Goal: Task Accomplishment & Management: Use online tool/utility

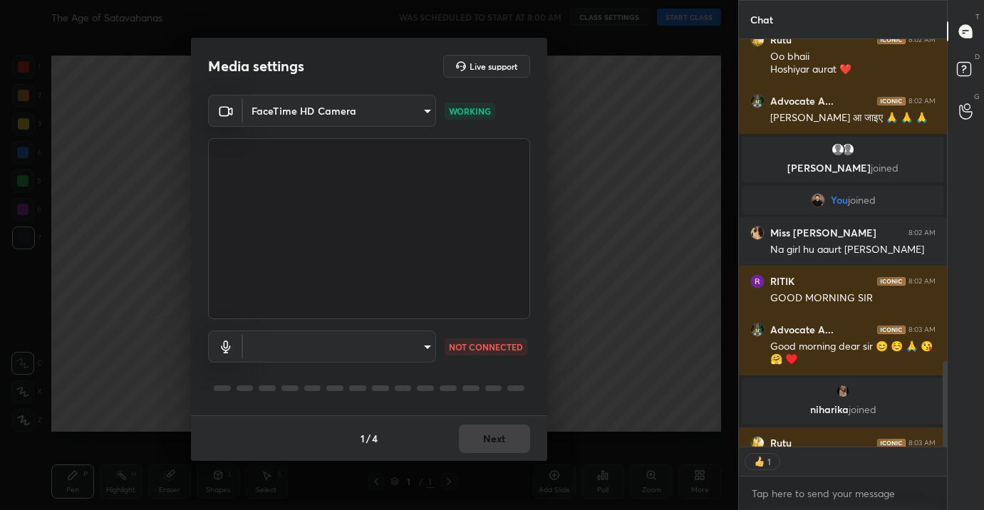
scroll to position [5, 4]
type textarea "x"
click at [391, 309] on video at bounding box center [369, 228] width 322 height 181
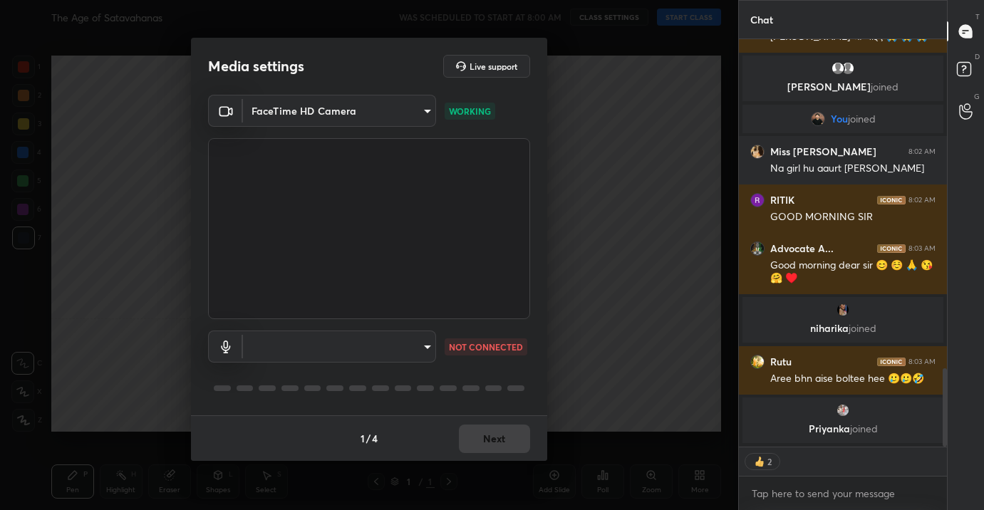
click at [388, 341] on body "1 2 3 4 5 6 7 C X Z C X Z E E Erase all H H The Age of Satavahanas WAS SCHEDULE…" at bounding box center [492, 255] width 984 height 510
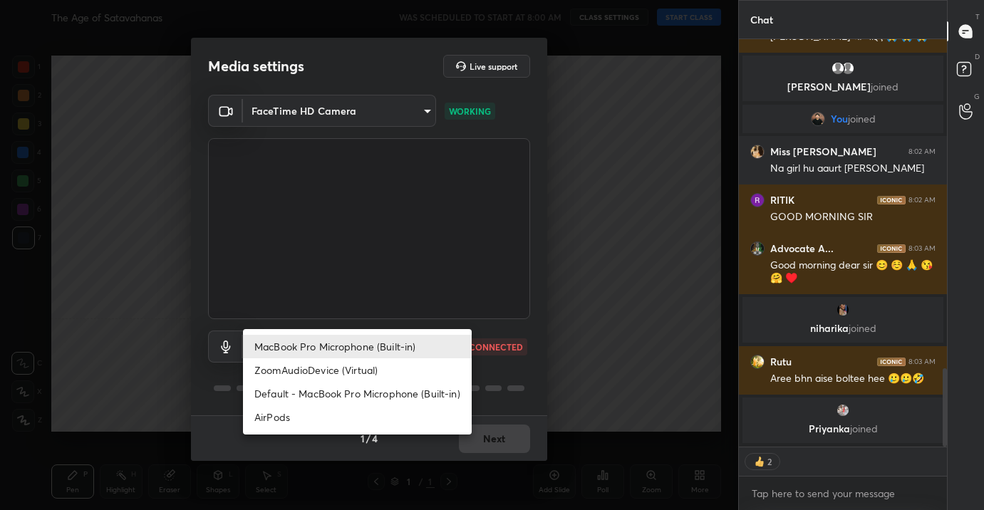
click at [351, 414] on li "AirPods" at bounding box center [357, 418] width 229 height 24
type input "483fa830f433fd6c98a3d3f75d5d899d99d5436cae465fd05eb628fd494c1e0b"
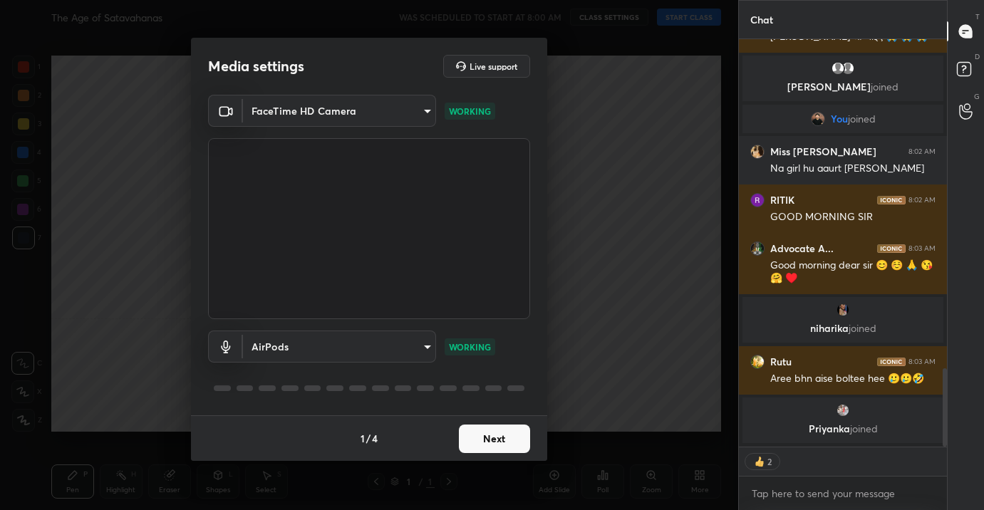
click at [509, 443] on button "Next" at bounding box center [494, 439] width 71 height 29
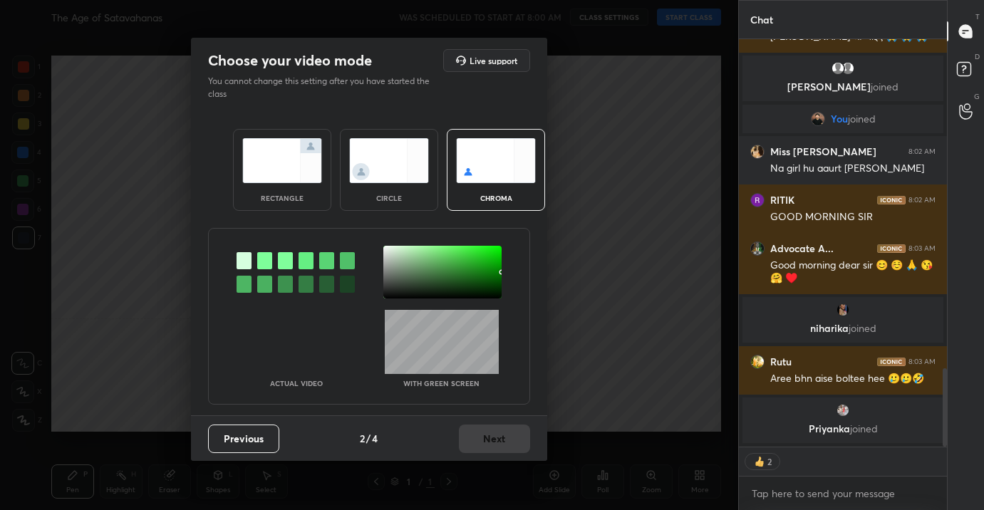
click at [228, 151] on div "rectangle circle chroma" at bounding box center [369, 170] width 306 height 116
click at [290, 172] on img at bounding box center [282, 160] width 80 height 45
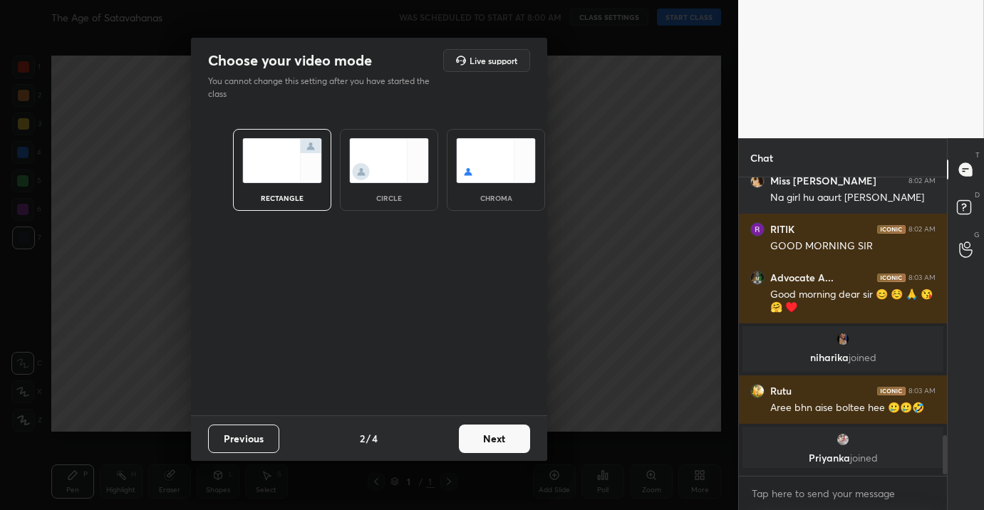
click at [497, 446] on button "Next" at bounding box center [494, 439] width 71 height 29
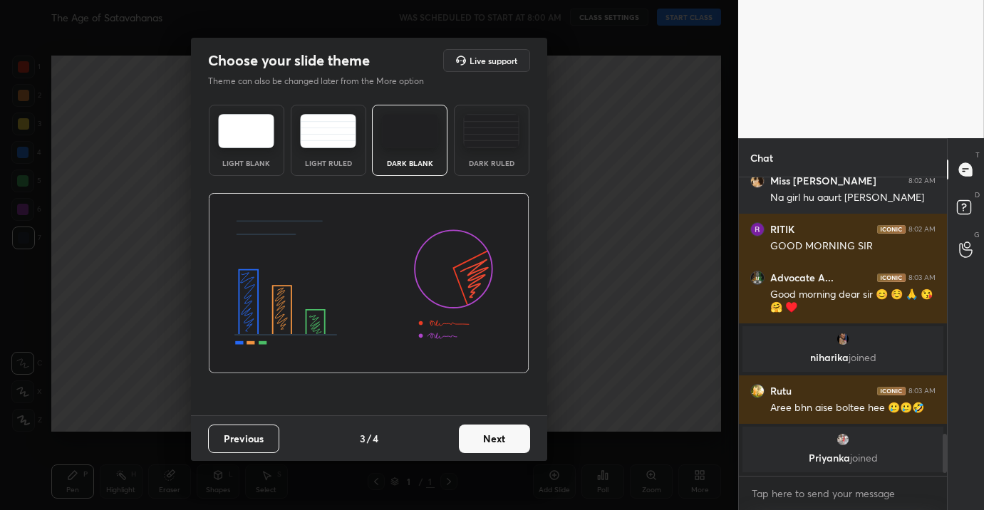
click at [497, 446] on button "Next" at bounding box center [494, 439] width 71 height 29
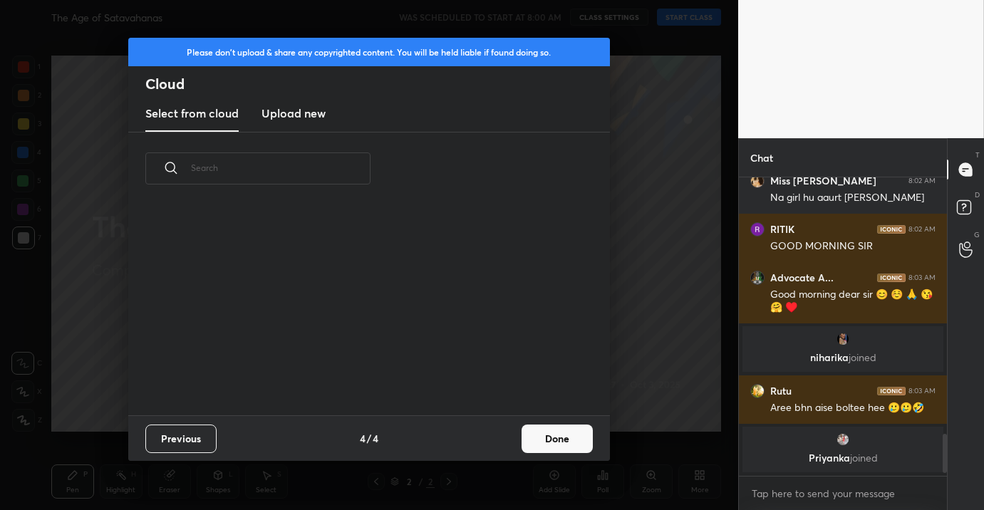
click at [554, 445] on button "Done" at bounding box center [557, 439] width 71 height 29
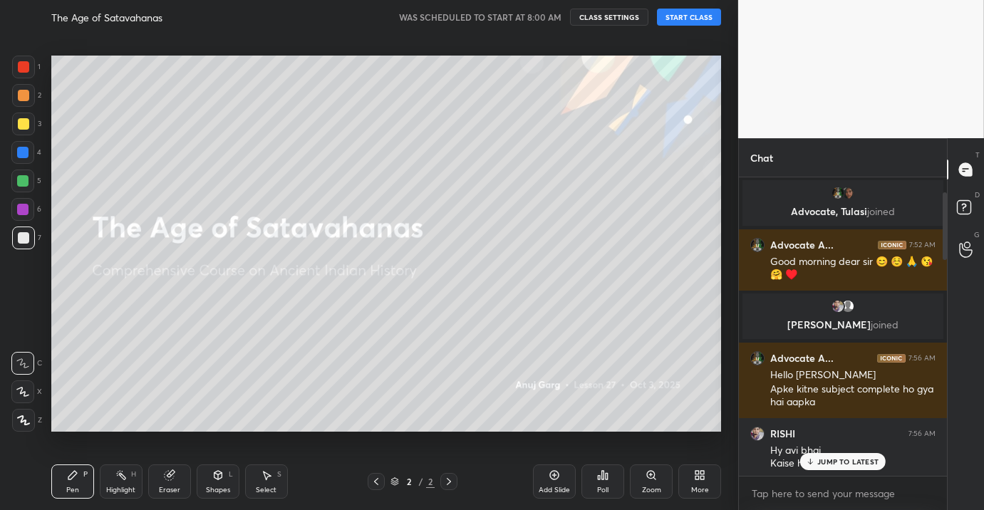
click at [852, 462] on p "JUMP TO LATEST" at bounding box center [847, 462] width 61 height 9
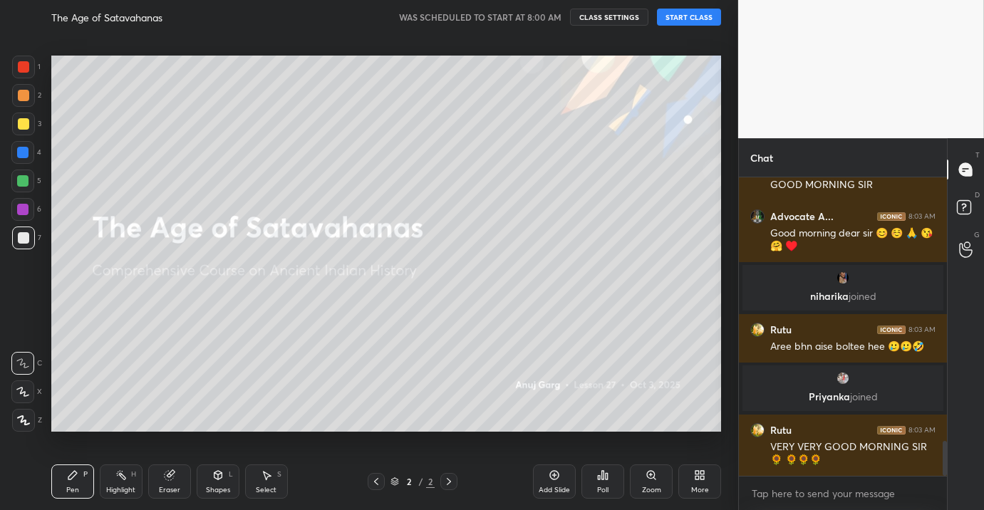
click at [698, 481] on div "More" at bounding box center [700, 482] width 43 height 34
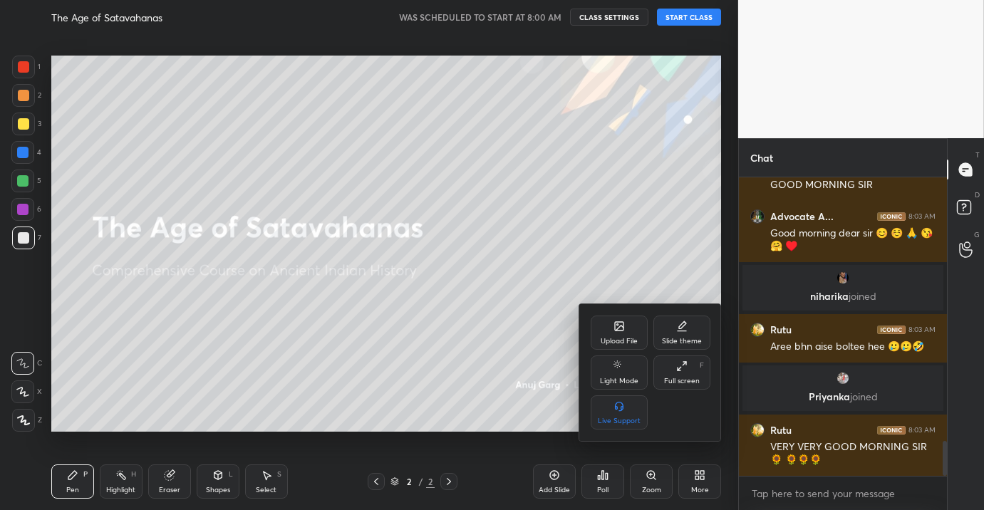
click at [678, 371] on icon at bounding box center [681, 366] width 11 height 11
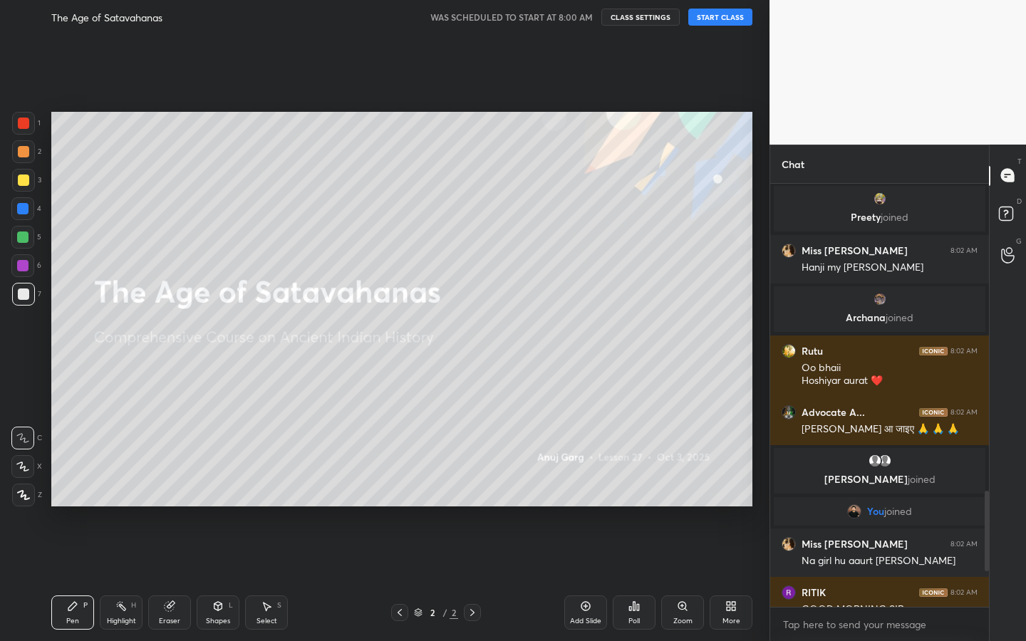
click at [719, 16] on button "START CLASS" at bounding box center [720, 17] width 64 height 17
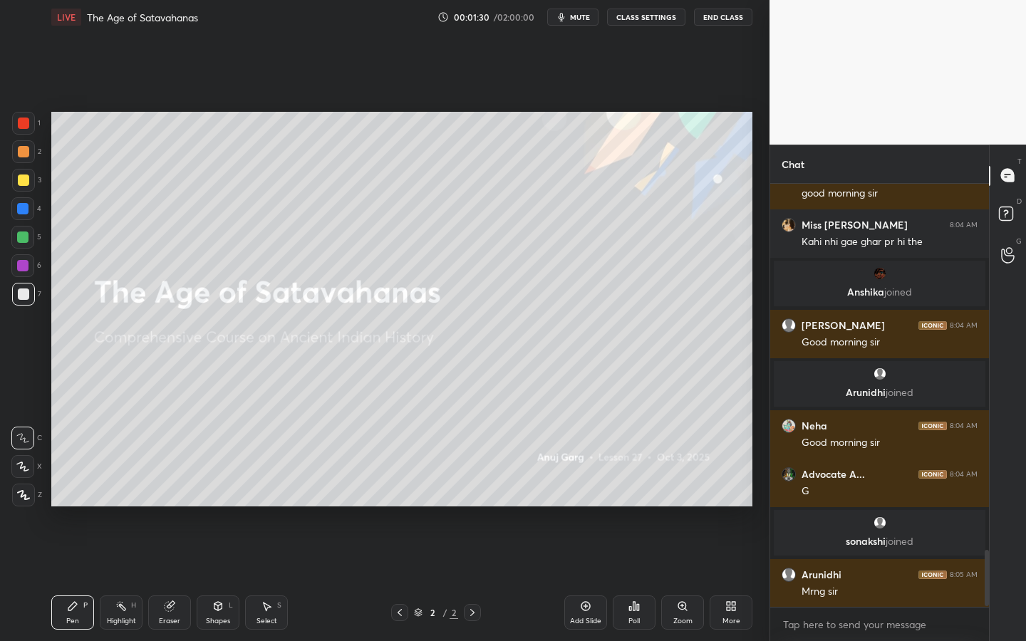
scroll to position [2762, 0]
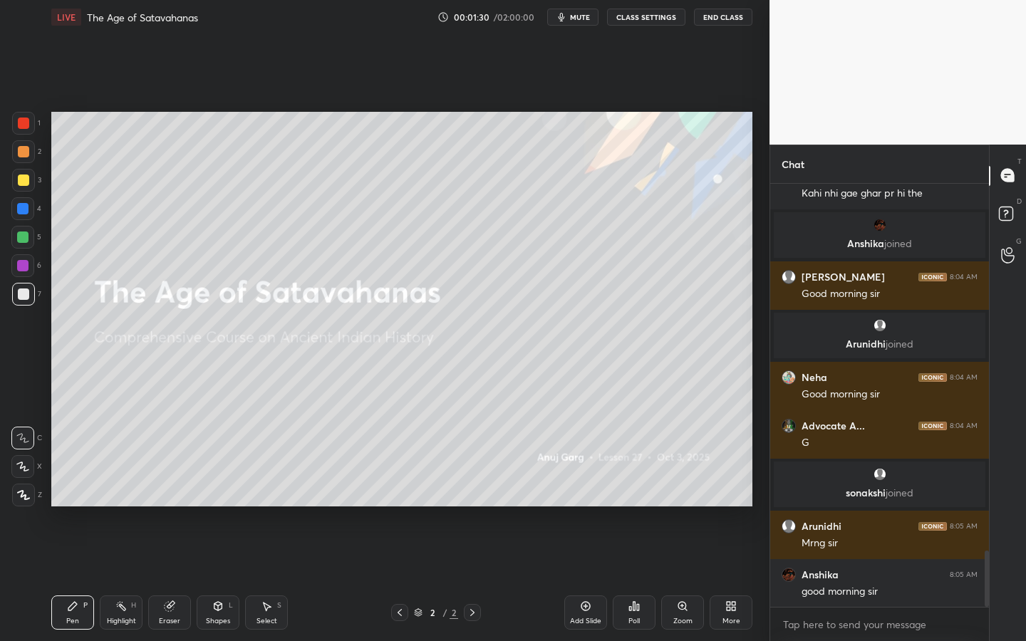
click at [29, 467] on div at bounding box center [22, 466] width 23 height 23
click at [26, 497] on icon at bounding box center [23, 495] width 13 height 10
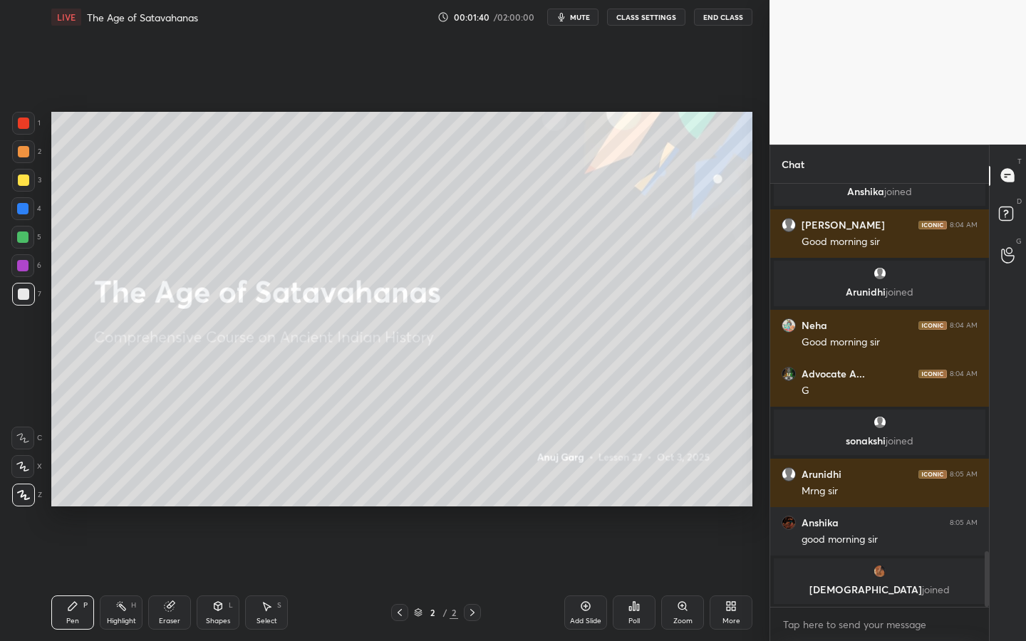
click at [588, 510] on div "Add Slide" at bounding box center [585, 621] width 31 height 7
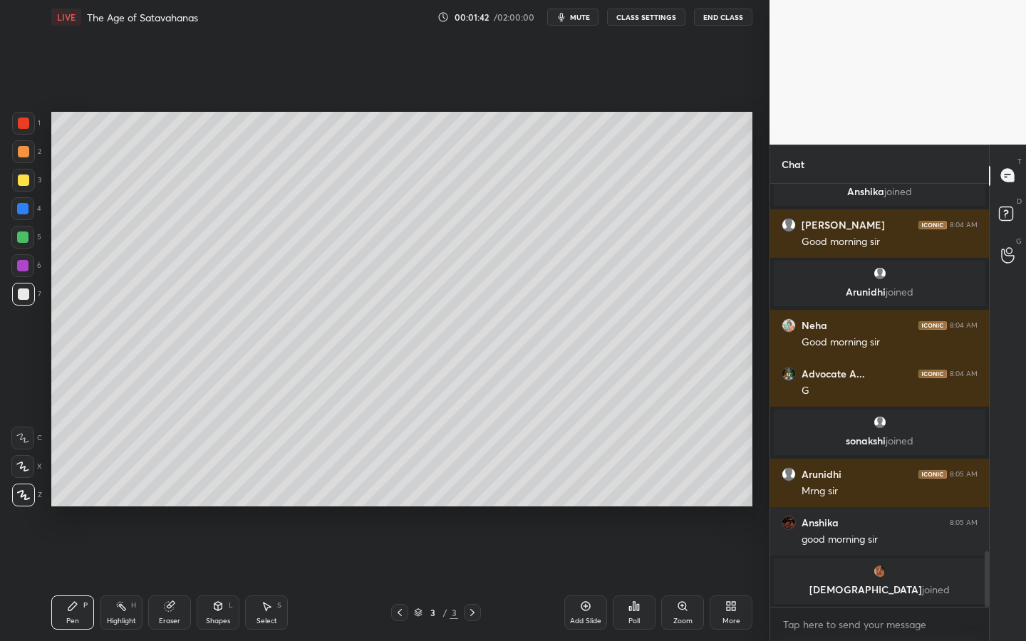
click at [30, 180] on div at bounding box center [23, 180] width 23 height 23
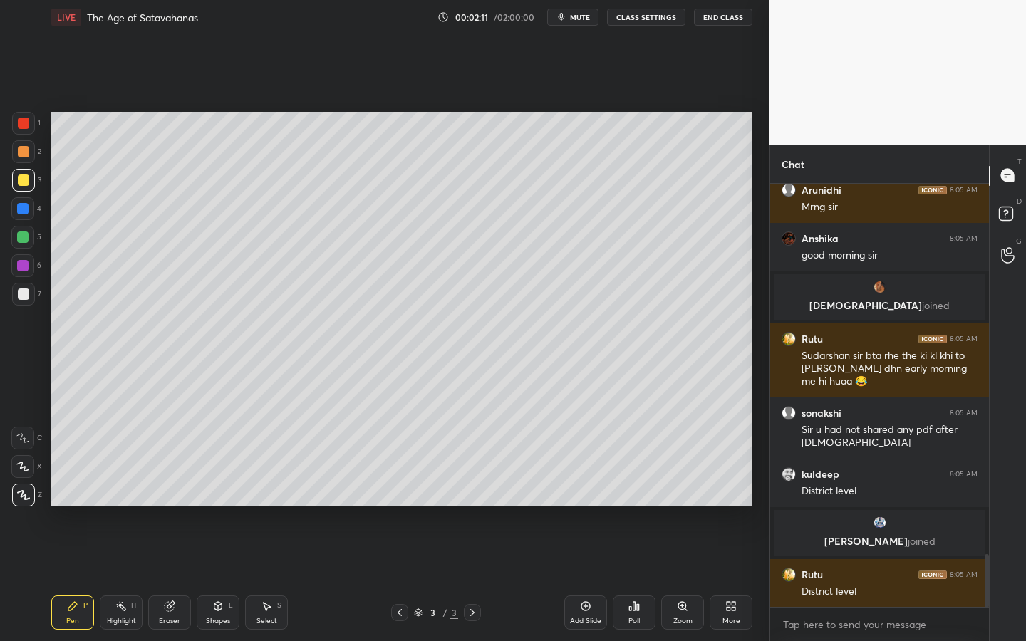
scroll to position [3006, 0]
drag, startPoint x: 218, startPoint y: 624, endPoint x: 219, endPoint y: 595, distance: 28.5
click at [218, 510] on div "Shapes" at bounding box center [218, 621] width 24 height 7
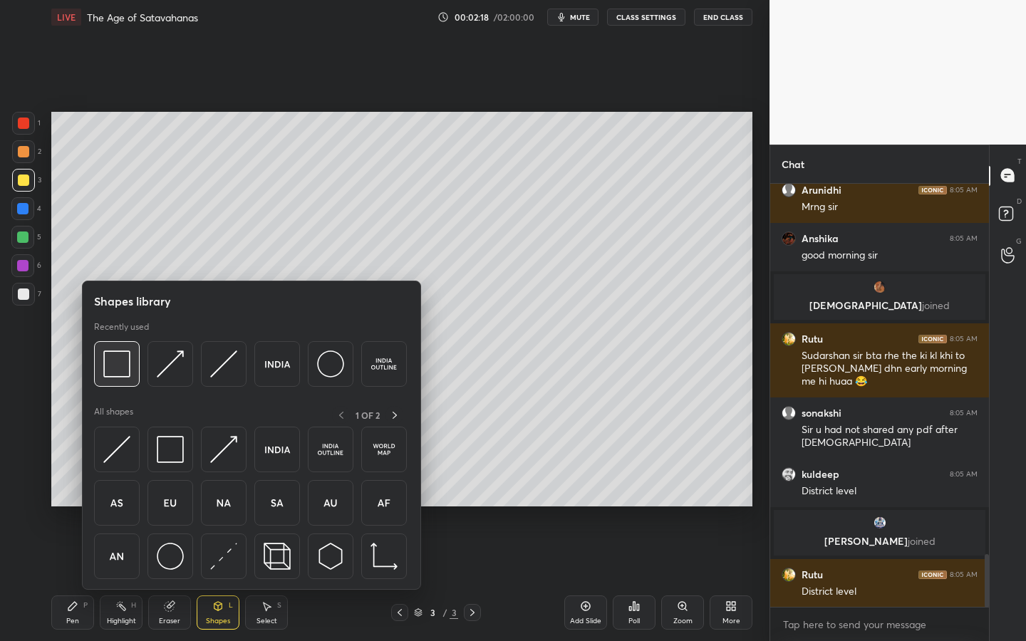
click at [114, 361] on img at bounding box center [116, 364] width 27 height 27
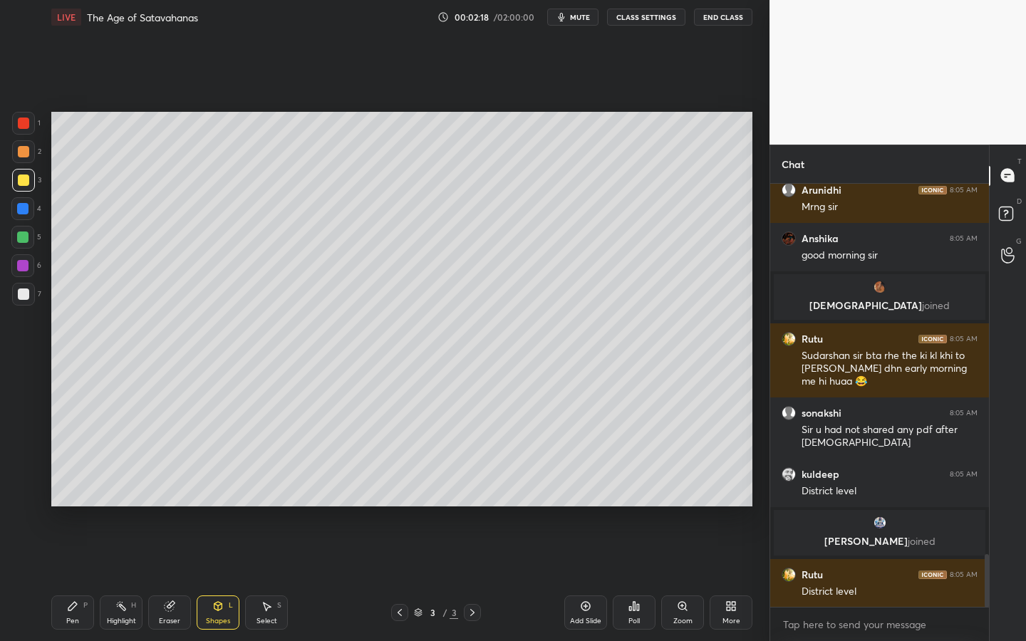
drag, startPoint x: 24, startPoint y: 303, endPoint x: 31, endPoint y: 301, distance: 8.1
click at [24, 303] on div at bounding box center [23, 294] width 23 height 23
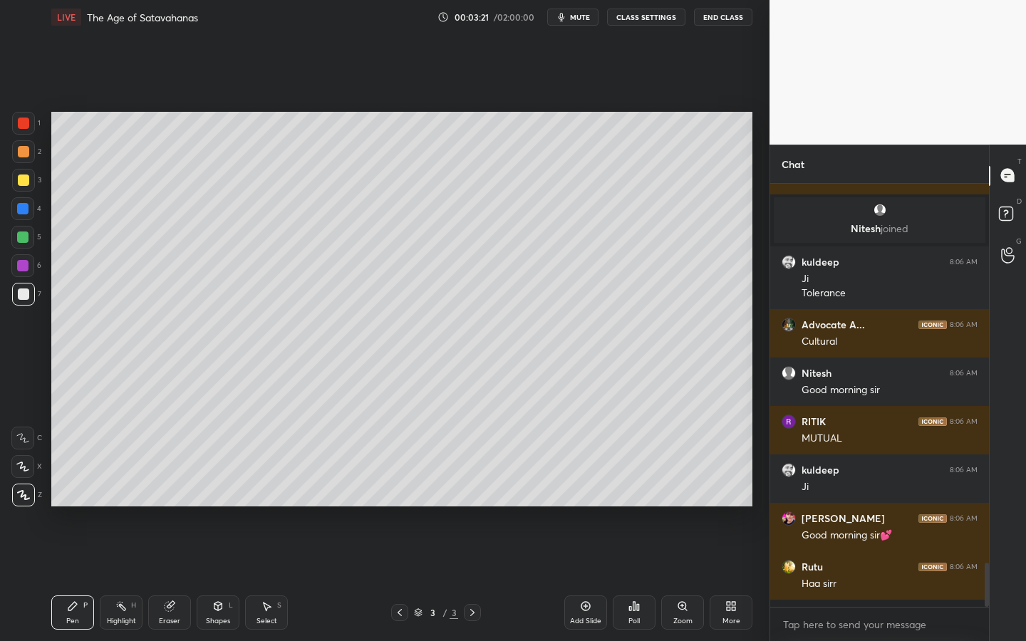
scroll to position [3528, 0]
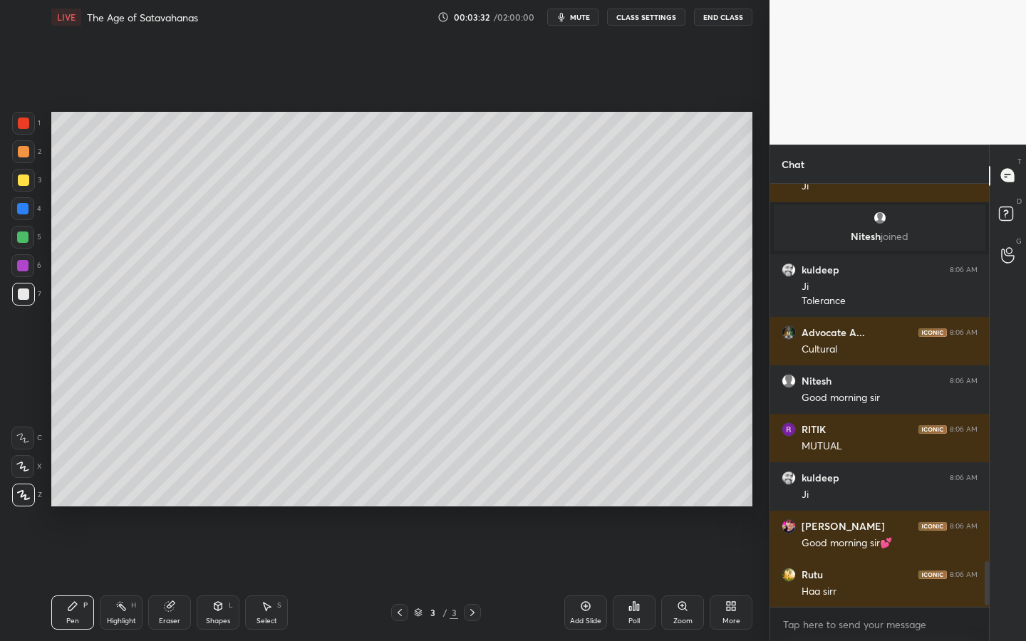
click at [599, 510] on div "Add Slide" at bounding box center [585, 613] width 43 height 34
click at [32, 184] on div at bounding box center [23, 180] width 23 height 23
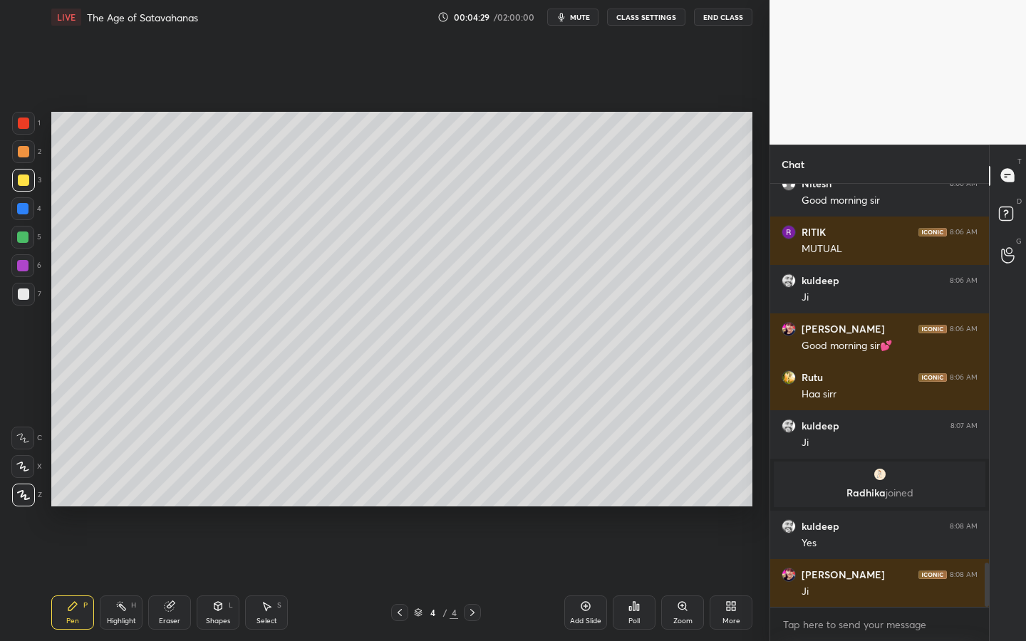
scroll to position [3651, 0]
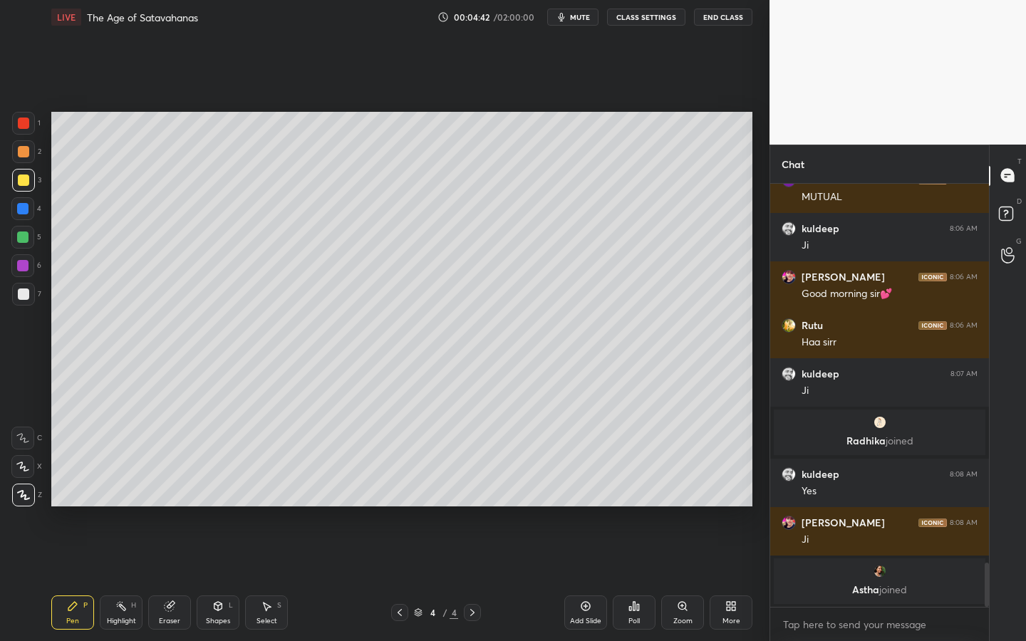
click at [227, 510] on div "Shapes L" at bounding box center [218, 613] width 43 height 34
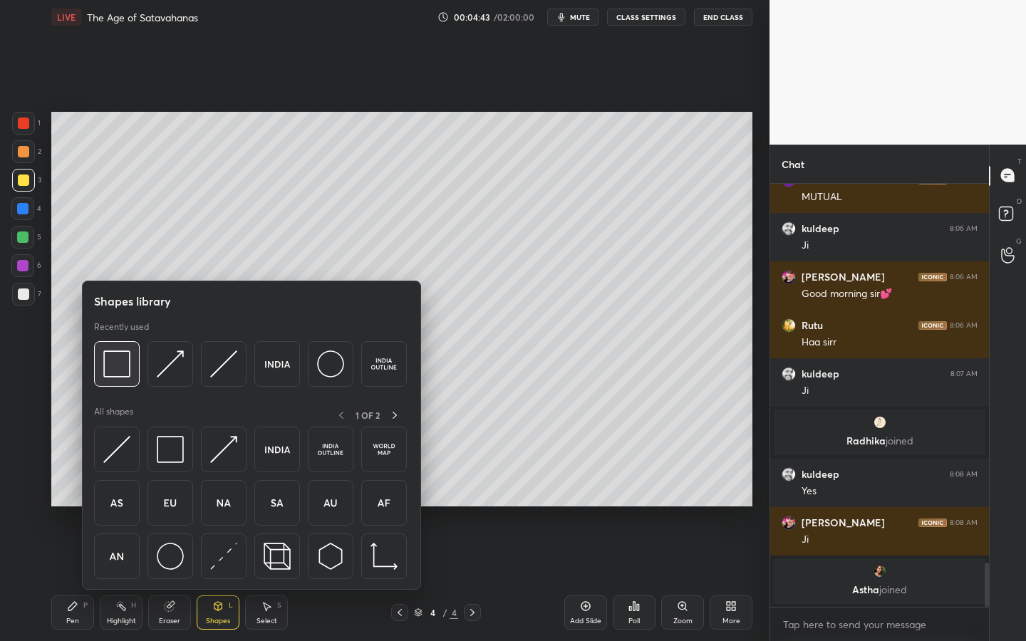
click at [109, 356] on img at bounding box center [116, 364] width 27 height 27
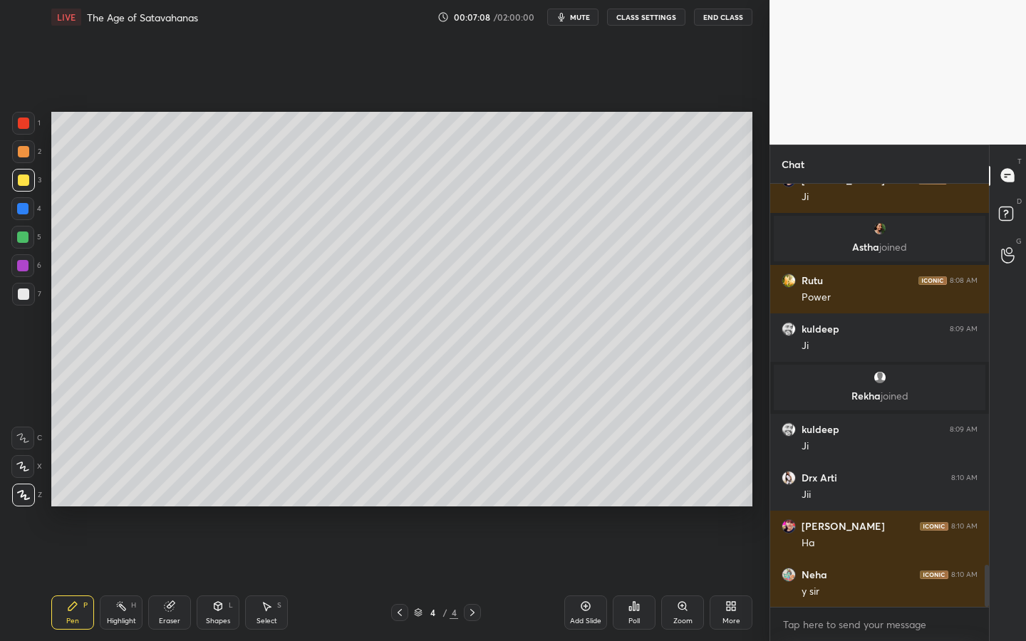
scroll to position [3933, 0]
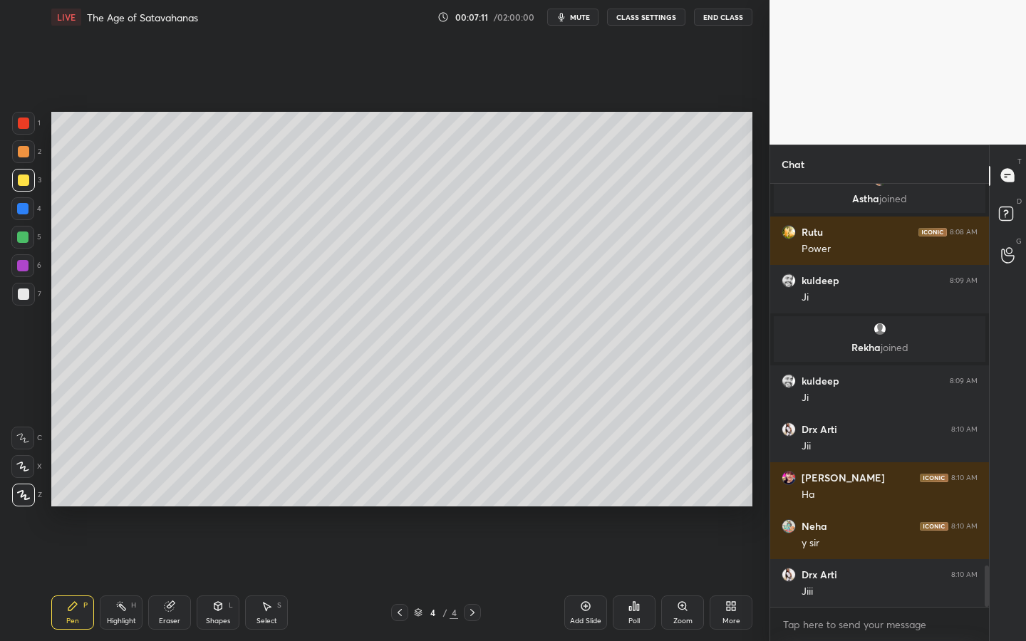
click at [208, 510] on div "Shapes" at bounding box center [218, 621] width 24 height 7
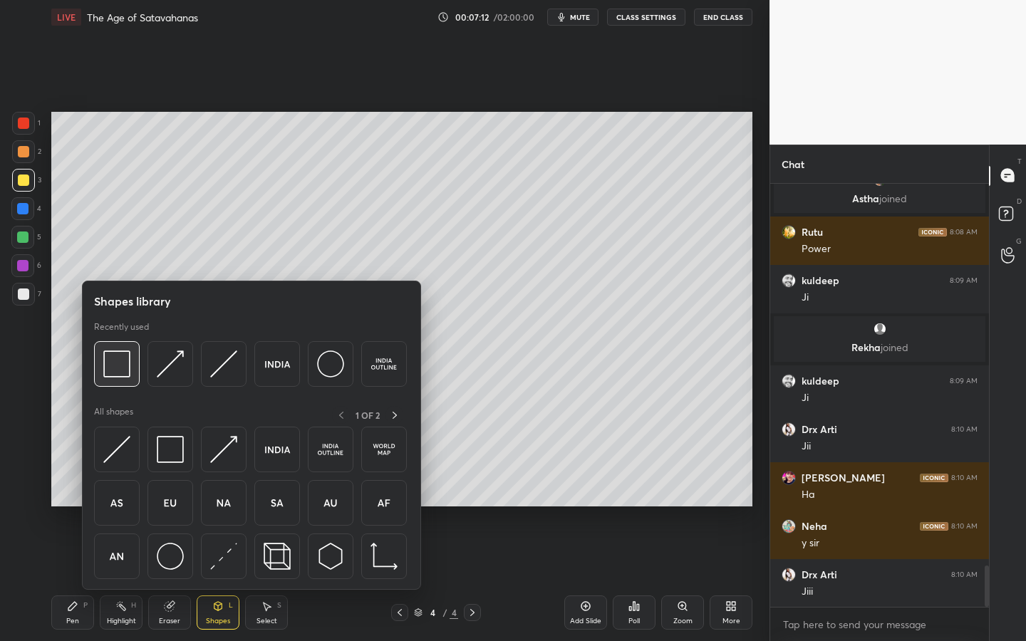
click at [130, 358] on img at bounding box center [116, 364] width 27 height 27
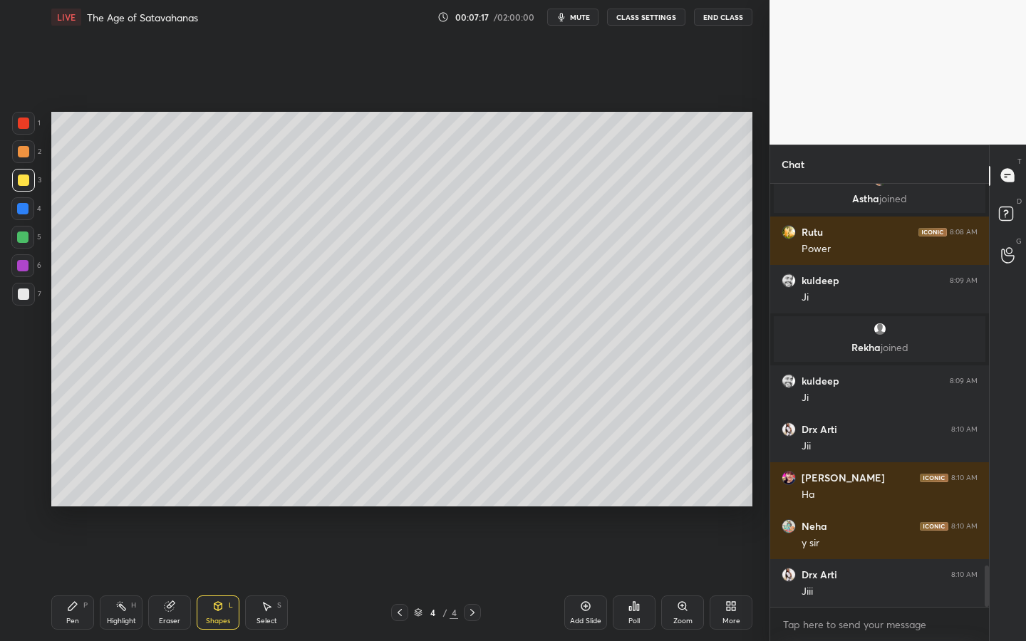
click at [600, 510] on div "Add Slide" at bounding box center [585, 613] width 43 height 34
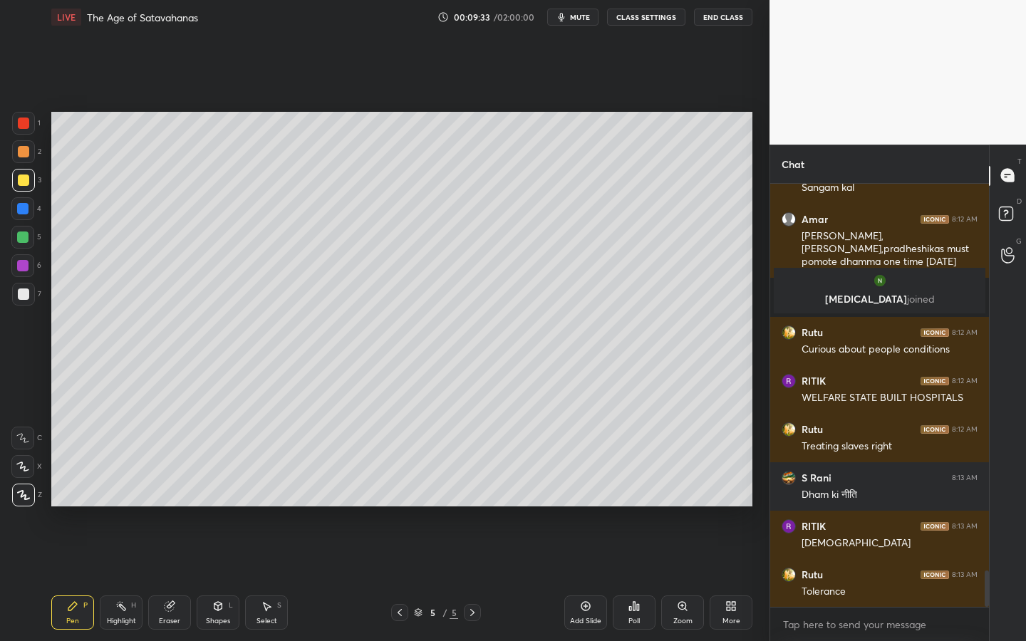
scroll to position [4504, 0]
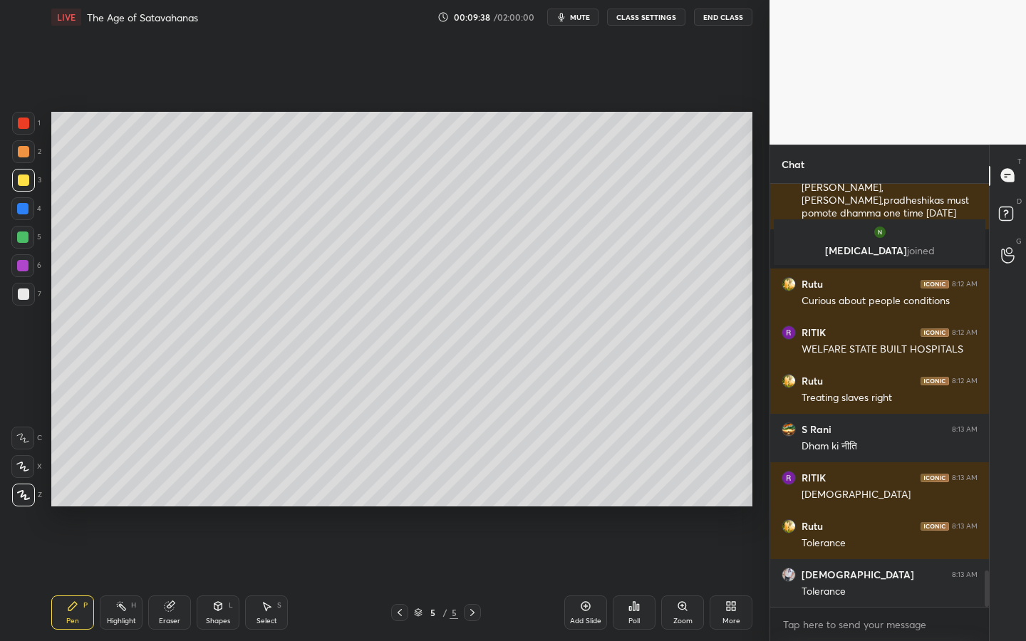
click at [727, 510] on icon at bounding box center [731, 606] width 11 height 11
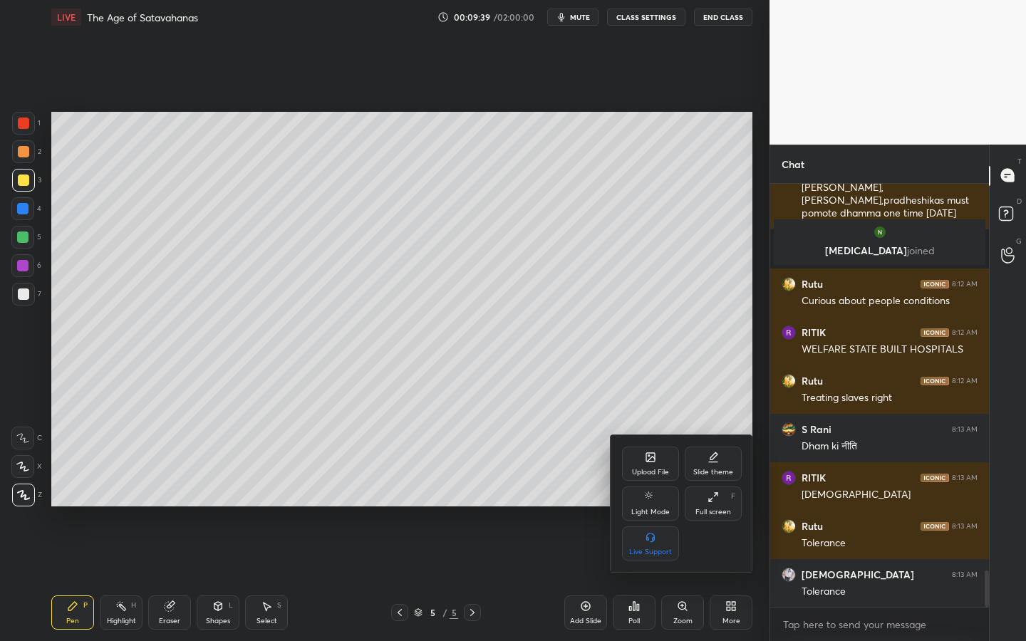
click at [641, 466] on div "Upload File" at bounding box center [650, 464] width 57 height 34
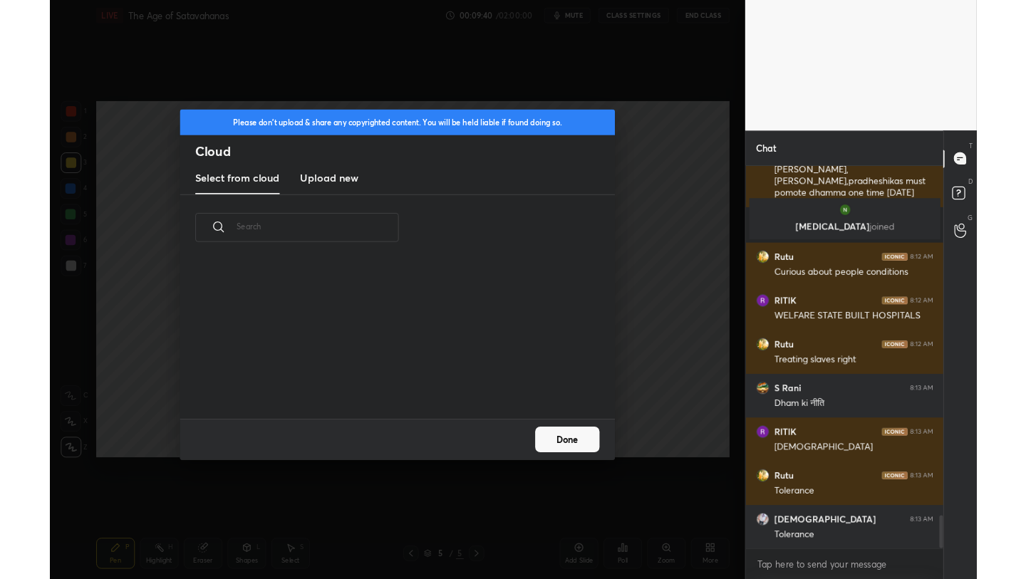
scroll to position [175, 458]
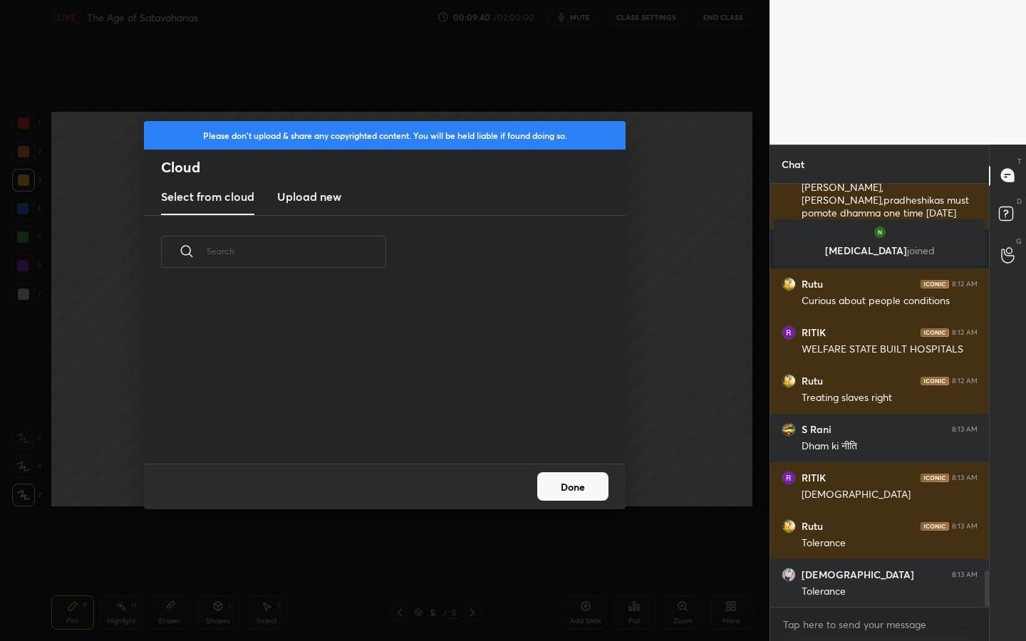
click at [319, 201] on h3 "Upload new" at bounding box center [309, 196] width 64 height 17
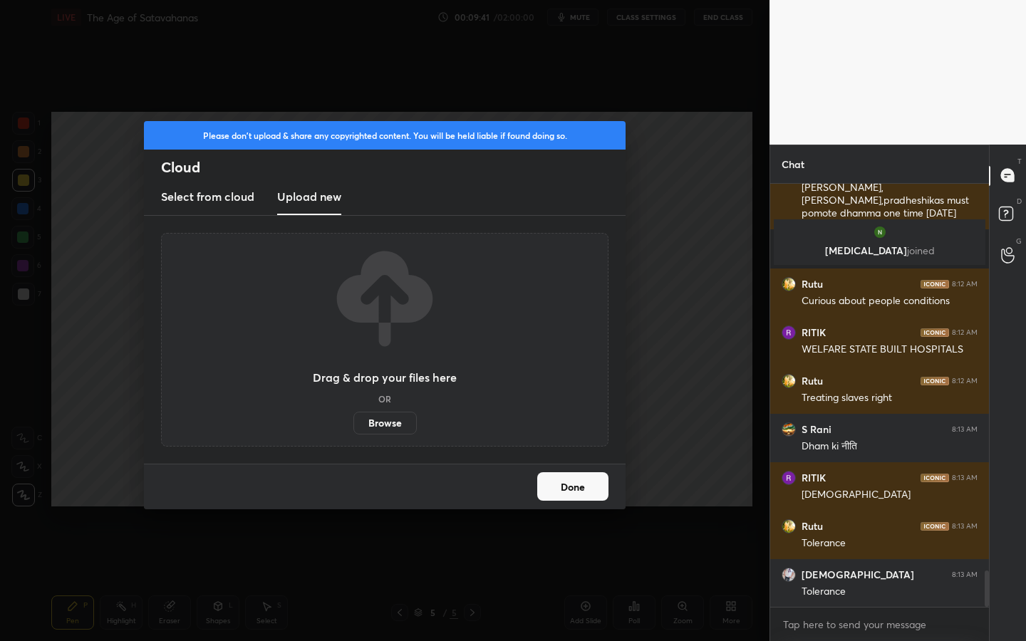
click at [402, 421] on label "Browse" at bounding box center [385, 423] width 63 height 23
click at [354, 421] on input "Browse" at bounding box center [354, 423] width 0 height 23
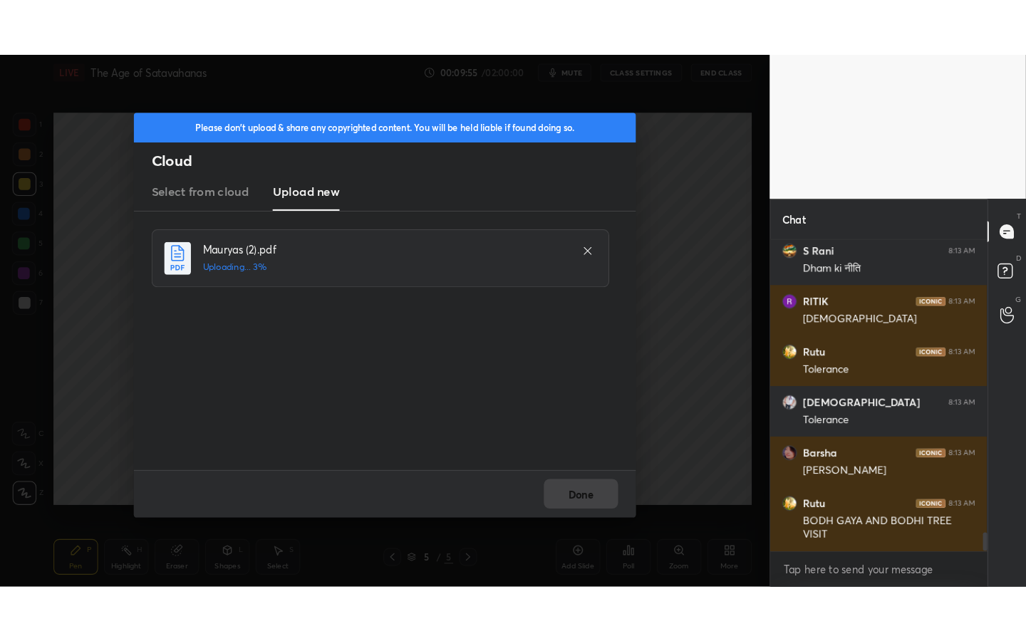
scroll to position [4733, 0]
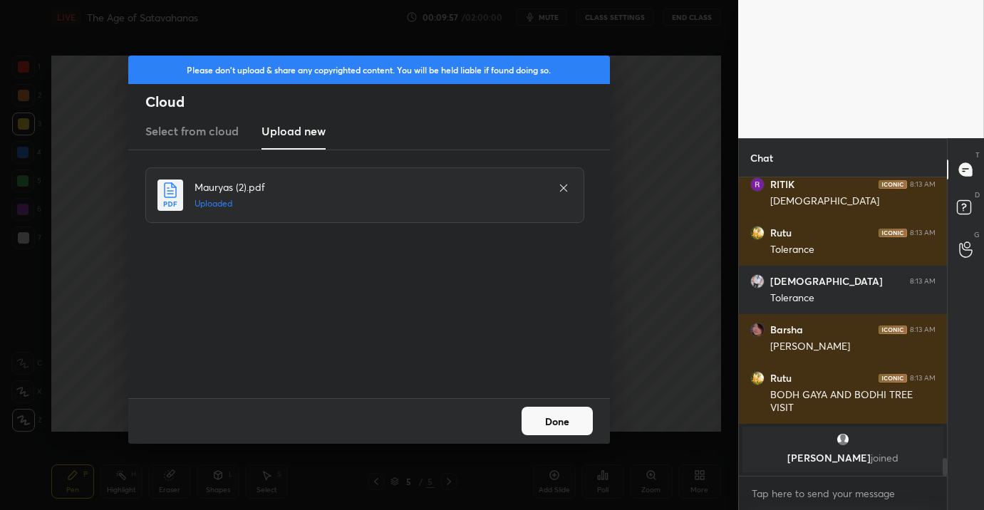
click at [551, 416] on button "Done" at bounding box center [557, 421] width 71 height 29
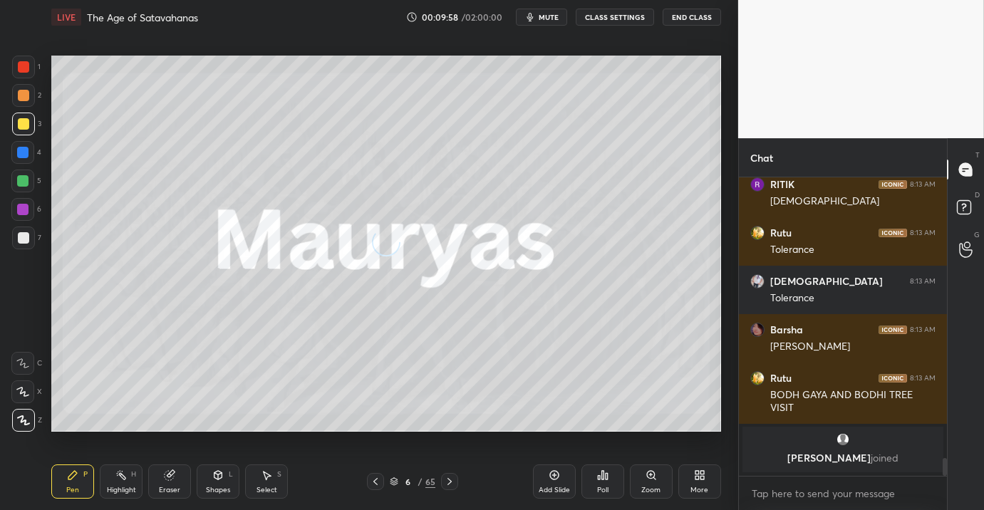
click at [701, 483] on div "More" at bounding box center [700, 482] width 43 height 34
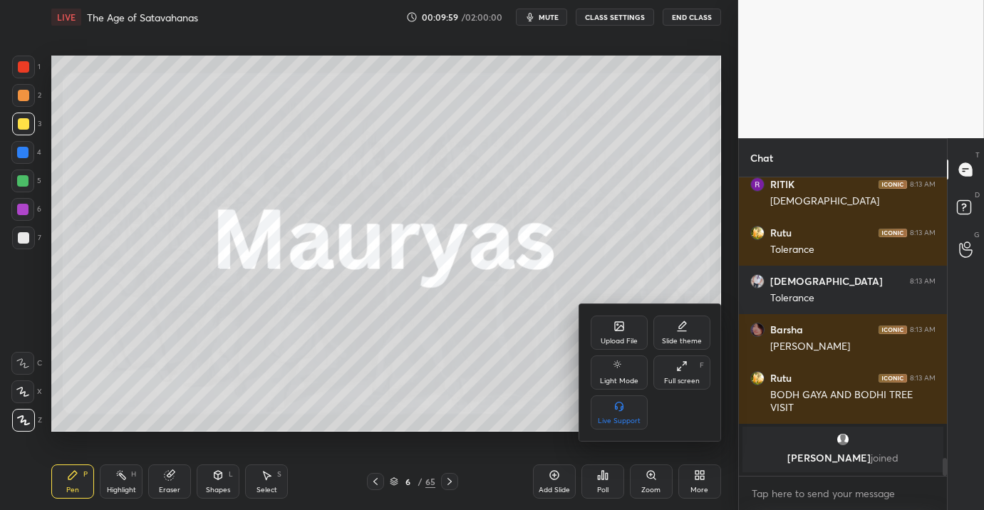
click at [690, 380] on div "Full screen" at bounding box center [682, 381] width 36 height 7
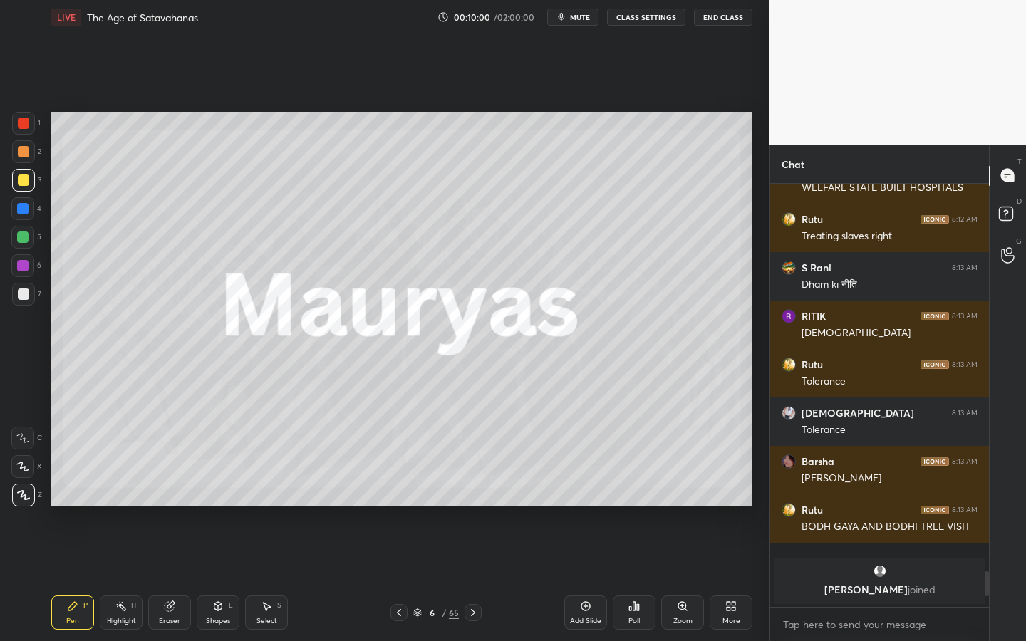
scroll to position [4209, 0]
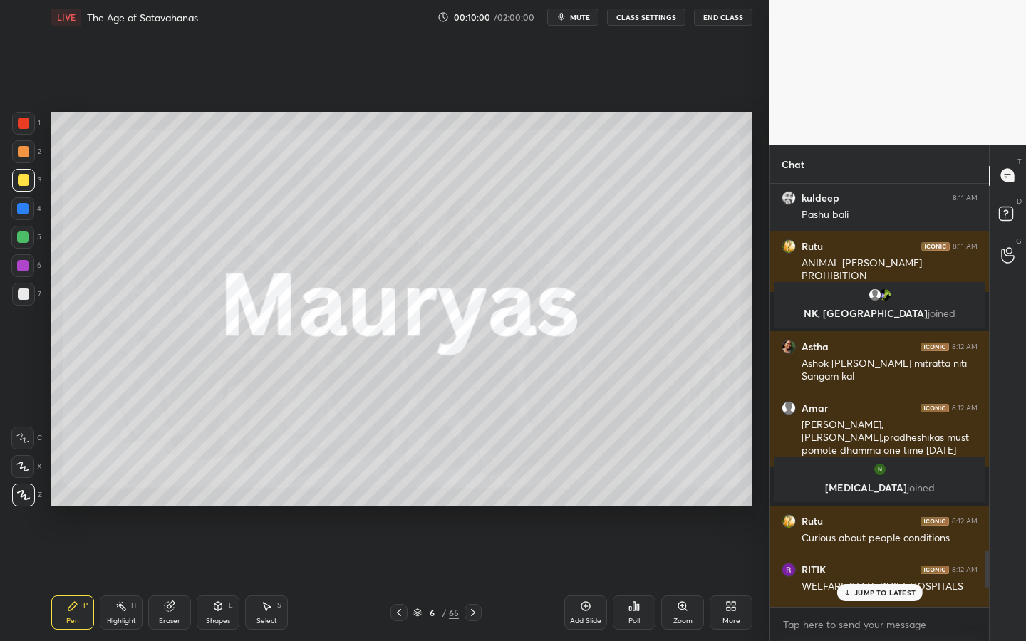
click at [435, 510] on div "6" at bounding box center [432, 613] width 14 height 9
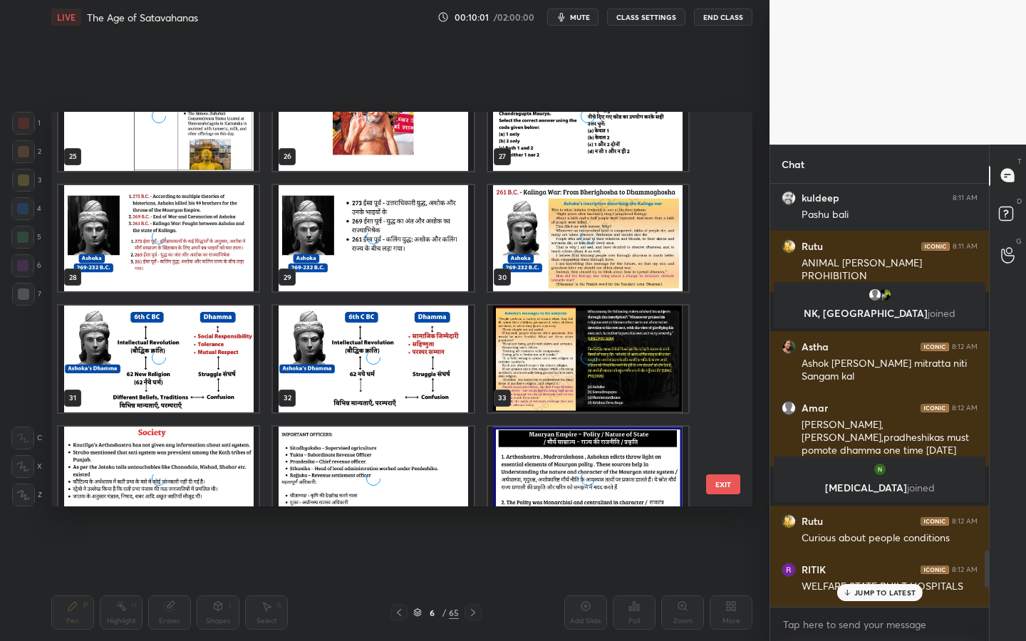
scroll to position [1306, 0]
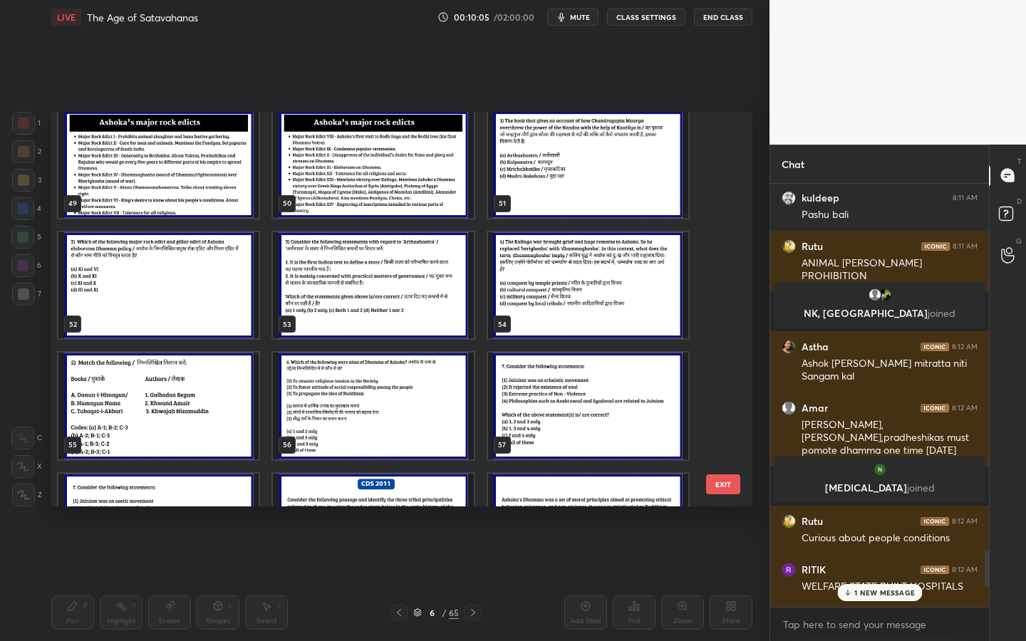
click at [193, 191] on img "grid" at bounding box center [158, 164] width 200 height 107
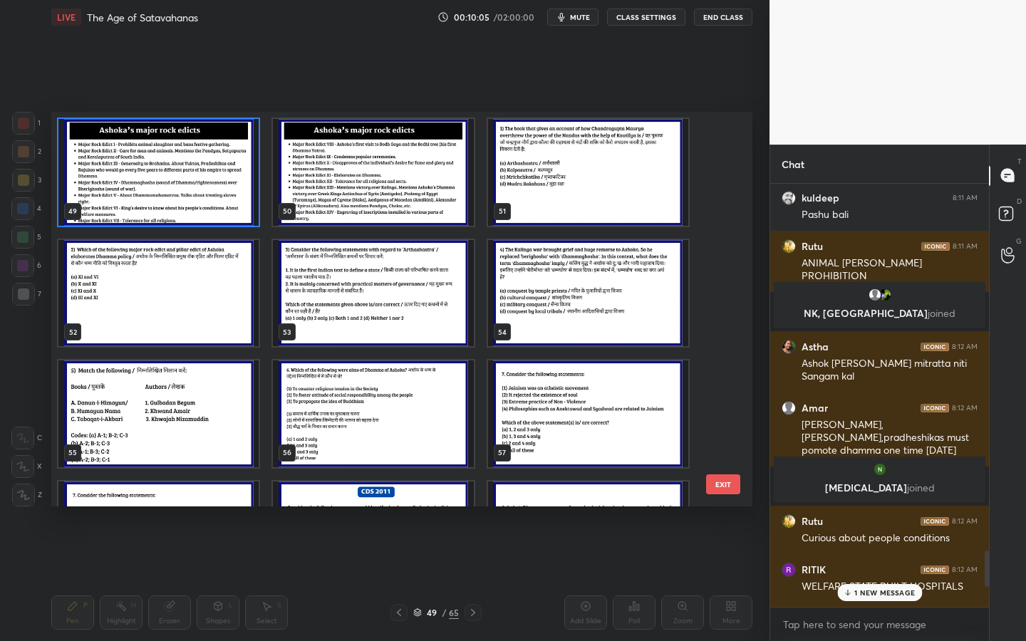
click at [193, 191] on img "grid" at bounding box center [158, 172] width 200 height 107
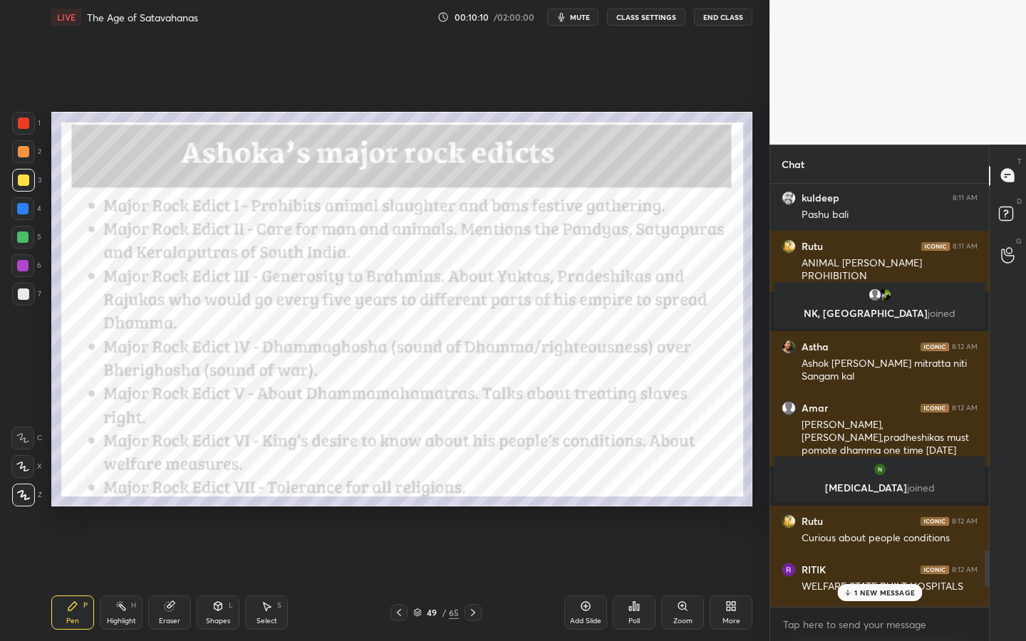
click at [8, 122] on div "1 2 3 4 5 6 7 C X Z C X Z E E Erase all H H" at bounding box center [23, 309] width 46 height 395
click at [26, 127] on div at bounding box center [23, 123] width 11 height 11
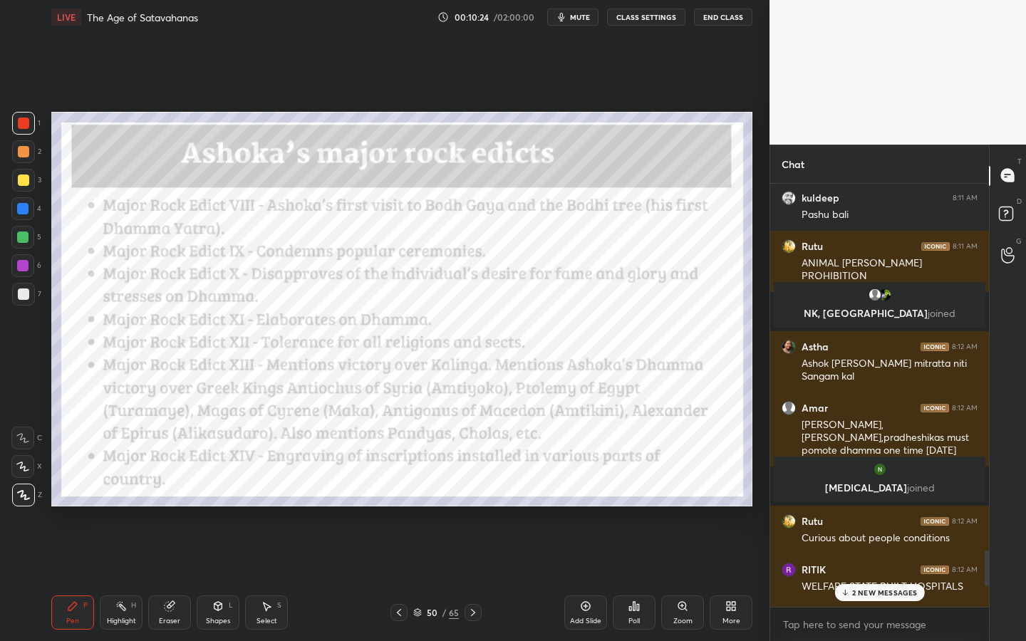
click at [433, 510] on div "50" at bounding box center [432, 613] width 14 height 9
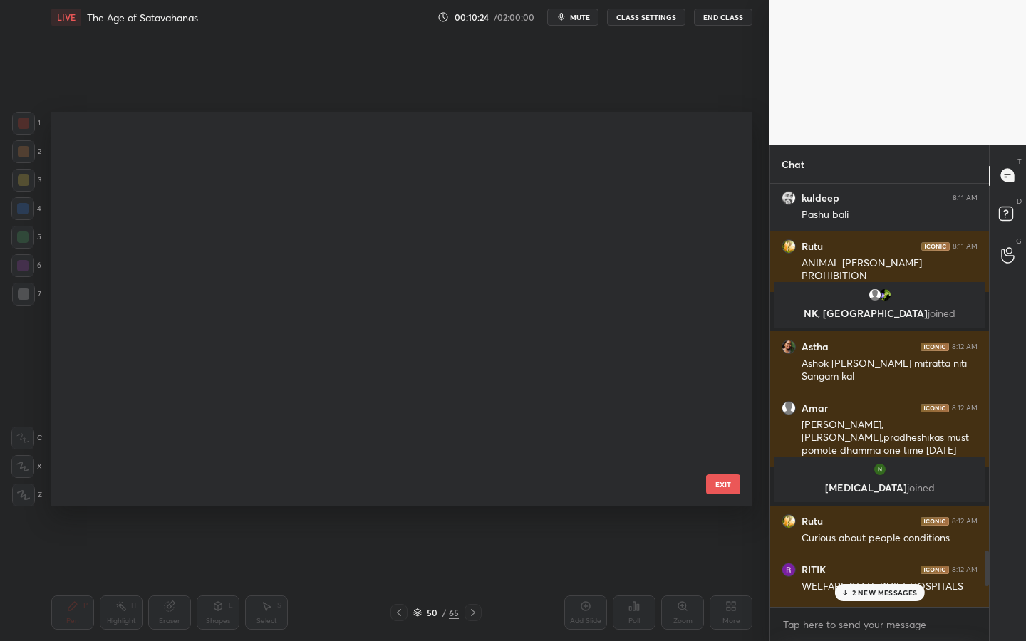
scroll to position [1658, 0]
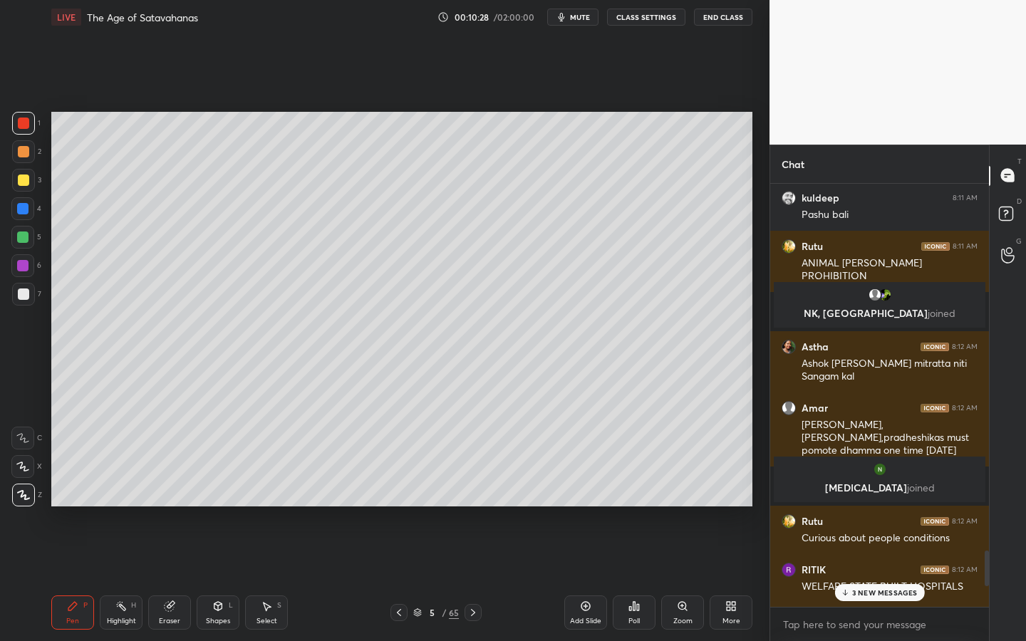
click at [24, 192] on div "3" at bounding box center [26, 183] width 29 height 29
click at [901, 510] on div "4 NEW MESSAGES" at bounding box center [880, 592] width 91 height 17
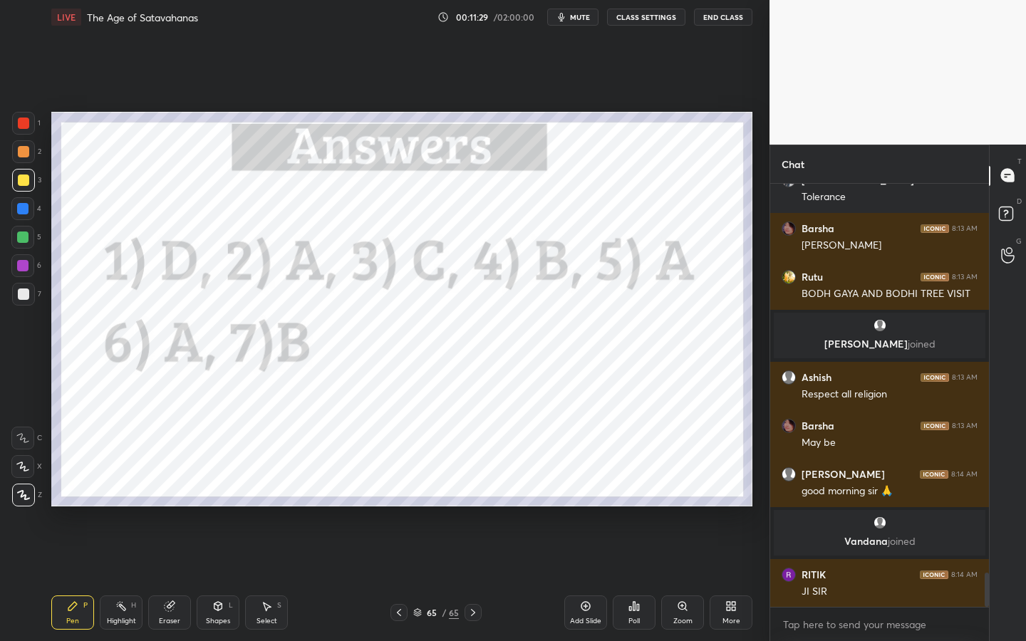
click at [564, 510] on div "Add Slide" at bounding box center [585, 613] width 43 height 34
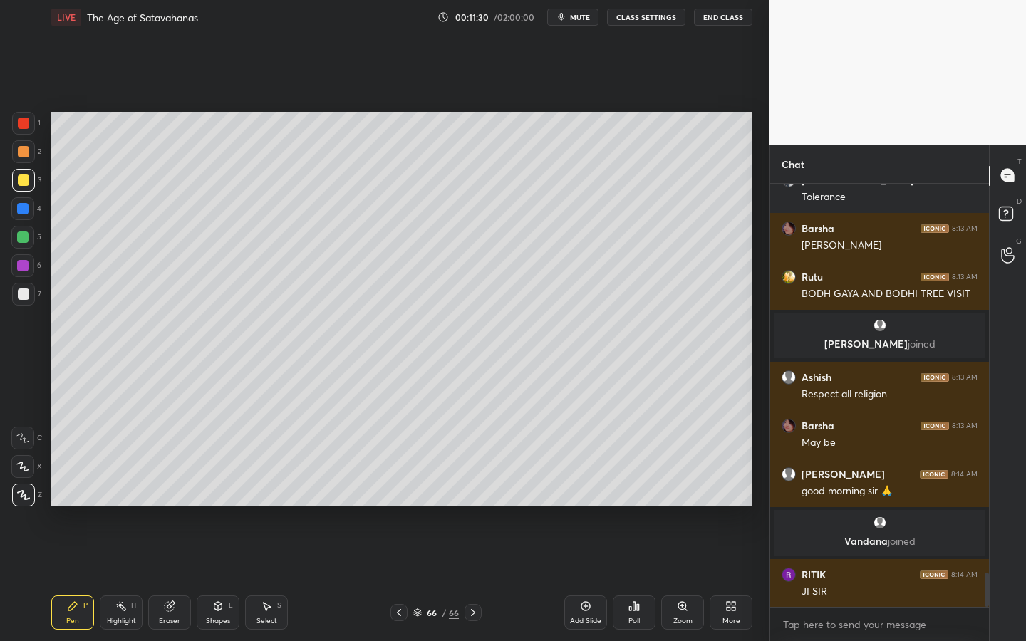
click at [749, 510] on div "More" at bounding box center [731, 613] width 43 height 34
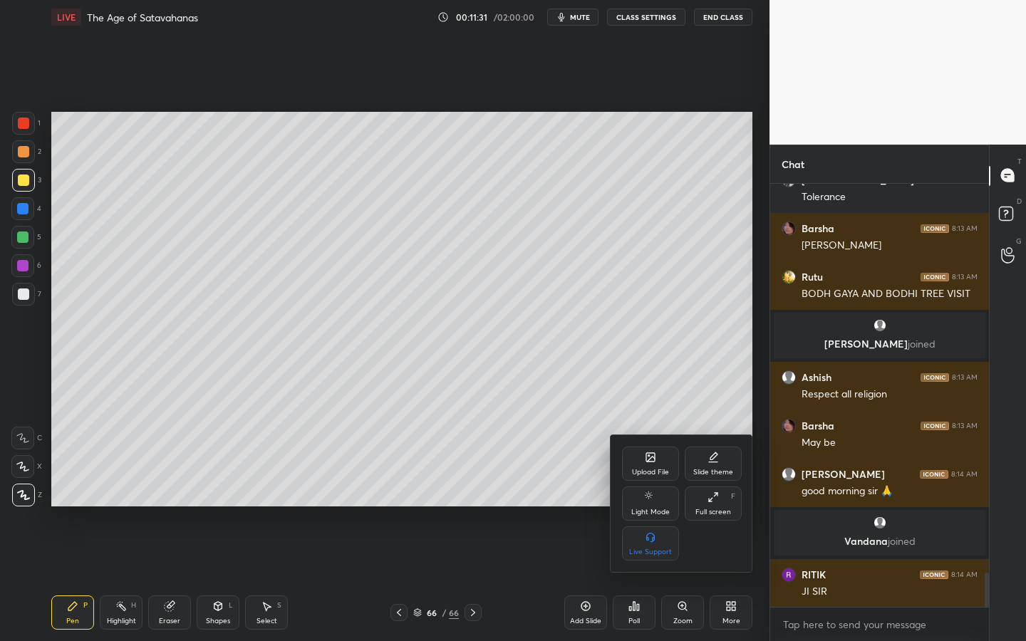
click at [650, 473] on div "Upload File" at bounding box center [650, 472] width 37 height 7
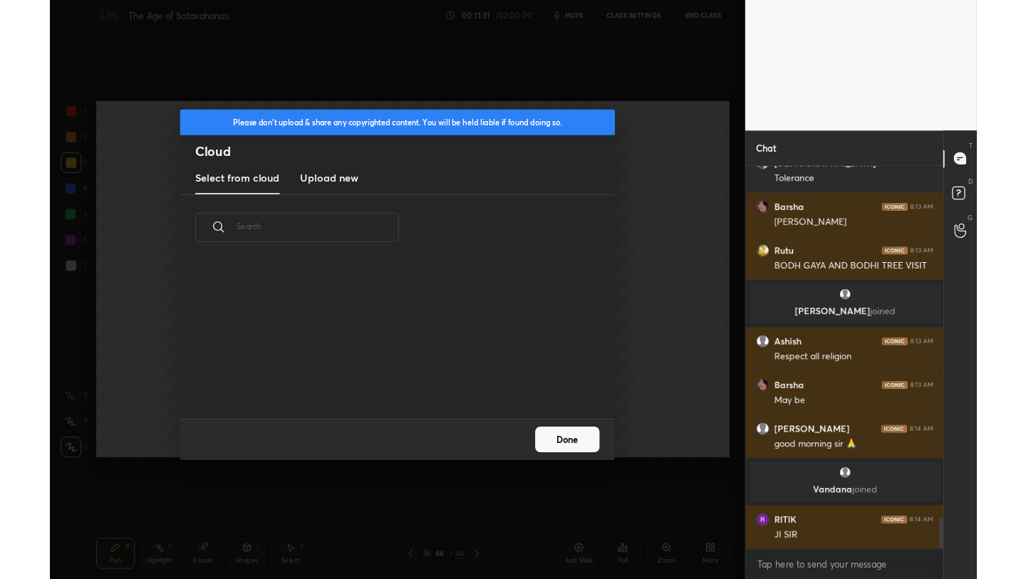
scroll to position [175, 458]
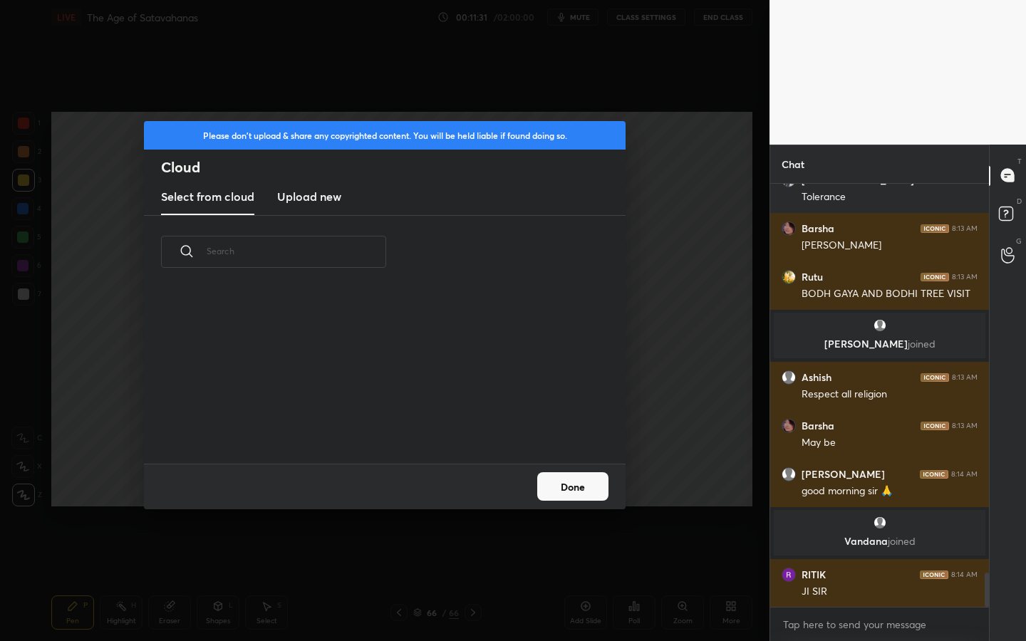
click at [321, 196] on h3 "Upload new" at bounding box center [309, 196] width 64 height 17
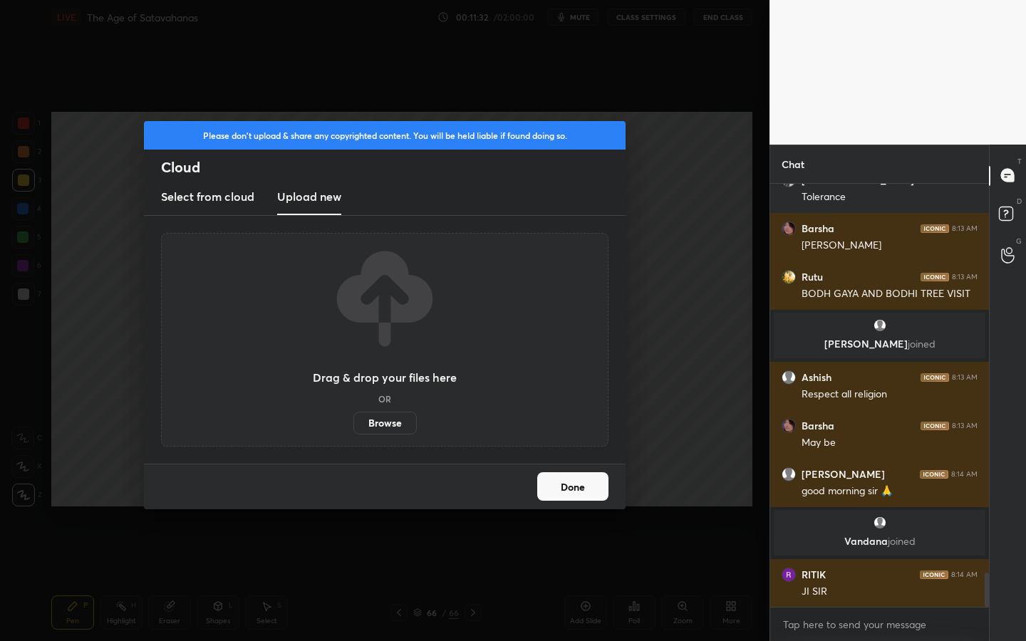
click at [404, 422] on label "Browse" at bounding box center [385, 423] width 63 height 23
click at [354, 422] on input "Browse" at bounding box center [354, 423] width 0 height 23
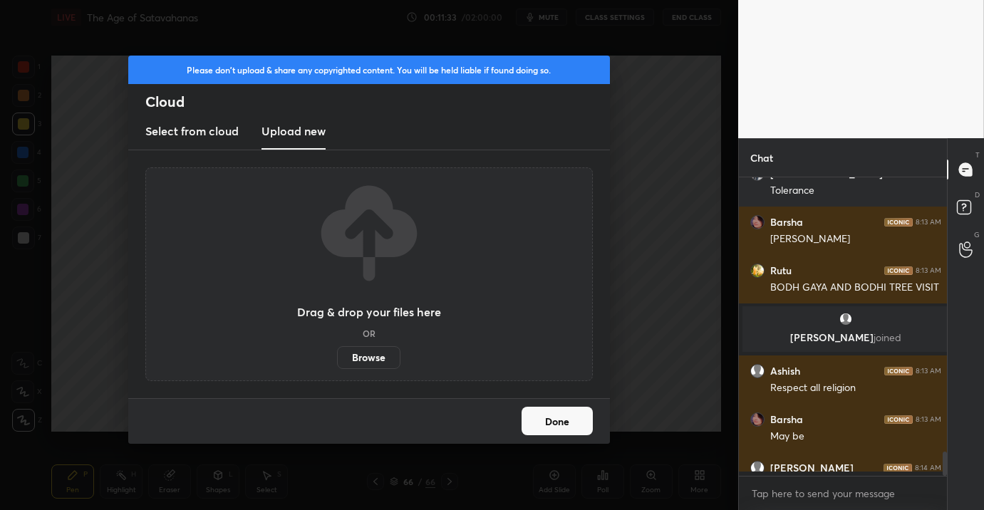
scroll to position [5, 4]
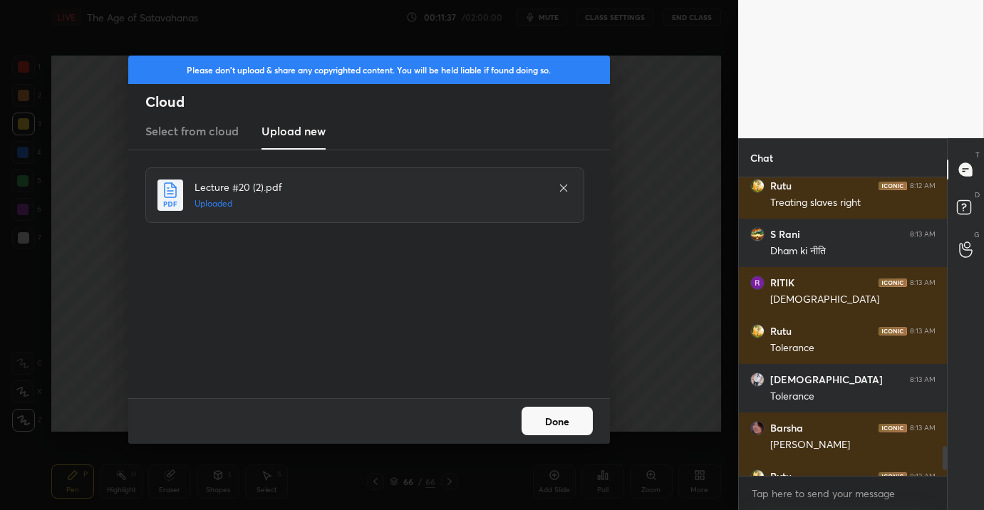
click at [569, 417] on button "Done" at bounding box center [557, 421] width 71 height 29
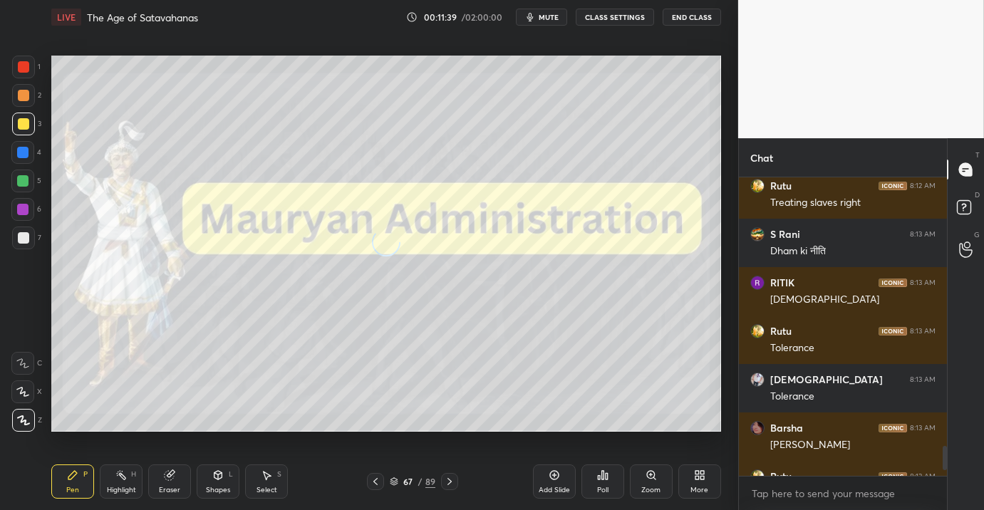
click at [708, 480] on div "More" at bounding box center [700, 482] width 43 height 34
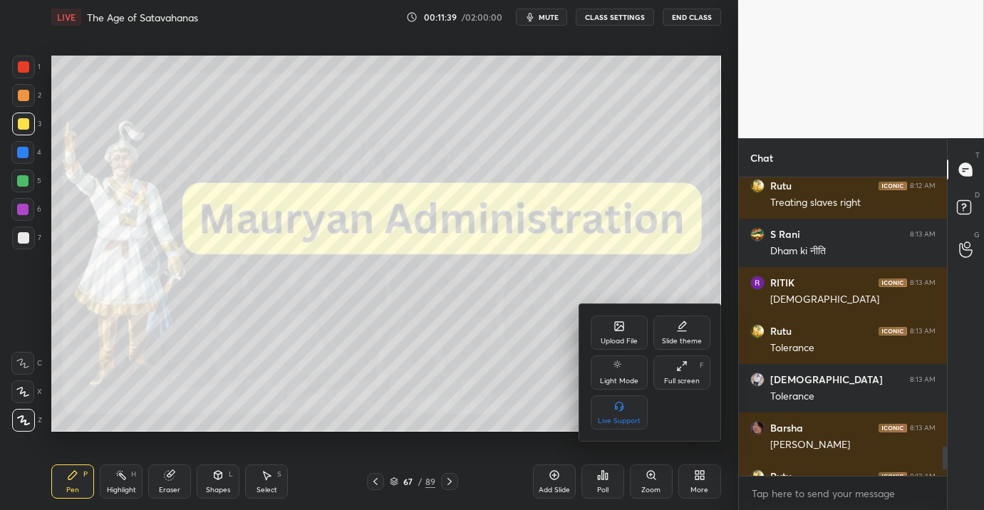
click at [679, 373] on div "Full screen F" at bounding box center [682, 373] width 57 height 34
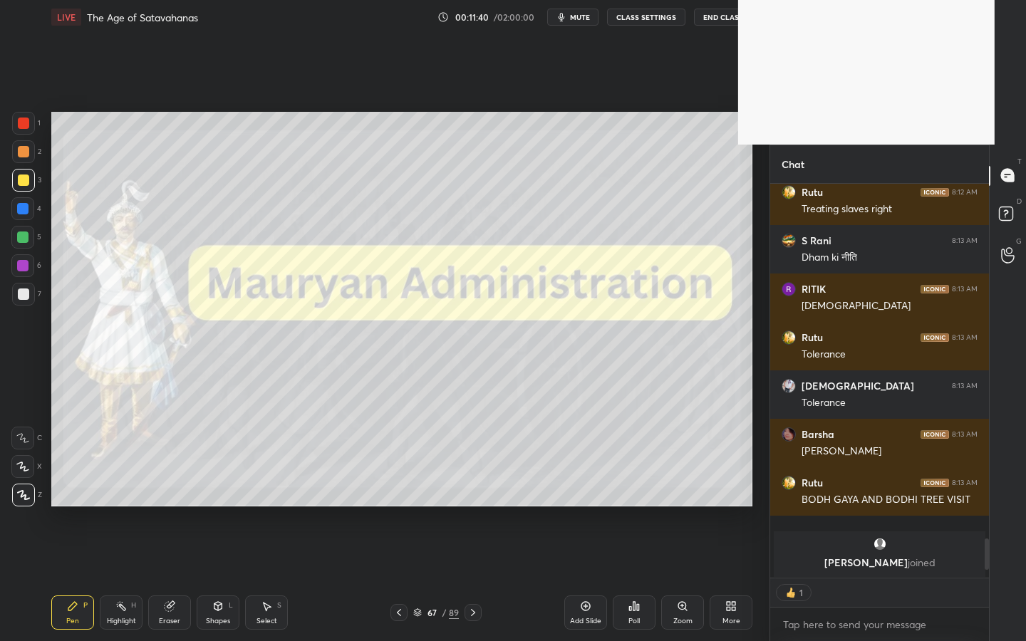
scroll to position [300, 215]
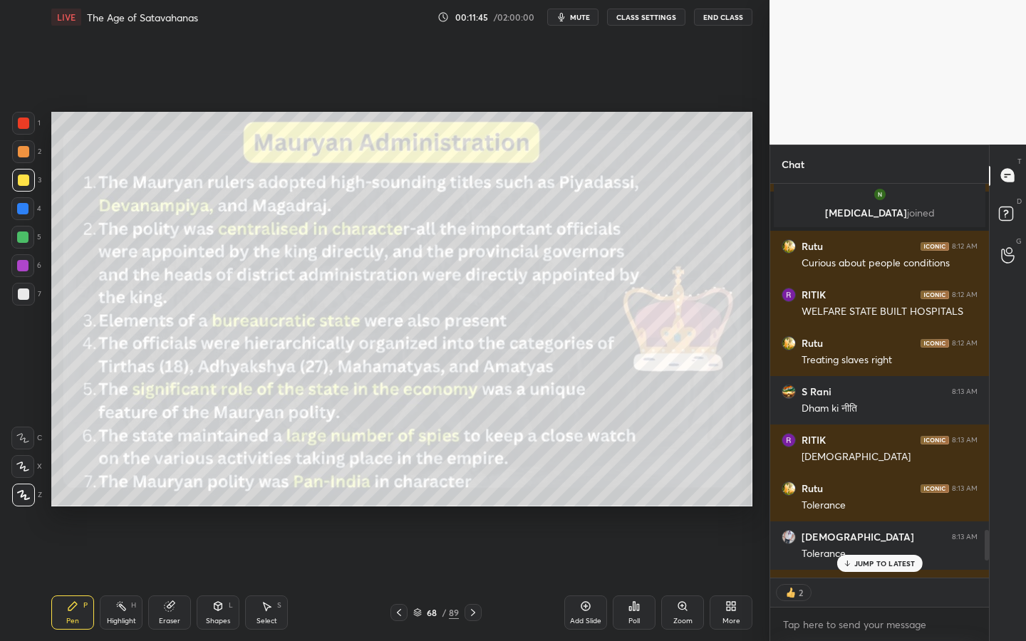
drag, startPoint x: 221, startPoint y: 617, endPoint x: 222, endPoint y: 604, distance: 12.8
click at [221, 510] on div "Shapes" at bounding box center [218, 621] width 24 height 7
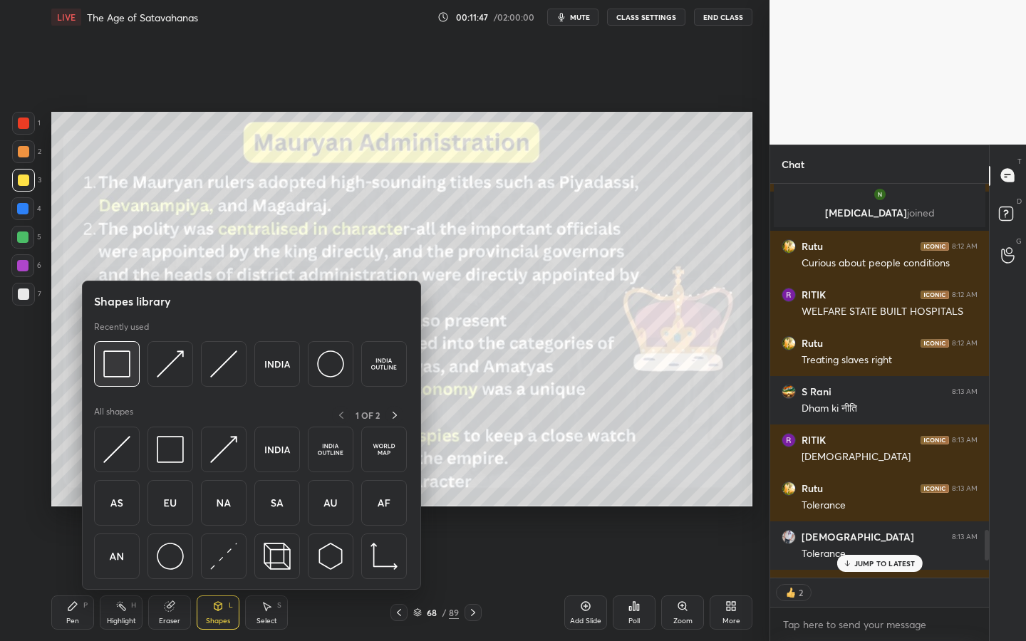
click at [112, 372] on img at bounding box center [116, 364] width 27 height 27
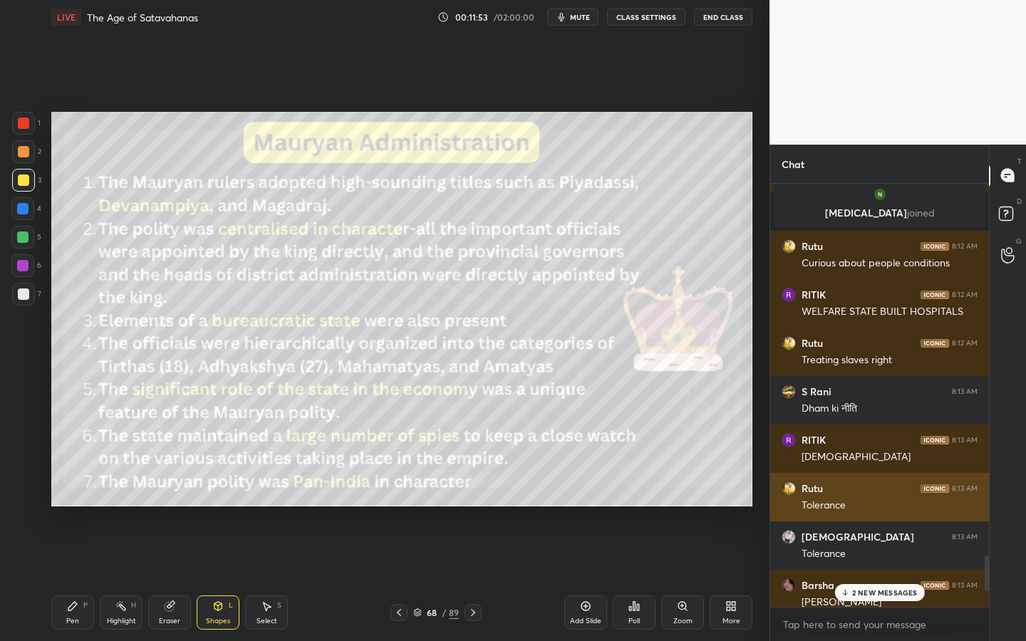
scroll to position [4822, 0]
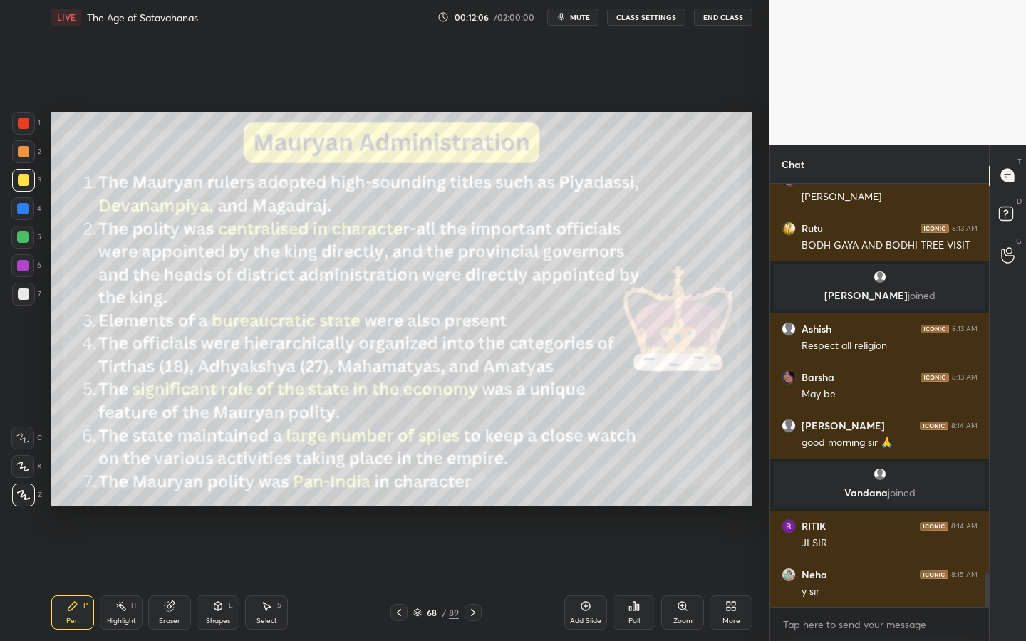
click at [582, 510] on div "Add Slide" at bounding box center [585, 613] width 43 height 34
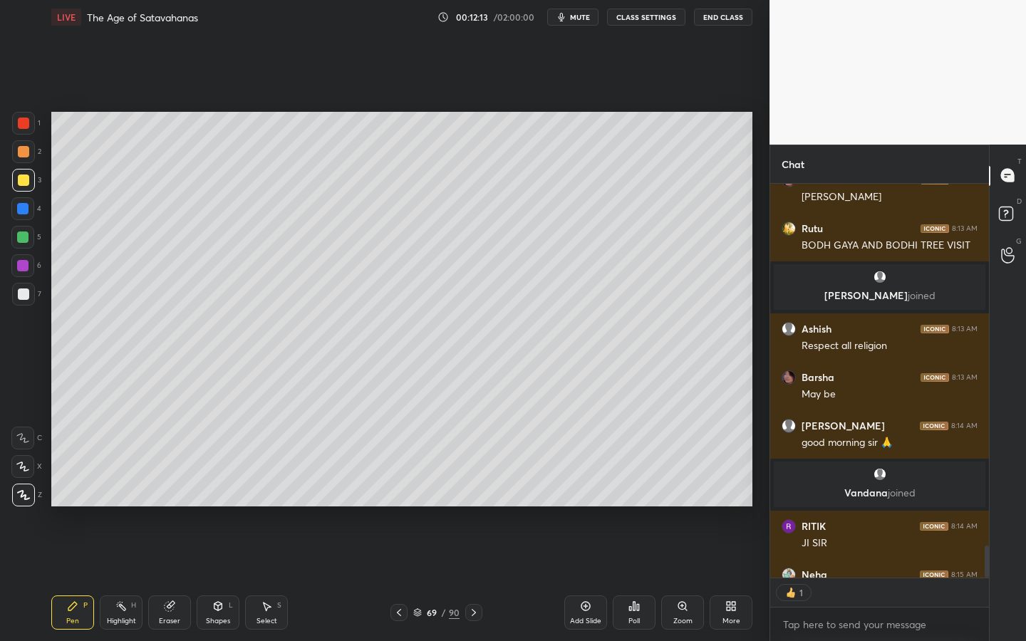
scroll to position [5, 5]
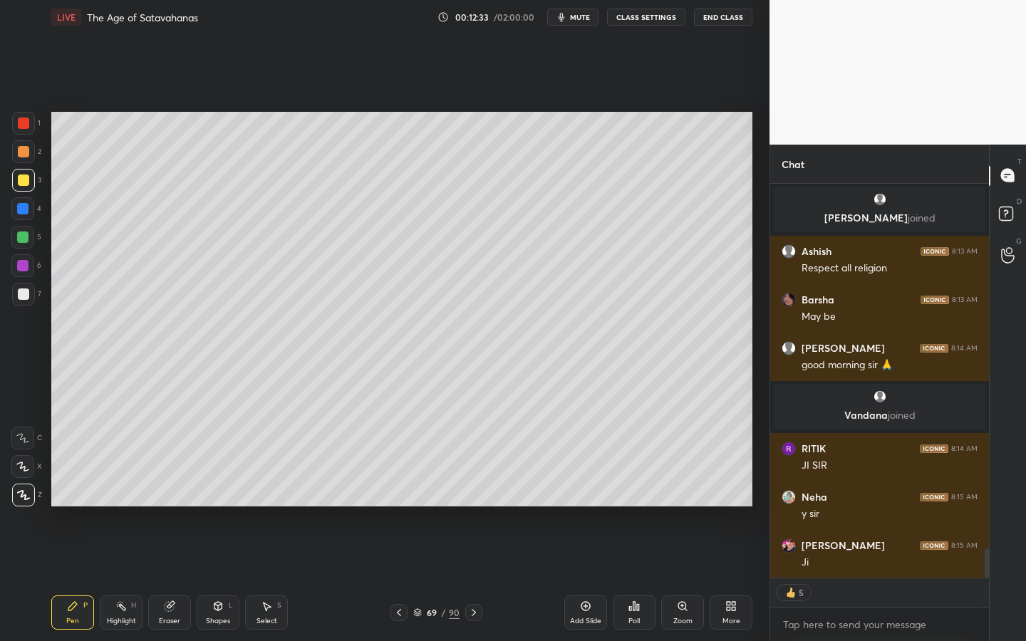
click at [238, 510] on div "Shapes L" at bounding box center [218, 613] width 43 height 34
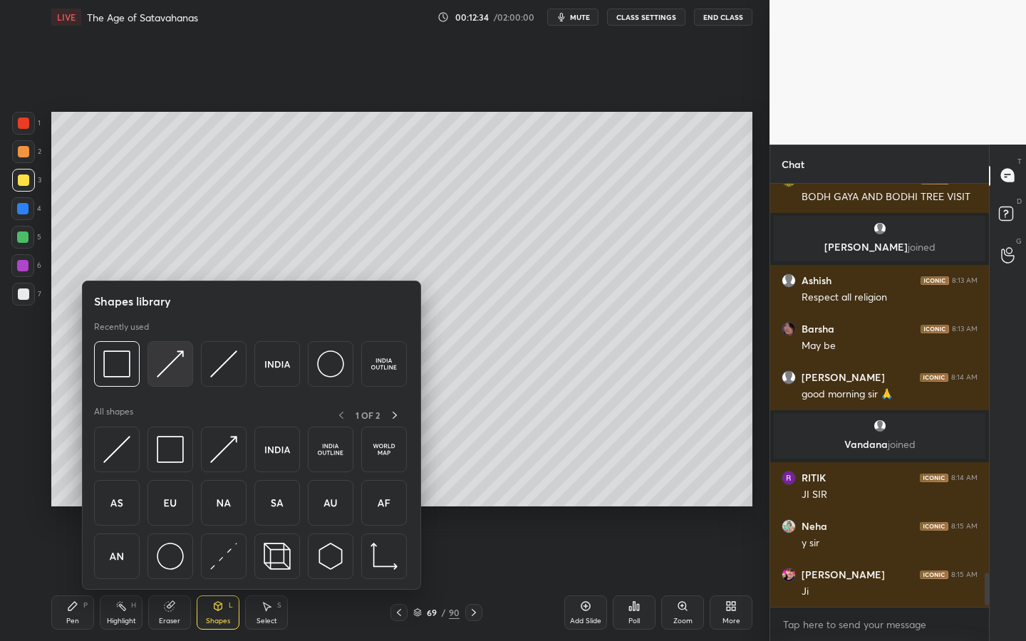
scroll to position [4870, 0]
click at [155, 358] on div at bounding box center [171, 364] width 46 height 46
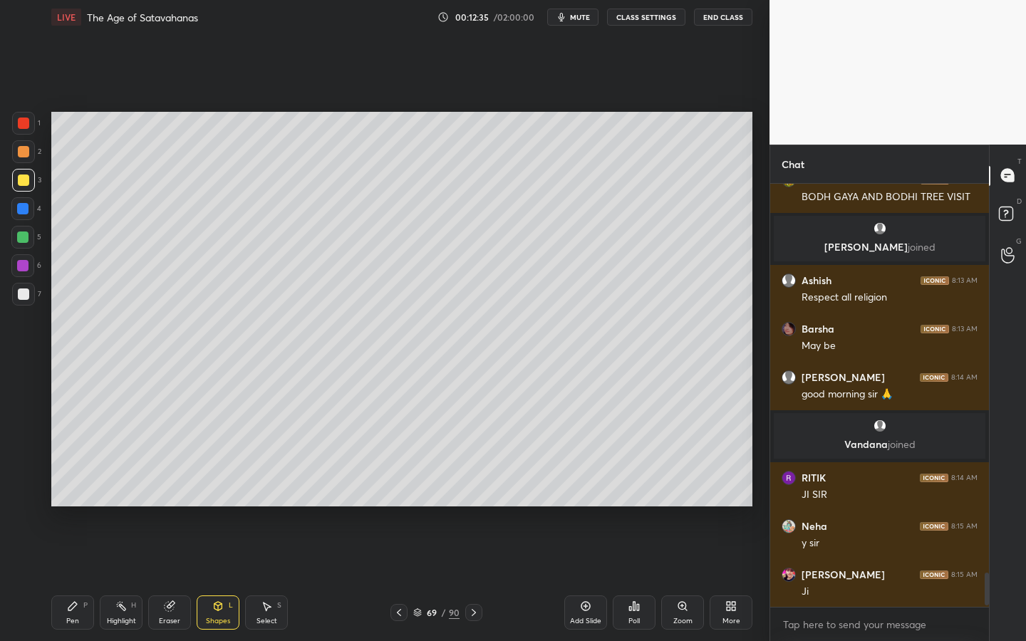
drag, startPoint x: 19, startPoint y: 289, endPoint x: 33, endPoint y: 284, distance: 16.0
click at [19, 289] on div at bounding box center [23, 294] width 11 height 11
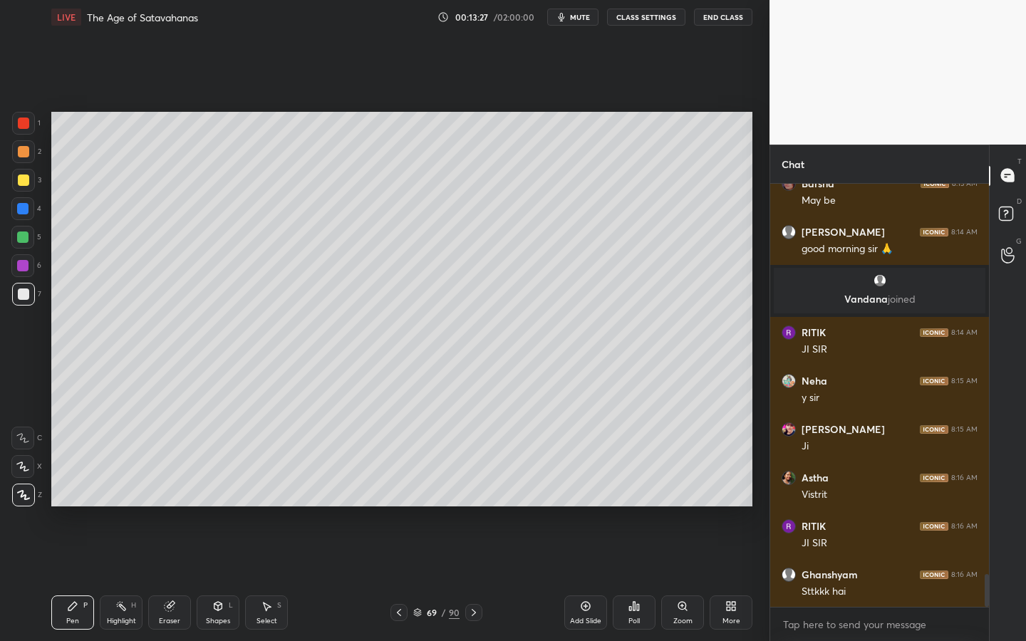
scroll to position [5064, 0]
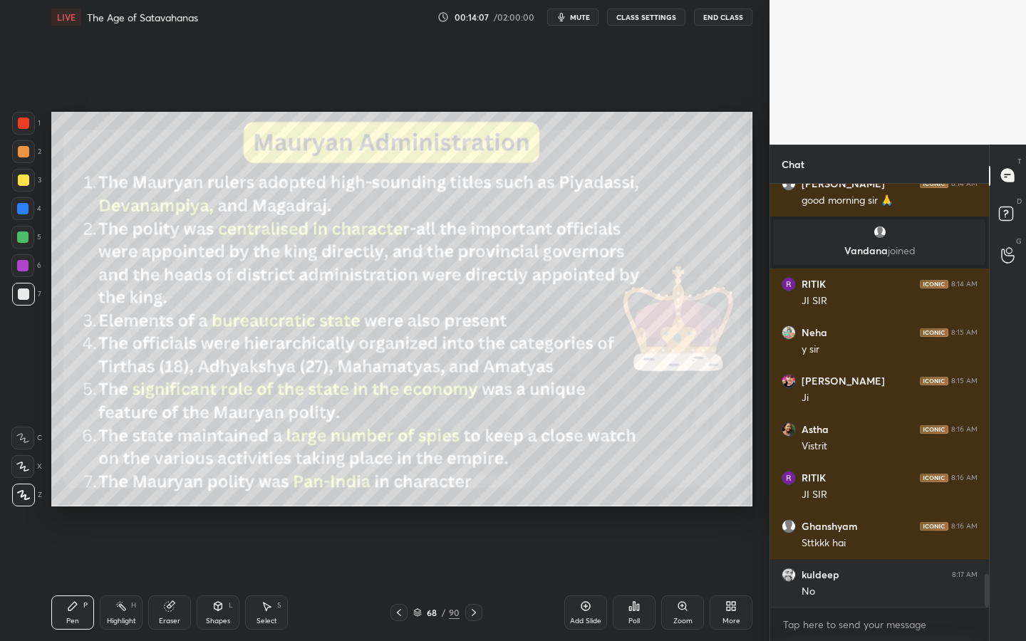
drag, startPoint x: 26, startPoint y: 182, endPoint x: 35, endPoint y: 200, distance: 19.5
click at [26, 182] on div at bounding box center [23, 180] width 11 height 11
click at [442, 510] on div "/" at bounding box center [444, 613] width 4 height 9
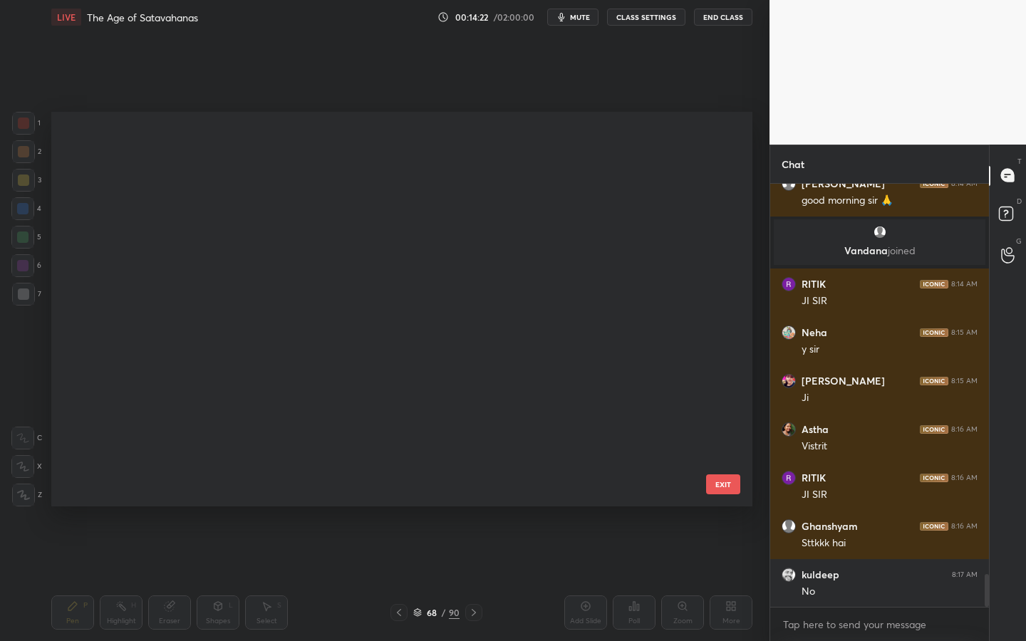
scroll to position [390, 694]
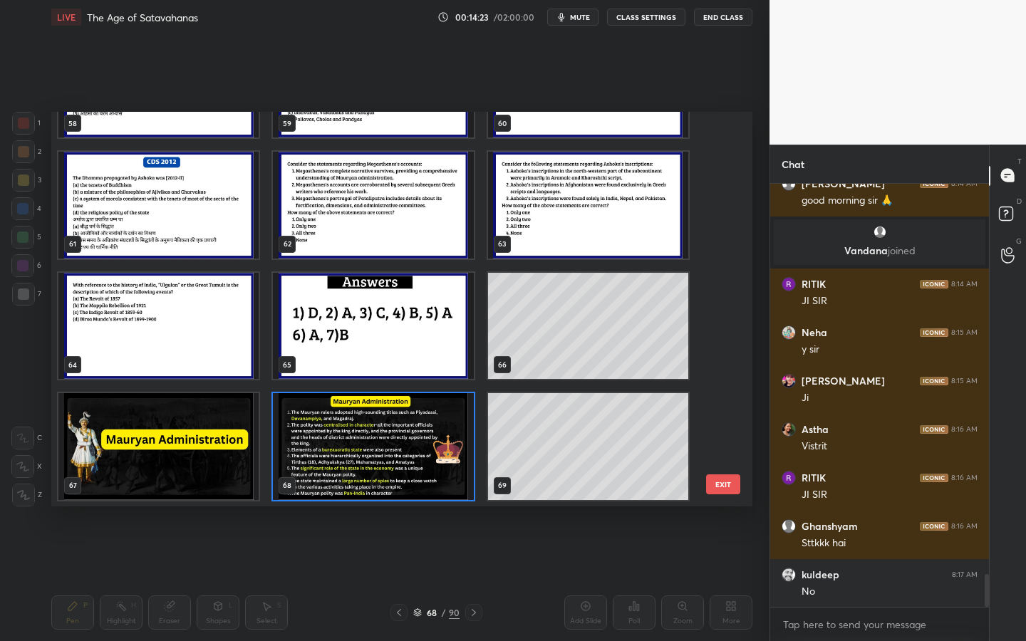
click at [377, 462] on img "grid" at bounding box center [373, 446] width 200 height 107
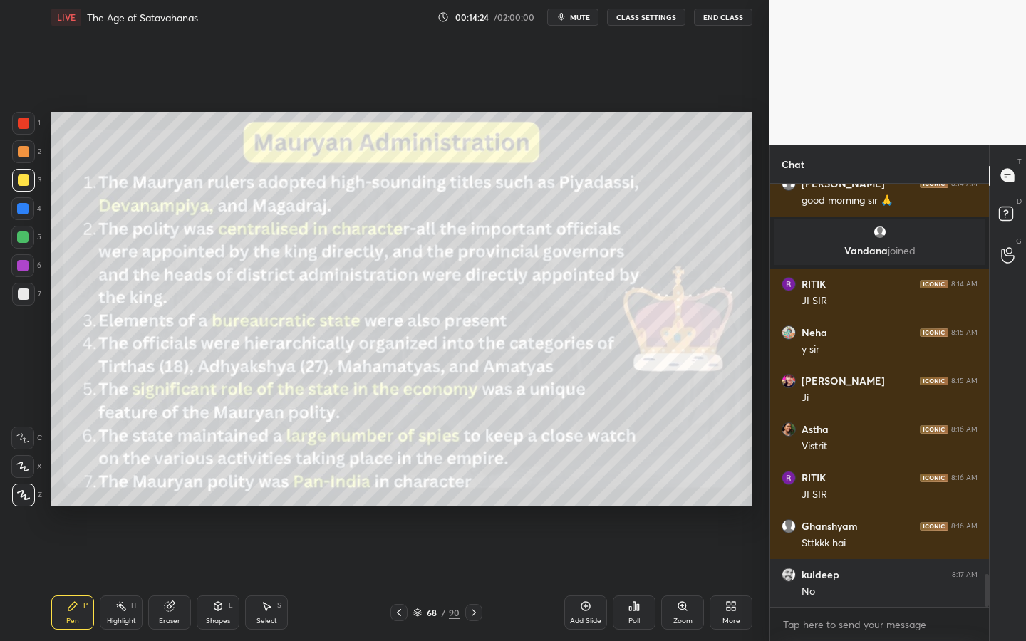
scroll to position [0, 0]
click at [438, 510] on div "68" at bounding box center [432, 613] width 14 height 9
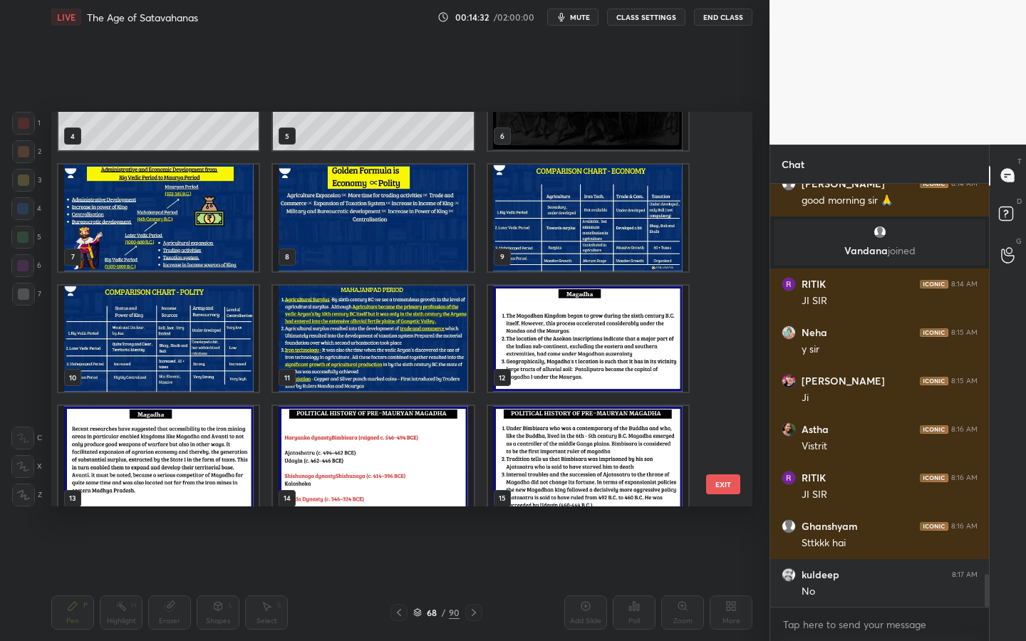
scroll to position [139, 0]
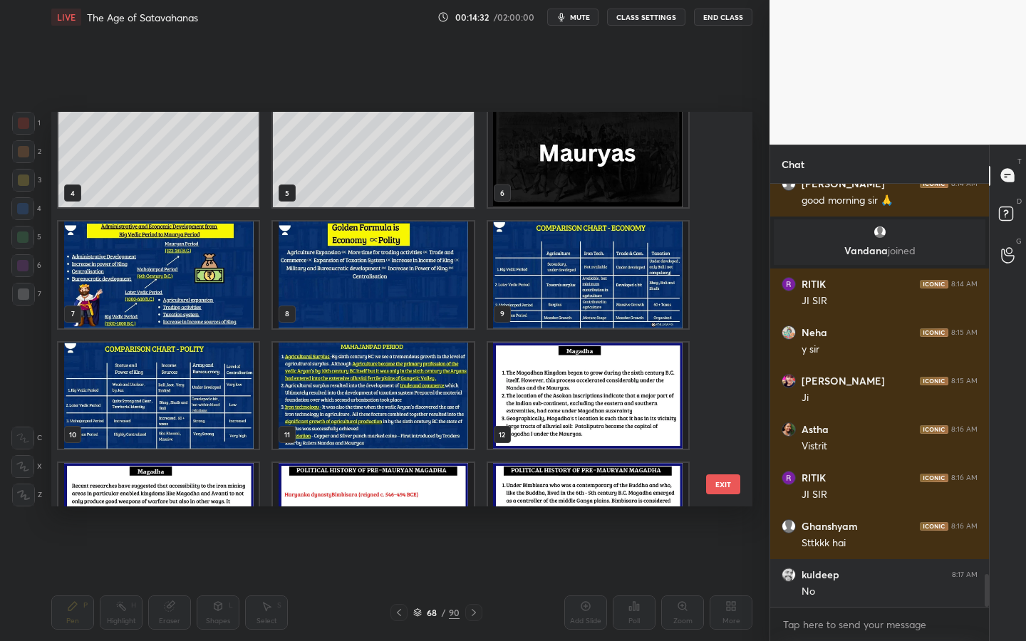
click at [178, 263] on img "grid" at bounding box center [158, 275] width 200 height 107
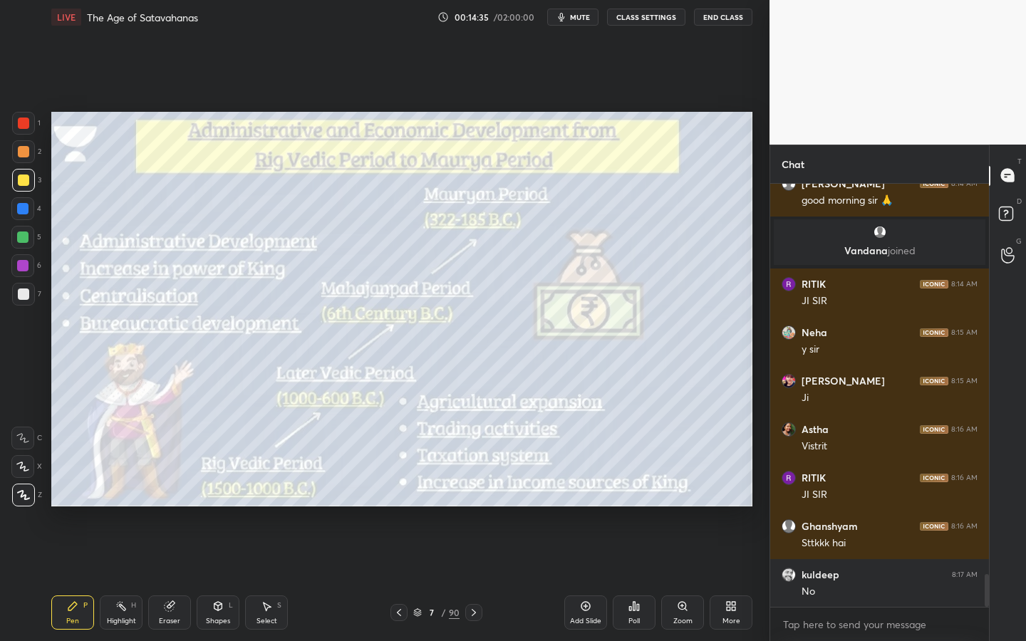
click at [208, 510] on div "Shapes L" at bounding box center [218, 613] width 43 height 34
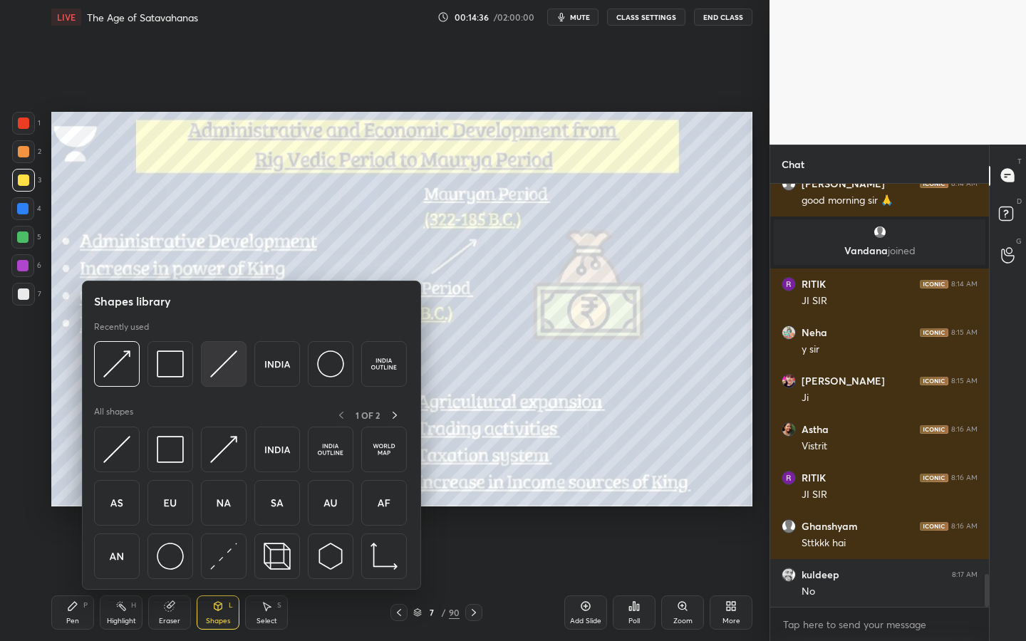
click at [225, 363] on img at bounding box center [223, 364] width 27 height 27
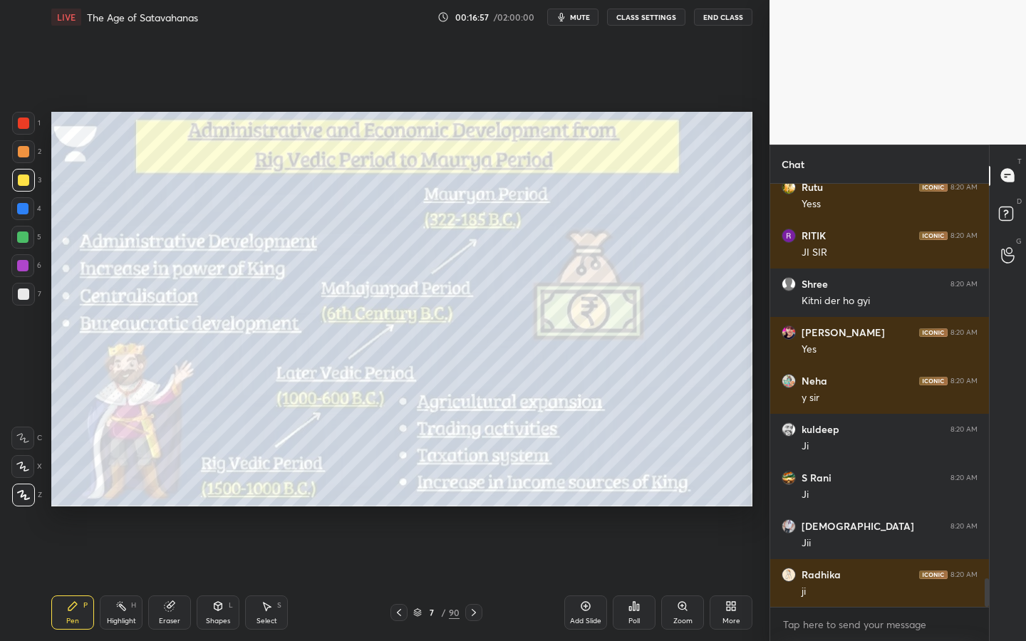
scroll to position [5865, 0]
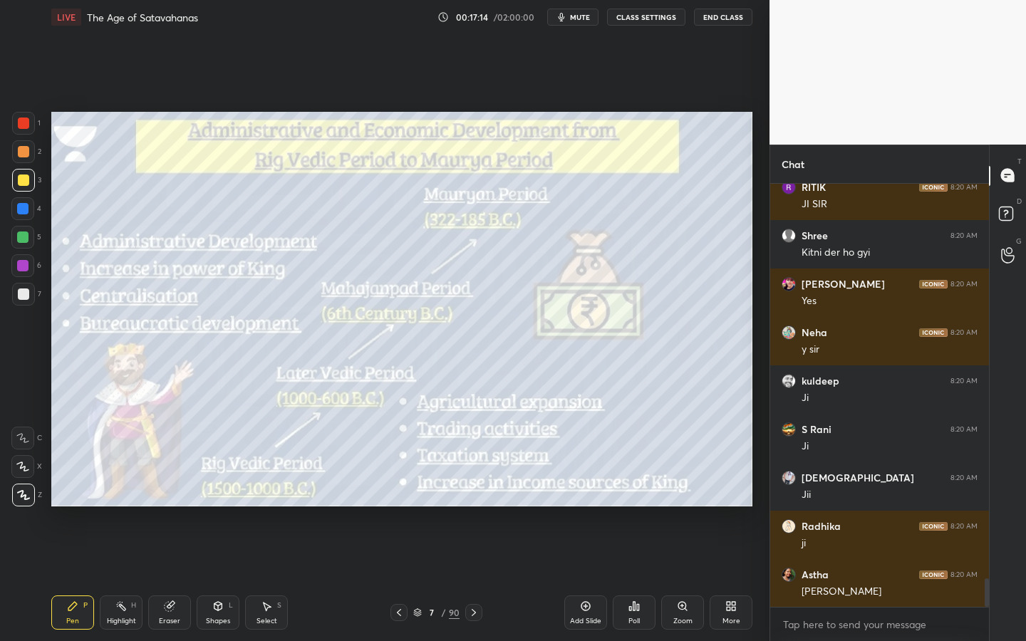
click at [590, 510] on div "Add Slide" at bounding box center [585, 621] width 31 height 7
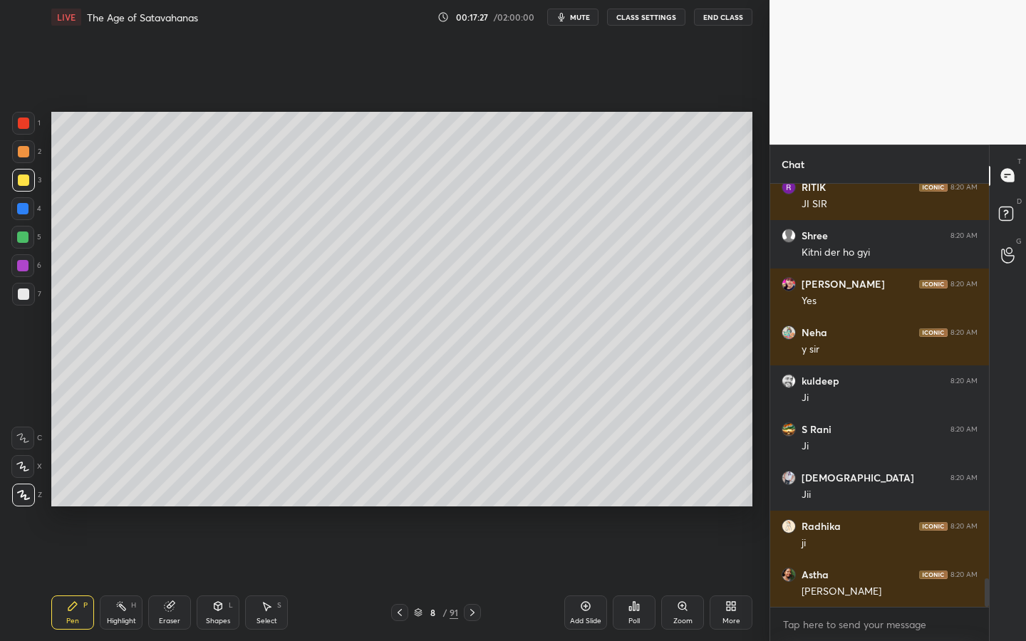
click at [220, 510] on icon at bounding box center [217, 606] width 11 height 11
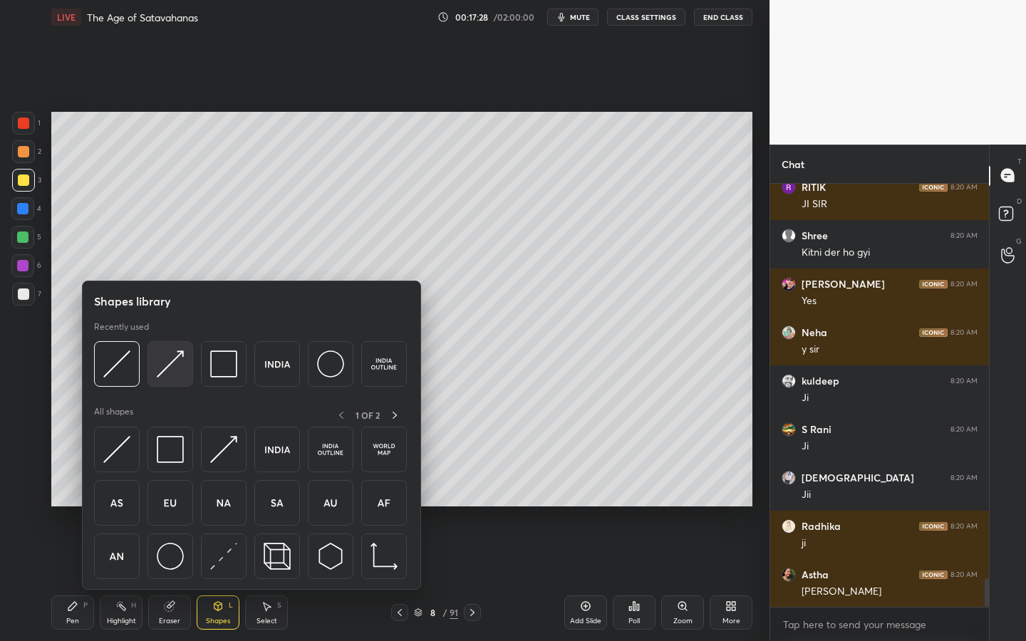
click at [190, 363] on div at bounding box center [171, 364] width 46 height 46
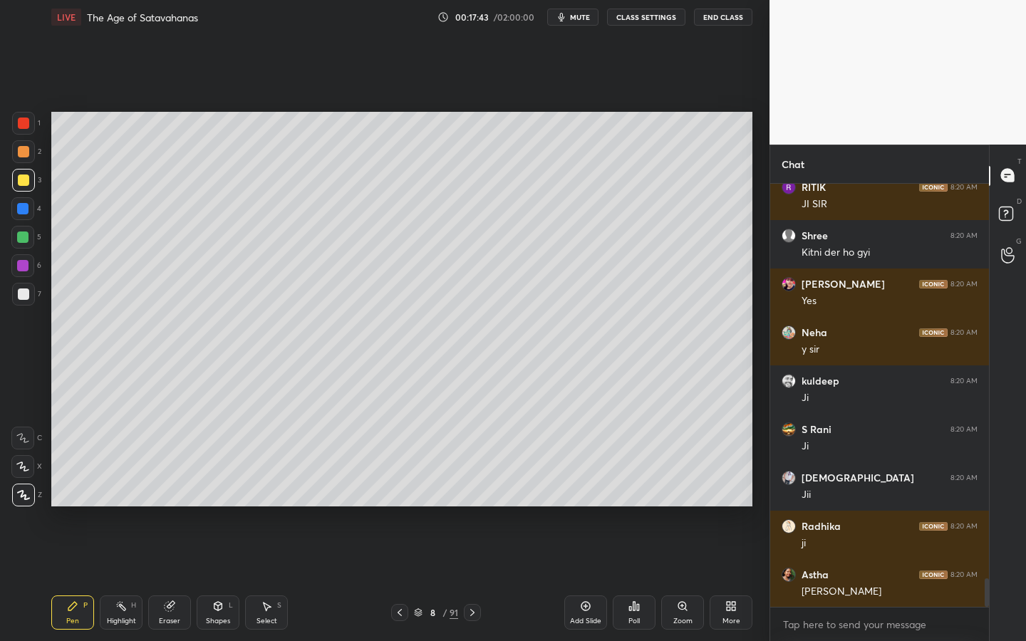
click at [440, 510] on div "8 / 91" at bounding box center [436, 613] width 44 height 13
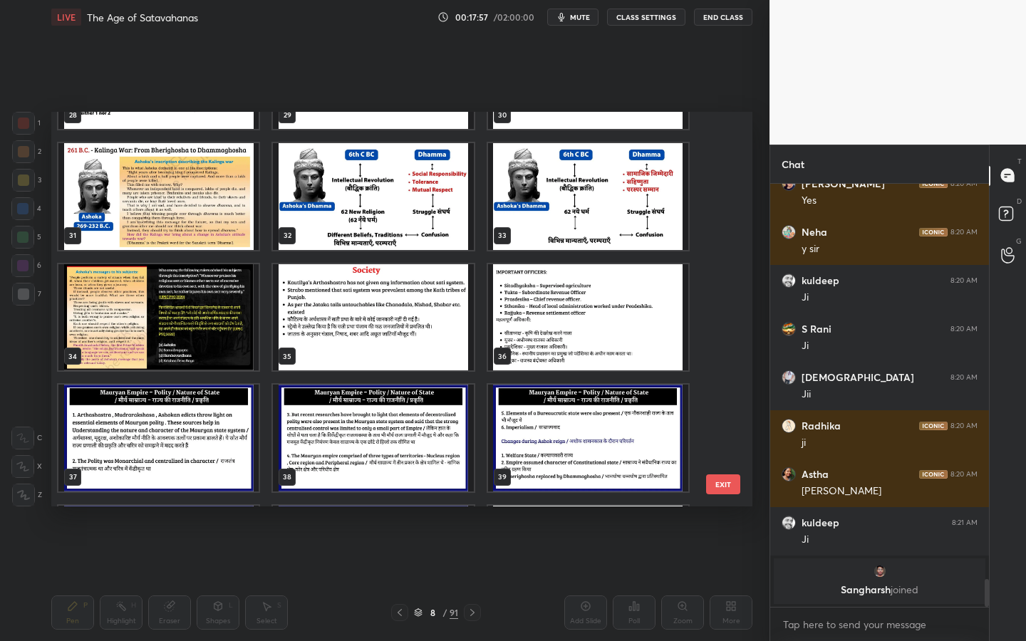
scroll to position [1190, 0]
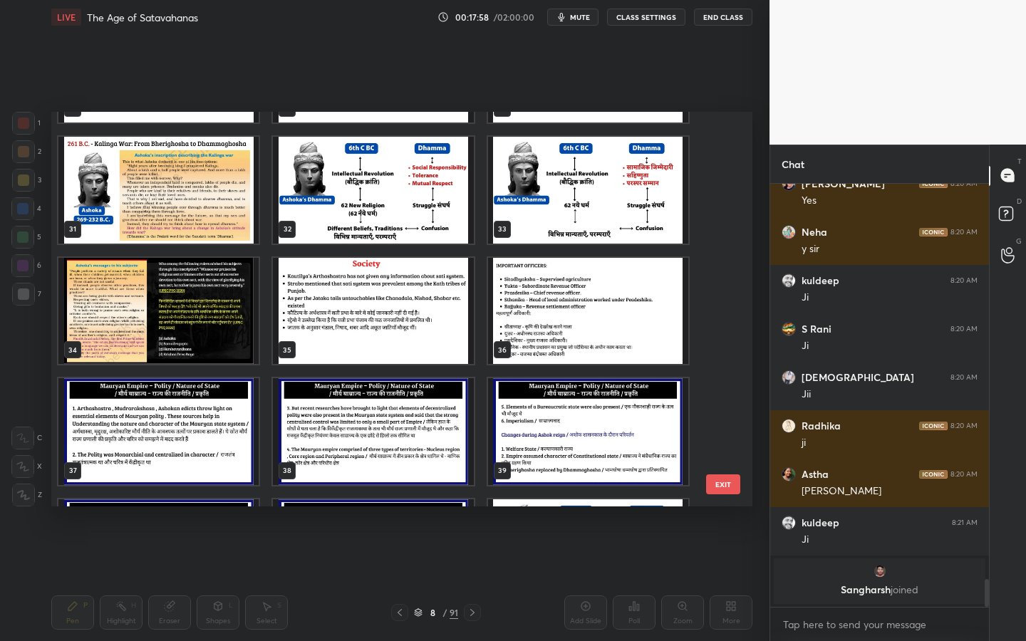
click at [567, 254] on div "36" at bounding box center [588, 311] width 215 height 121
click at [568, 331] on img "grid" at bounding box center [588, 311] width 200 height 107
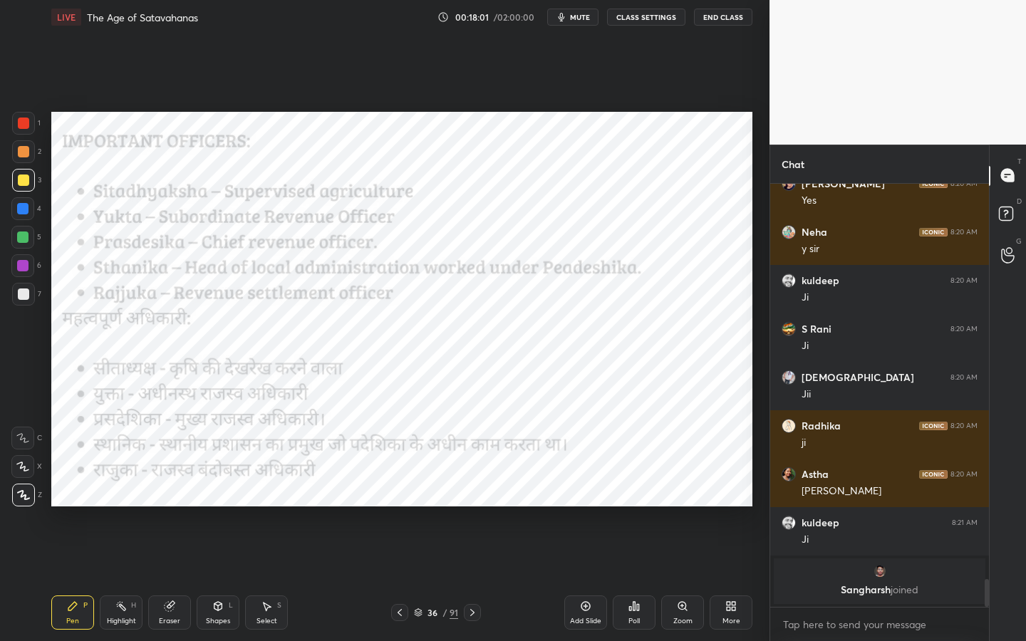
click at [31, 115] on div at bounding box center [23, 123] width 23 height 23
click at [221, 510] on div "Pen P Highlight H Eraser Shapes L Select S 36 / 91 Add Slide Poll Zoom More" at bounding box center [401, 612] width 701 height 57
click at [217, 510] on div "Shapes L" at bounding box center [218, 613] width 43 height 34
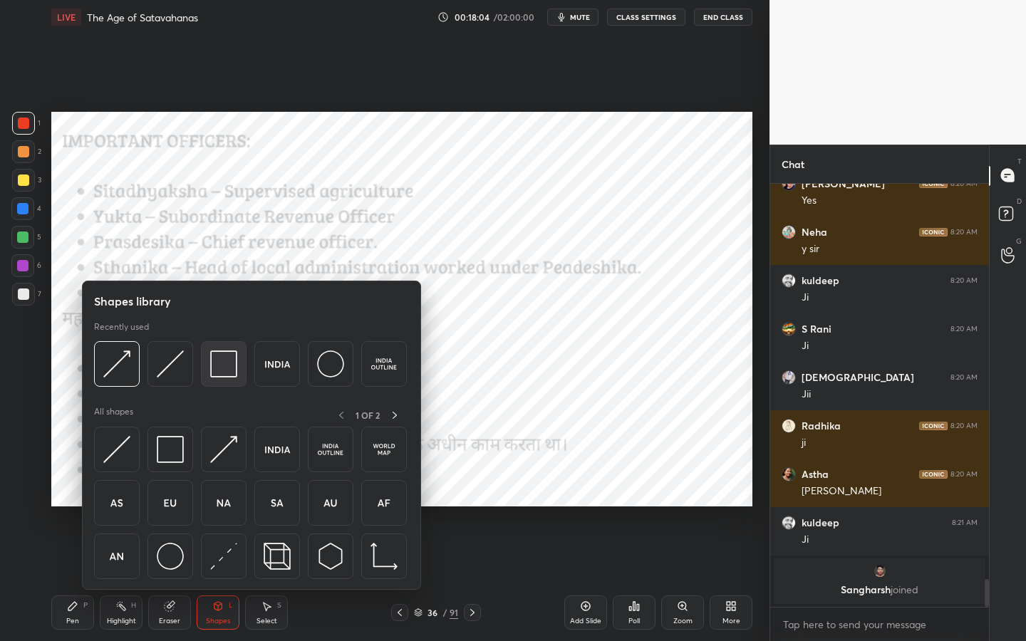
click at [232, 352] on img at bounding box center [223, 364] width 27 height 27
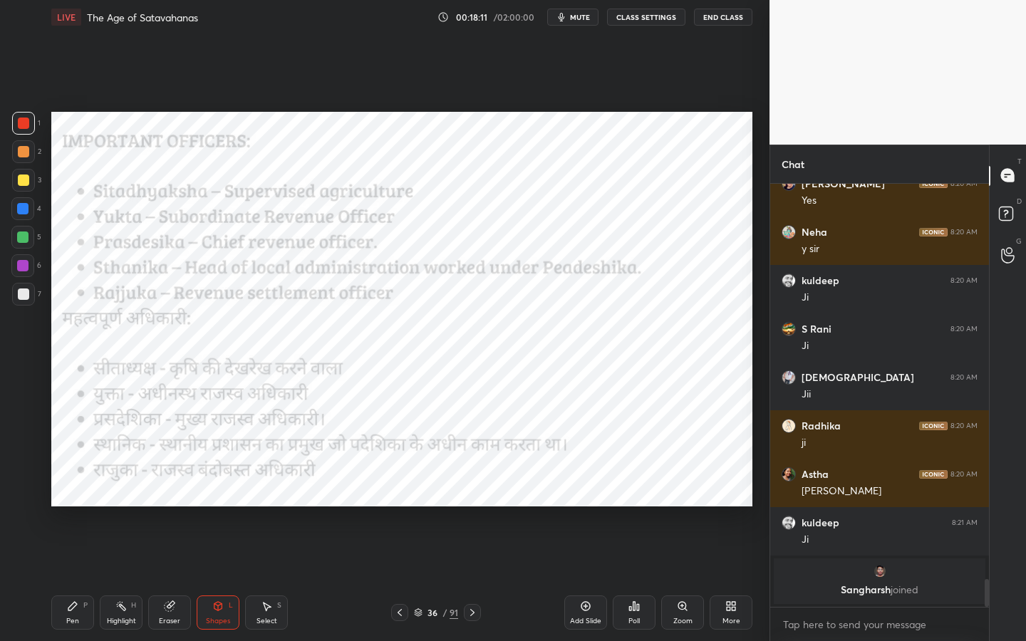
click at [443, 510] on div "36 / 91" at bounding box center [436, 612] width 90 height 17
click at [444, 510] on div "/" at bounding box center [445, 613] width 4 height 9
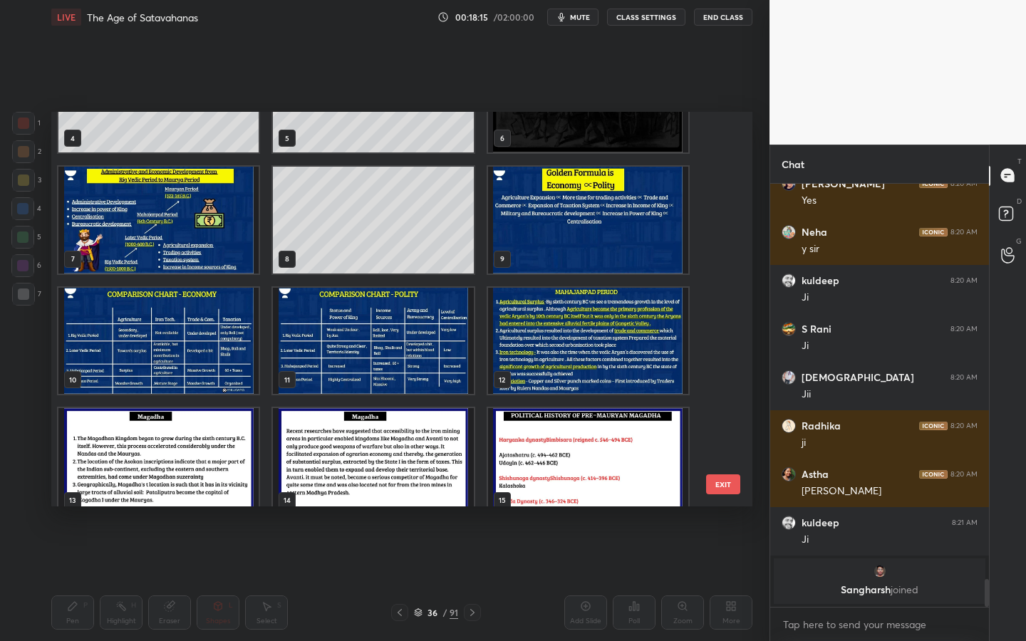
scroll to position [87, 0]
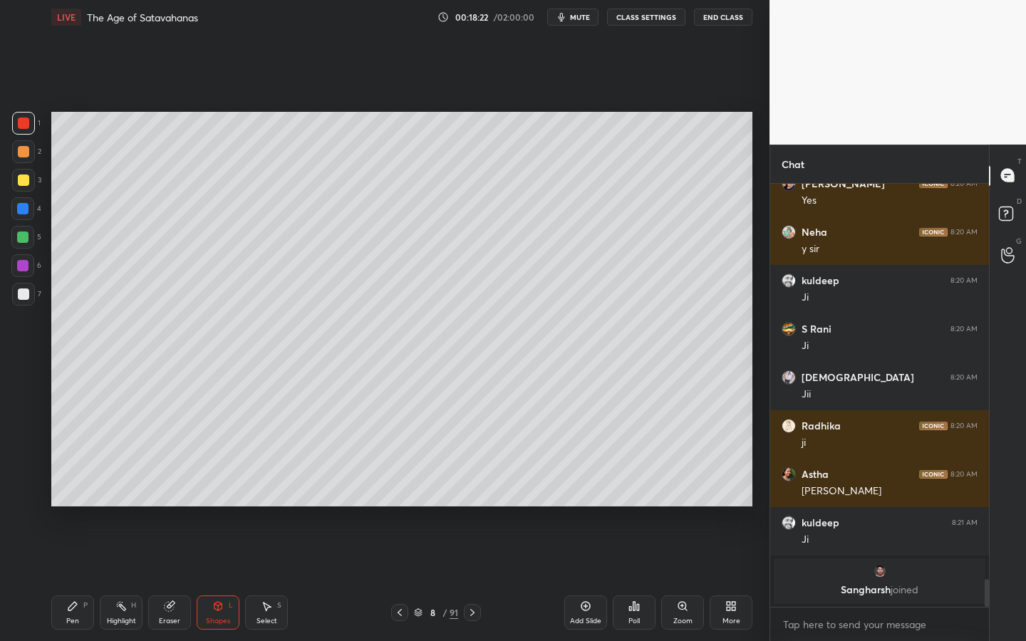
click at [594, 510] on div "Add Slide" at bounding box center [585, 621] width 31 height 7
click at [232, 510] on div "L" at bounding box center [231, 605] width 4 height 7
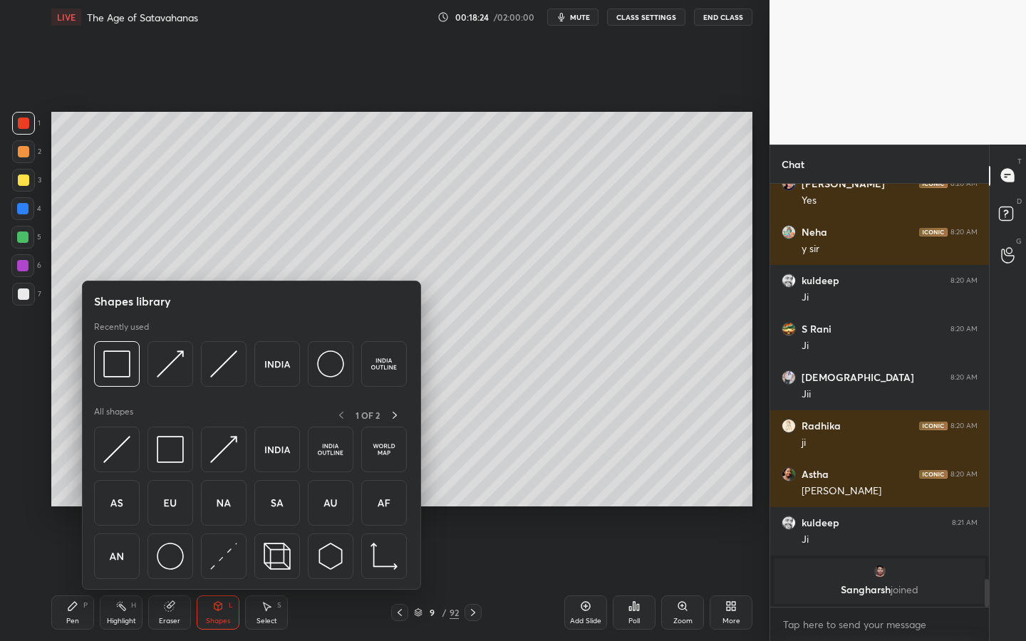
click at [18, 180] on div at bounding box center [23, 180] width 11 height 11
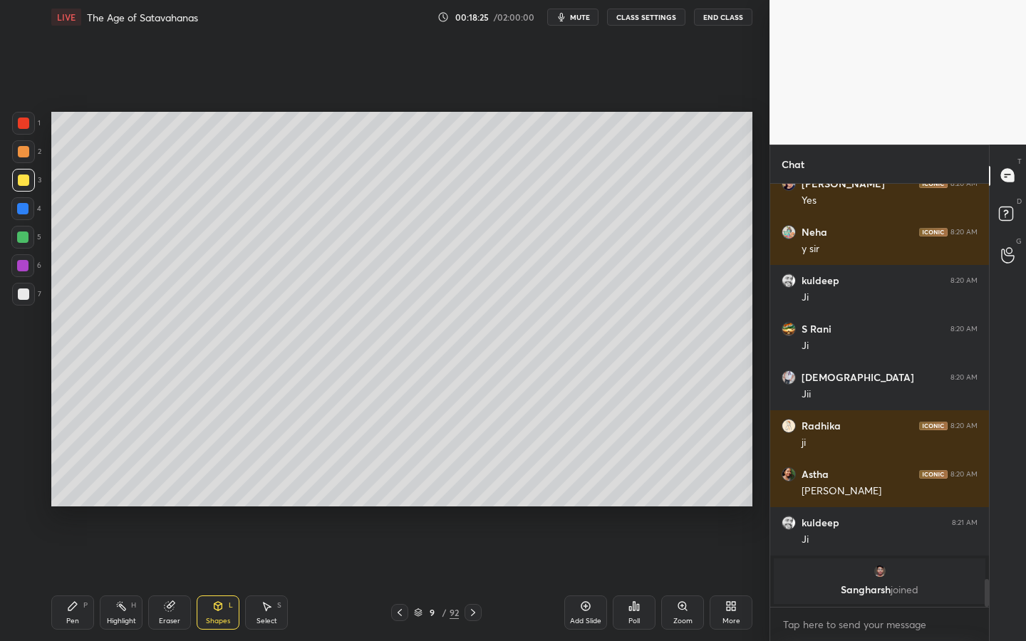
click at [215, 510] on div "Shapes L" at bounding box center [218, 613] width 43 height 34
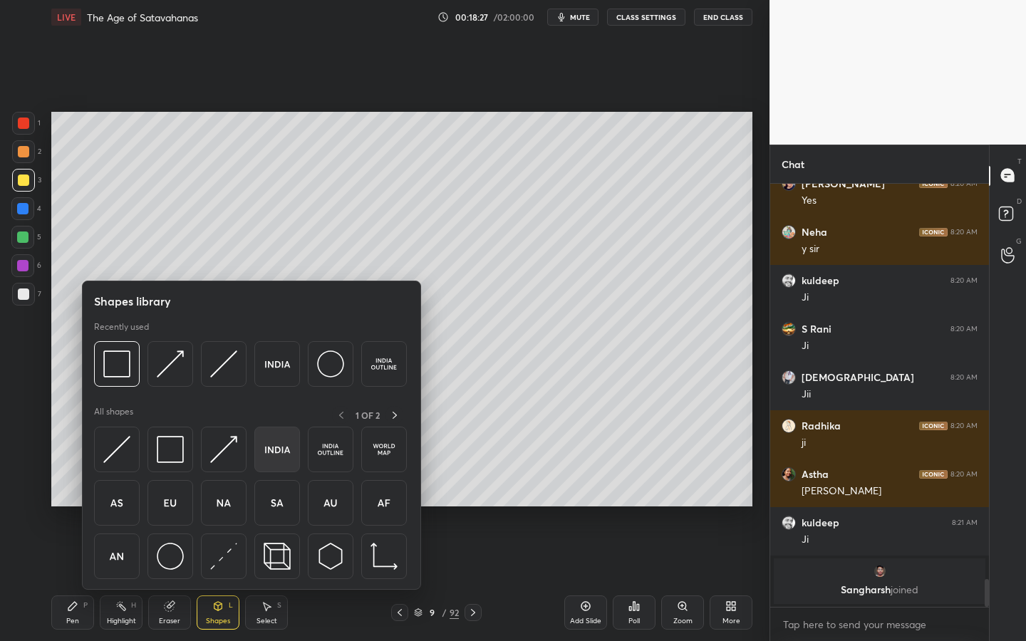
click at [291, 453] on div at bounding box center [277, 450] width 46 height 46
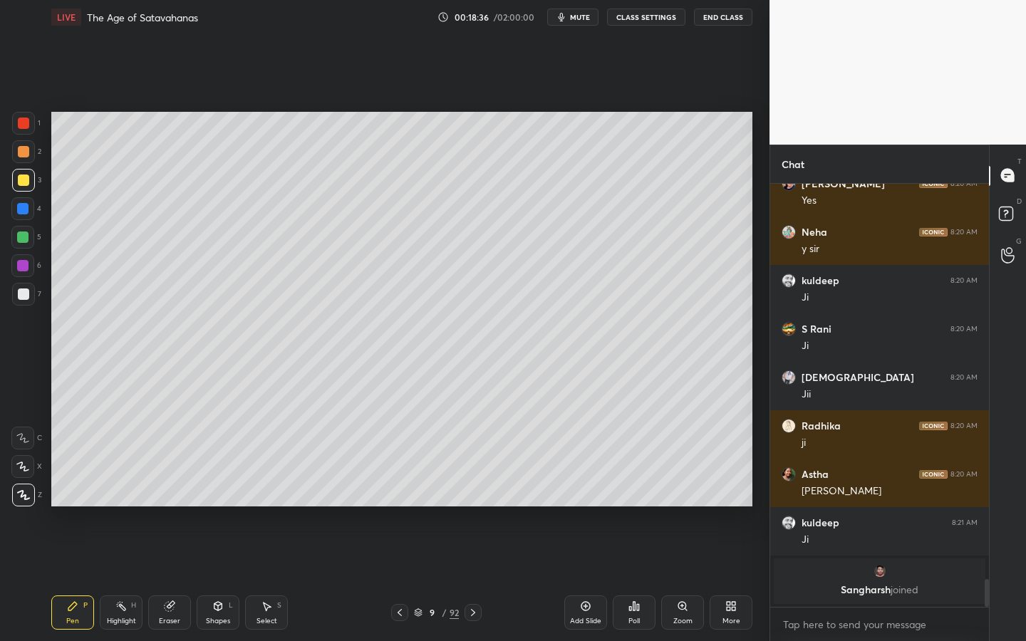
click at [227, 510] on div "Shapes L" at bounding box center [218, 613] width 43 height 34
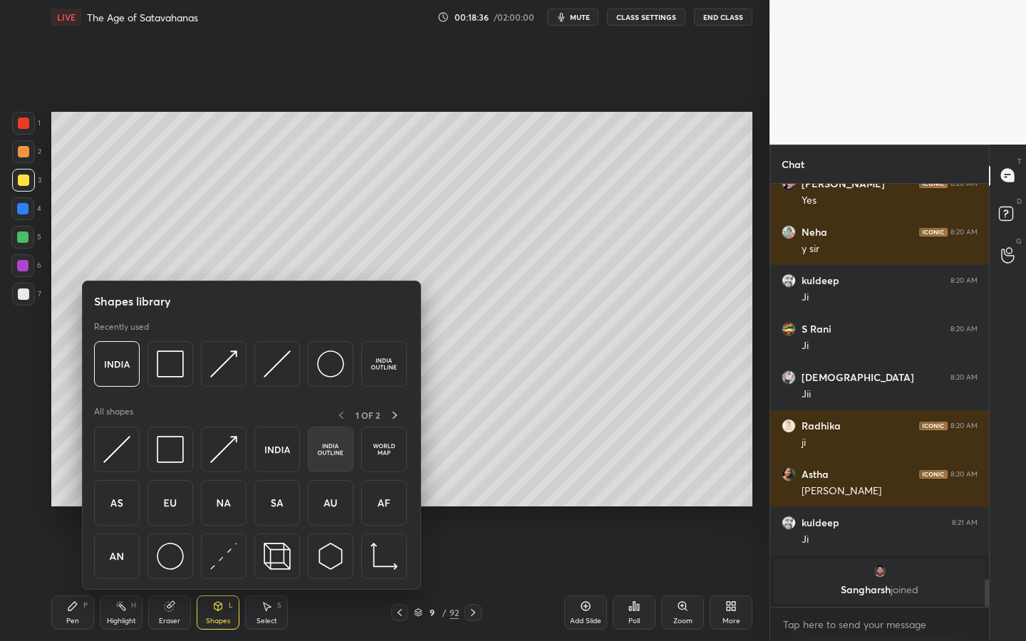
click at [332, 453] on img at bounding box center [330, 449] width 27 height 27
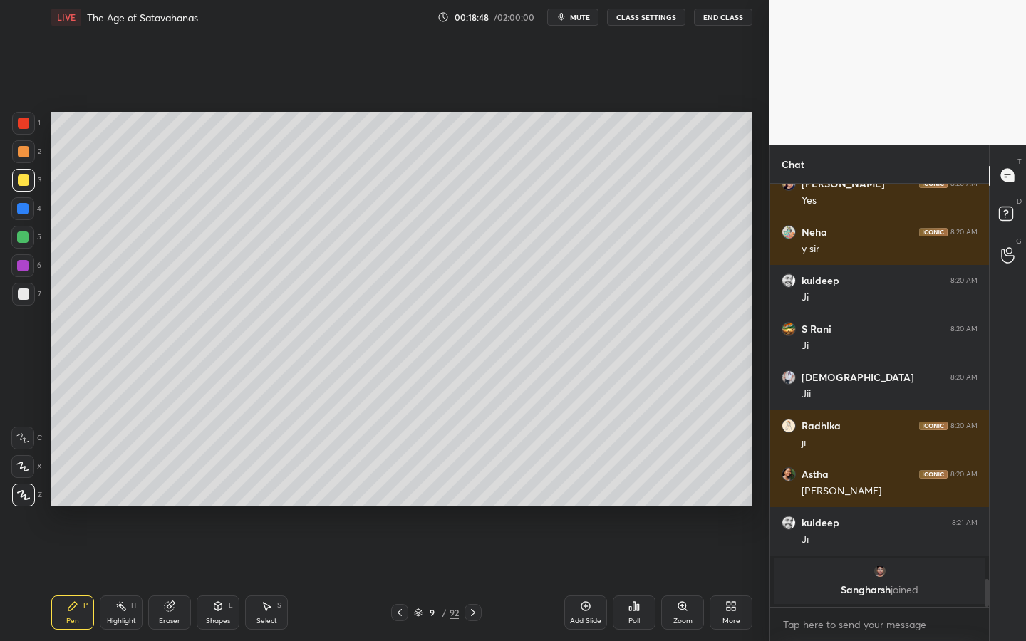
click at [19, 296] on div at bounding box center [23, 294] width 11 height 11
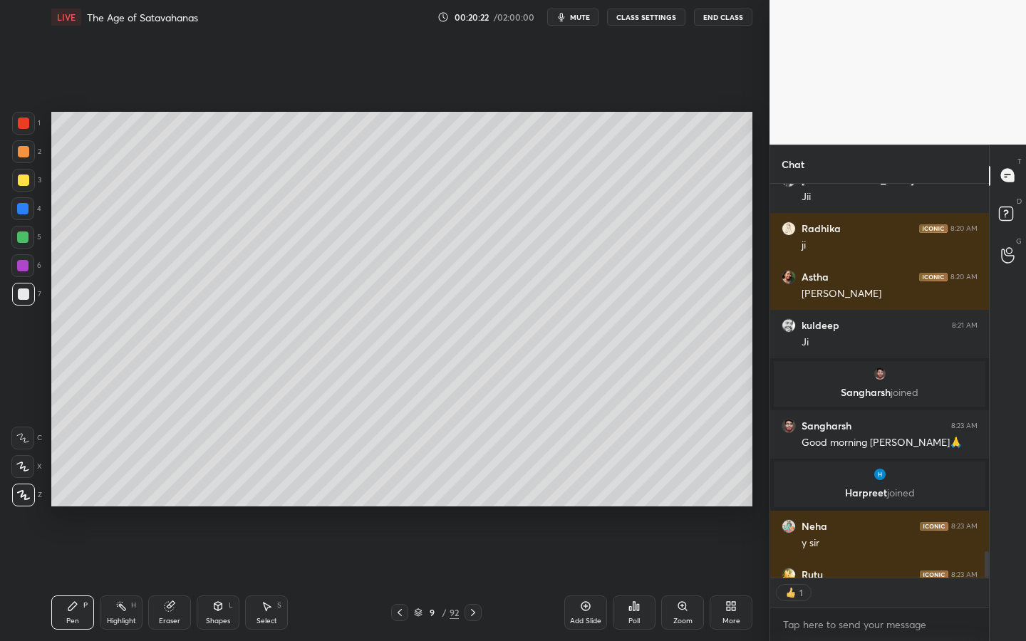
scroll to position [5, 5]
click at [24, 186] on div at bounding box center [23, 180] width 23 height 23
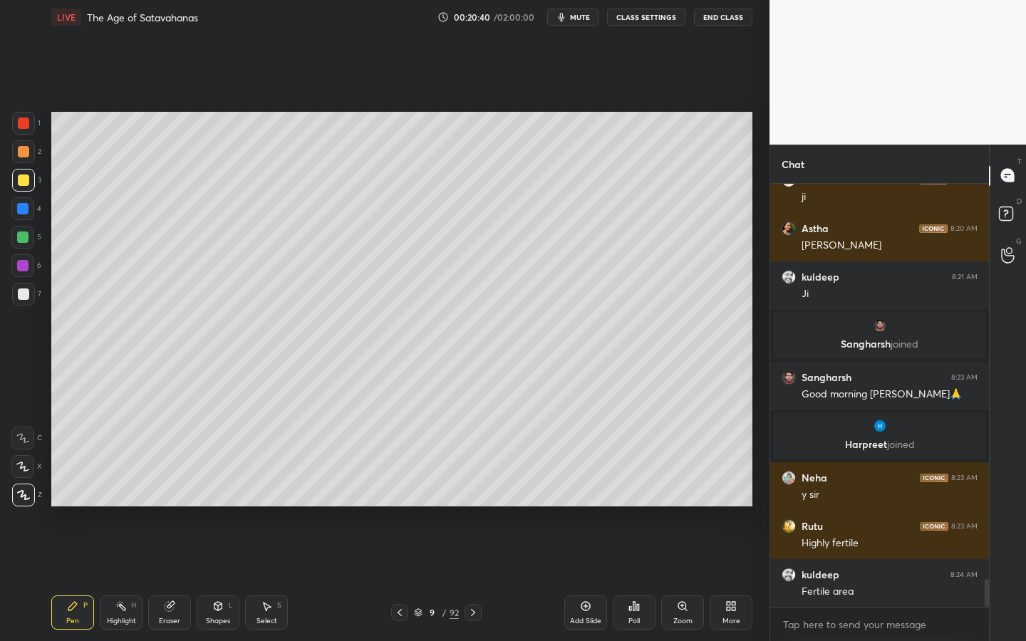
scroll to position [6051, 0]
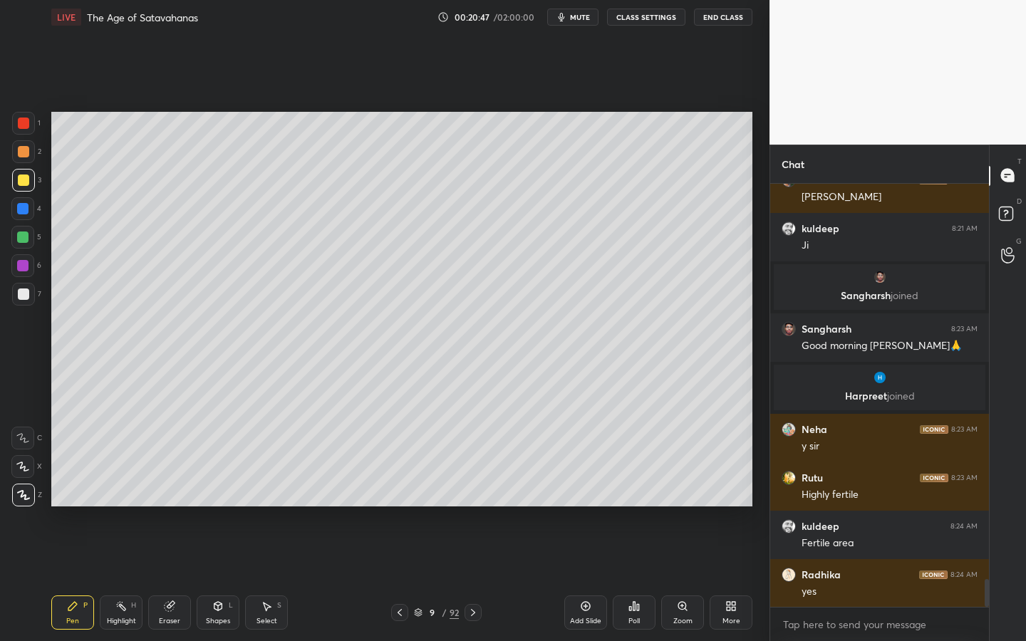
click at [26, 234] on div at bounding box center [22, 237] width 11 height 11
click at [28, 176] on div at bounding box center [23, 180] width 23 height 23
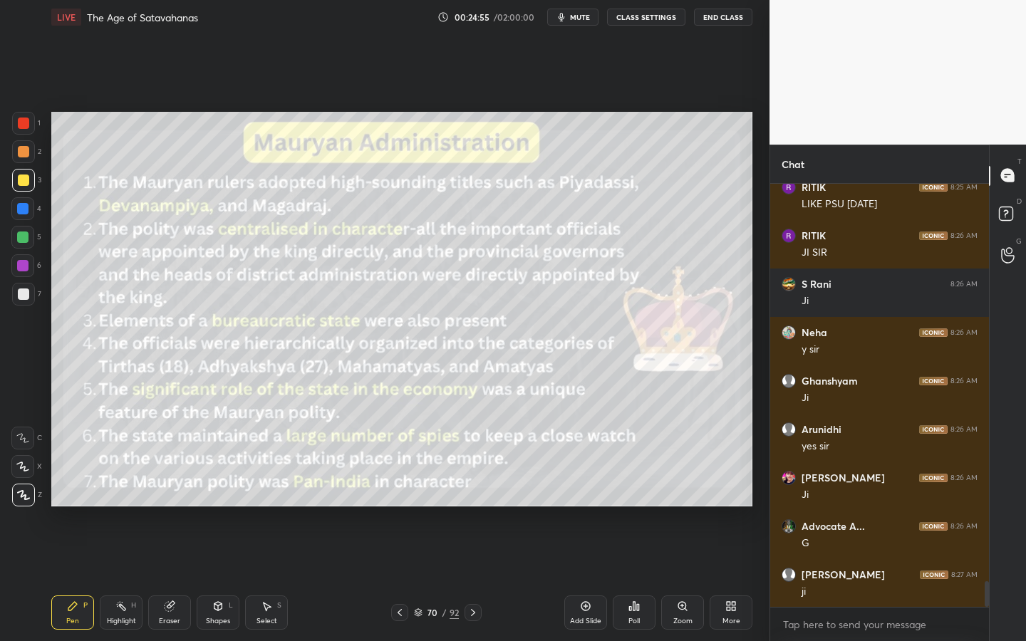
scroll to position [6681, 0]
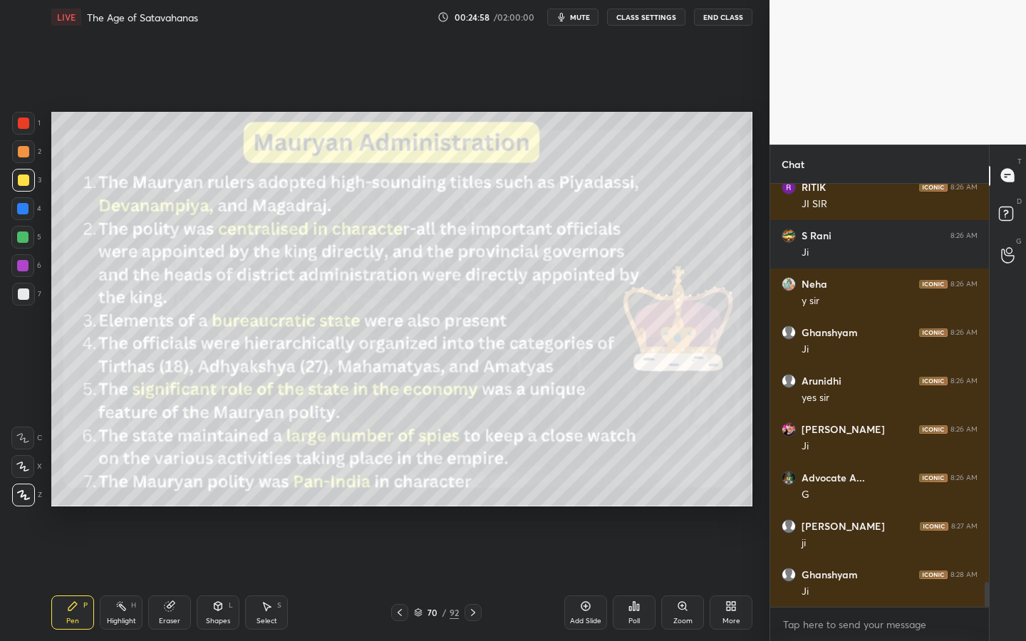
click at [149, 510] on div "Eraser" at bounding box center [169, 613] width 43 height 34
click at [29, 490] on span "Erase all" at bounding box center [22, 495] width 21 height 10
click at [225, 510] on div "Shapes" at bounding box center [218, 621] width 24 height 7
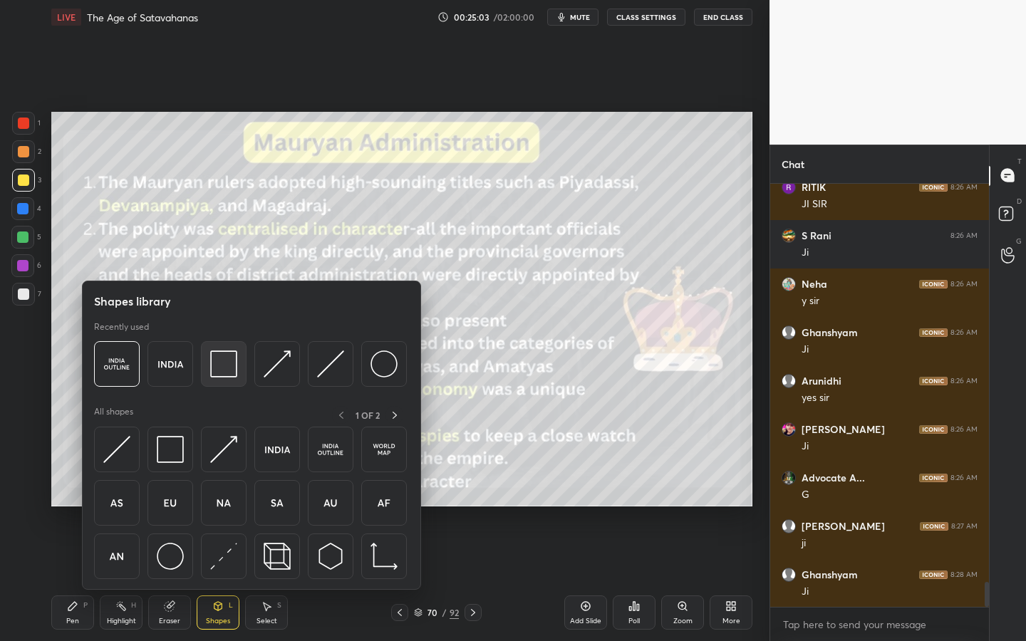
click at [212, 366] on img at bounding box center [223, 364] width 27 height 27
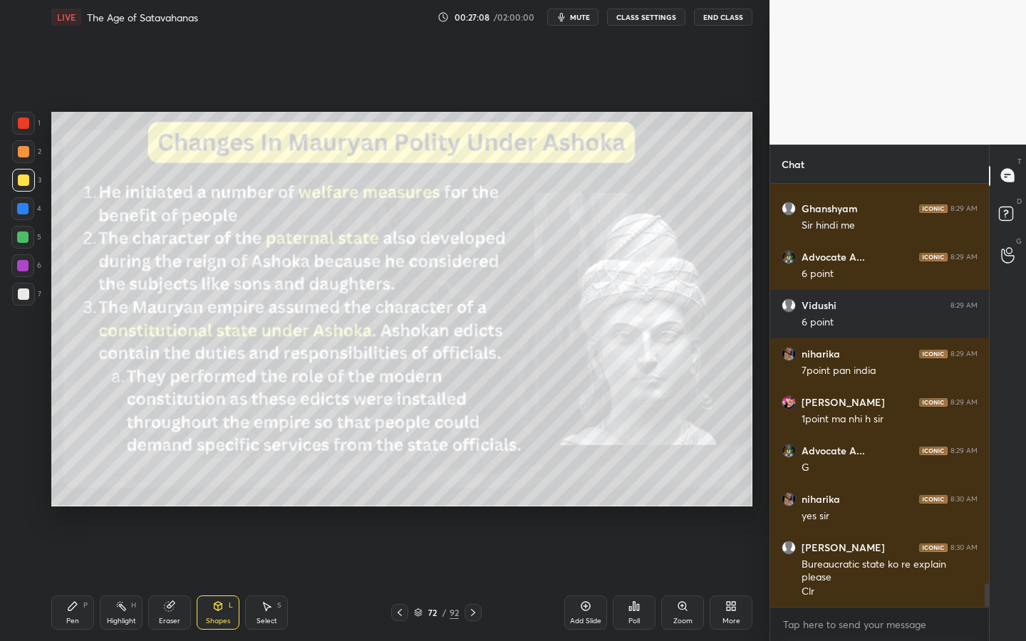
scroll to position [7193, 0]
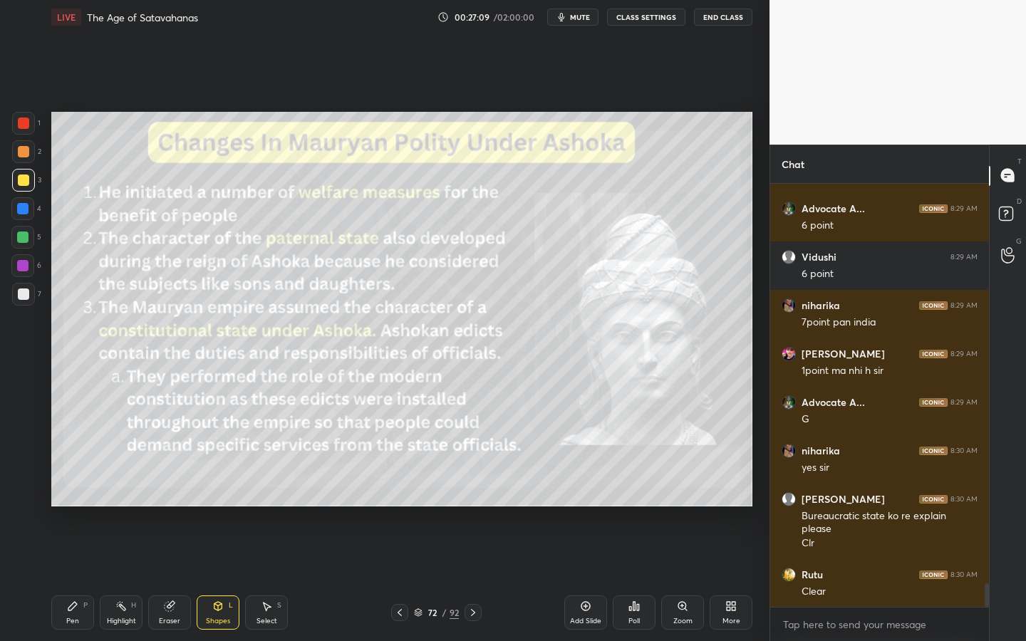
click at [231, 510] on div "Shapes L" at bounding box center [218, 613] width 43 height 34
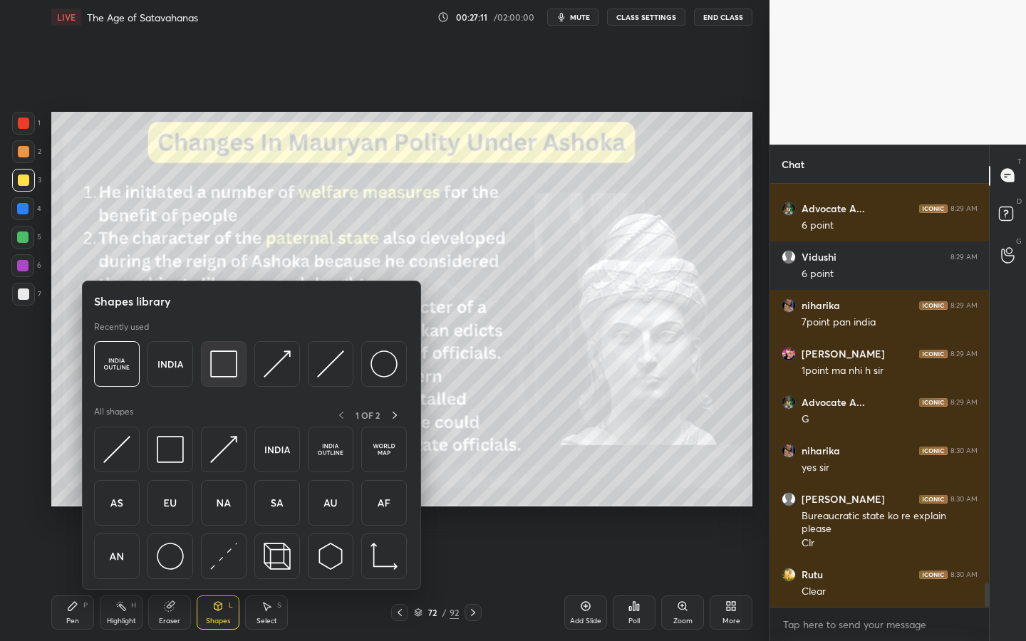
scroll to position [7241, 0]
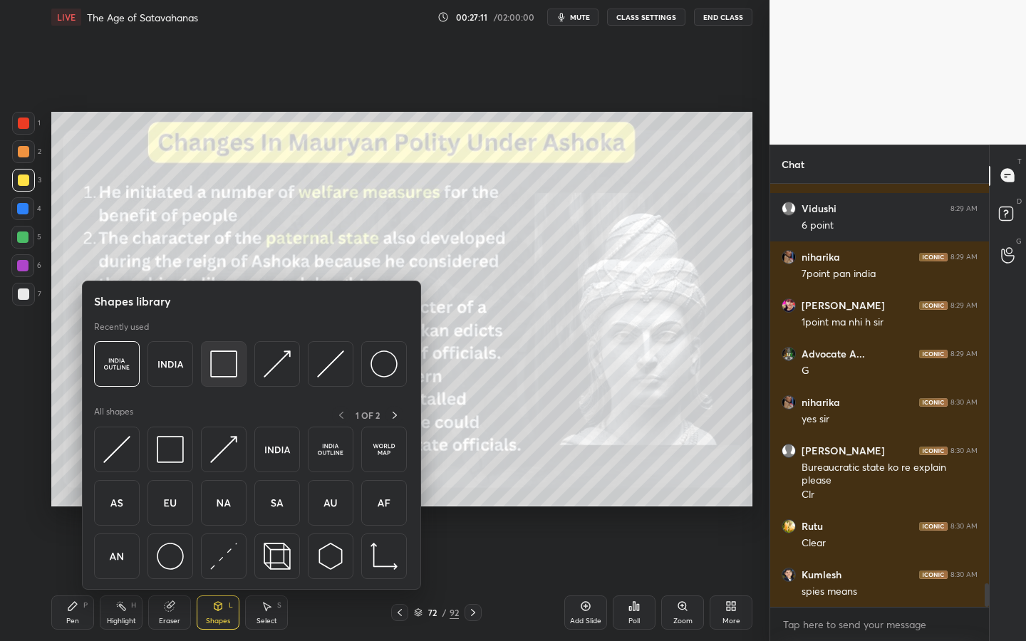
click at [217, 366] on img at bounding box center [223, 364] width 27 height 27
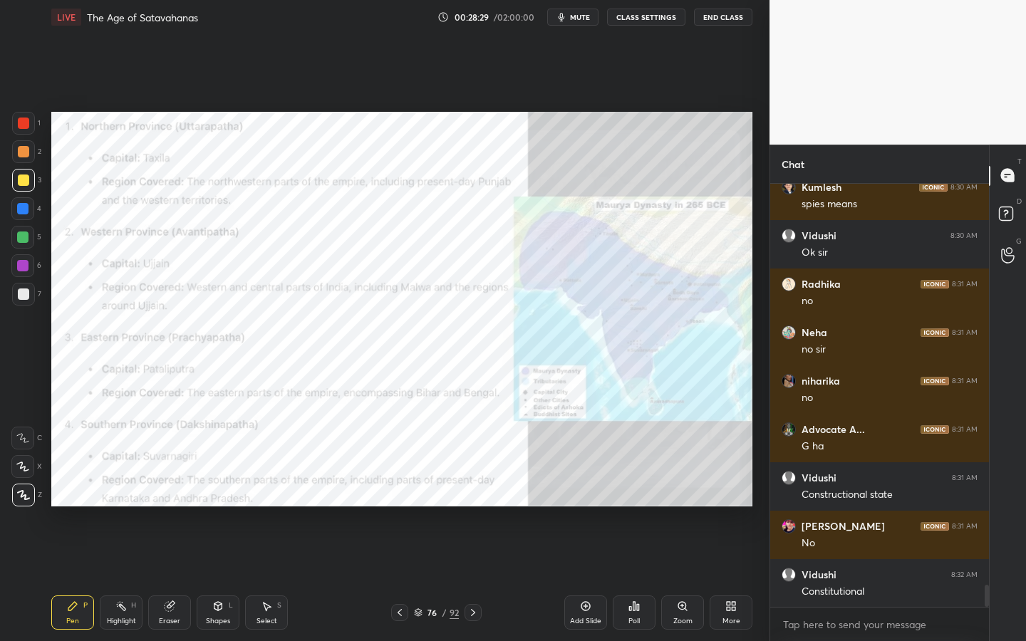
scroll to position [7677, 0]
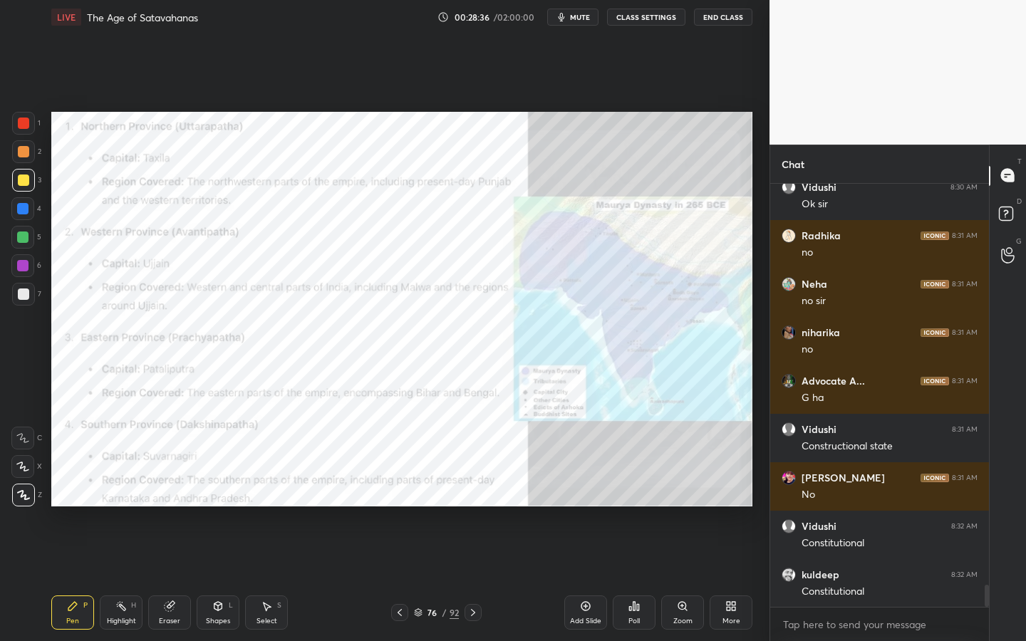
click at [21, 120] on div at bounding box center [23, 123] width 11 height 11
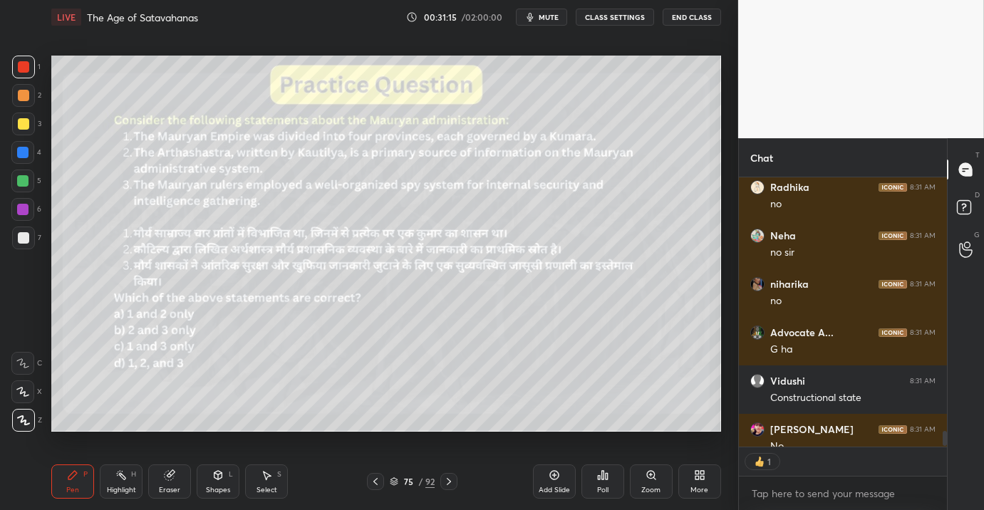
scroll to position [264, 204]
click at [609, 487] on div "Poll" at bounding box center [603, 482] width 43 height 34
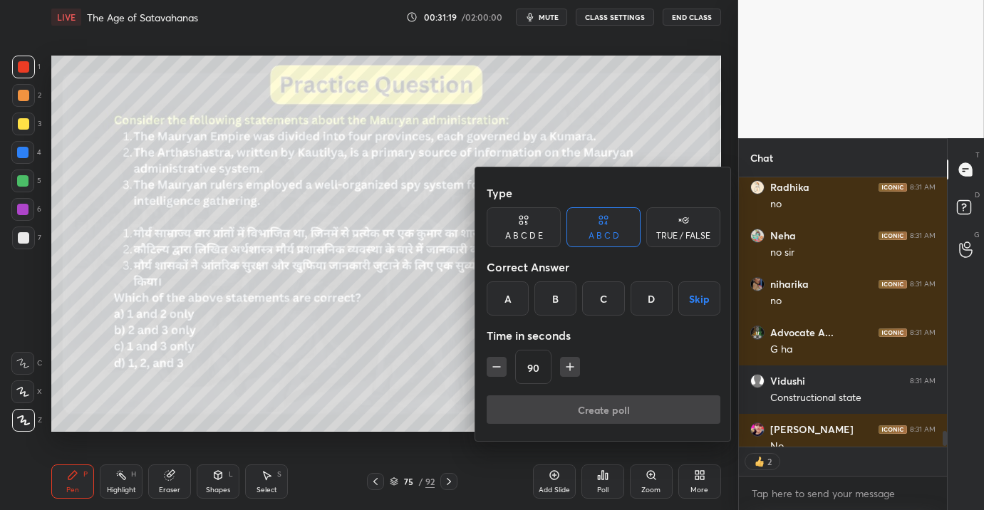
click at [650, 295] on div "D" at bounding box center [652, 299] width 42 height 34
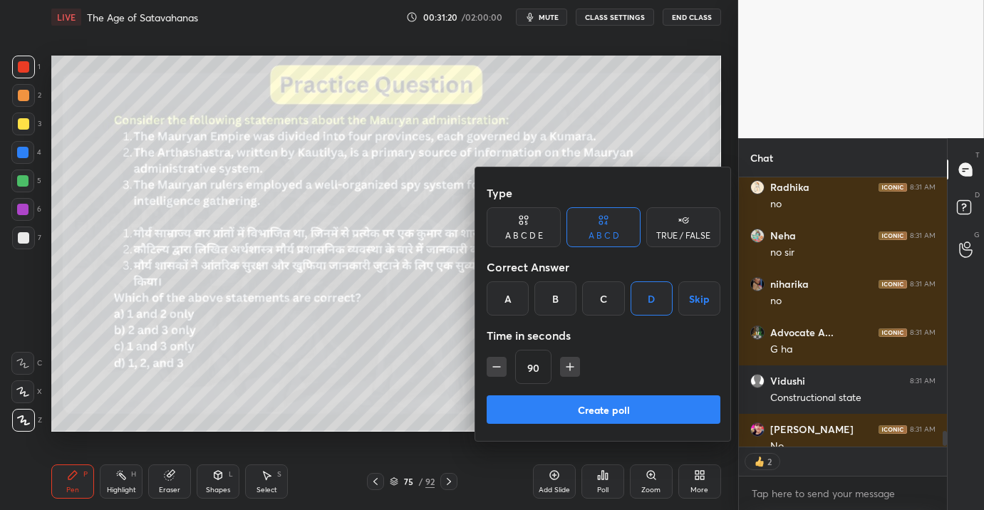
click at [582, 415] on button "Create poll" at bounding box center [604, 410] width 234 height 29
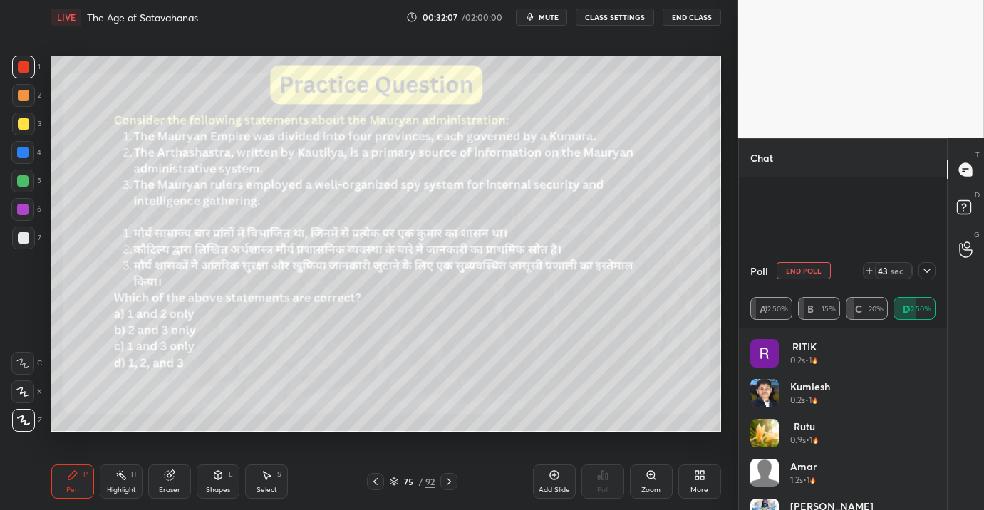
scroll to position [220, 204]
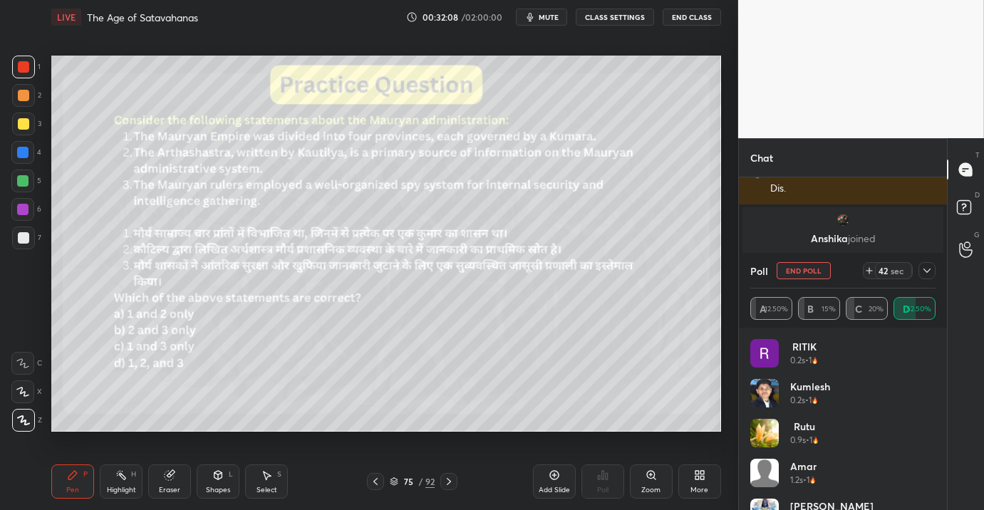
click at [700, 491] on div "More" at bounding box center [700, 490] width 18 height 7
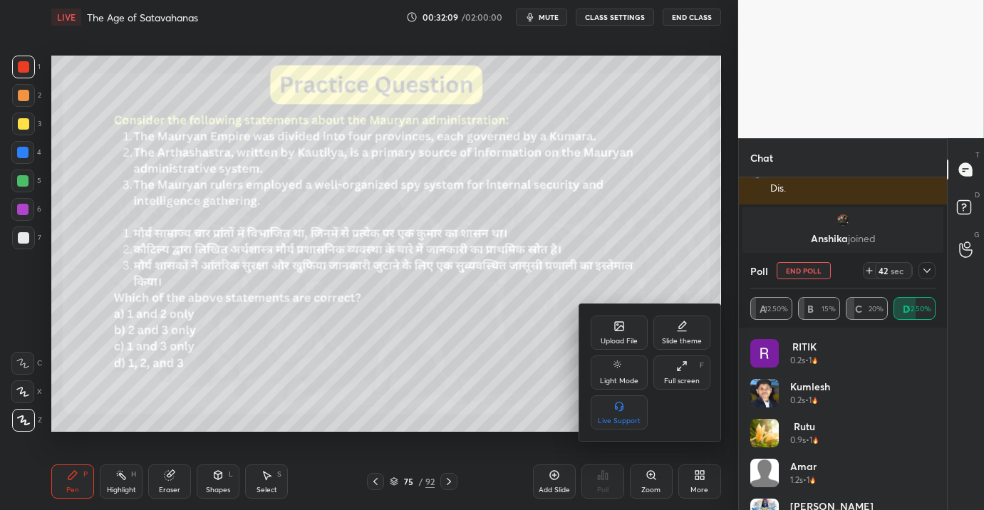
scroll to position [7633, 0]
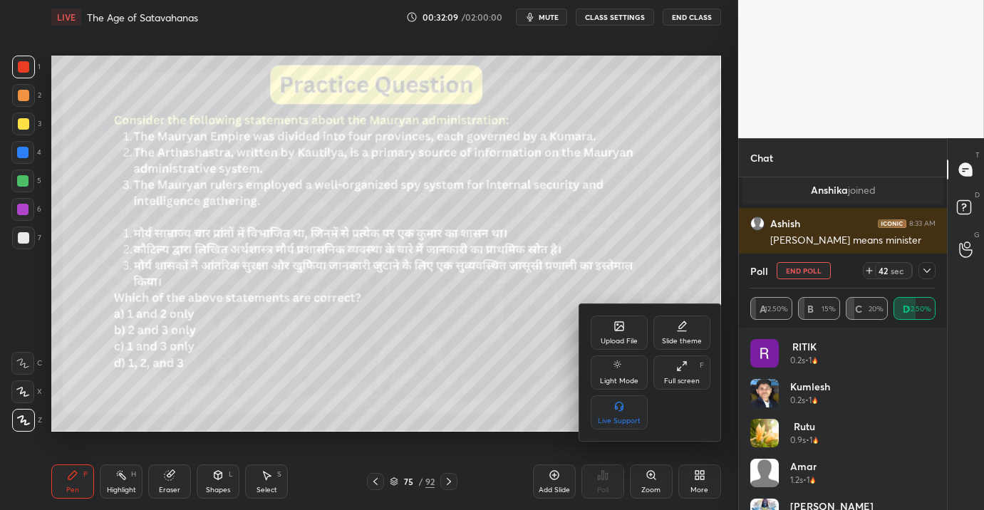
click at [627, 329] on div "Upload File" at bounding box center [619, 333] width 57 height 34
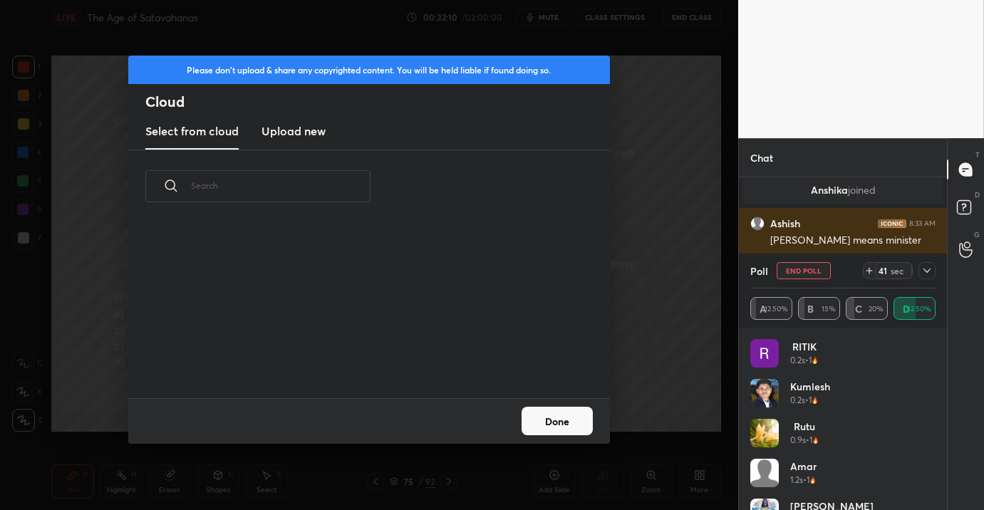
scroll to position [175, 458]
click at [292, 126] on h3 "Upload new" at bounding box center [294, 131] width 64 height 17
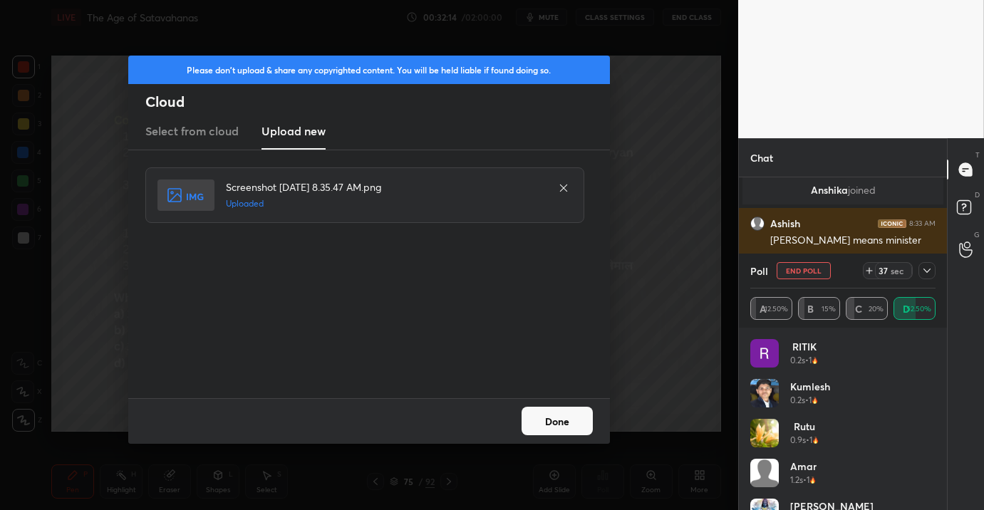
click at [532, 431] on button "Done" at bounding box center [557, 421] width 71 height 29
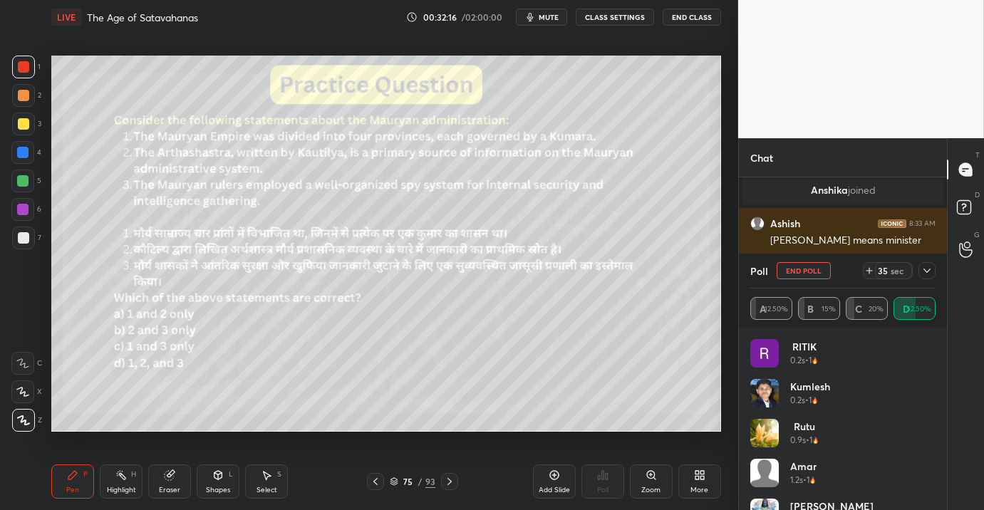
scroll to position [7682, 0]
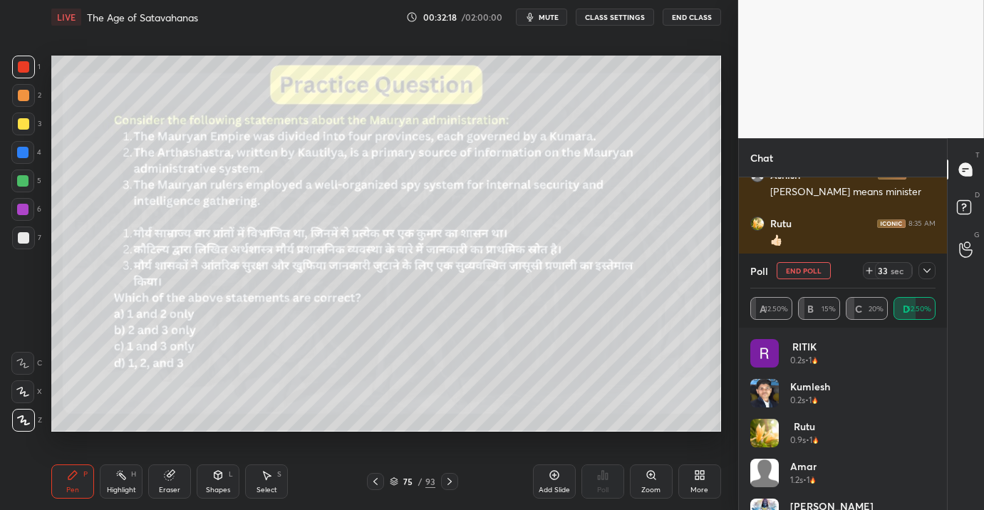
click at [930, 268] on icon at bounding box center [927, 270] width 11 height 11
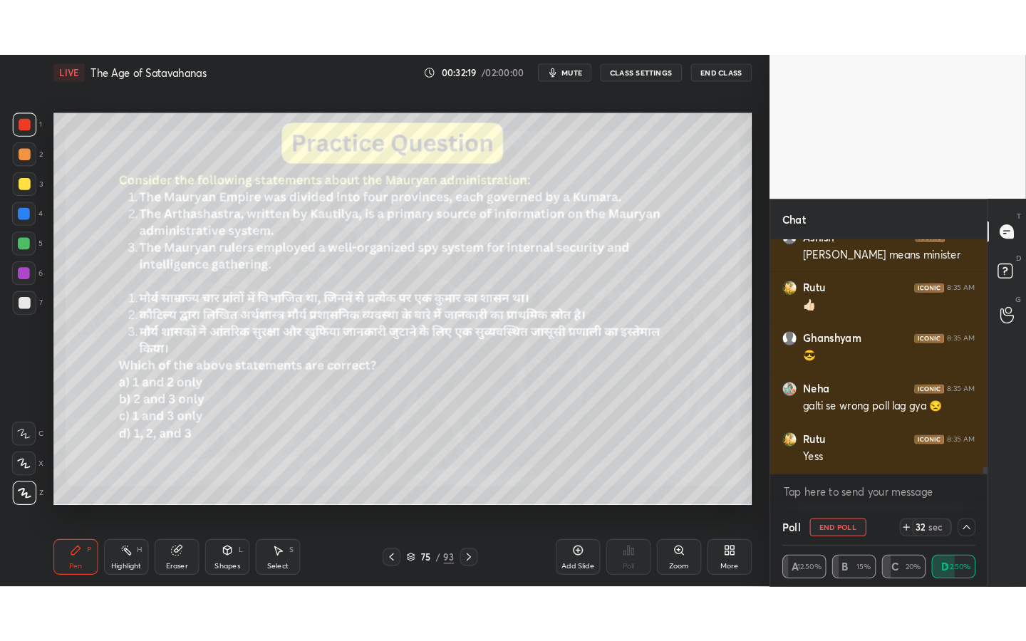
scroll to position [7730, 0]
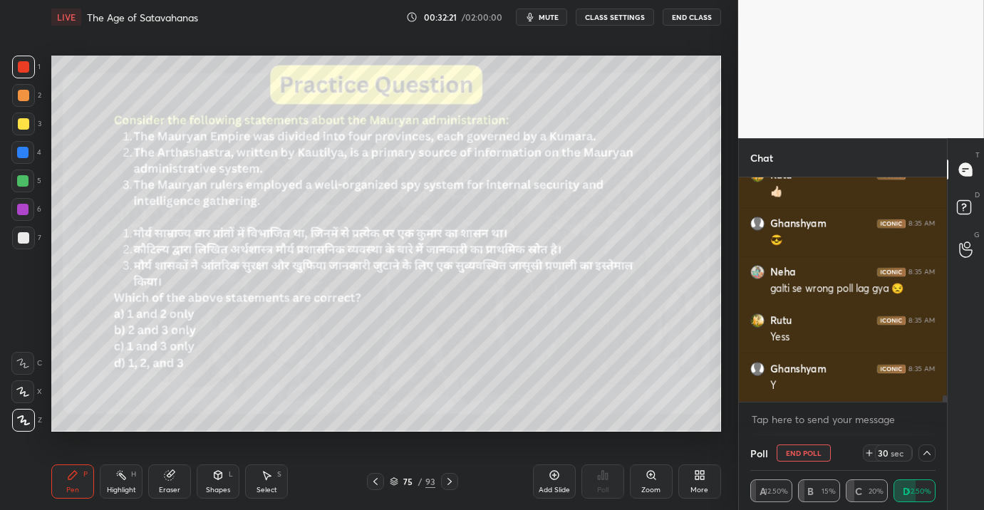
click at [703, 492] on div "More" at bounding box center [700, 490] width 18 height 7
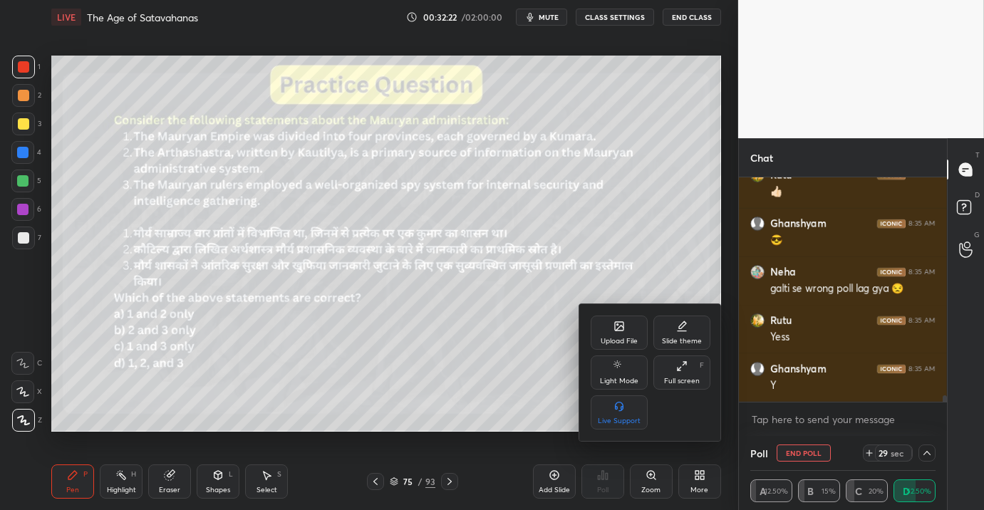
click at [682, 385] on div "Full screen" at bounding box center [682, 381] width 36 height 7
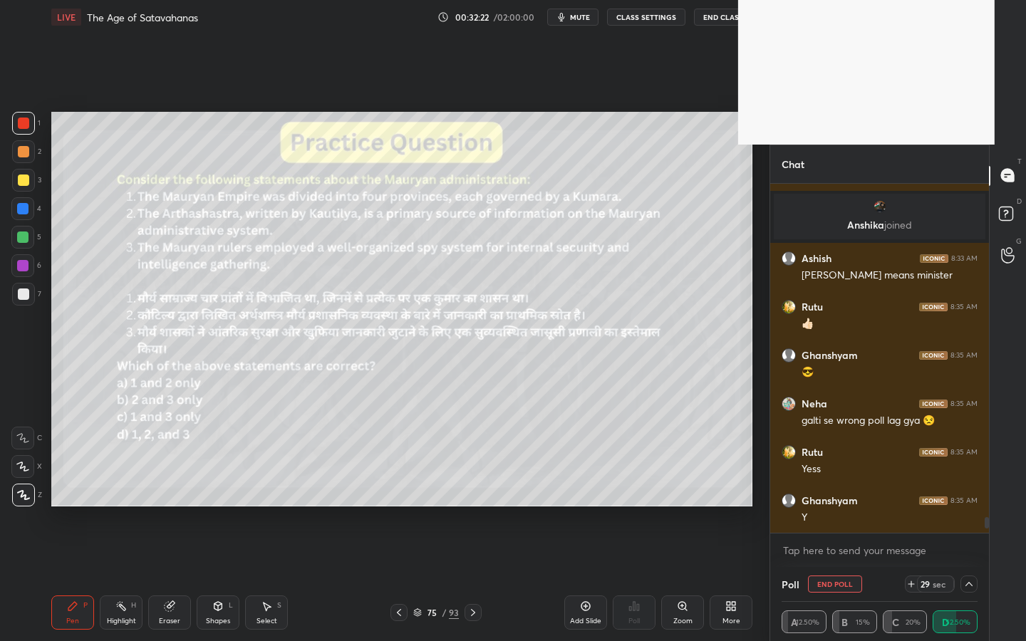
scroll to position [5, 5]
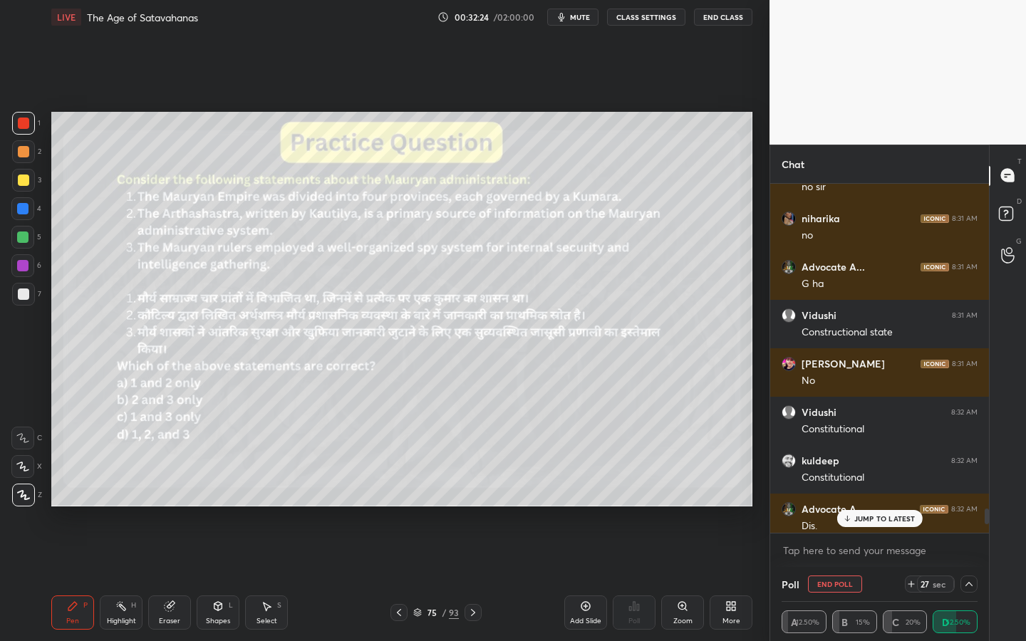
click at [177, 510] on div "Eraser" at bounding box center [169, 613] width 43 height 34
click at [30, 489] on div "Erase all" at bounding box center [22, 495] width 23 height 23
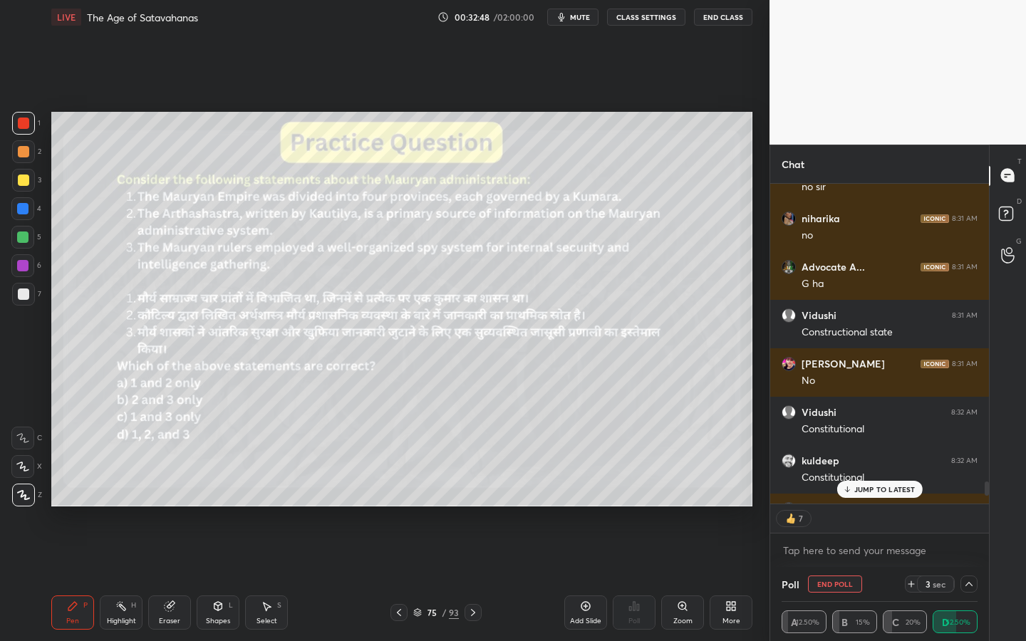
click at [879, 485] on p "JUMP TO LATEST" at bounding box center [885, 489] width 61 height 9
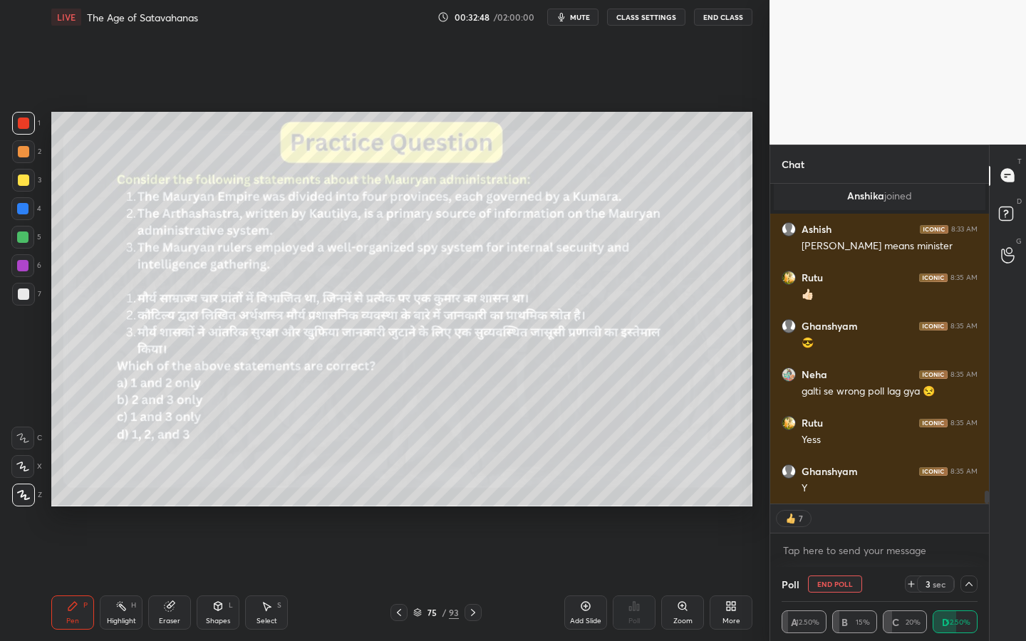
scroll to position [345, 215]
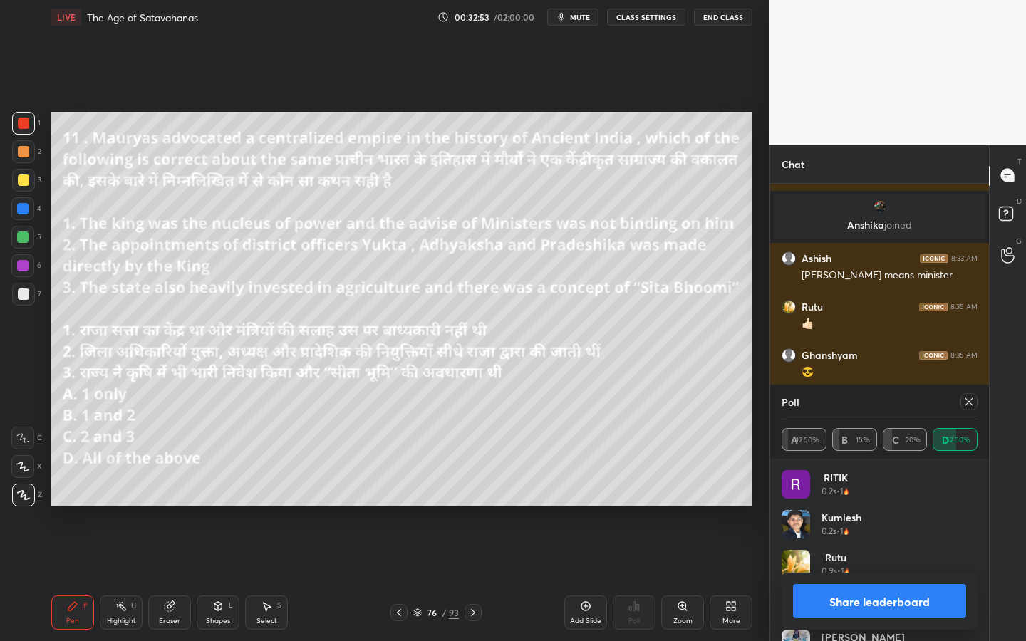
click at [969, 411] on div "Poll" at bounding box center [880, 402] width 196 height 34
click at [973, 406] on icon at bounding box center [969, 401] width 11 height 11
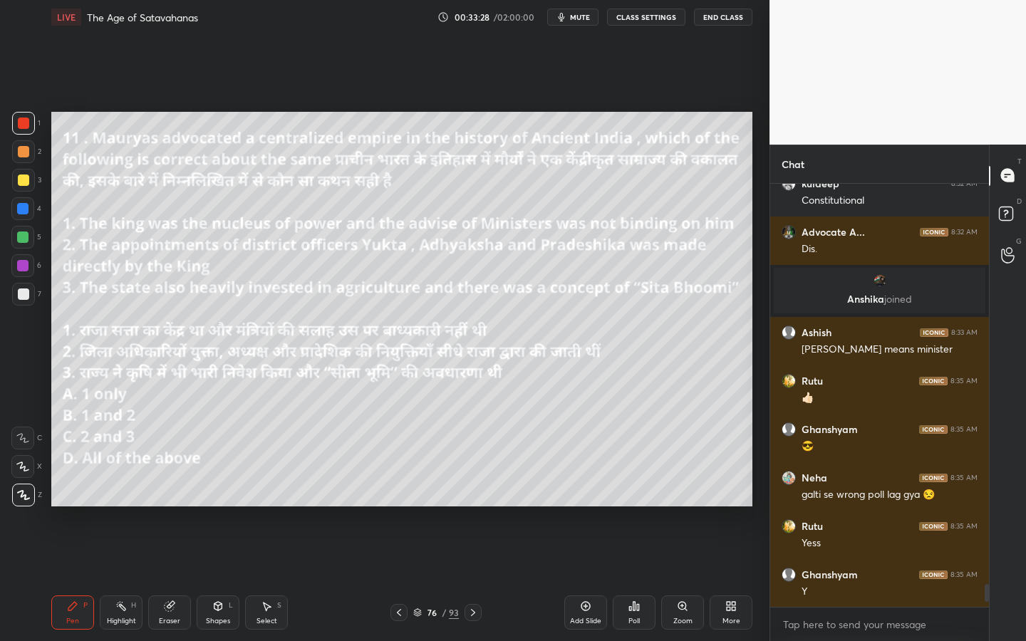
click at [634, 510] on div "Poll" at bounding box center [634, 613] width 43 height 34
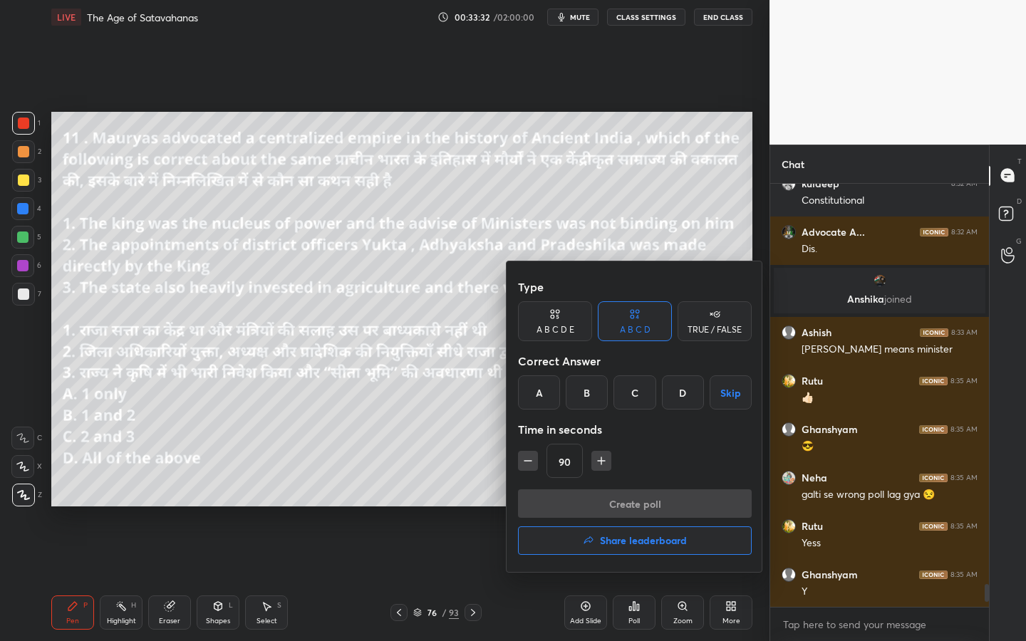
click at [339, 432] on div at bounding box center [513, 320] width 1026 height 641
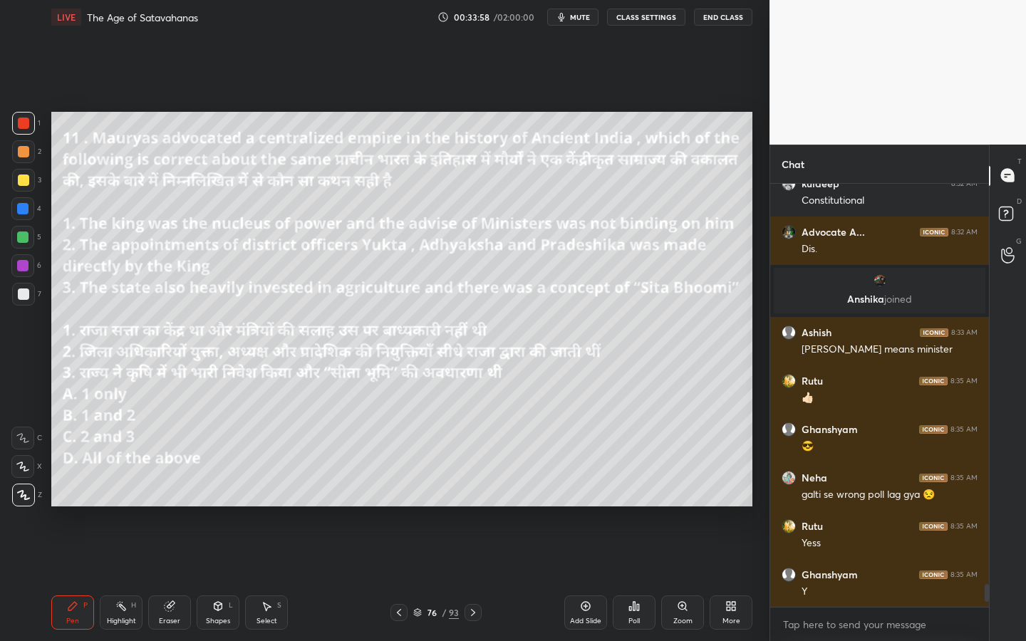
click at [634, 510] on icon at bounding box center [634, 606] width 11 height 11
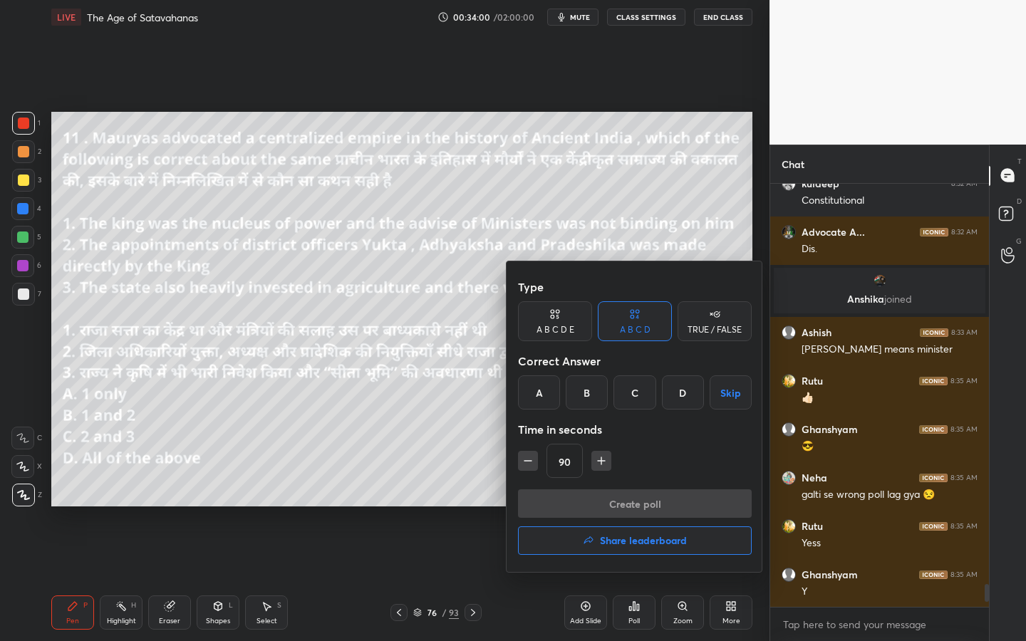
click at [641, 396] on div "C" at bounding box center [635, 393] width 42 height 34
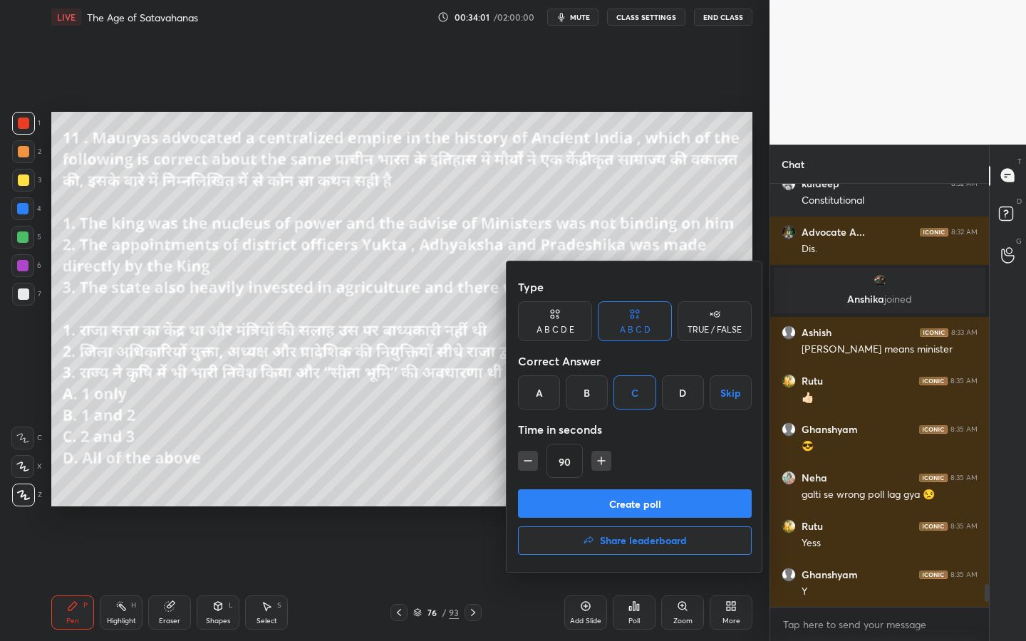
drag, startPoint x: 590, startPoint y: 393, endPoint x: 586, endPoint y: 415, distance: 21.8
click at [590, 393] on div "B" at bounding box center [587, 393] width 42 height 34
click at [578, 491] on button "Create poll" at bounding box center [635, 504] width 234 height 29
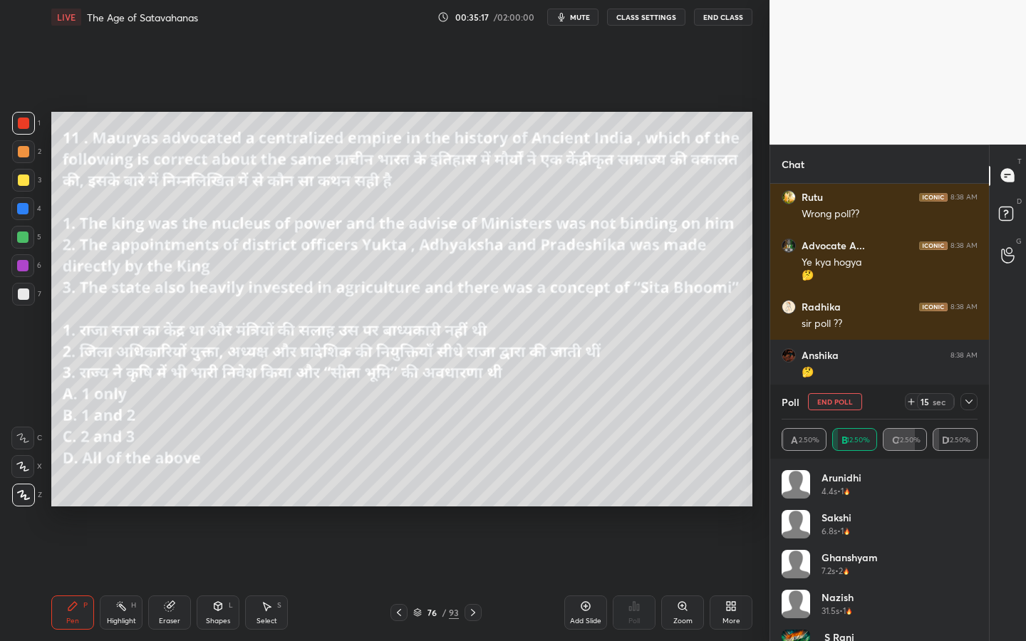
scroll to position [5, 5]
click at [965, 401] on icon at bounding box center [969, 401] width 11 height 11
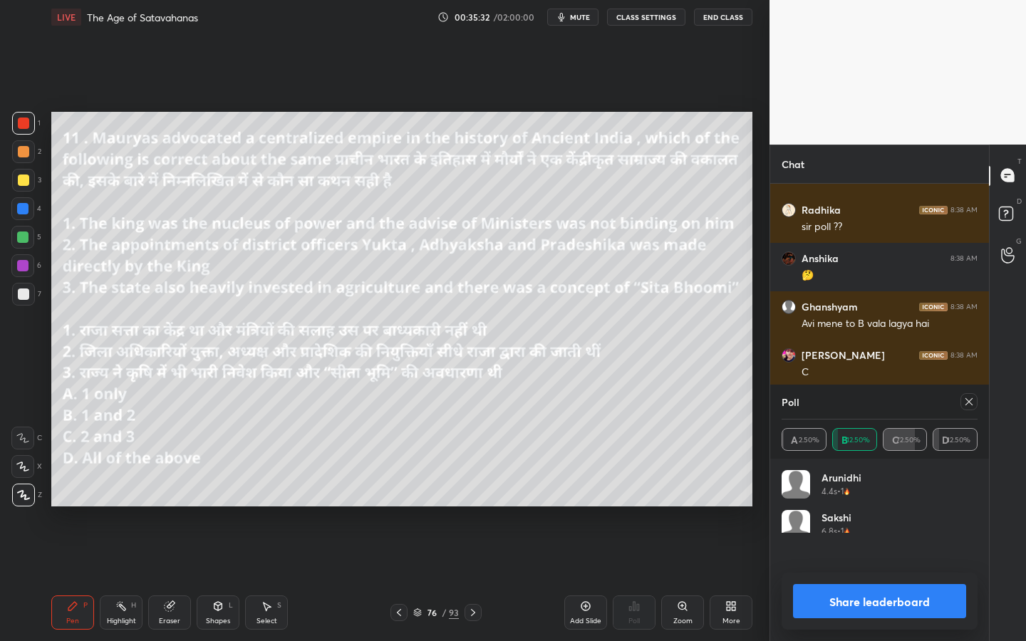
scroll to position [167, 192]
click at [969, 403] on icon at bounding box center [969, 401] width 11 height 11
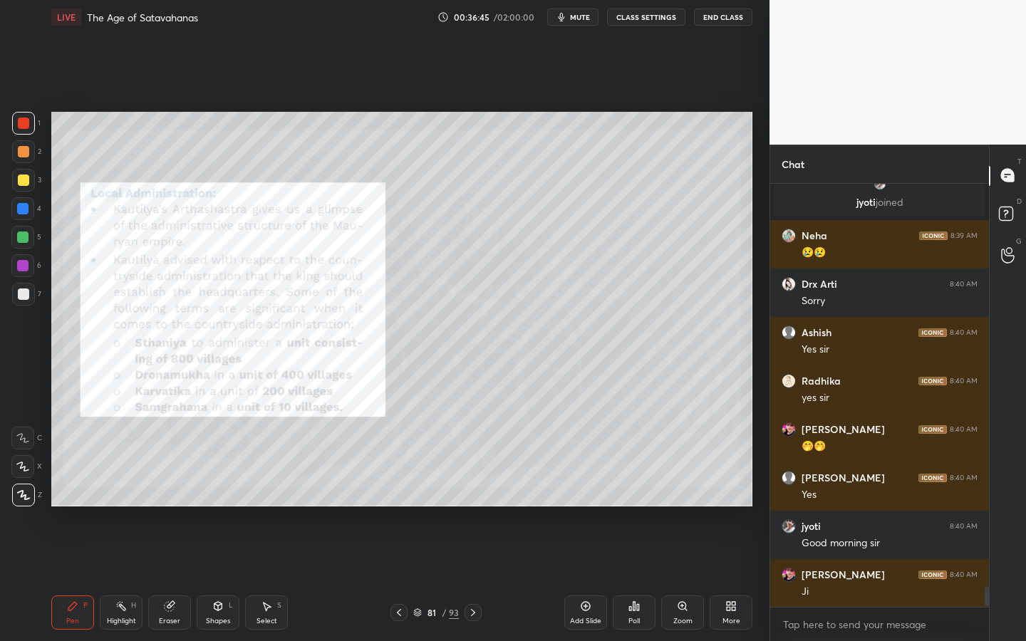
scroll to position [5, 5]
click at [29, 175] on div at bounding box center [23, 180] width 23 height 23
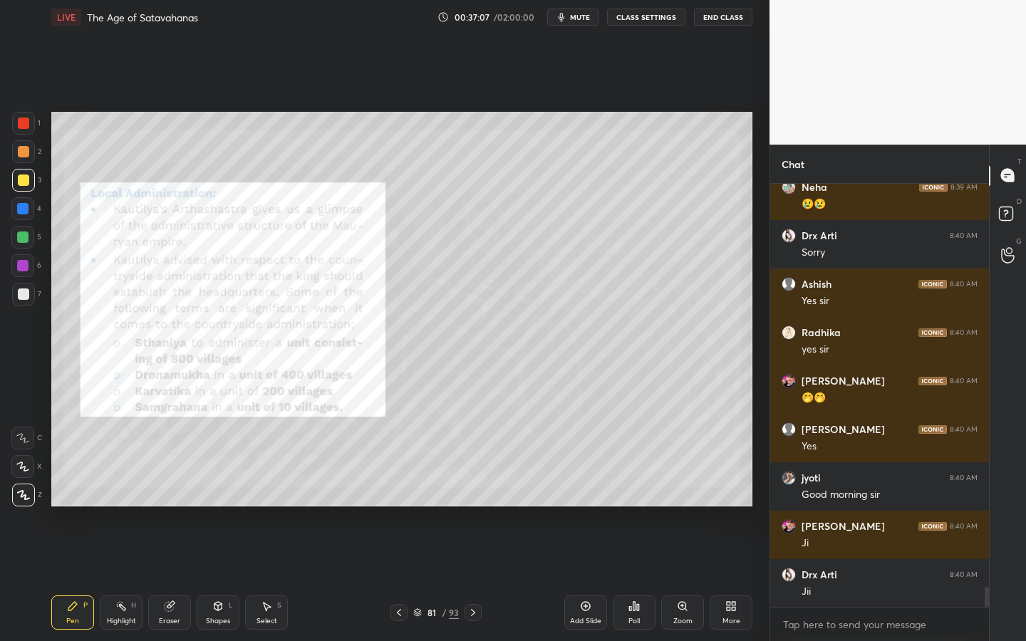
scroll to position [8520, 0]
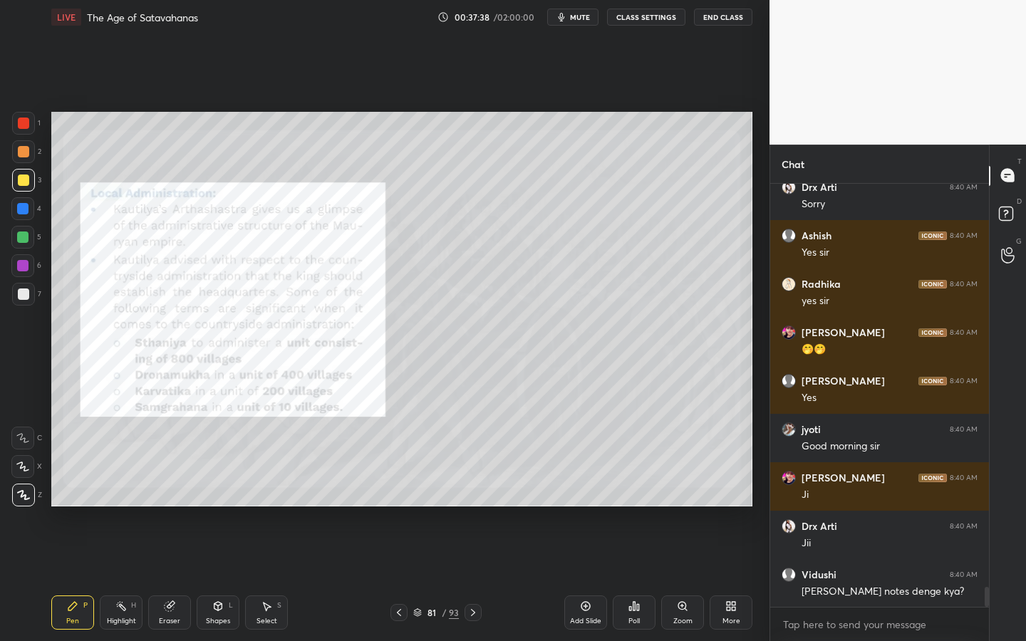
click at [21, 154] on div at bounding box center [23, 151] width 11 height 11
click at [21, 122] on div at bounding box center [23, 123] width 11 height 11
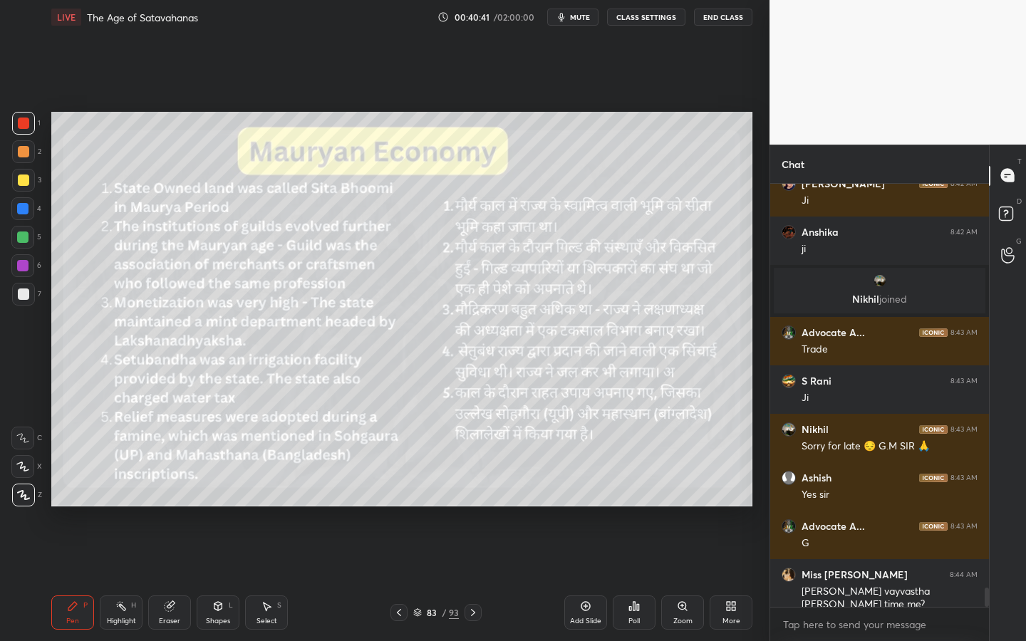
scroll to position [9084, 0]
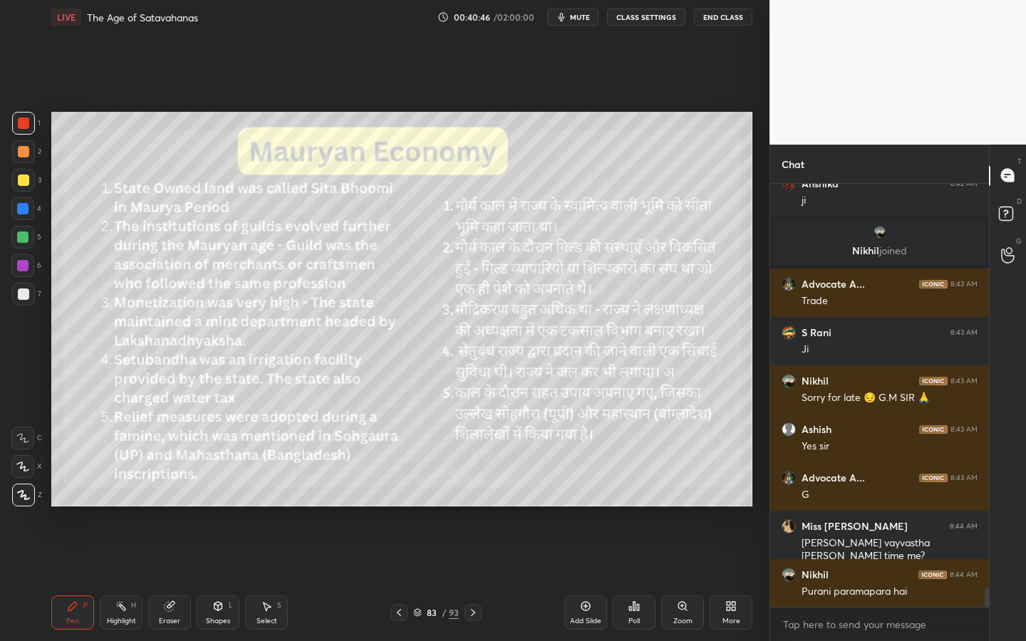
click at [159, 510] on div "Eraser" at bounding box center [169, 613] width 43 height 34
click at [26, 501] on div "Erase all" at bounding box center [22, 495] width 23 height 23
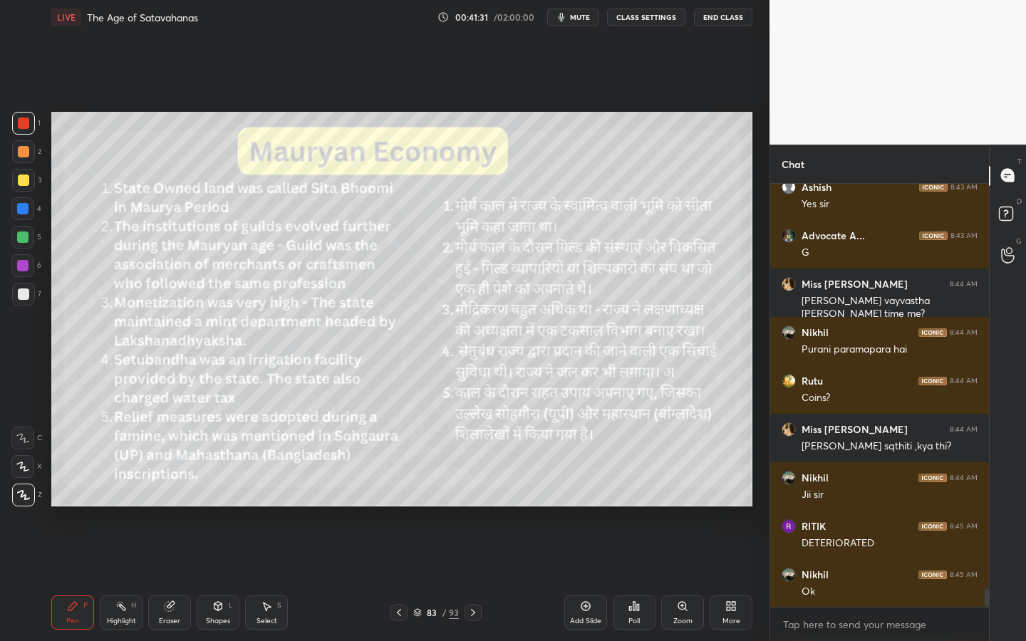
scroll to position [9375, 0]
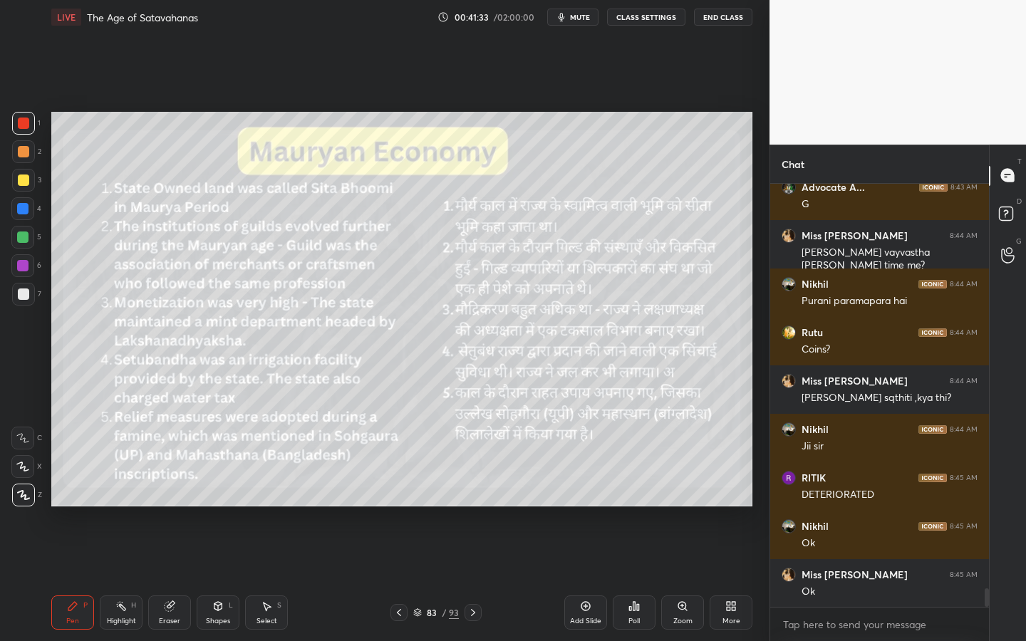
click at [170, 510] on icon at bounding box center [169, 606] width 9 height 9
click at [31, 495] on span "Erase all" at bounding box center [22, 495] width 21 height 10
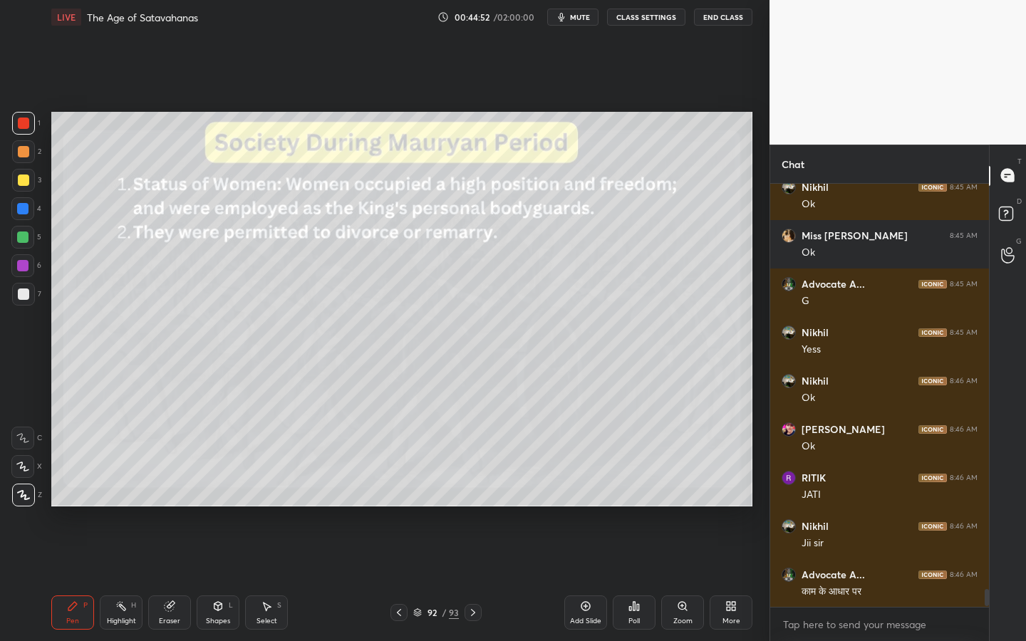
scroll to position [9763, 0]
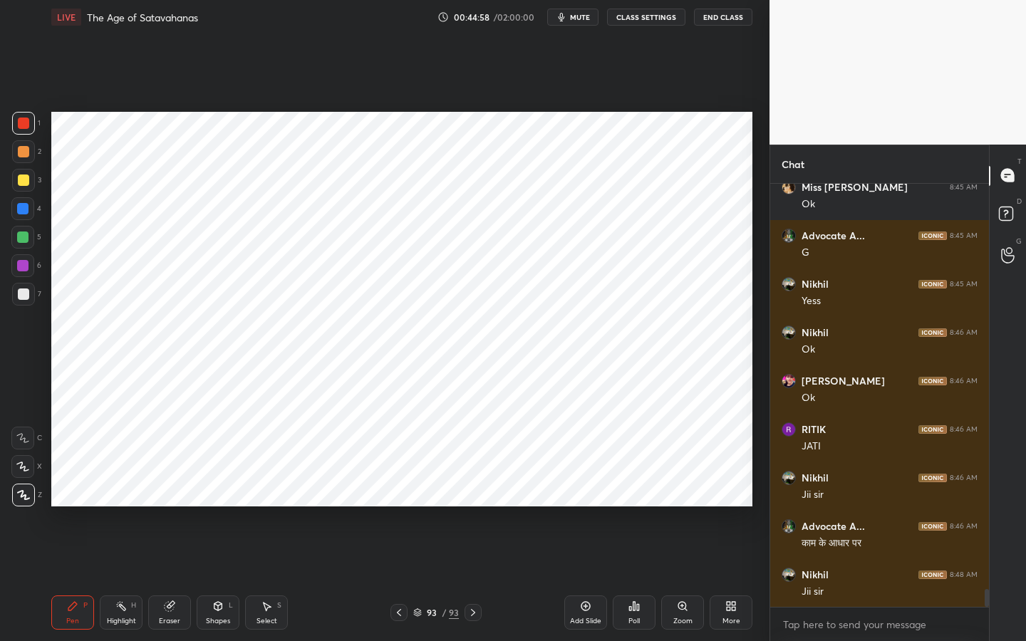
click at [588, 510] on div "Add Slide" at bounding box center [585, 621] width 31 height 7
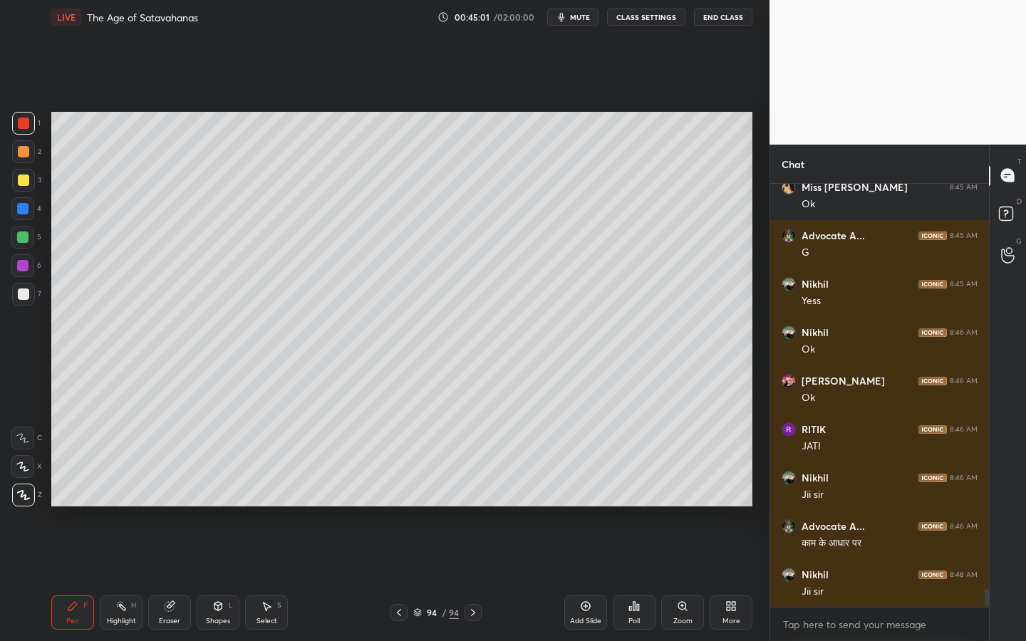
scroll to position [9811, 0]
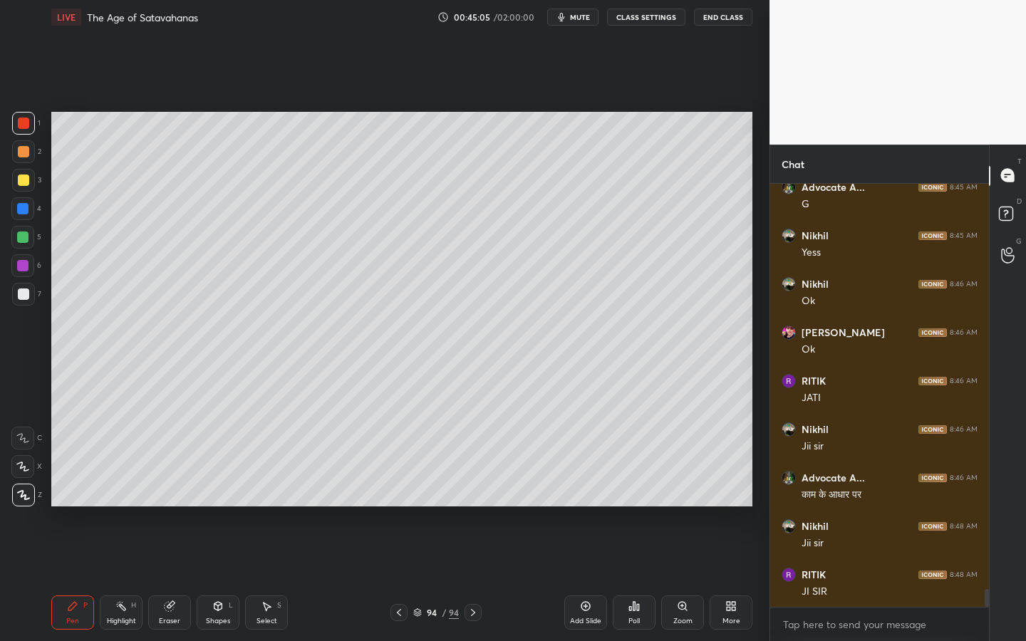
click at [222, 510] on div "Shapes" at bounding box center [218, 621] width 24 height 7
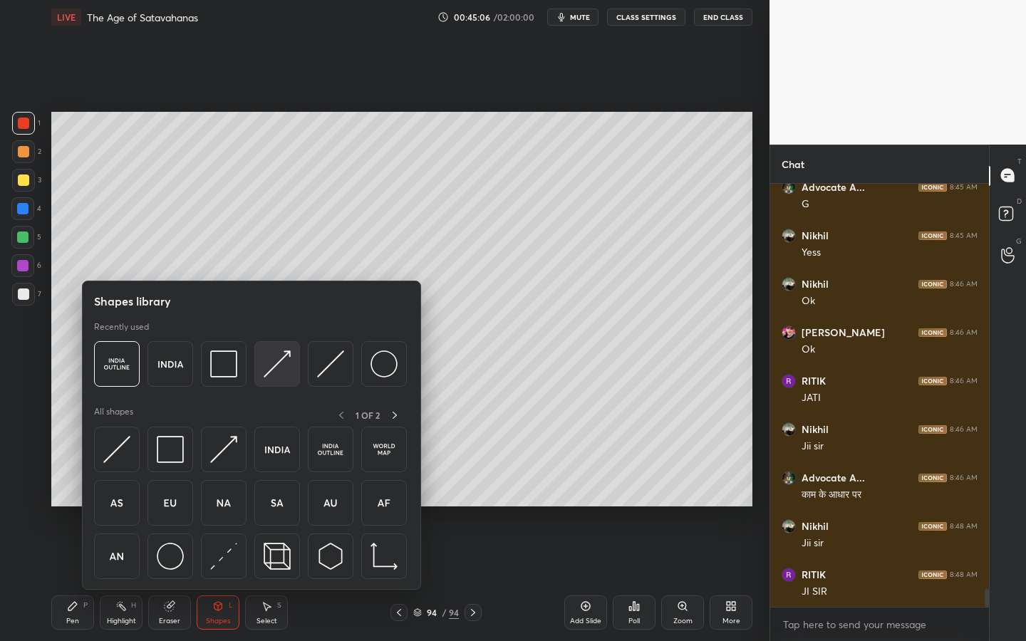
scroll to position [9860, 0]
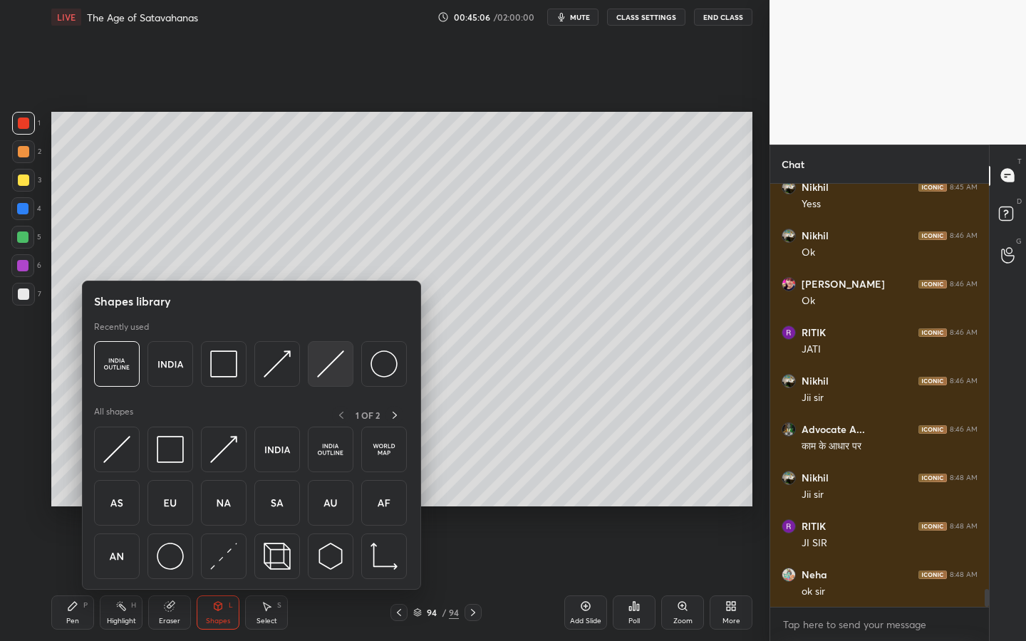
click at [318, 359] on img at bounding box center [330, 364] width 27 height 27
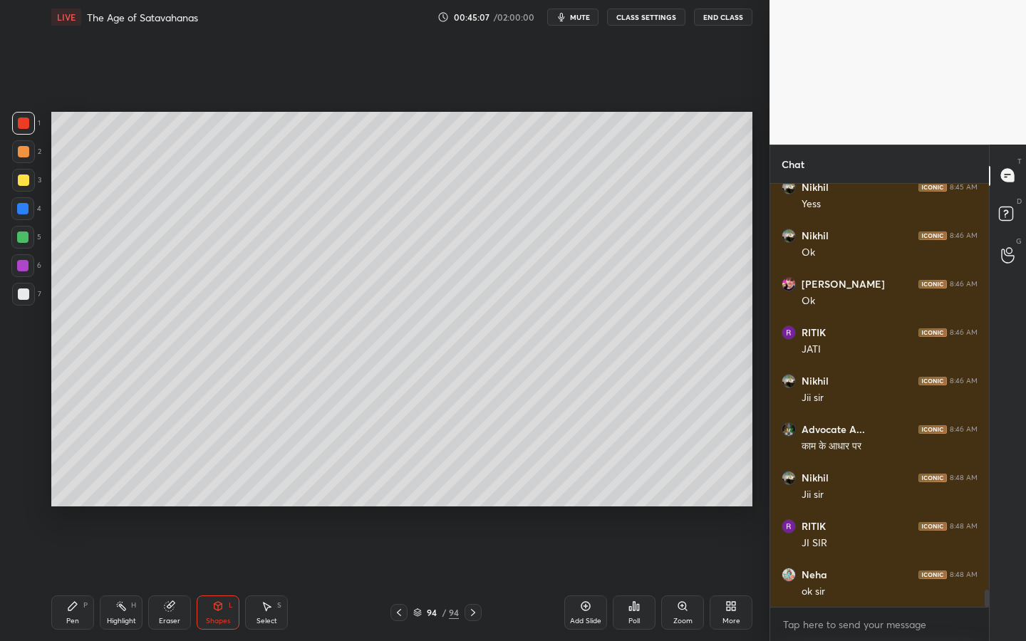
scroll to position [9908, 0]
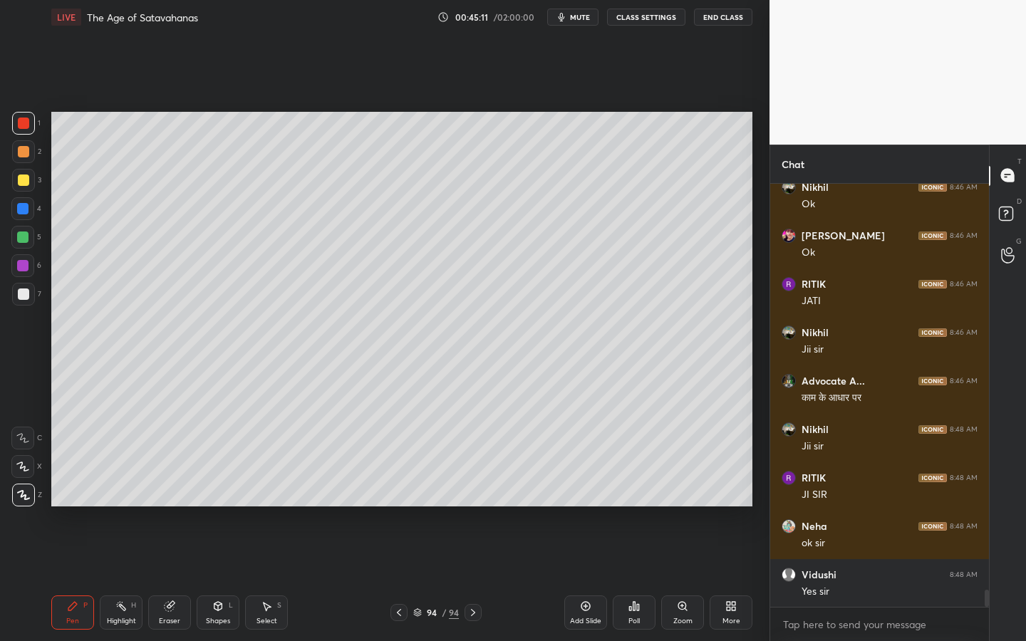
click at [29, 184] on div at bounding box center [23, 180] width 23 height 23
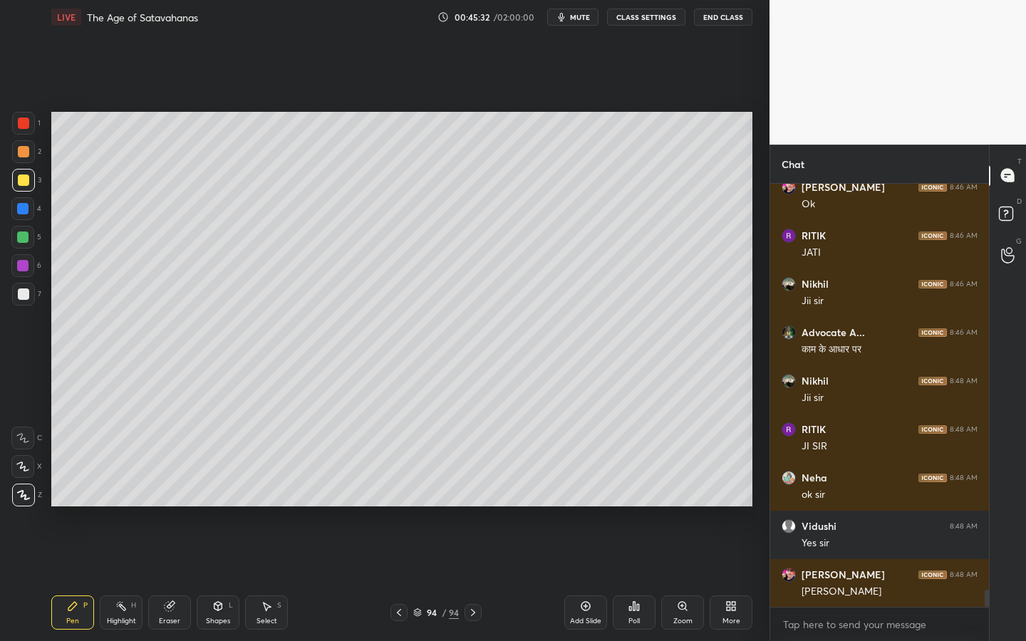
click at [220, 510] on icon at bounding box center [217, 606] width 11 height 11
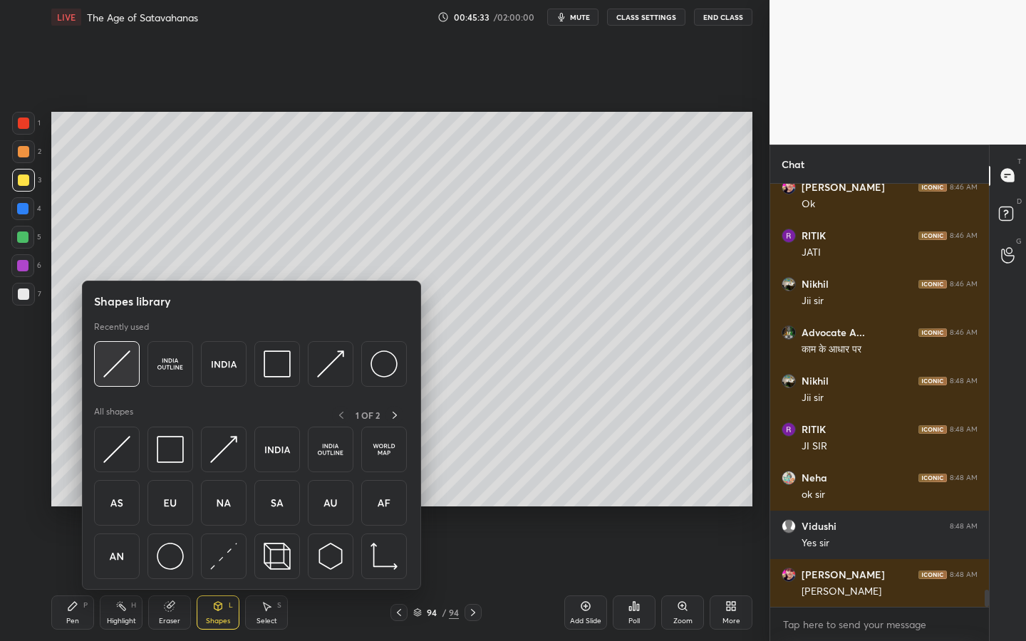
click at [124, 364] on img at bounding box center [116, 364] width 27 height 27
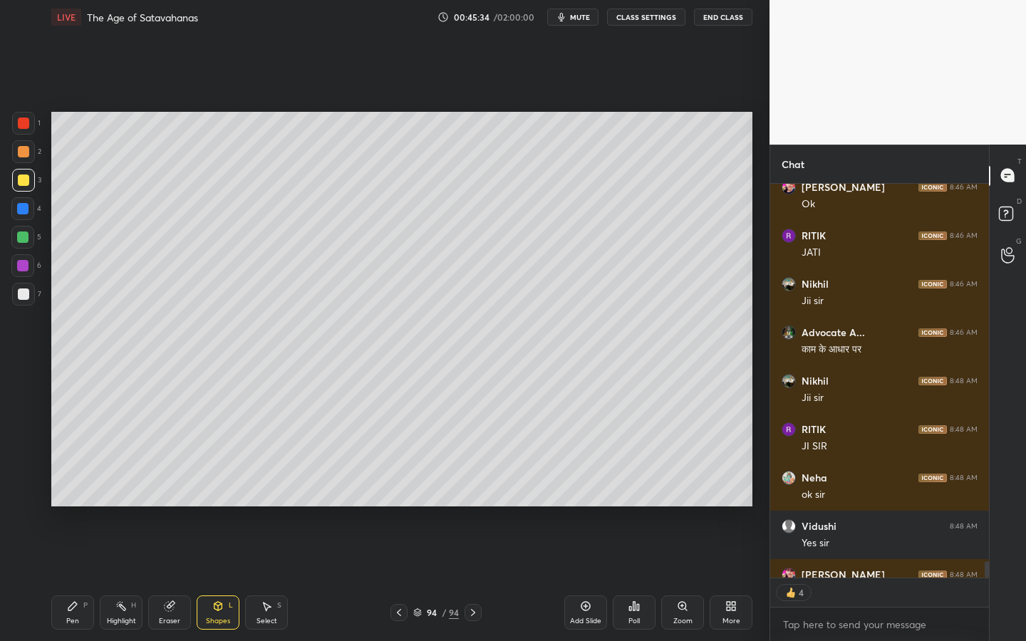
click at [24, 128] on div at bounding box center [23, 123] width 11 height 11
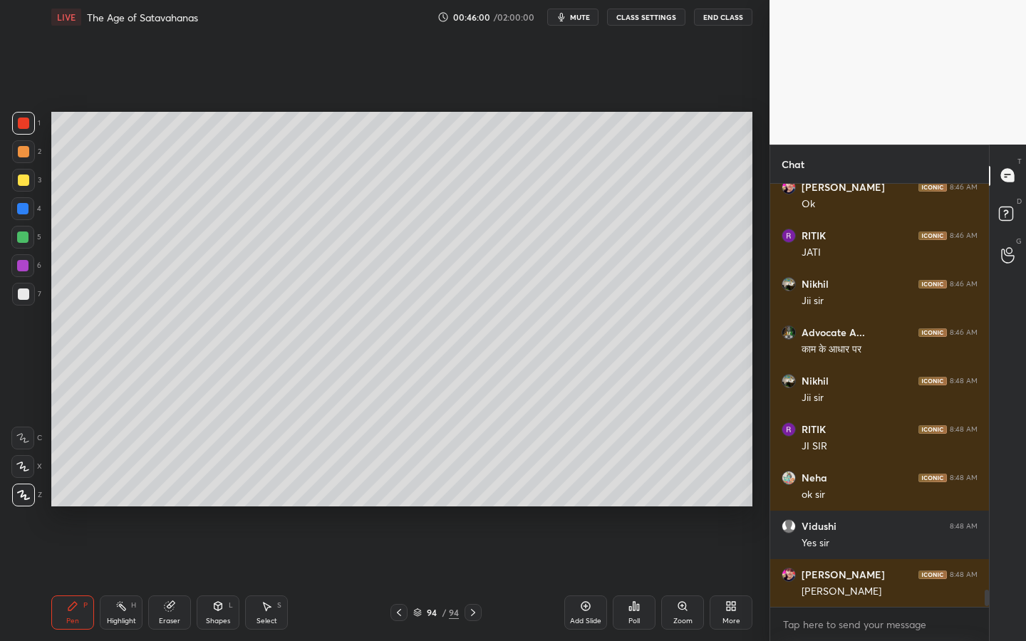
scroll to position [10005, 0]
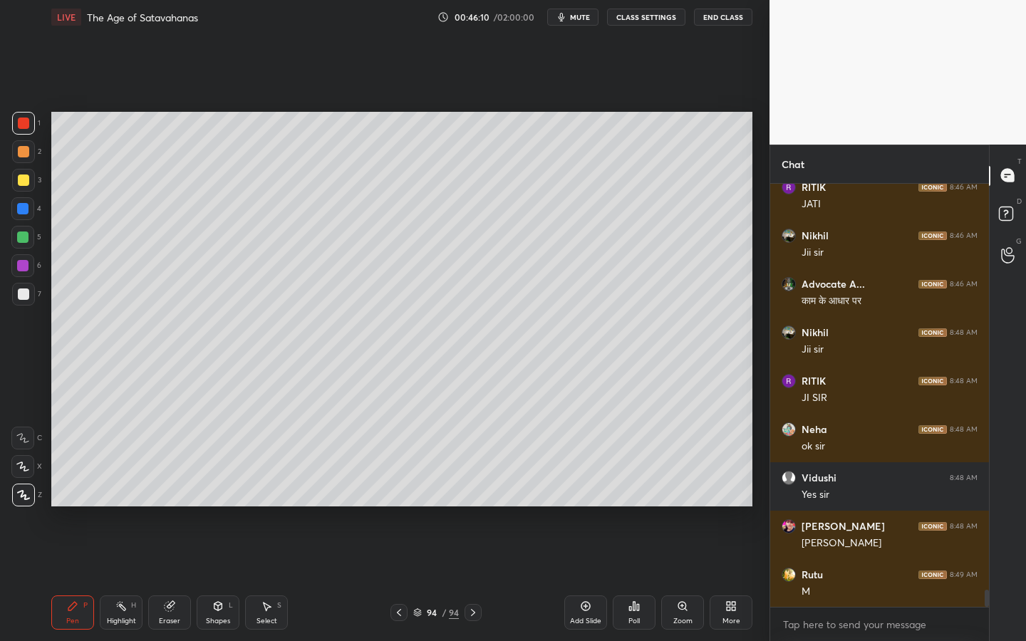
click at [592, 510] on div "Add Slide" at bounding box center [585, 613] width 43 height 34
click at [200, 510] on div "Shapes L" at bounding box center [218, 613] width 43 height 34
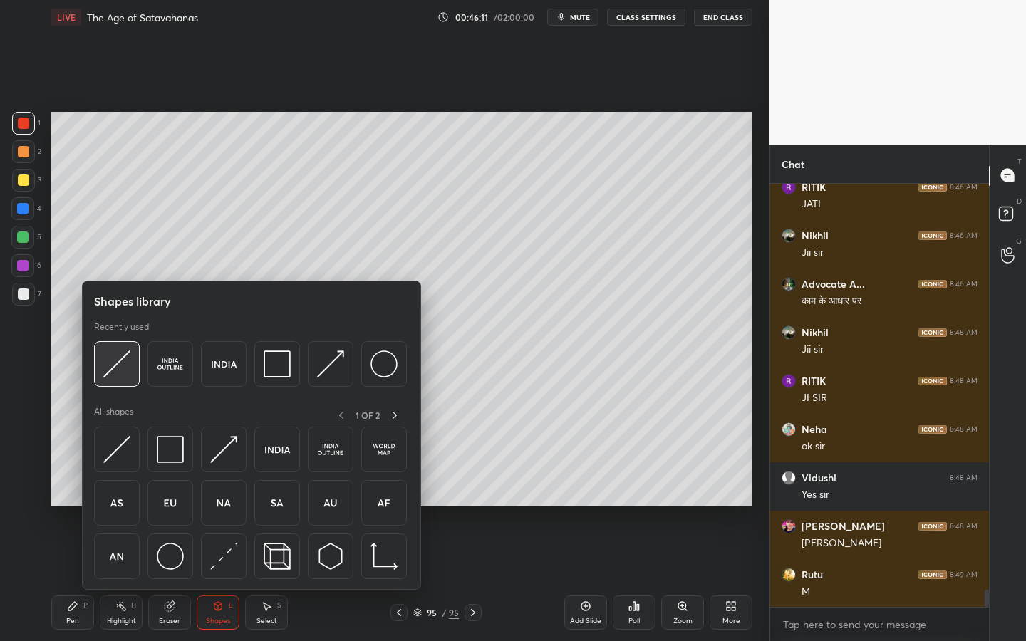
click at [123, 354] on img at bounding box center [116, 364] width 27 height 27
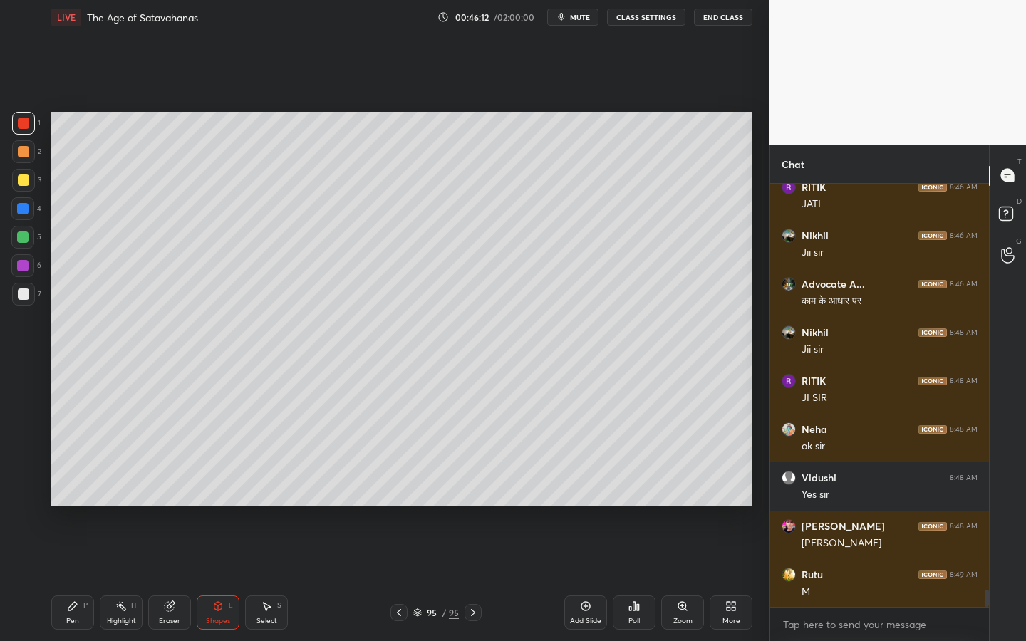
click at [23, 179] on div at bounding box center [23, 180] width 11 height 11
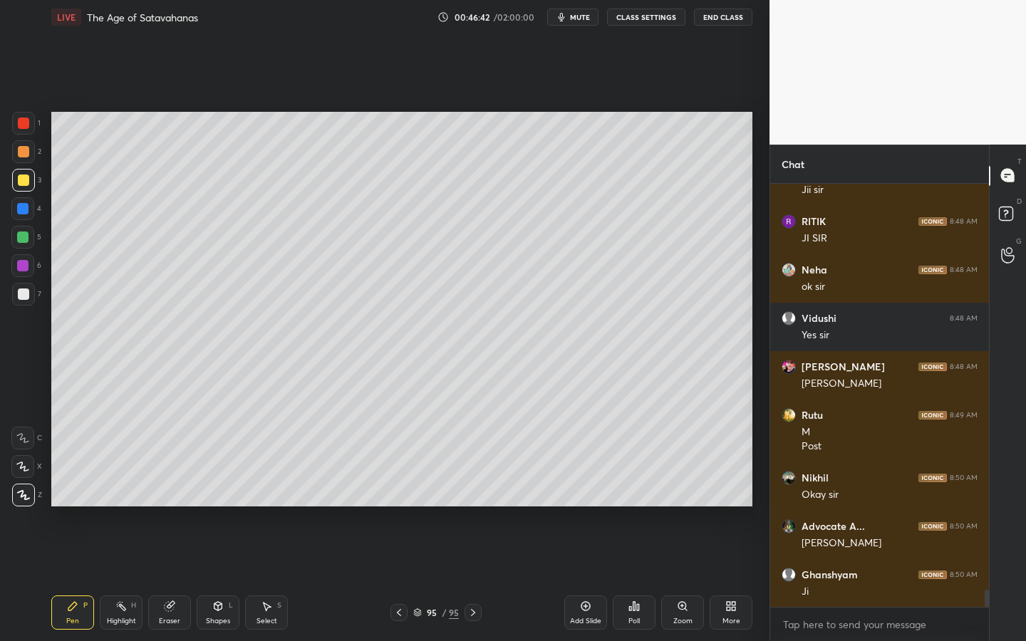
scroll to position [10213, 0]
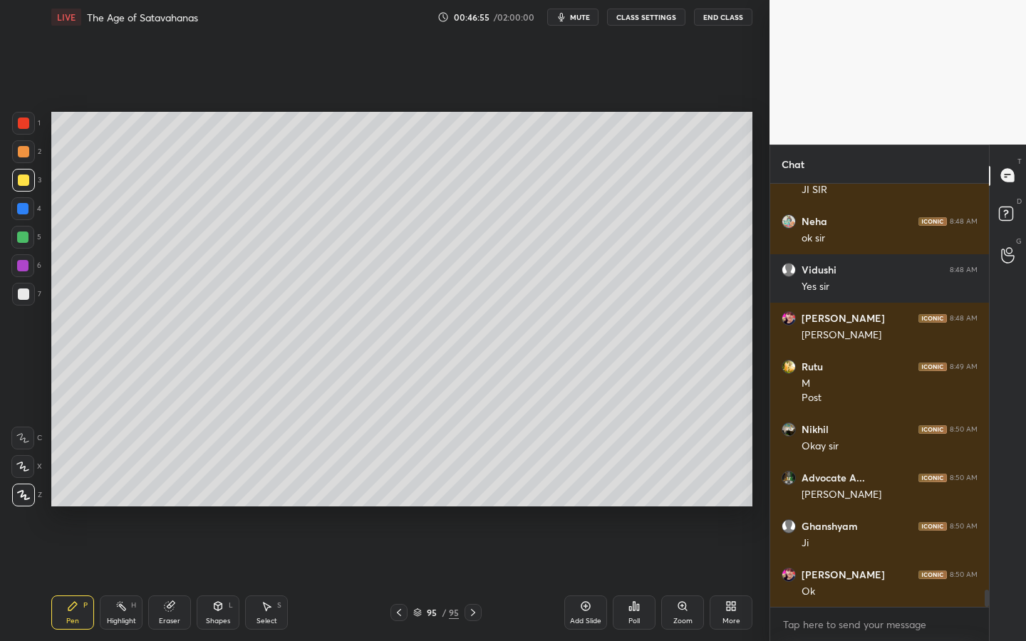
click at [221, 510] on icon at bounding box center [219, 606] width 8 height 9
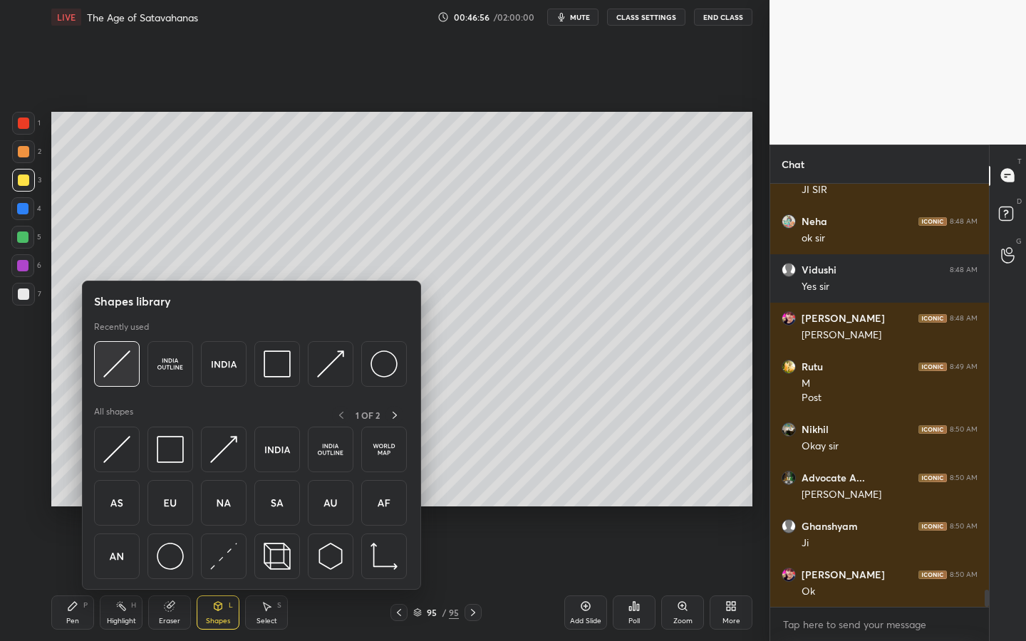
click at [120, 357] on img at bounding box center [116, 364] width 27 height 27
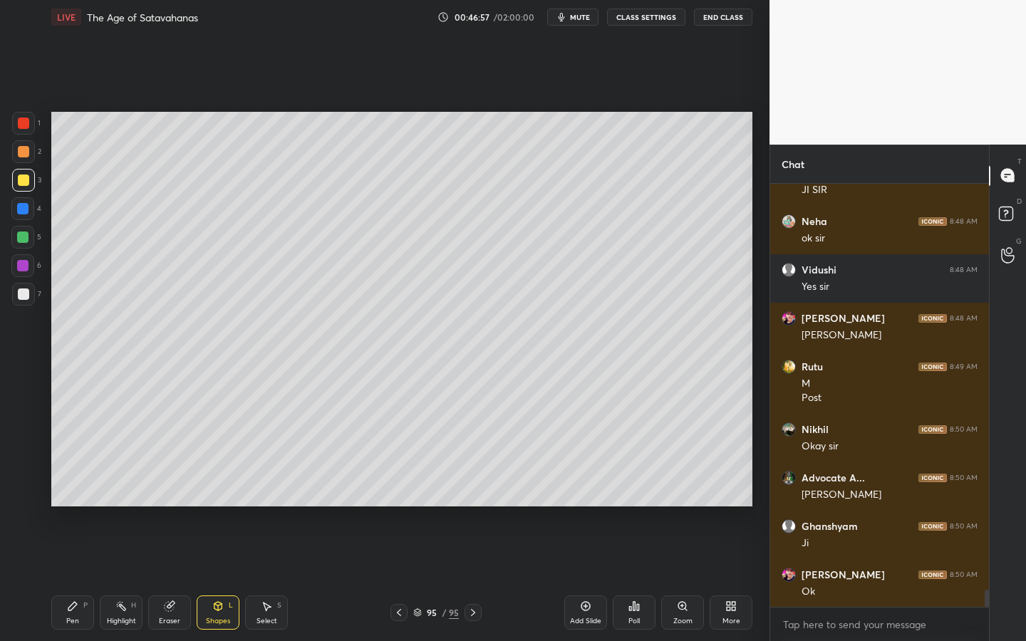
click at [18, 303] on div at bounding box center [23, 294] width 23 height 23
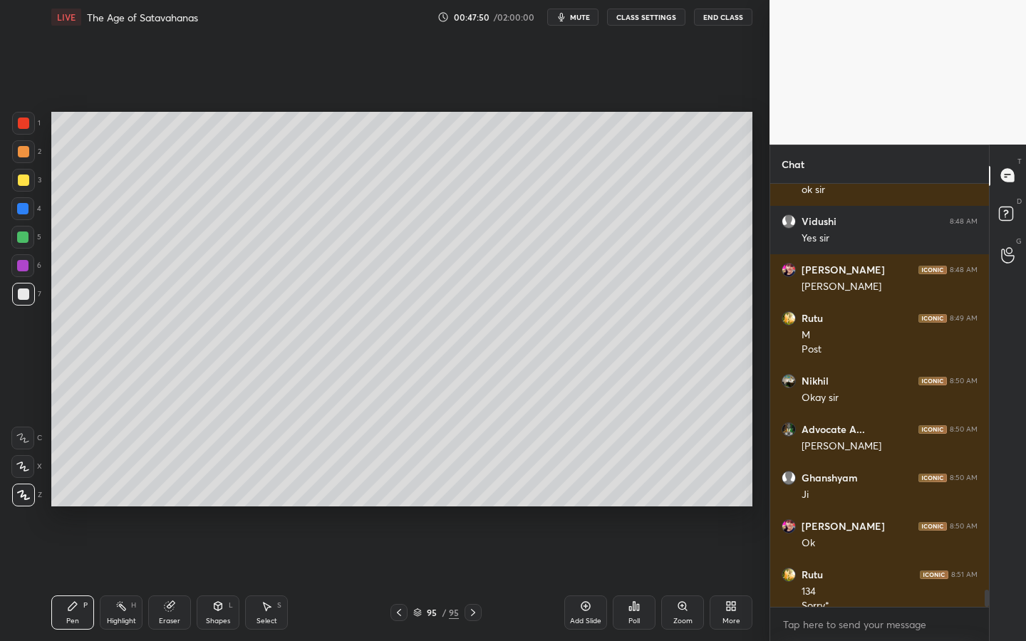
scroll to position [10276, 0]
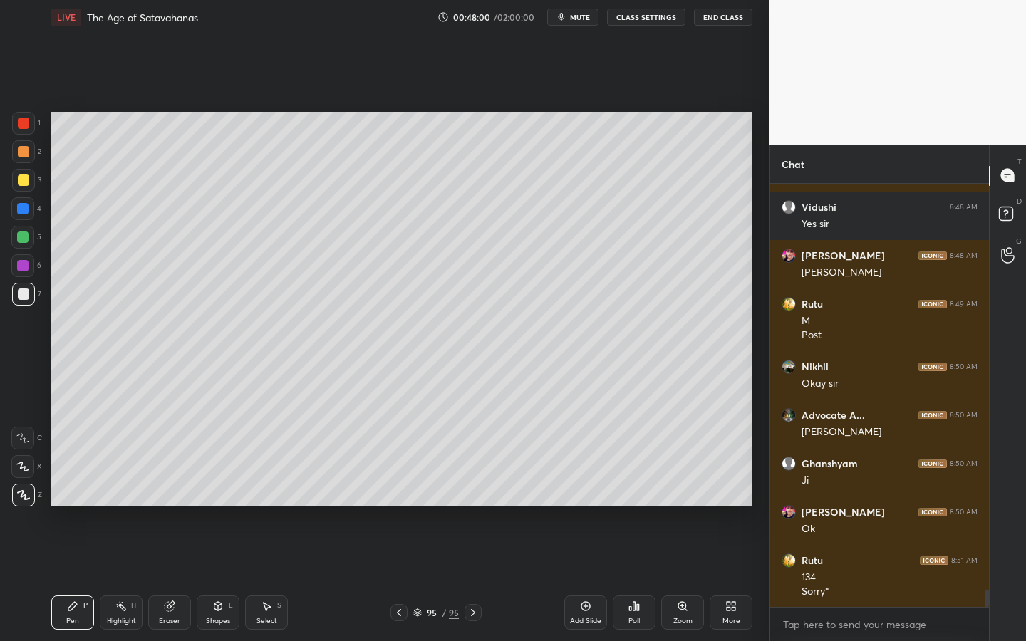
click at [24, 231] on div at bounding box center [22, 237] width 23 height 23
click at [28, 169] on div at bounding box center [23, 180] width 23 height 23
click at [27, 179] on div at bounding box center [23, 180] width 11 height 11
click at [755, 349] on div "Setting up your live class Poll for secs No correct answer Start poll" at bounding box center [402, 309] width 713 height 550
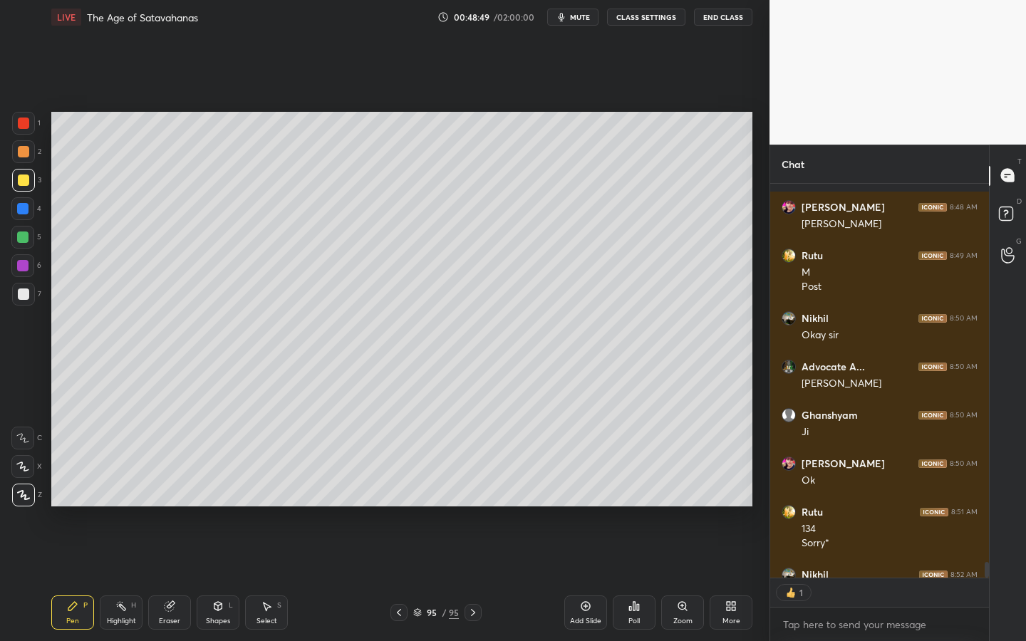
click at [224, 510] on div "Shapes L" at bounding box center [218, 613] width 43 height 34
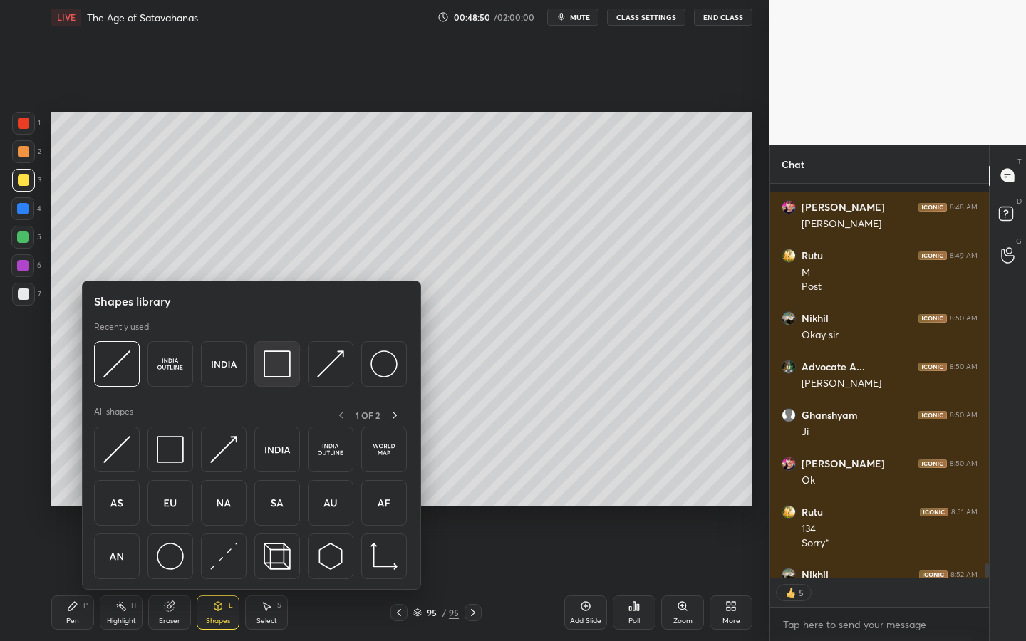
scroll to position [10402, 0]
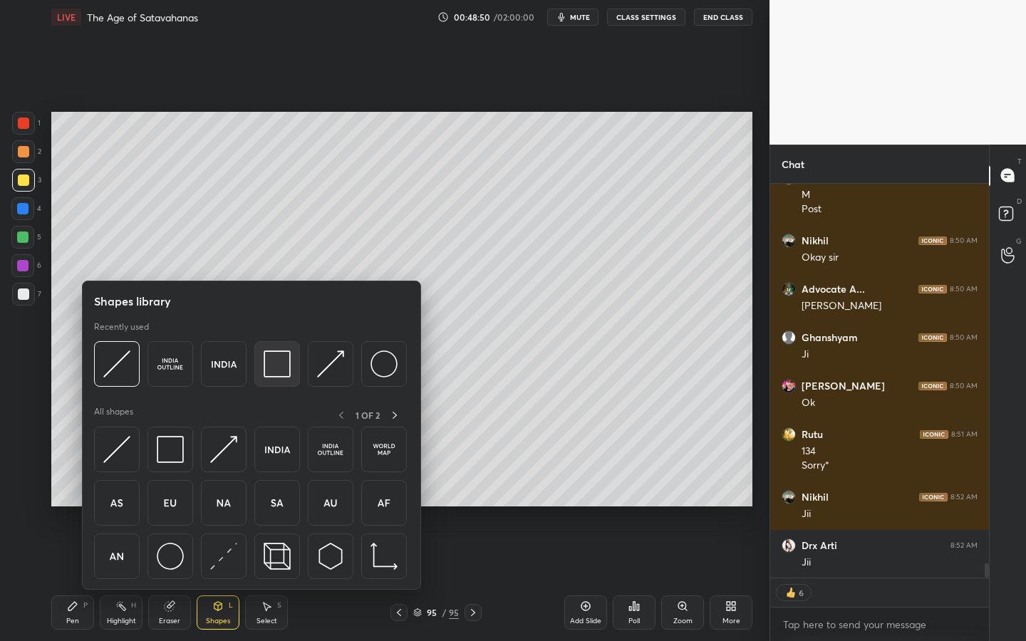
click at [280, 360] on img at bounding box center [277, 364] width 27 height 27
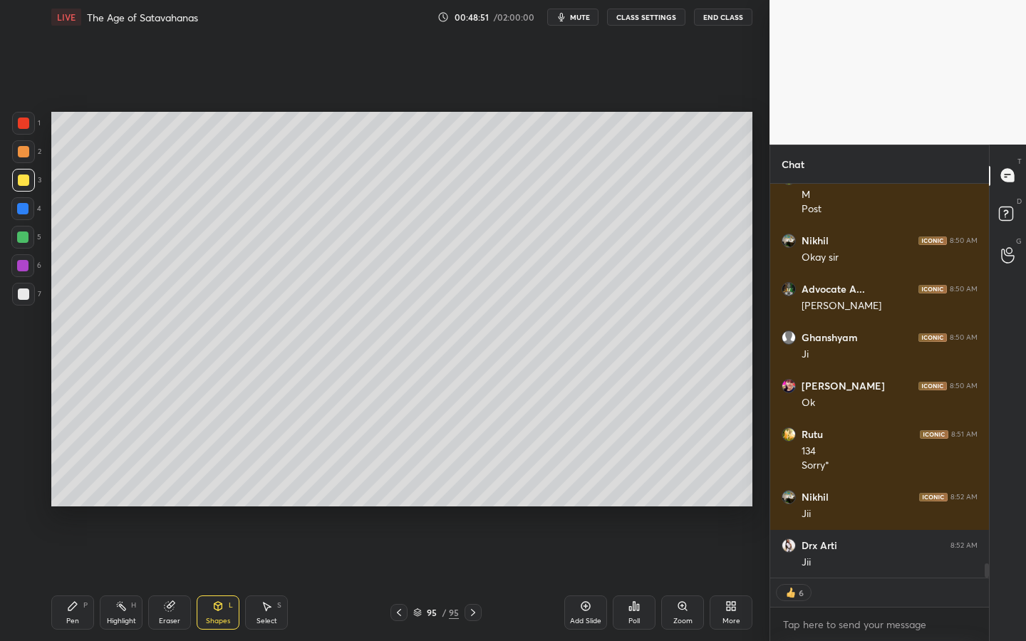
click at [19, 265] on div at bounding box center [22, 265] width 11 height 11
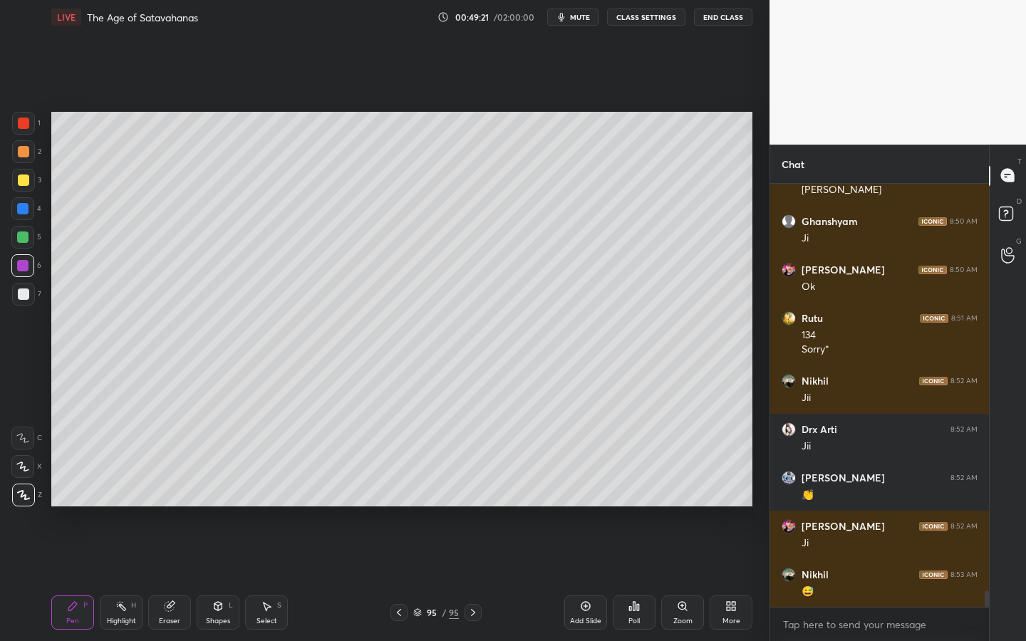
scroll to position [10580, 0]
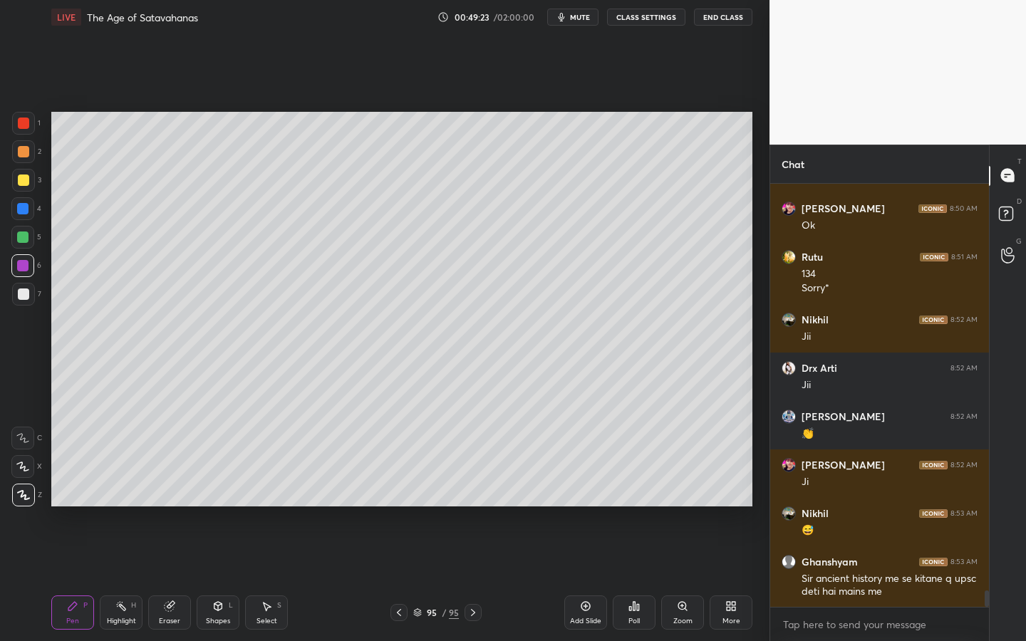
click at [602, 510] on div "Add Slide" at bounding box center [585, 613] width 43 height 34
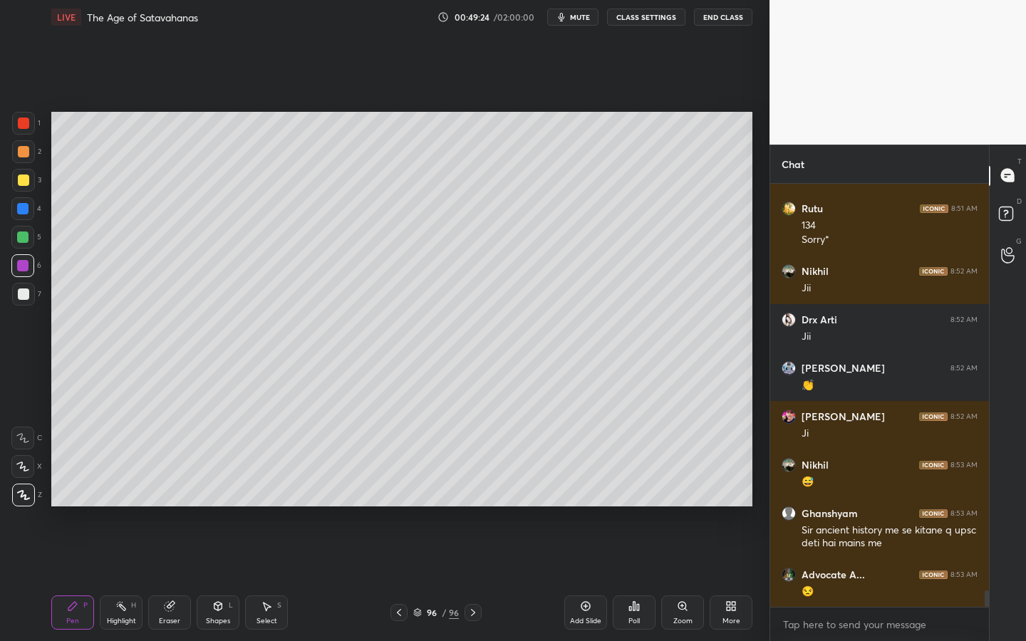
click at [223, 510] on div "Shapes L" at bounding box center [218, 613] width 43 height 34
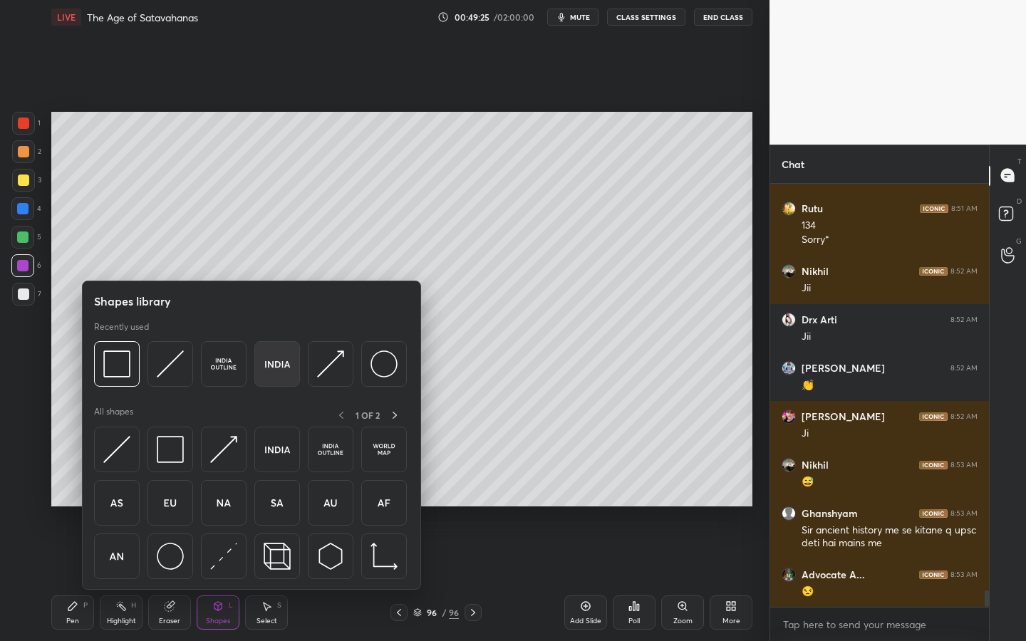
click at [275, 351] on img at bounding box center [277, 364] width 27 height 27
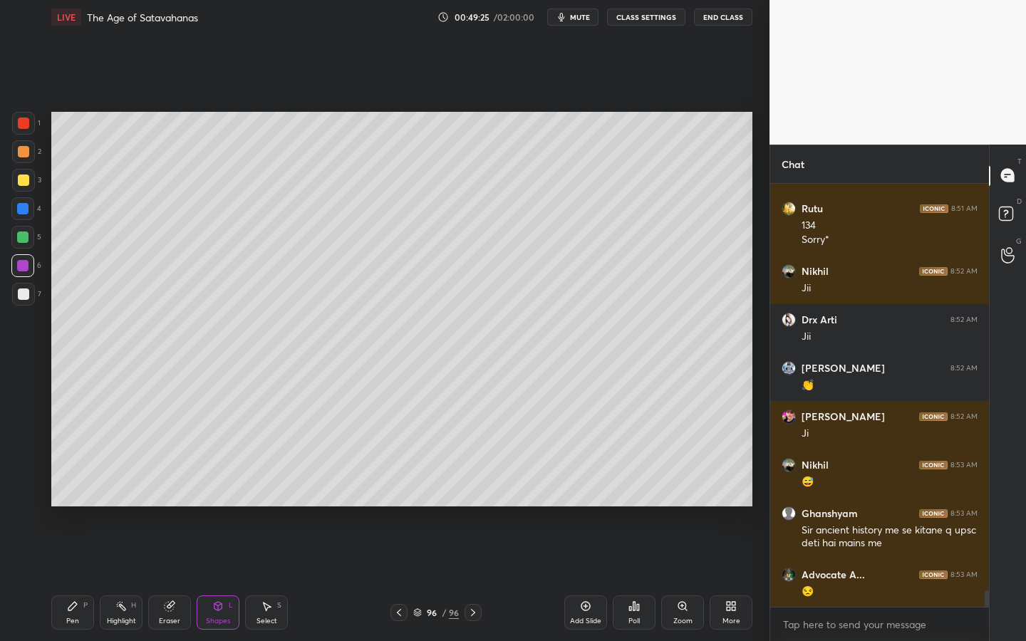
scroll to position [10677, 0]
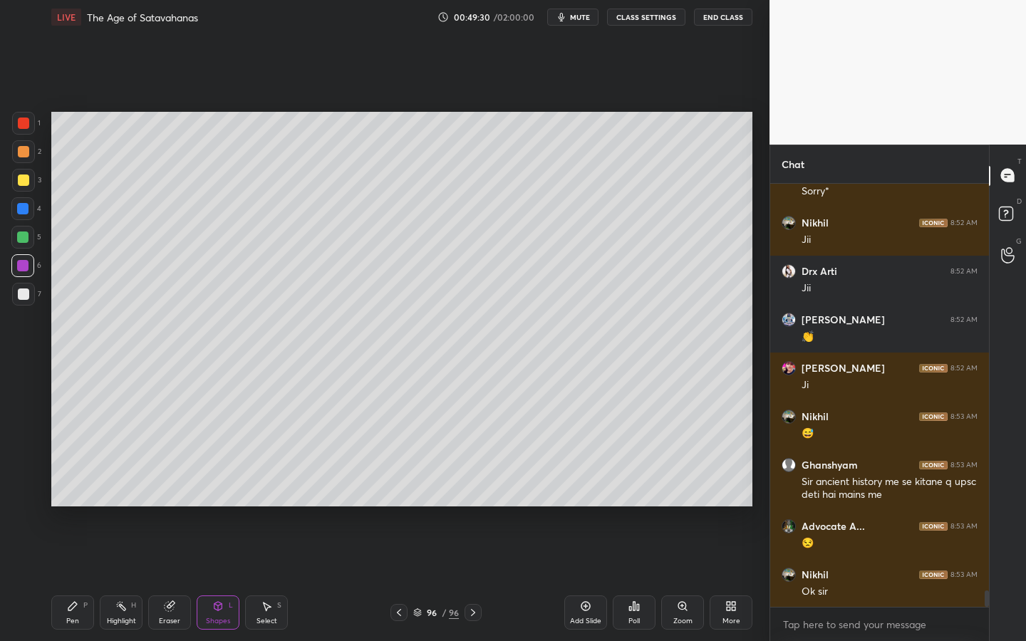
click at [219, 510] on icon at bounding box center [219, 606] width 8 height 9
click at [22, 295] on div at bounding box center [23, 294] width 11 height 11
click at [30, 183] on div at bounding box center [23, 180] width 23 height 23
click at [225, 510] on div "Shapes L" at bounding box center [218, 613] width 43 height 34
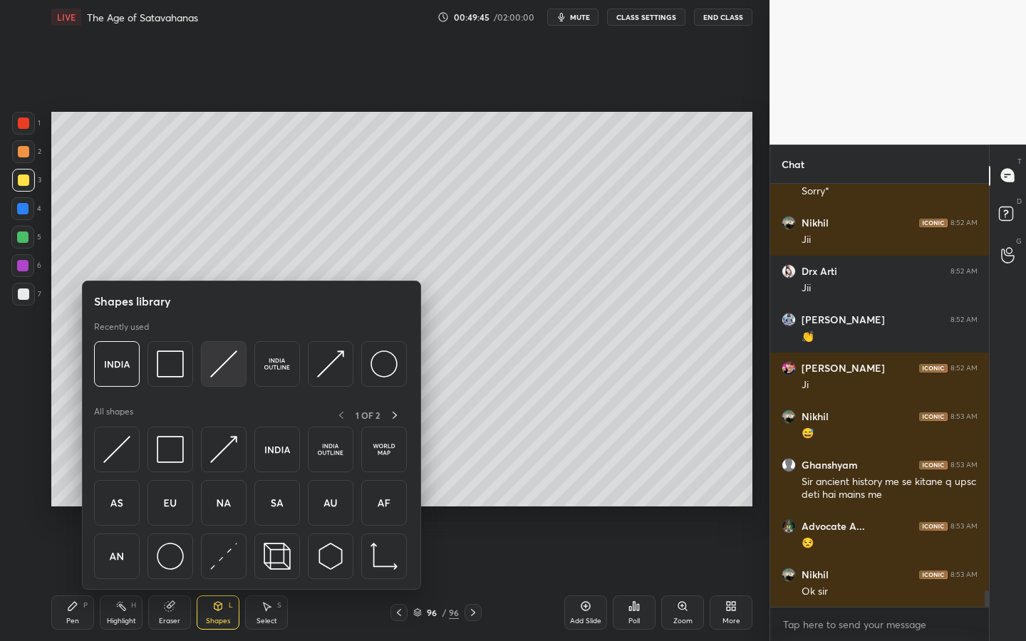
click at [228, 363] on img at bounding box center [223, 364] width 27 height 27
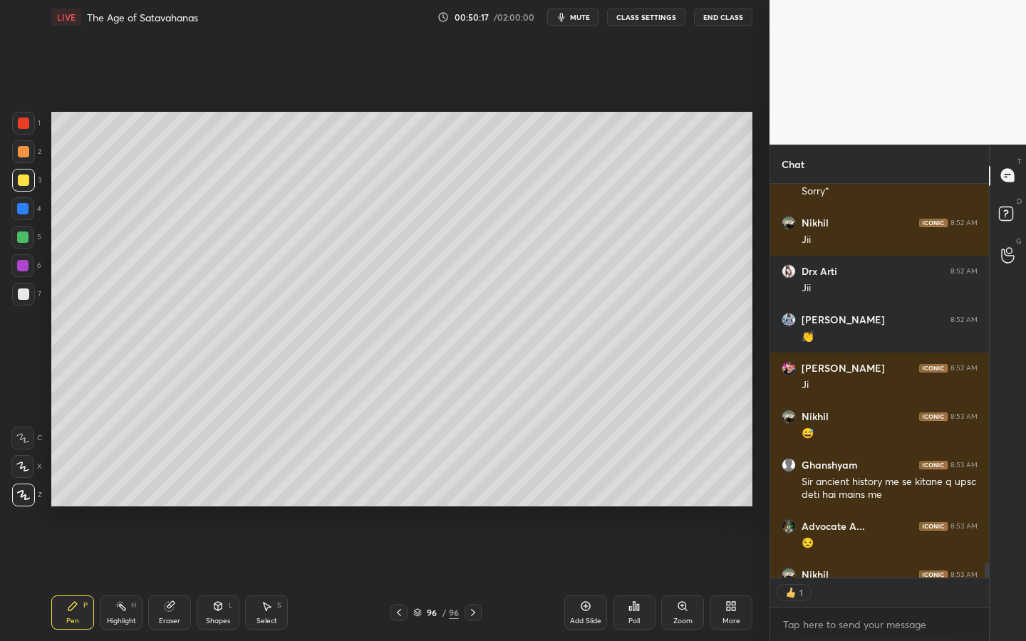
scroll to position [390, 215]
click at [21, 292] on div at bounding box center [23, 294] width 11 height 11
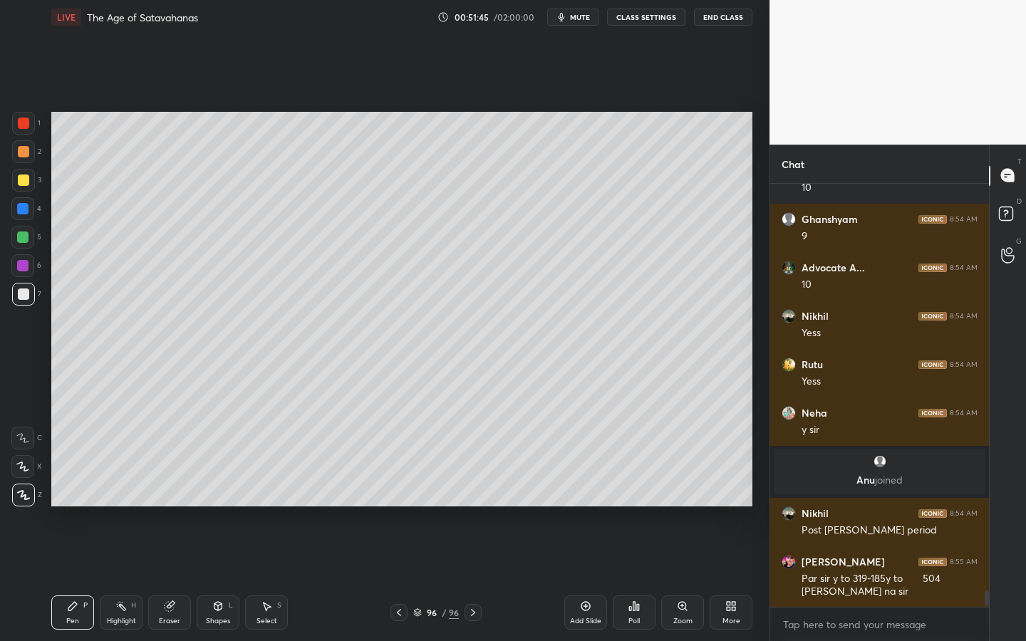
scroll to position [10654, 0]
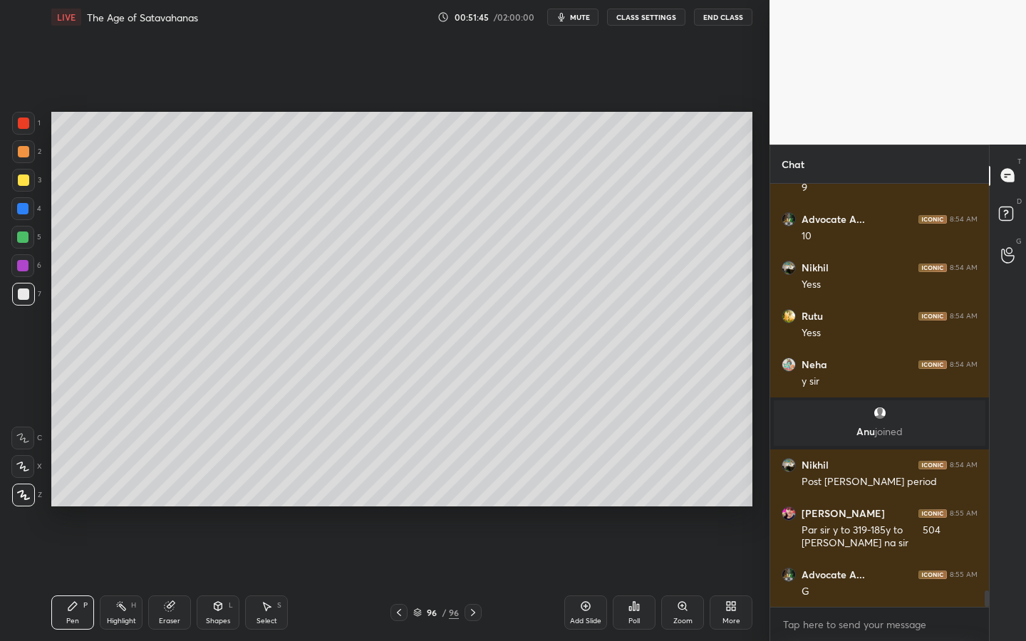
click at [33, 237] on div "5" at bounding box center [26, 237] width 30 height 23
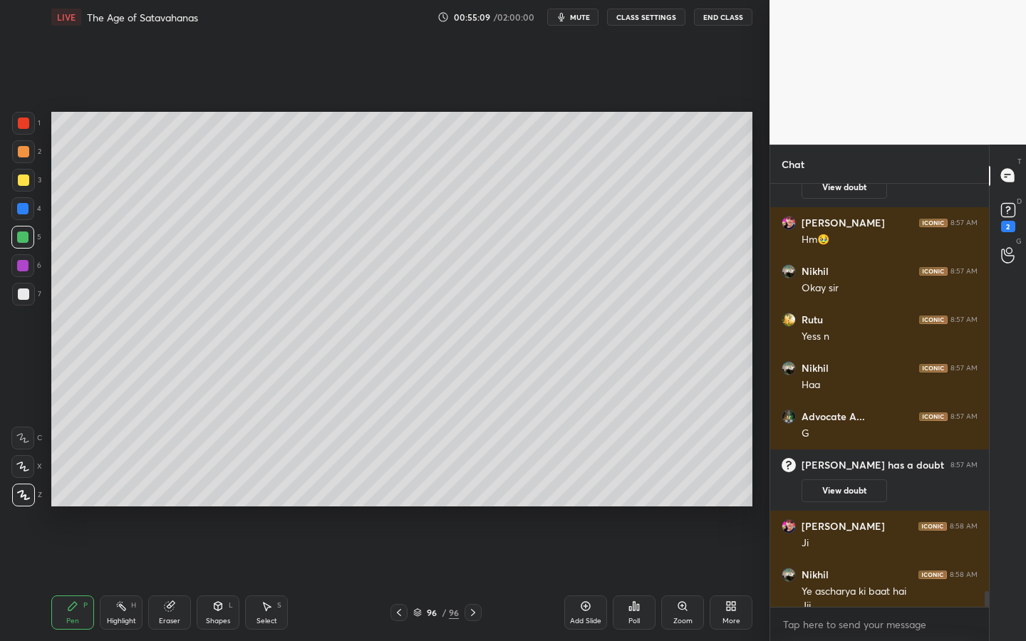
scroll to position [11180, 0]
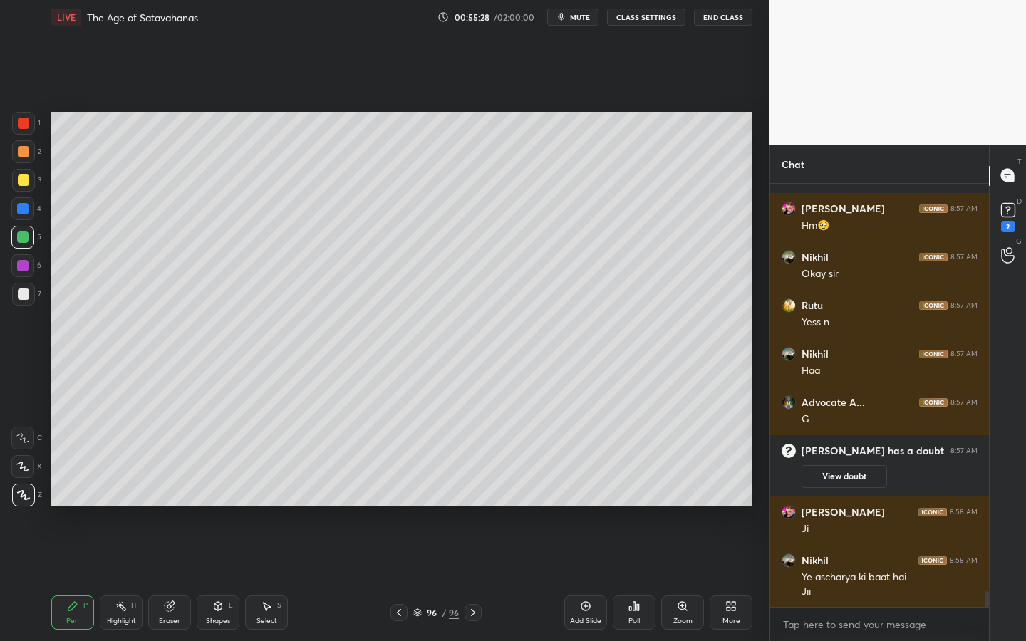
click at [24, 150] on div at bounding box center [23, 151] width 11 height 11
drag, startPoint x: 224, startPoint y: 611, endPoint x: 224, endPoint y: 597, distance: 13.5
click at [224, 510] on div "Shapes L" at bounding box center [218, 613] width 43 height 34
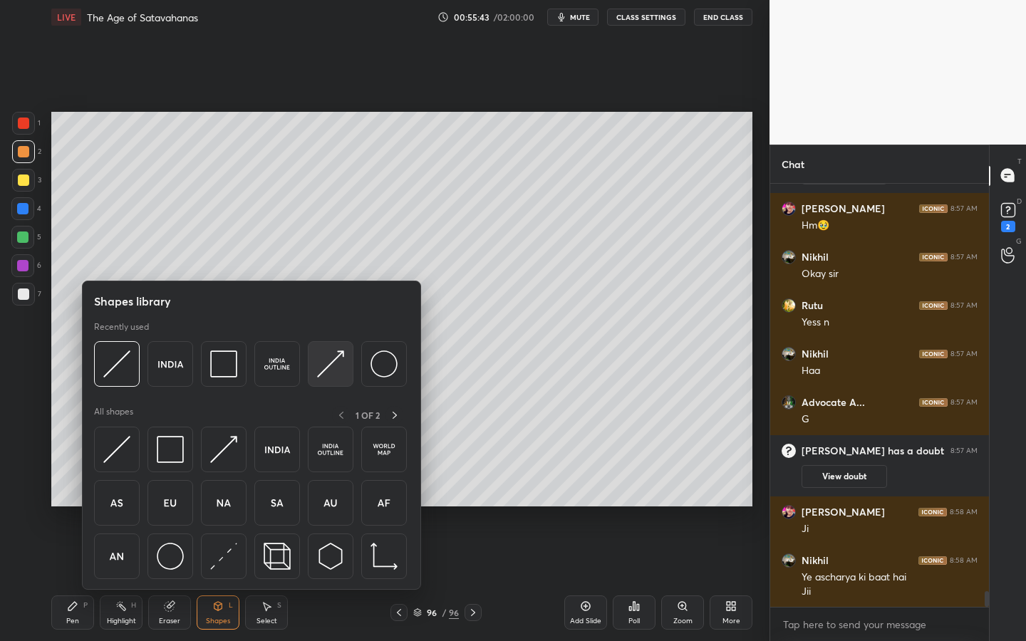
click at [313, 373] on div at bounding box center [331, 364] width 46 height 46
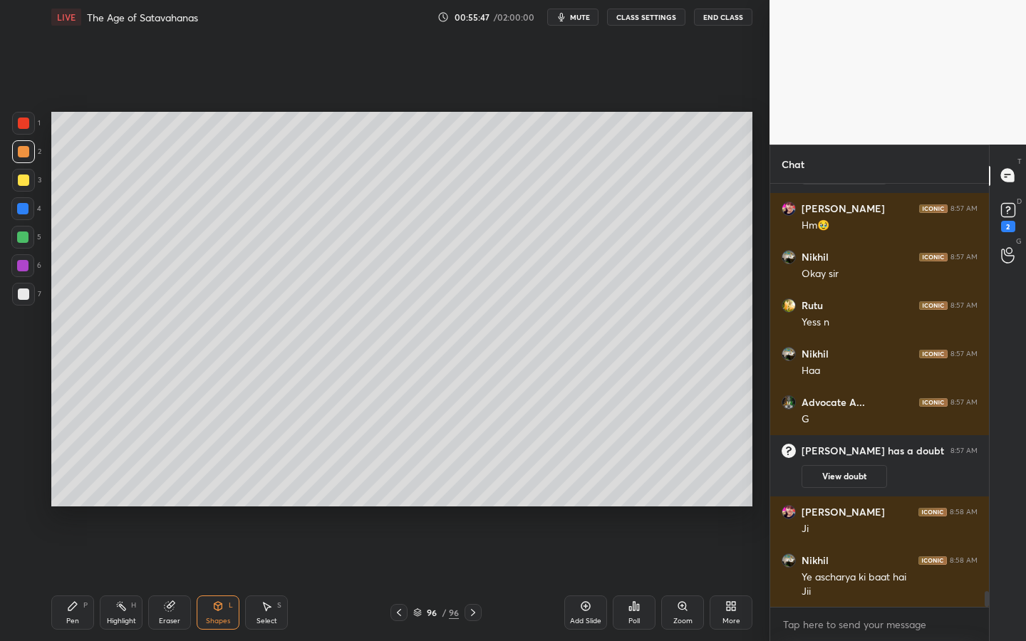
scroll to position [11228, 0]
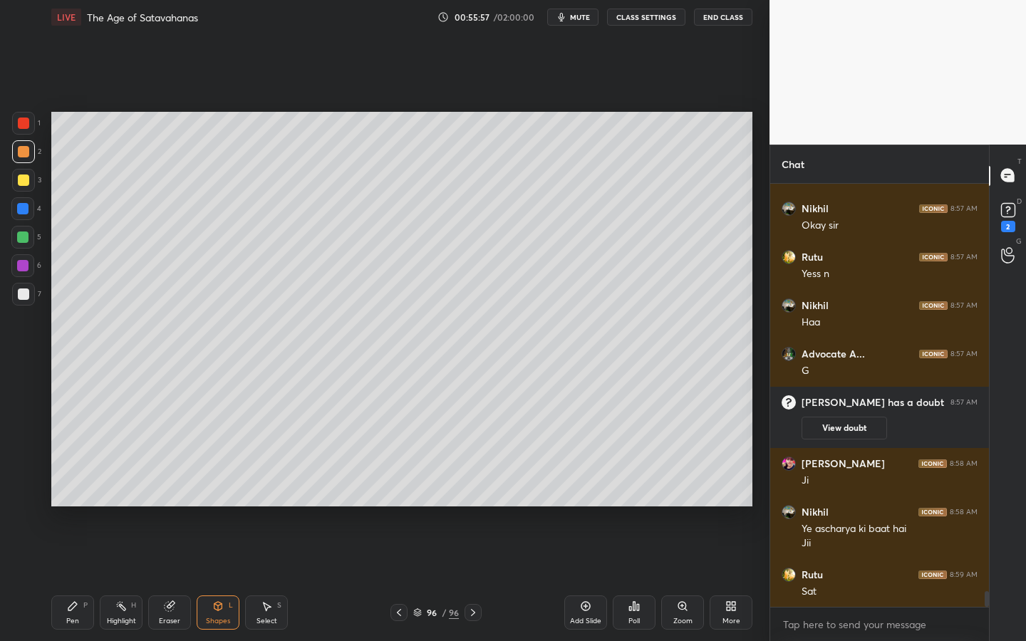
click at [579, 510] on div "Add Slide" at bounding box center [585, 613] width 43 height 34
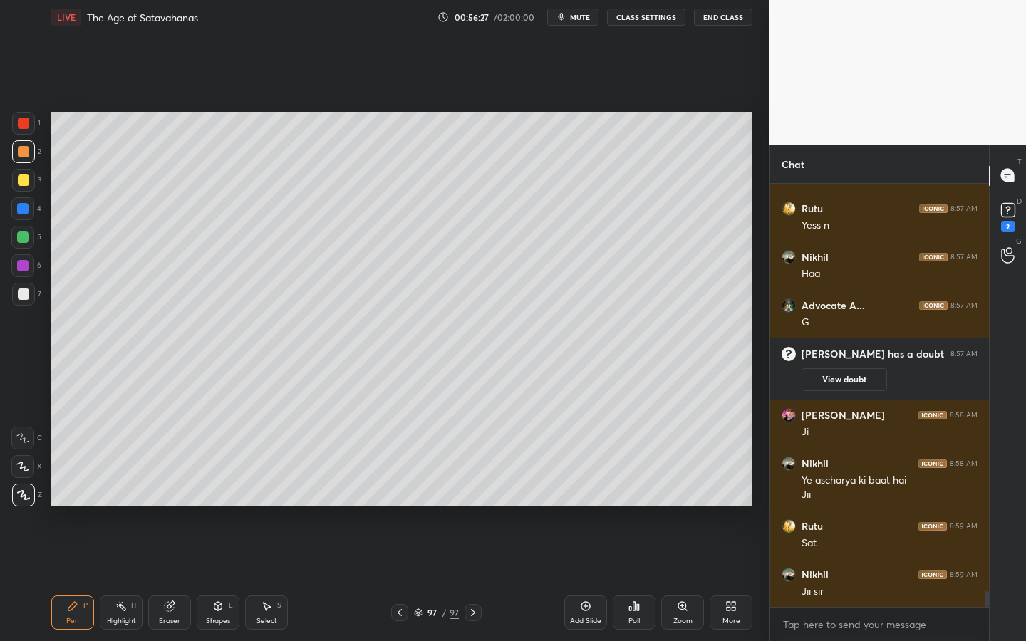
scroll to position [5, 5]
click at [18, 182] on div at bounding box center [23, 180] width 11 height 11
click at [222, 510] on div "Shapes" at bounding box center [218, 621] width 24 height 7
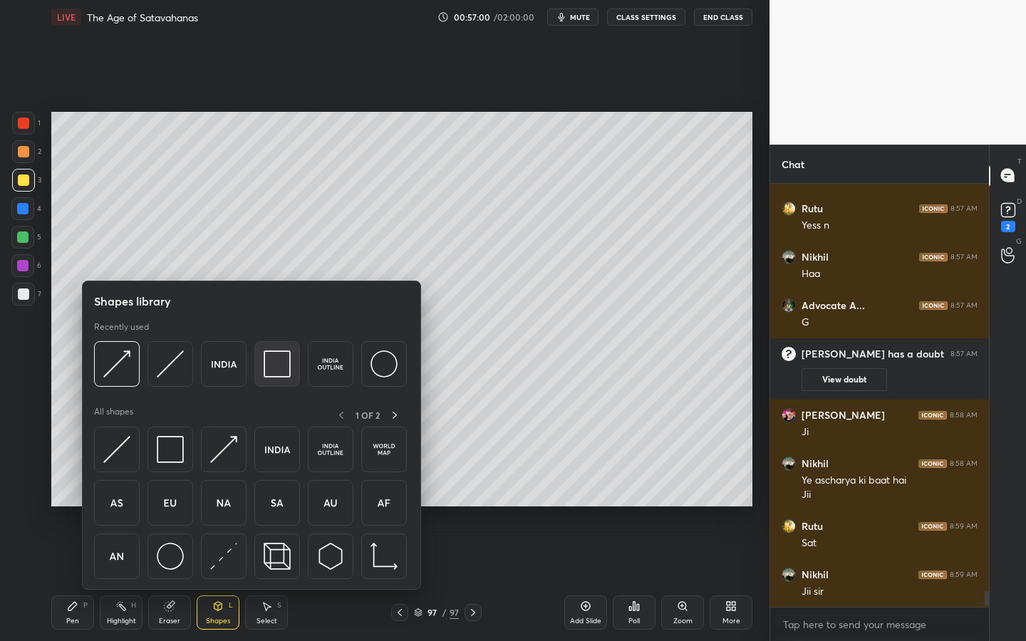
click at [261, 362] on div at bounding box center [277, 364] width 46 height 46
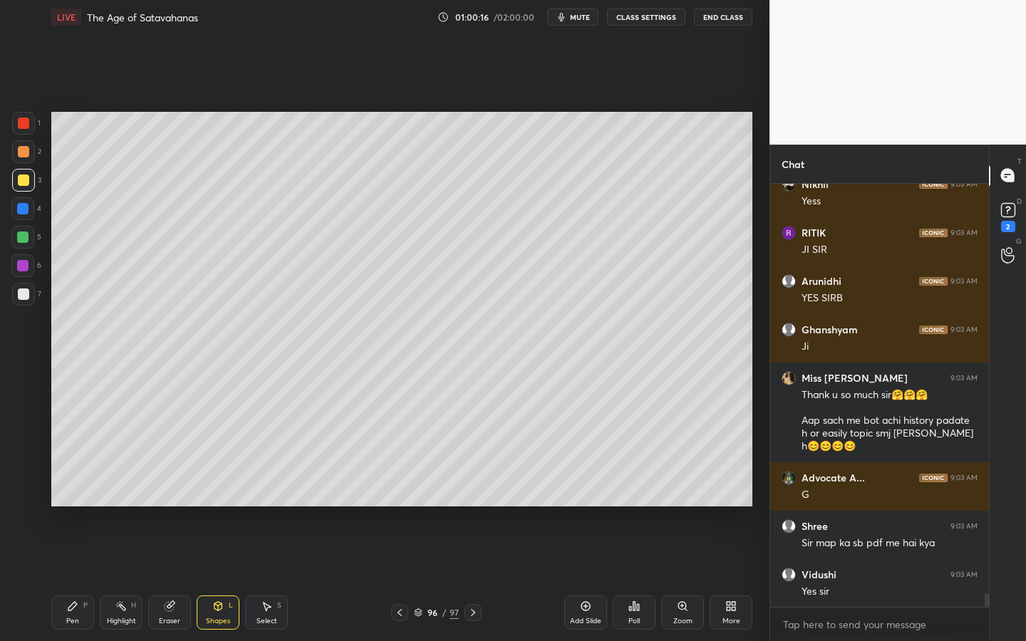
scroll to position [12733, 0]
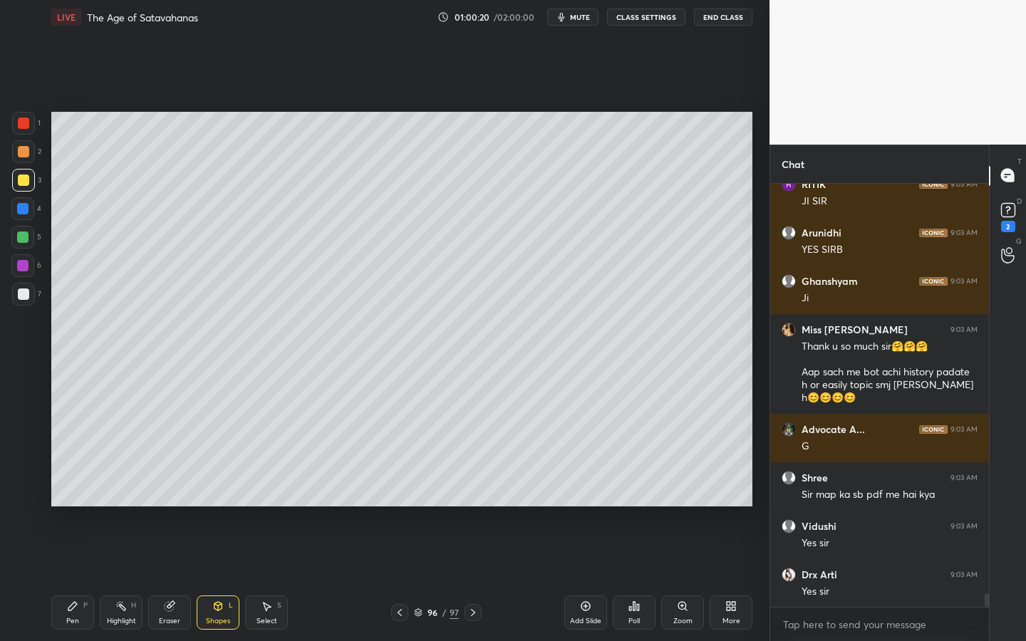
click at [592, 510] on div "Add Slide" at bounding box center [585, 613] width 43 height 34
drag, startPoint x: 224, startPoint y: 612, endPoint x: 227, endPoint y: 591, distance: 21.6
click at [224, 510] on div "Shapes L" at bounding box center [218, 613] width 43 height 34
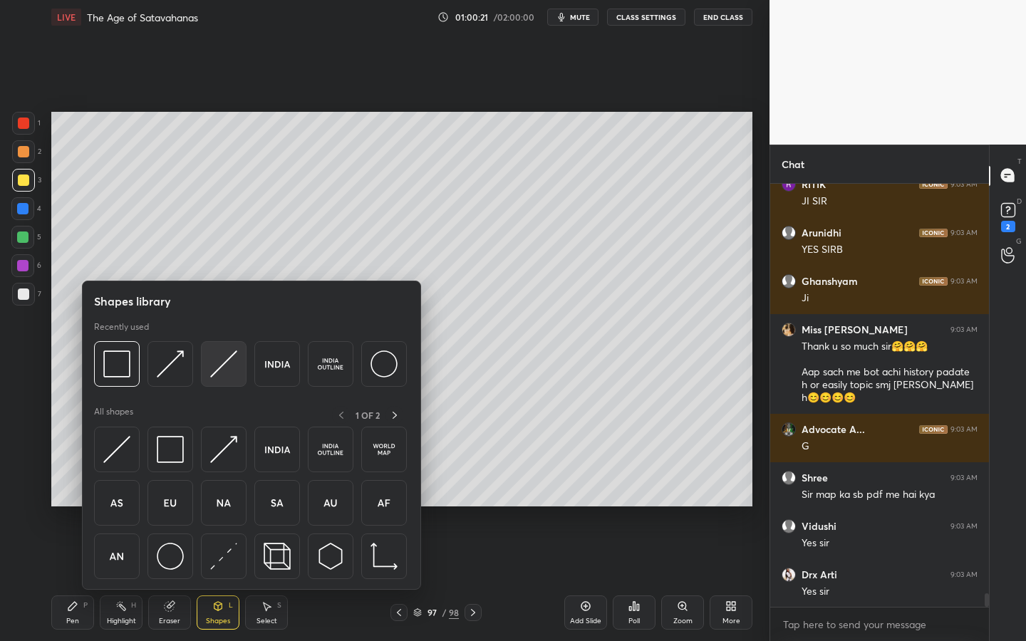
click at [221, 356] on img at bounding box center [223, 364] width 27 height 27
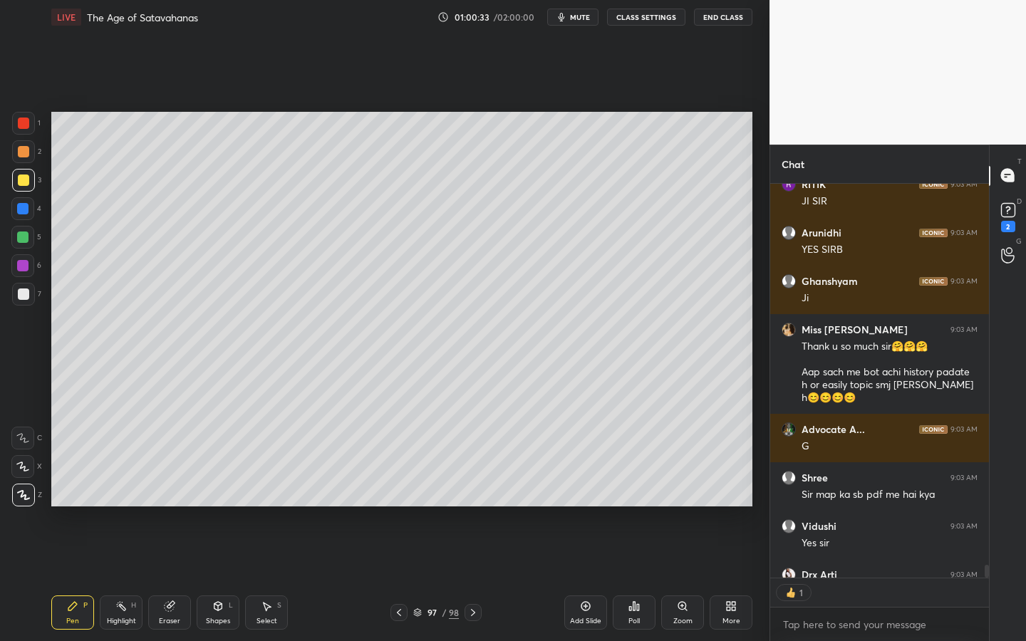
scroll to position [5, 5]
click at [256, 510] on div "LIVE The Age of Satavahanas 01:00:45 / 02:00:00 mute CLASS SETTINGS End Class S…" at bounding box center [402, 320] width 713 height 641
drag, startPoint x: 225, startPoint y: 605, endPoint x: 229, endPoint y: 598, distance: 8.3
click at [224, 510] on div "Shapes L" at bounding box center [218, 613] width 43 height 34
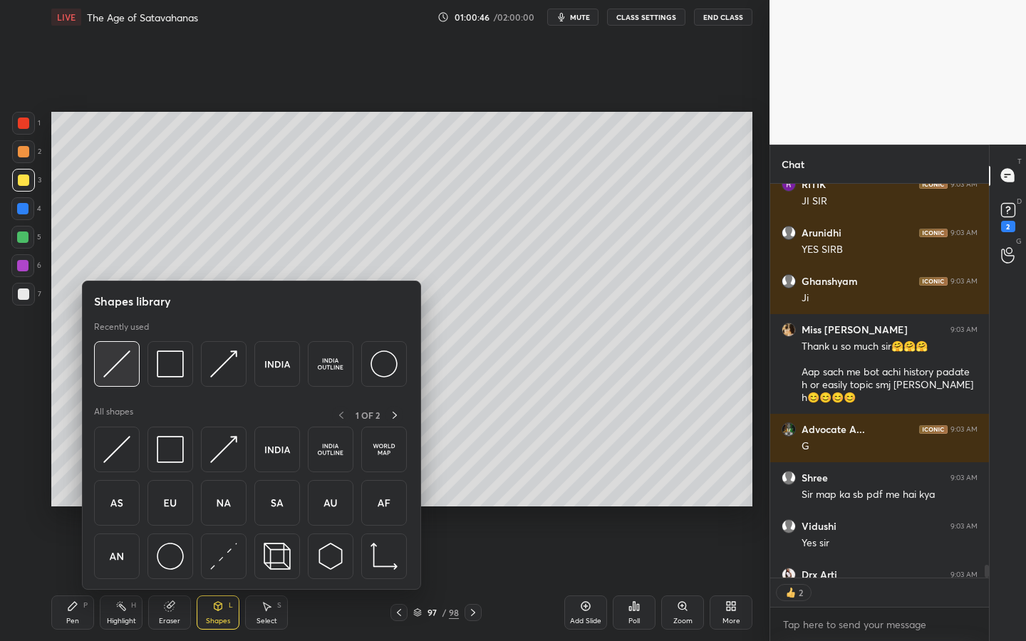
click at [100, 352] on div at bounding box center [117, 364] width 46 height 46
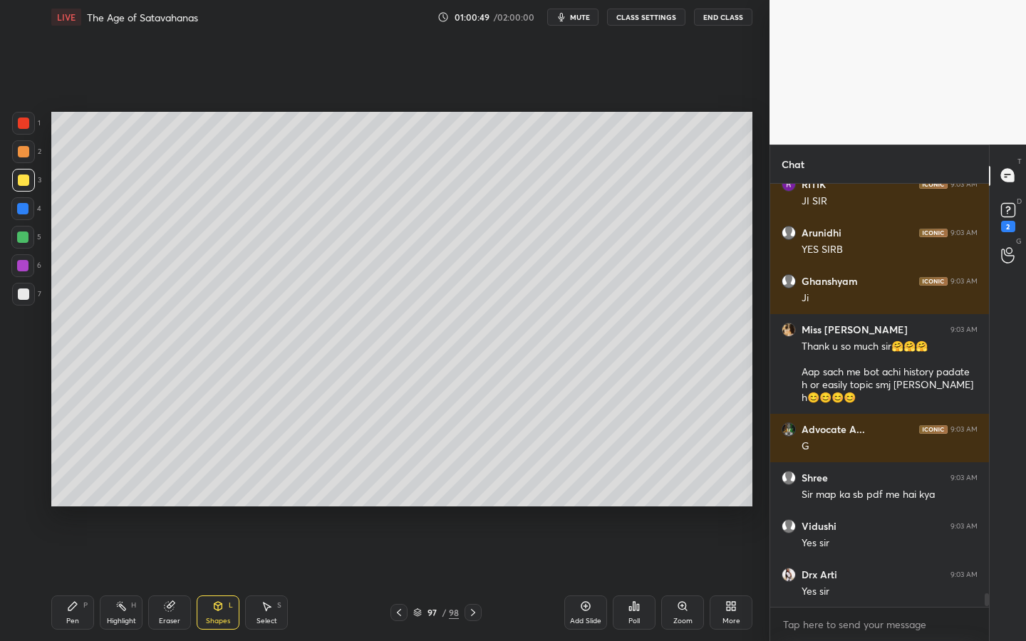
scroll to position [419, 215]
click at [212, 510] on icon at bounding box center [217, 606] width 11 height 11
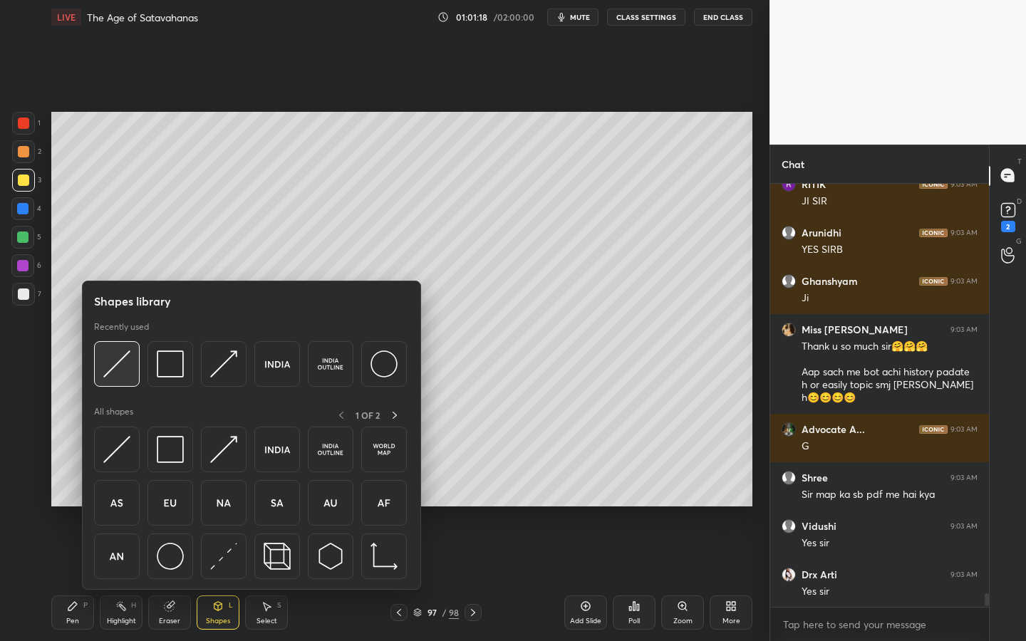
click at [113, 356] on img at bounding box center [116, 364] width 27 height 27
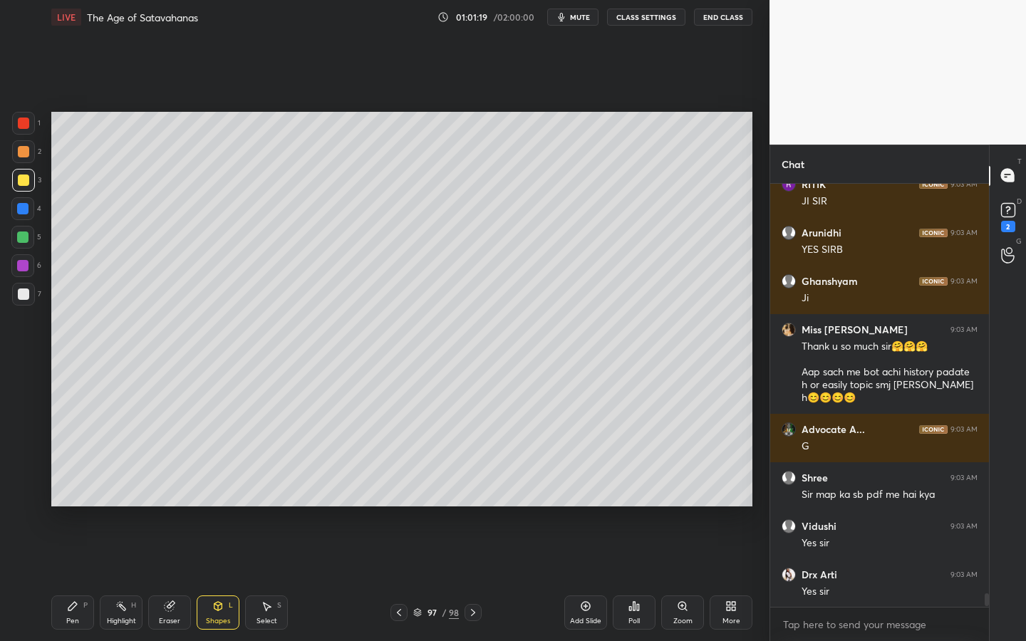
click at [29, 296] on div at bounding box center [23, 294] width 23 height 23
click at [25, 146] on div at bounding box center [23, 151] width 11 height 11
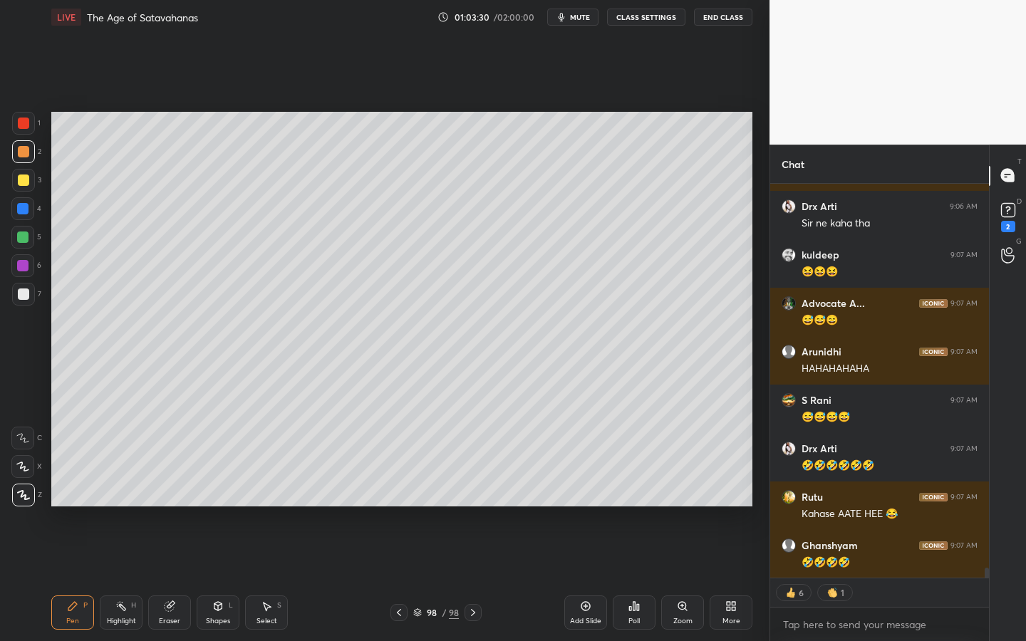
scroll to position [14802, 0]
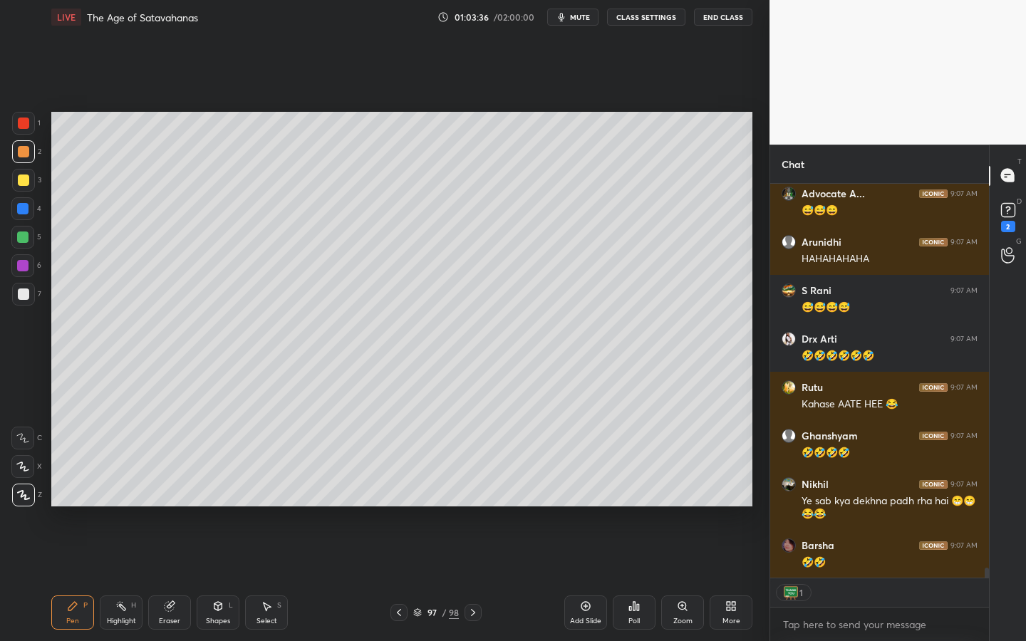
click at [597, 510] on div "Add Slide" at bounding box center [585, 621] width 31 height 7
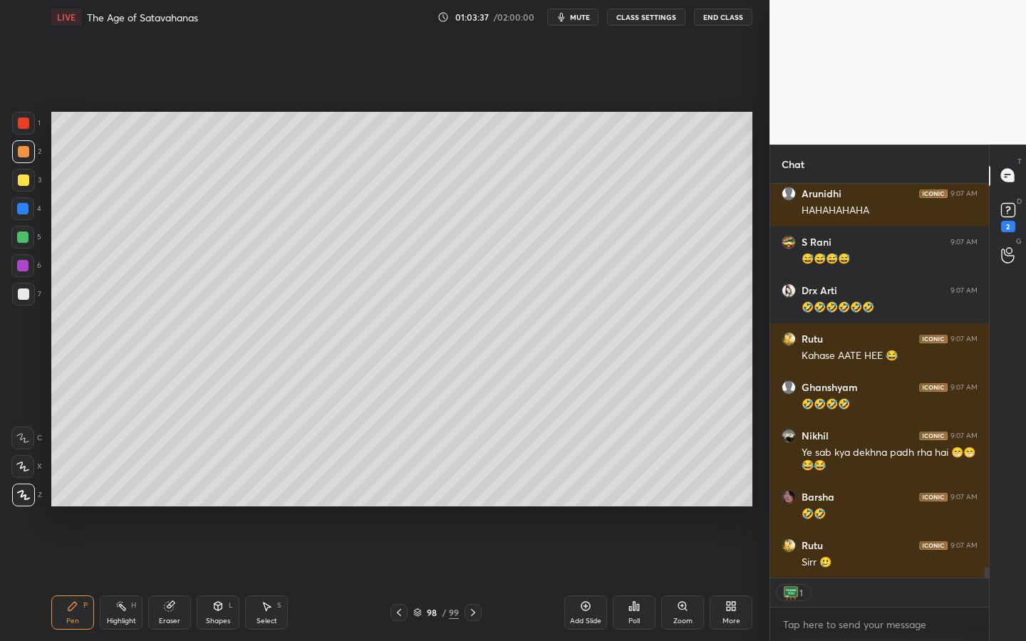
click at [199, 510] on div "Shapes L" at bounding box center [218, 613] width 43 height 34
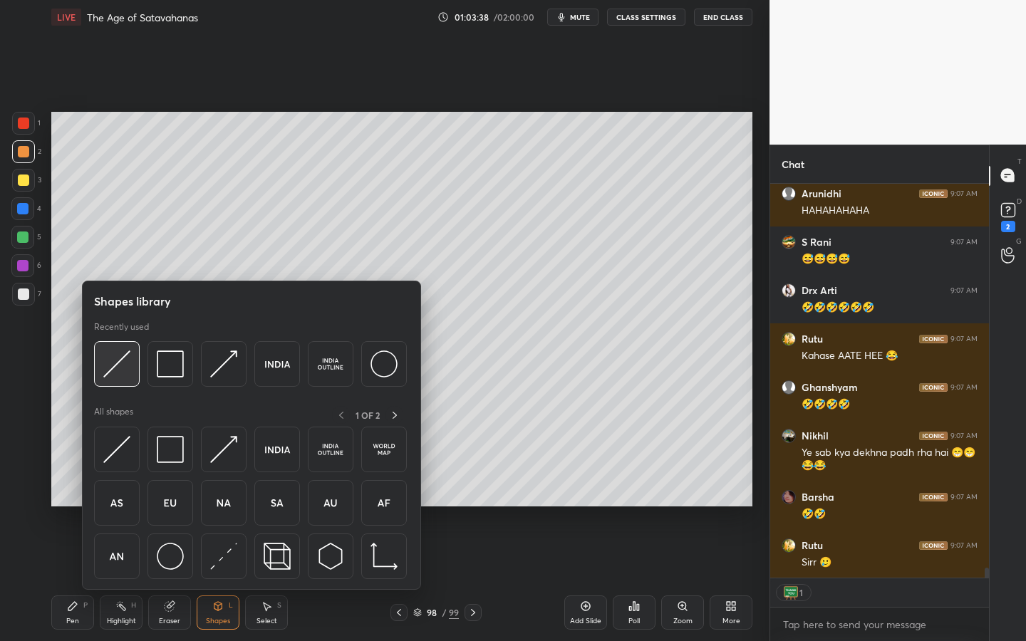
click at [105, 374] on img at bounding box center [116, 364] width 27 height 27
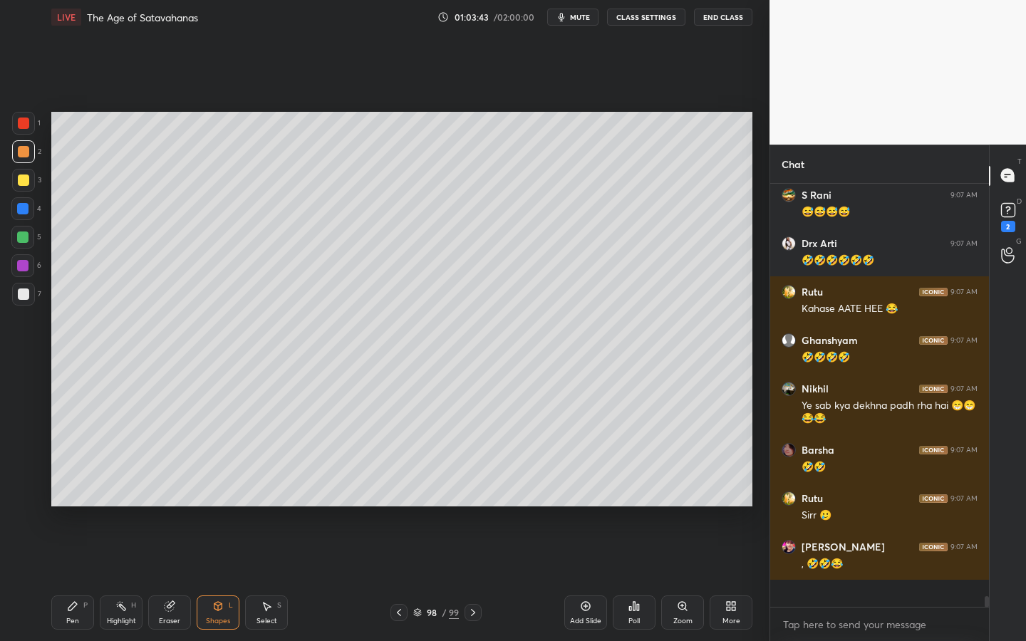
scroll to position [14870, 0]
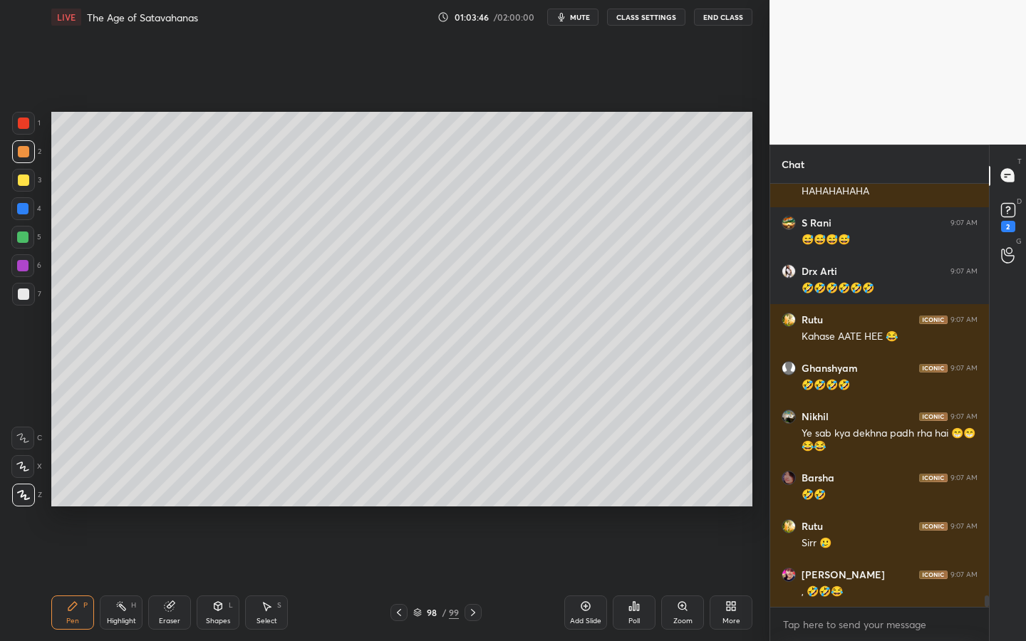
click at [22, 182] on div at bounding box center [23, 180] width 11 height 11
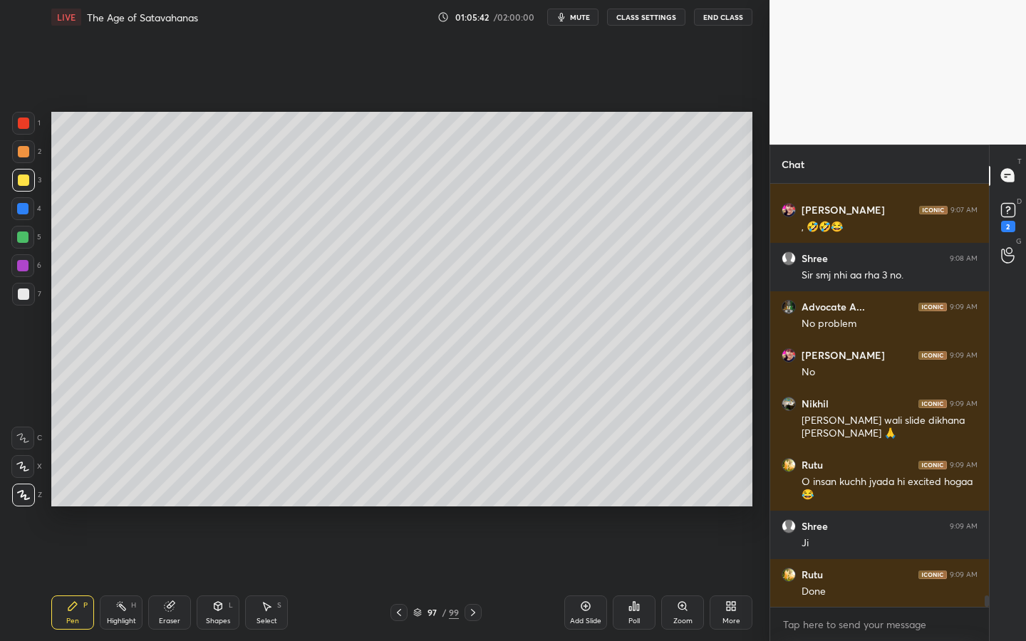
scroll to position [15284, 0]
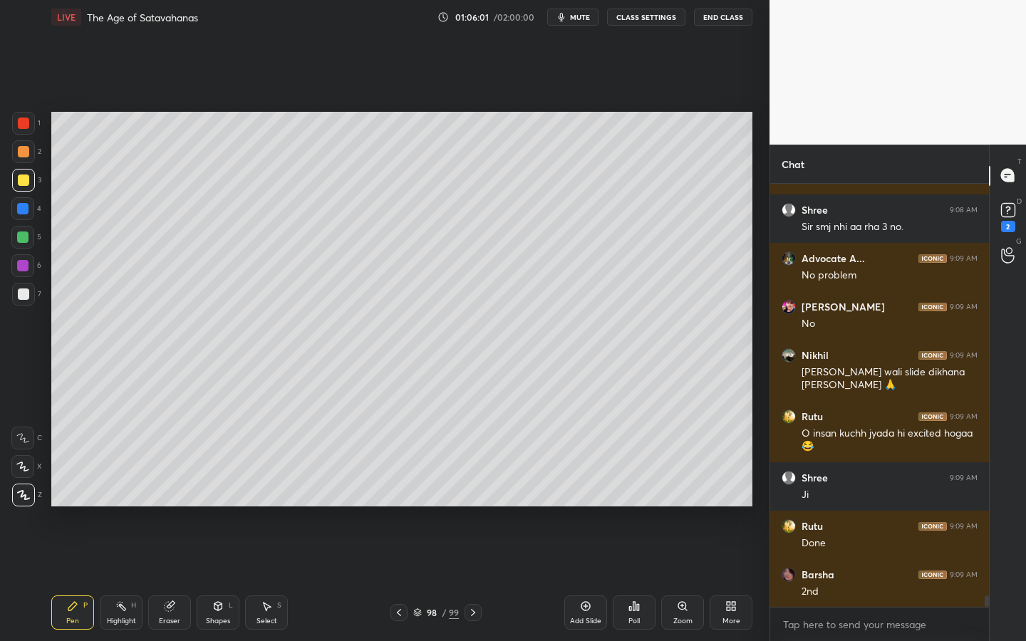
click at [586, 510] on div "Add Slide" at bounding box center [585, 621] width 31 height 7
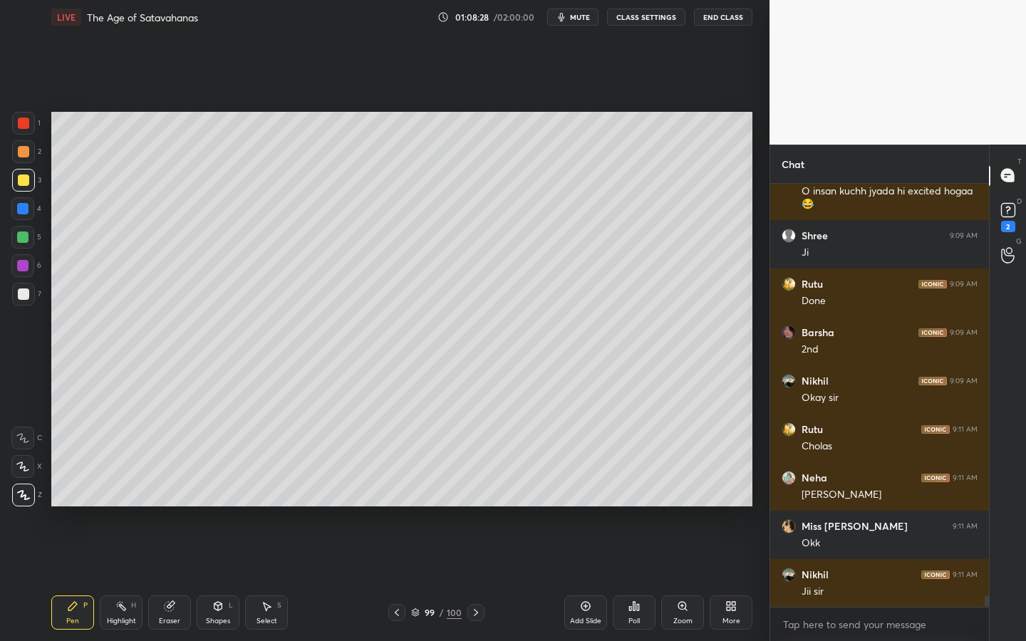
scroll to position [15574, 0]
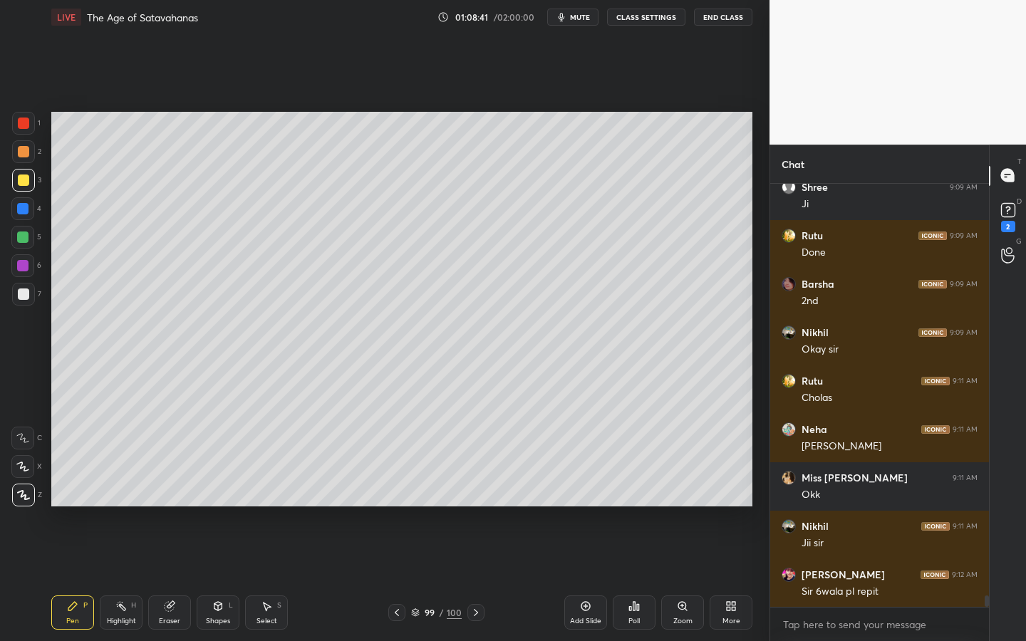
click at [583, 510] on div "Add Slide" at bounding box center [585, 621] width 31 height 7
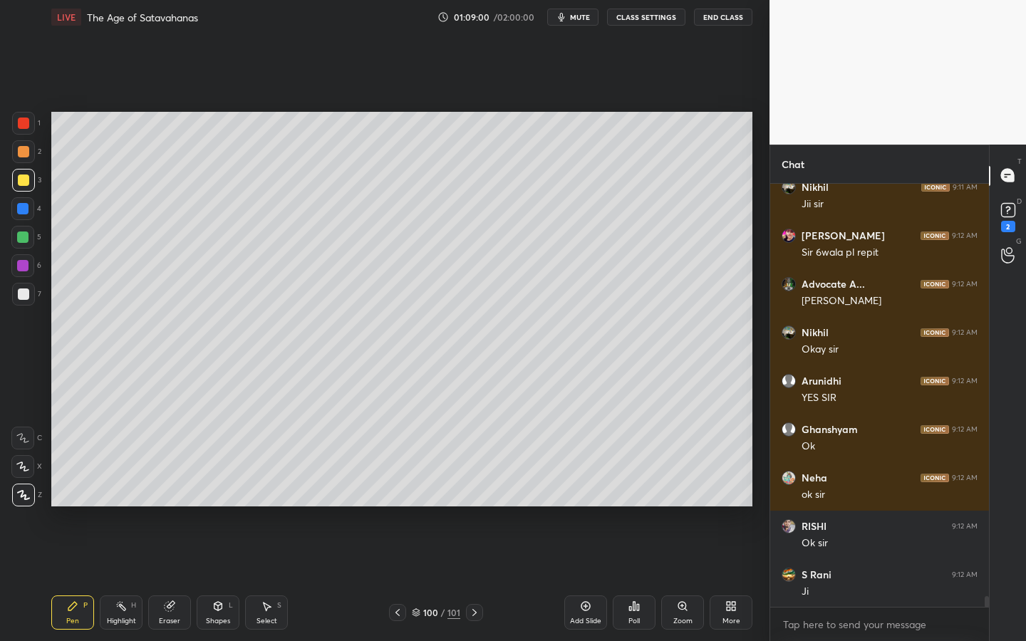
scroll to position [15962, 0]
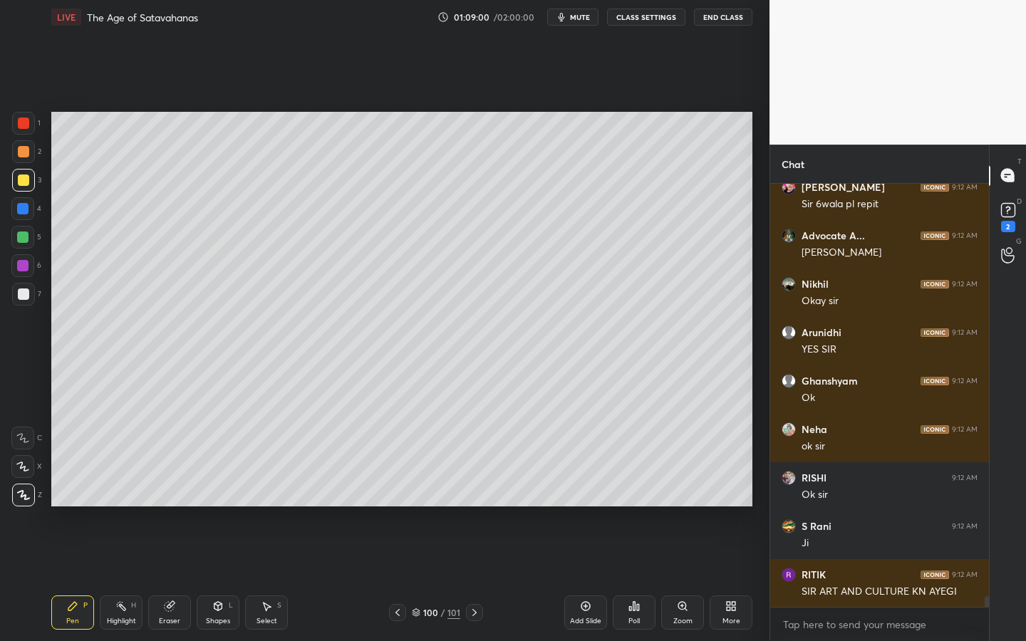
click at [583, 22] on button "mute" at bounding box center [572, 17] width 51 height 17
click at [583, 22] on button "unmute" at bounding box center [572, 17] width 51 height 17
click at [583, 21] on button "mute" at bounding box center [572, 17] width 51 height 17
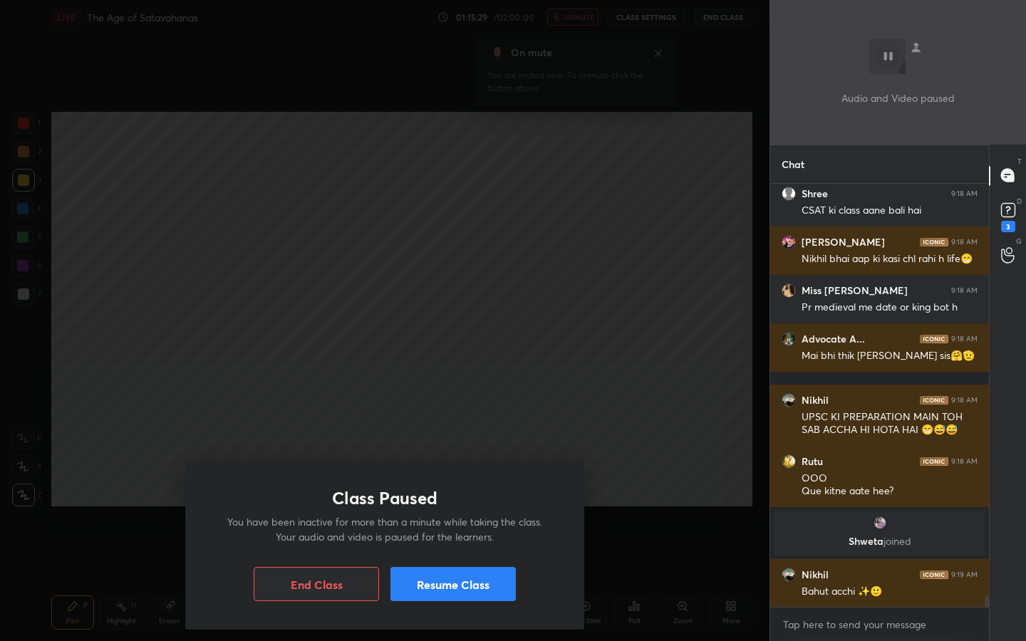
scroll to position [15982, 0]
click at [480, 510] on button "Resume Class" at bounding box center [453, 584] width 125 height 34
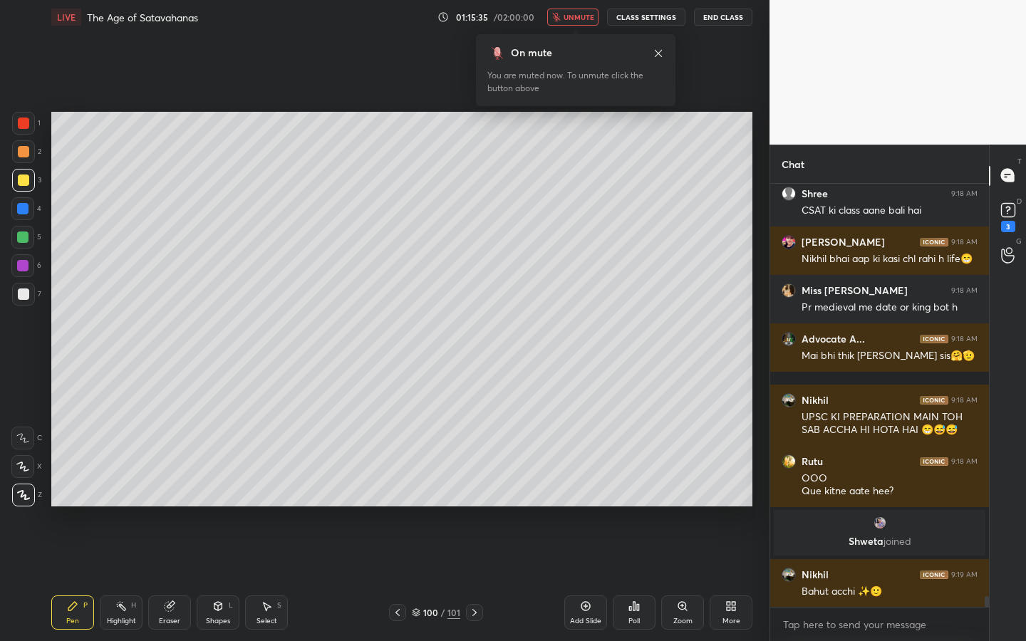
click at [580, 11] on button "unmute" at bounding box center [572, 17] width 51 height 17
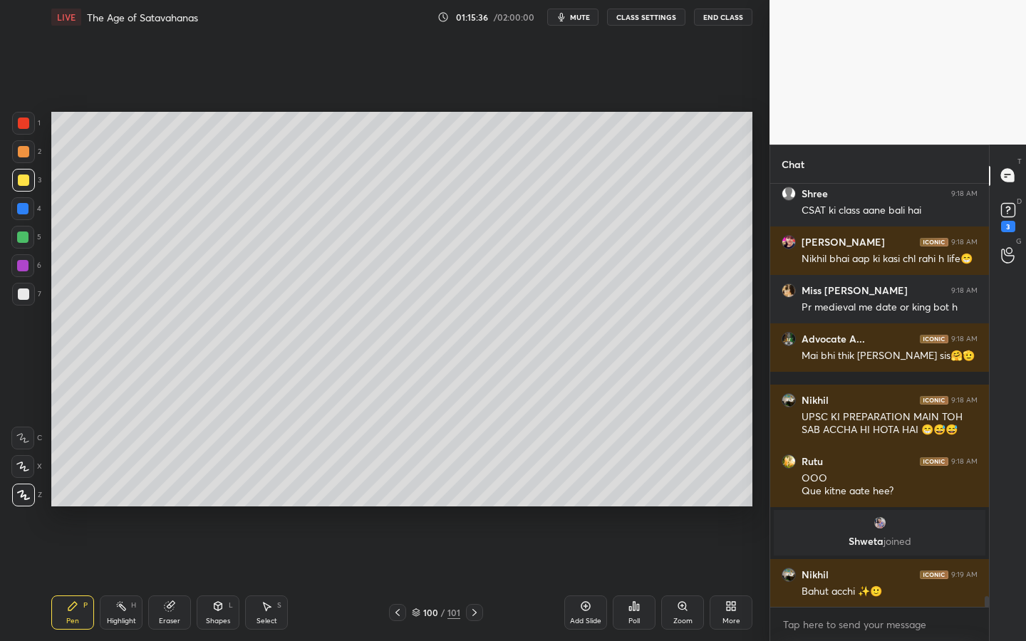
click at [741, 510] on div "More" at bounding box center [731, 613] width 43 height 34
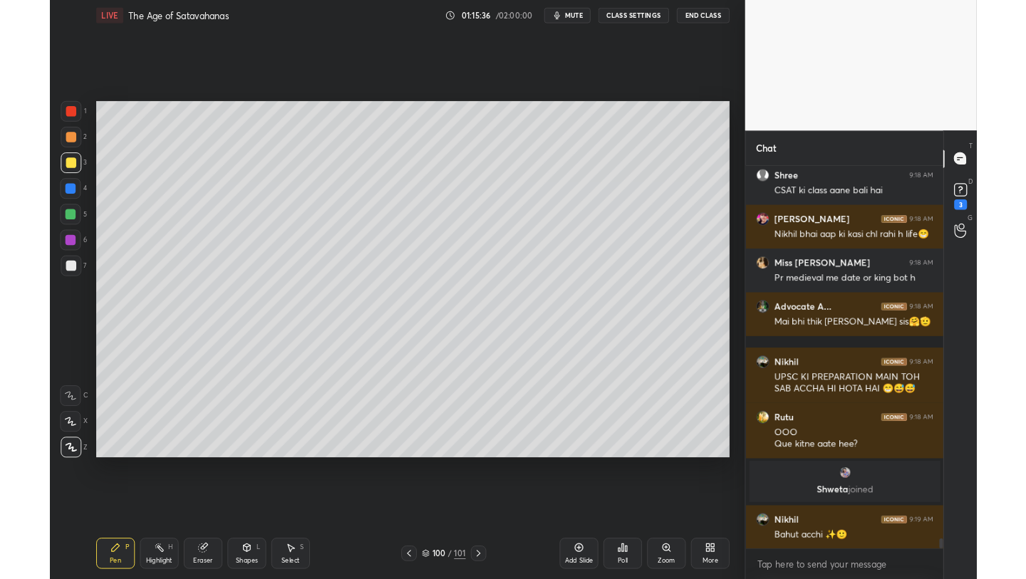
scroll to position [16005, 0]
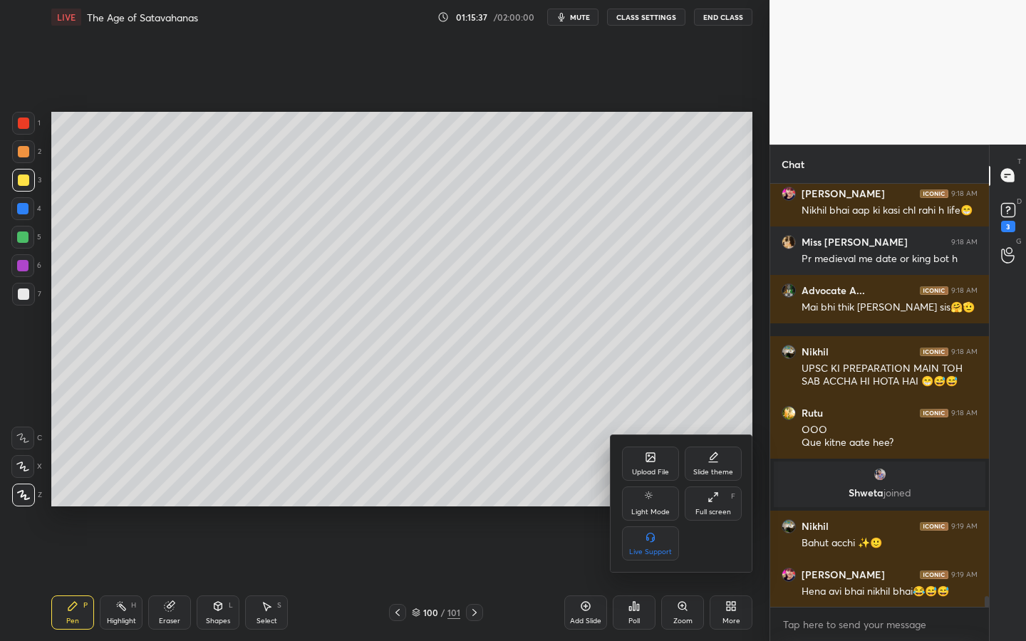
click at [723, 503] on div "Full screen F" at bounding box center [713, 504] width 57 height 34
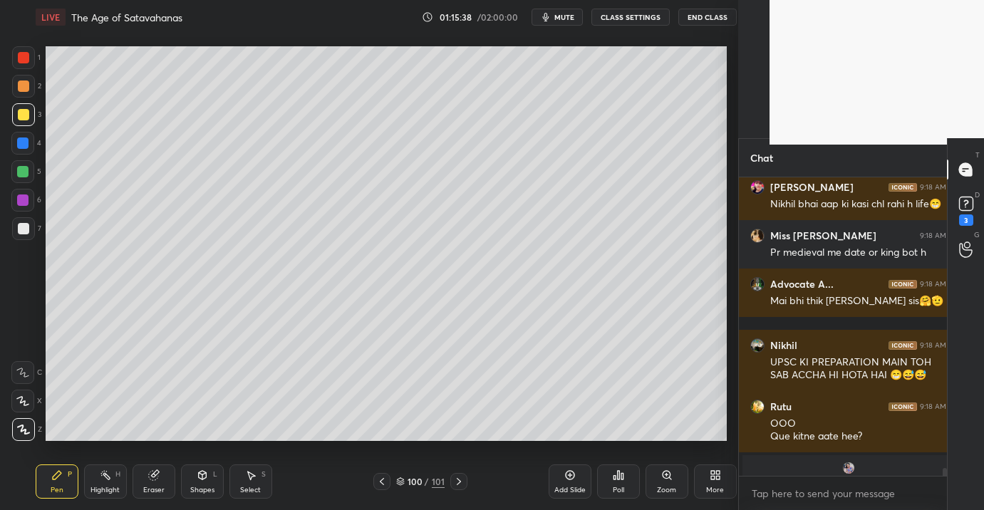
scroll to position [5, 4]
type textarea "x"
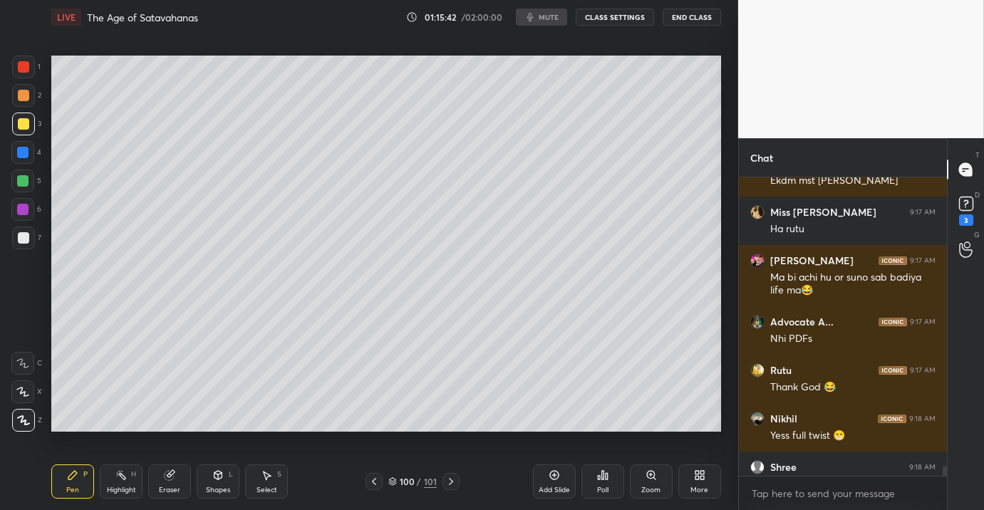
scroll to position [16256, 0]
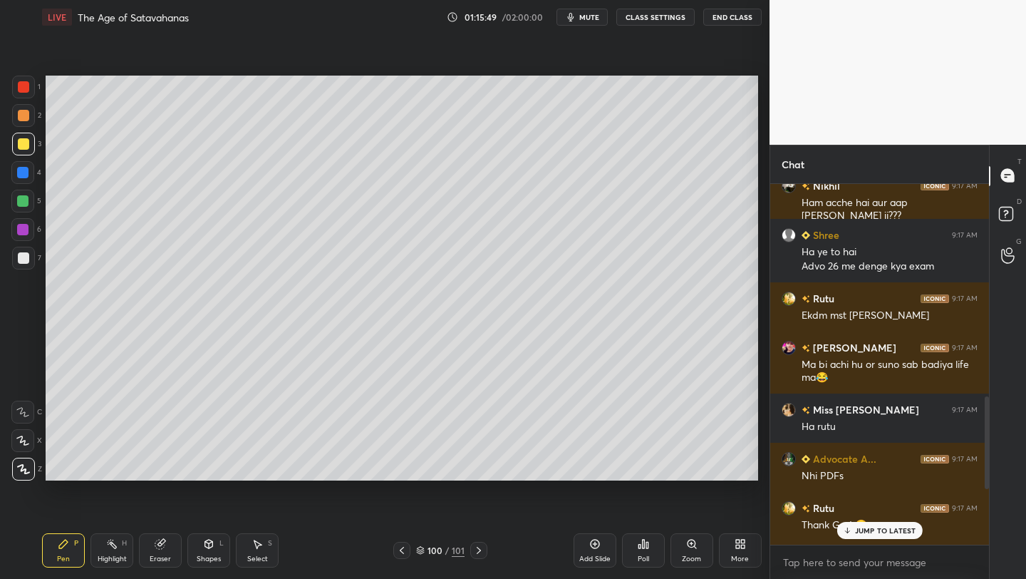
scroll to position [70784, 70559]
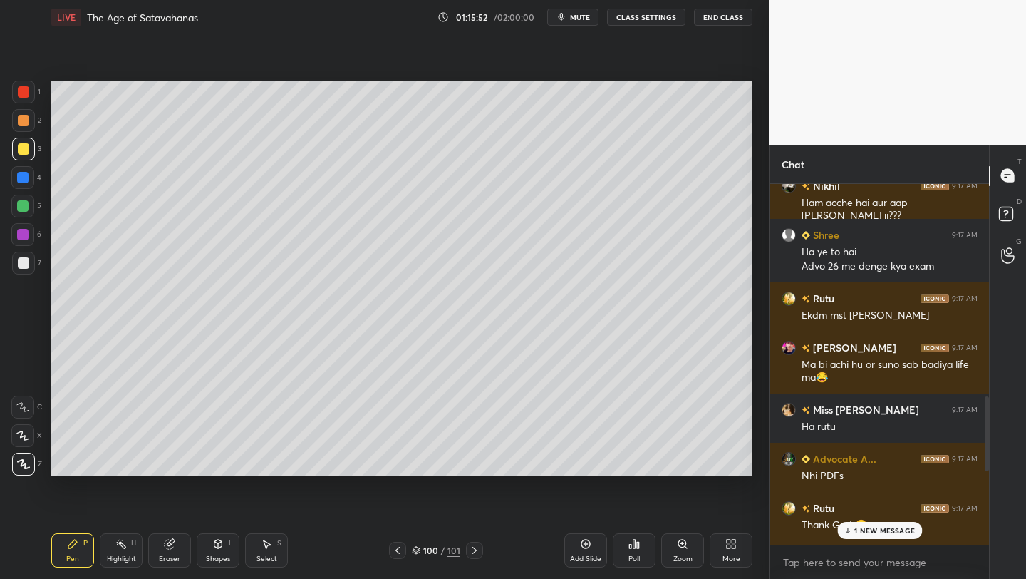
click at [167, 510] on div "Eraser" at bounding box center [169, 550] width 43 height 34
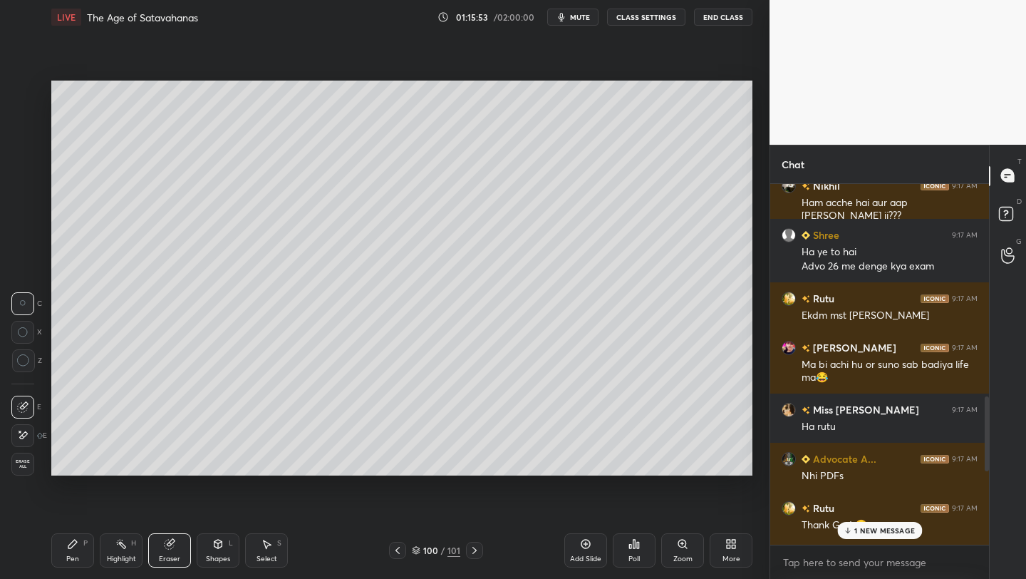
click at [23, 455] on div "Erase all" at bounding box center [22, 464] width 23 height 23
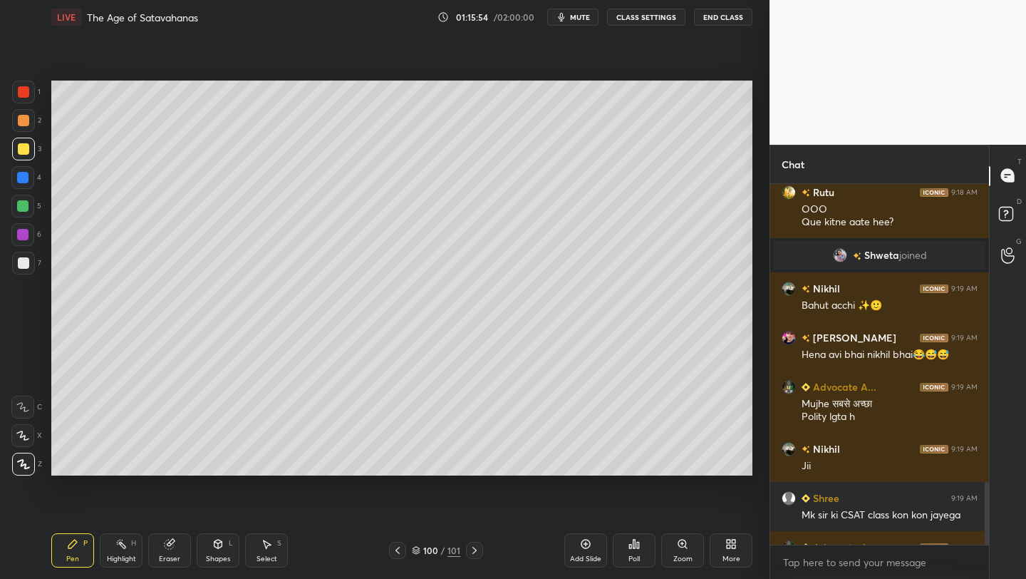
scroll to position [1722, 0]
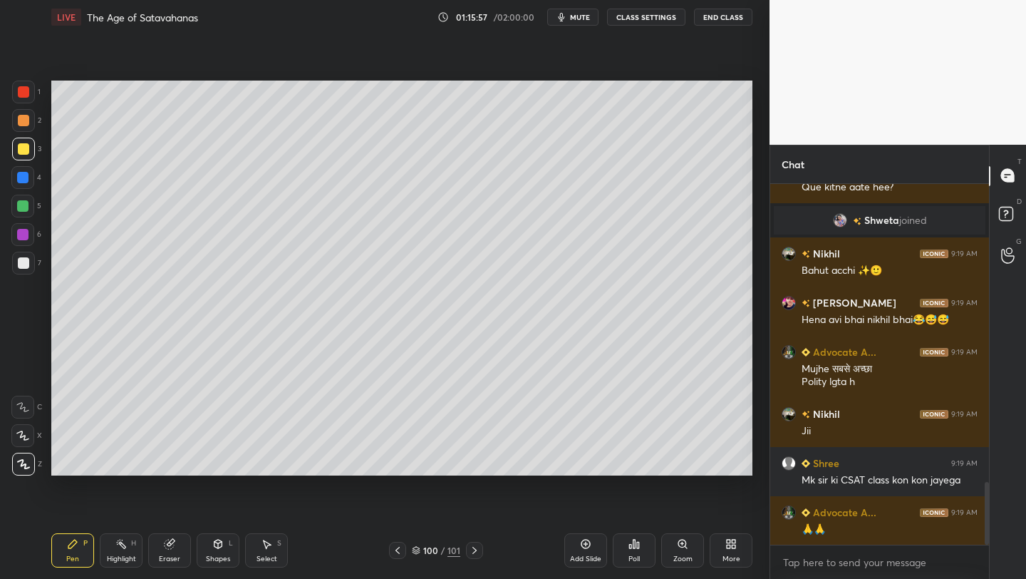
click at [736, 510] on div "More" at bounding box center [731, 550] width 43 height 34
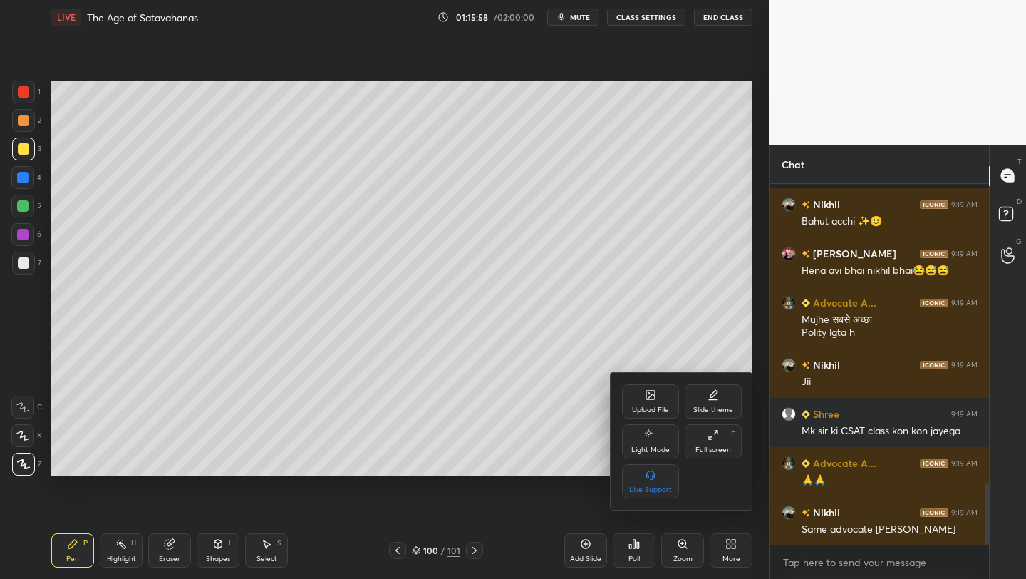
click at [714, 448] on div "Full screen" at bounding box center [714, 449] width 36 height 7
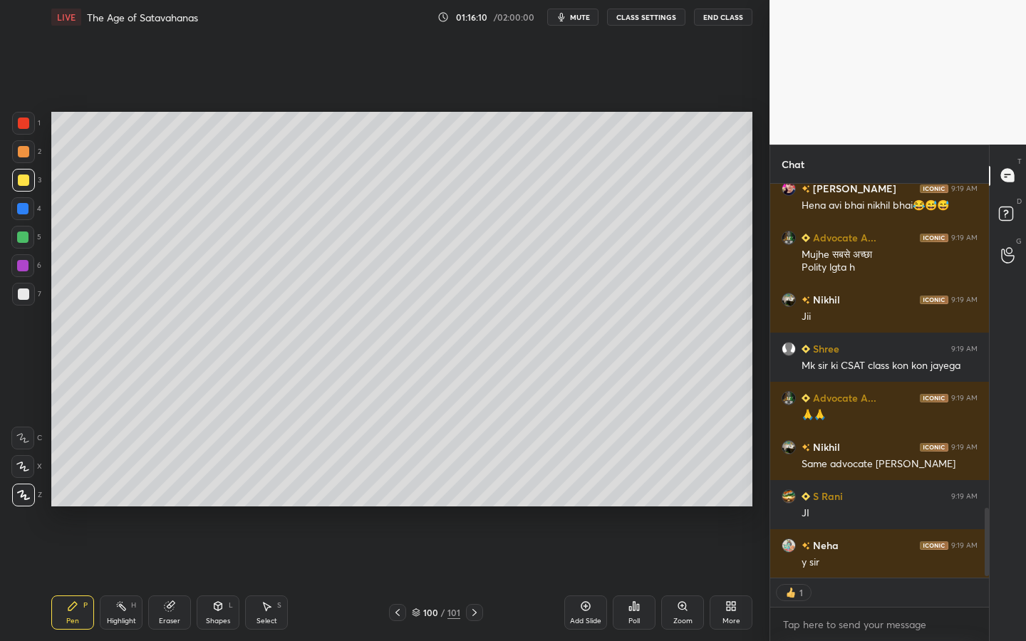
type textarea "x"
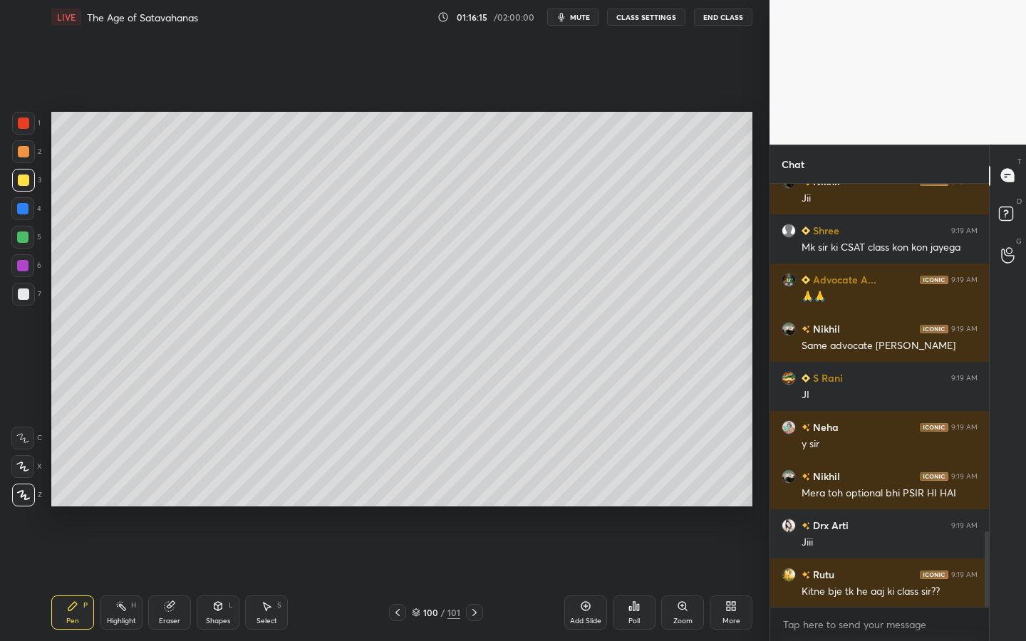
click at [669, 28] on div "LIVE The Age of Satavahanas 01:16:15 / 02:00:00 mute CLASS SETTINGS End Class" at bounding box center [401, 17] width 701 height 34
click at [655, 18] on button "CLASS SETTINGS" at bounding box center [646, 17] width 78 height 17
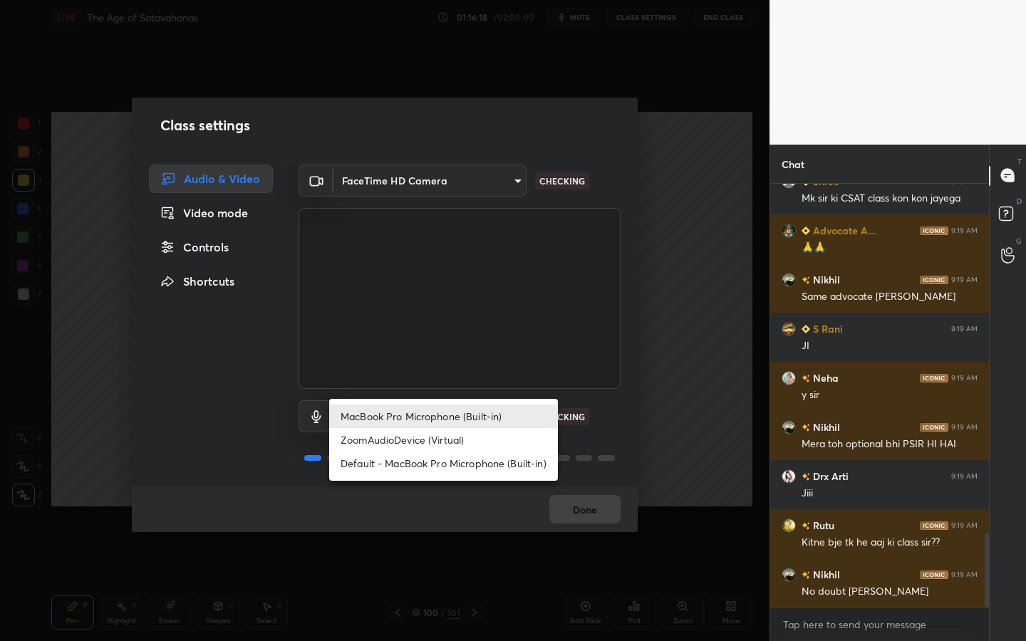
click at [477, 422] on body "1 2 3 4 5 6 7 C X Z C X Z E E Erase all H H LIVE The Age of Satavahanas 01:16:1…" at bounding box center [513, 320] width 1026 height 641
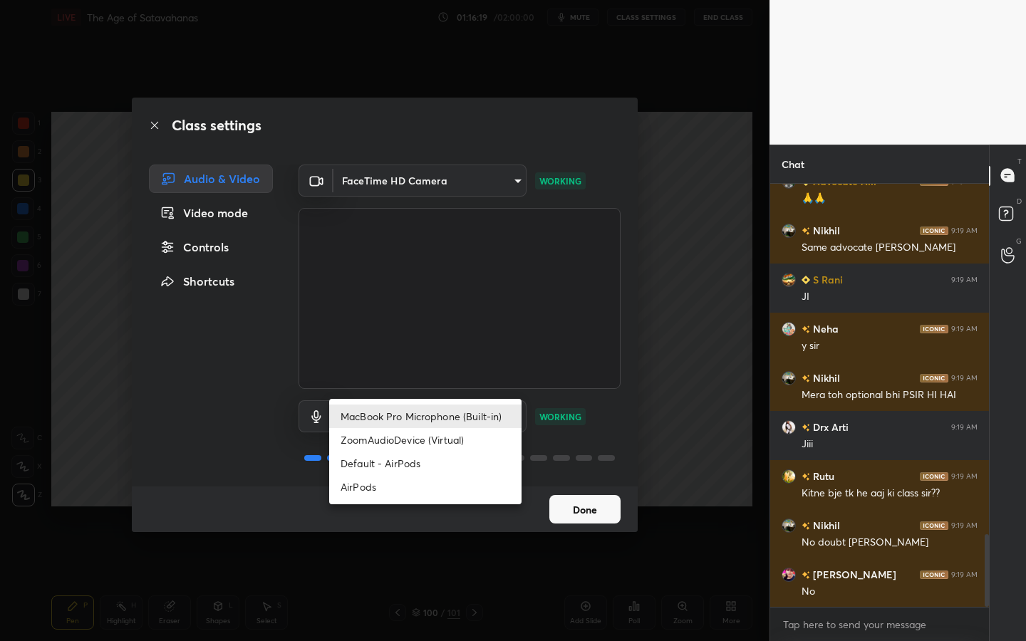
click at [392, 498] on li "AirPods" at bounding box center [425, 487] width 192 height 24
type input "483fa830f433fd6c98a3d3f75d5d899d99d5436cae465fd05eb628fd494c1e0b"
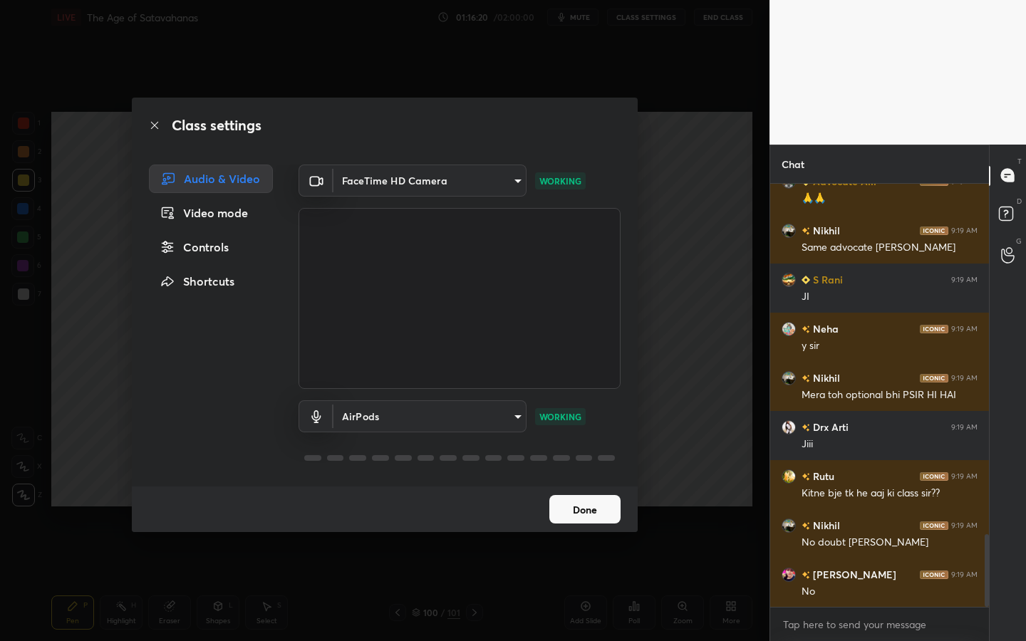
click at [601, 510] on button "Done" at bounding box center [585, 509] width 71 height 29
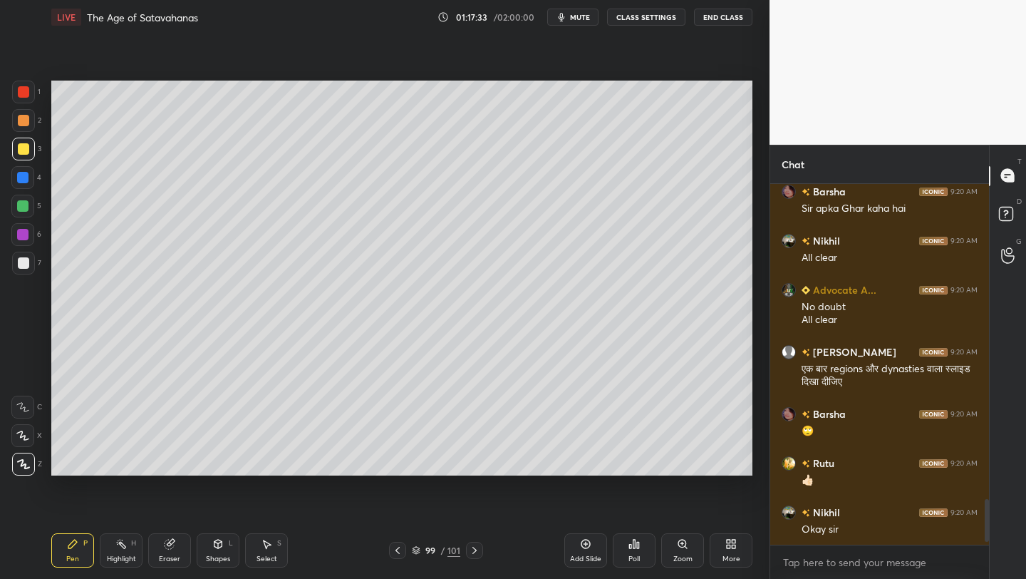
scroll to position [2485, 0]
click at [716, 510] on div "More" at bounding box center [731, 550] width 43 height 34
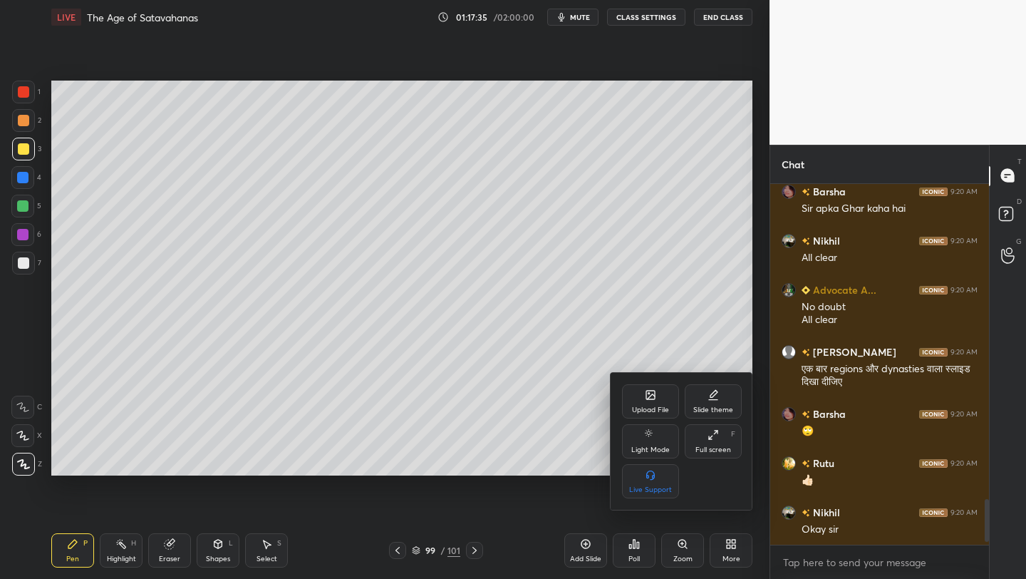
click at [654, 406] on div "Upload File" at bounding box center [650, 409] width 37 height 7
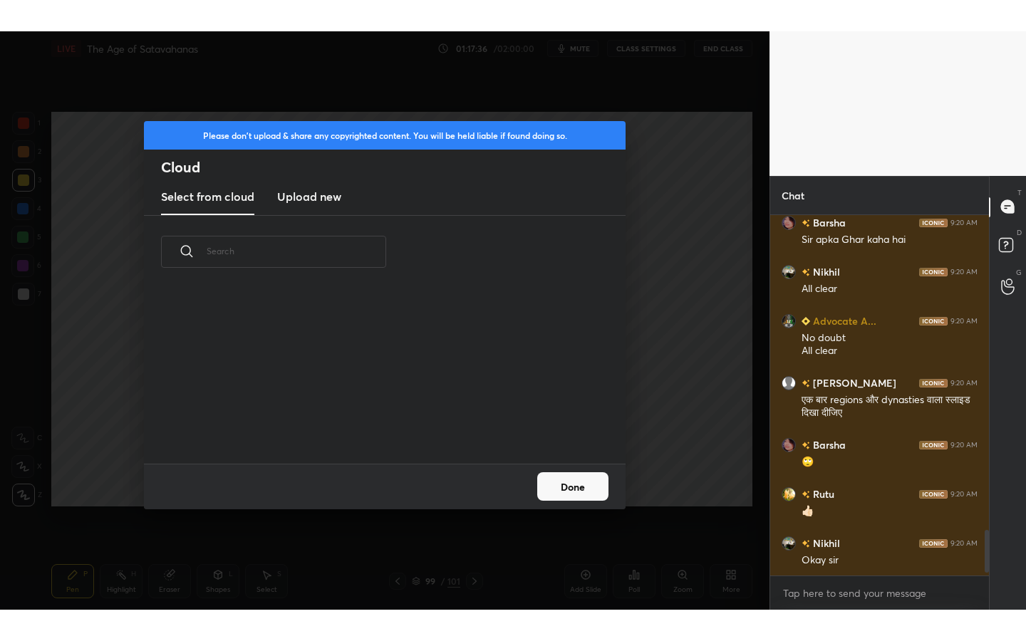
scroll to position [175, 458]
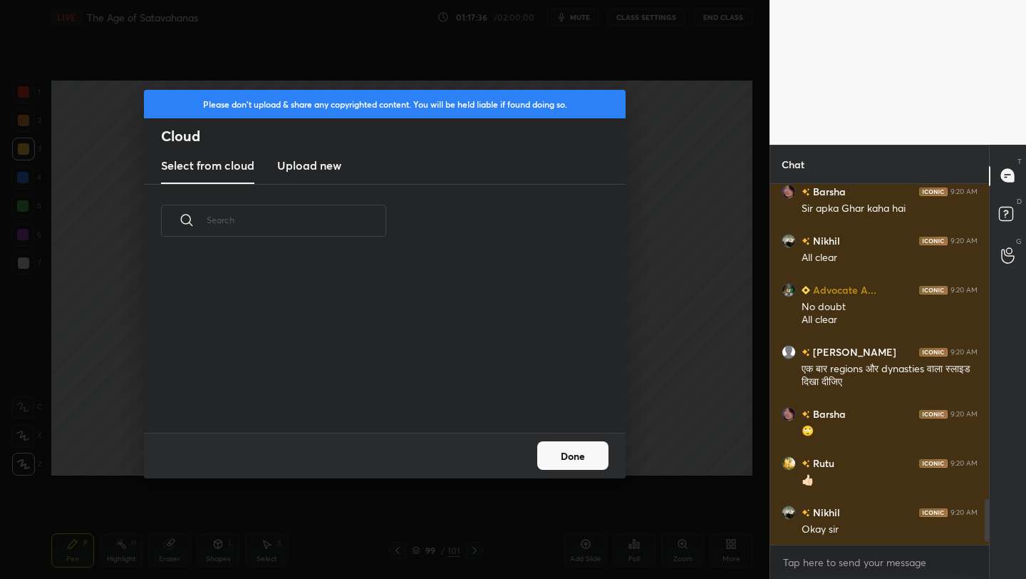
click at [334, 185] on div "​" at bounding box center [385, 309] width 482 height 248
click at [319, 162] on h3 "Upload new" at bounding box center [309, 165] width 64 height 17
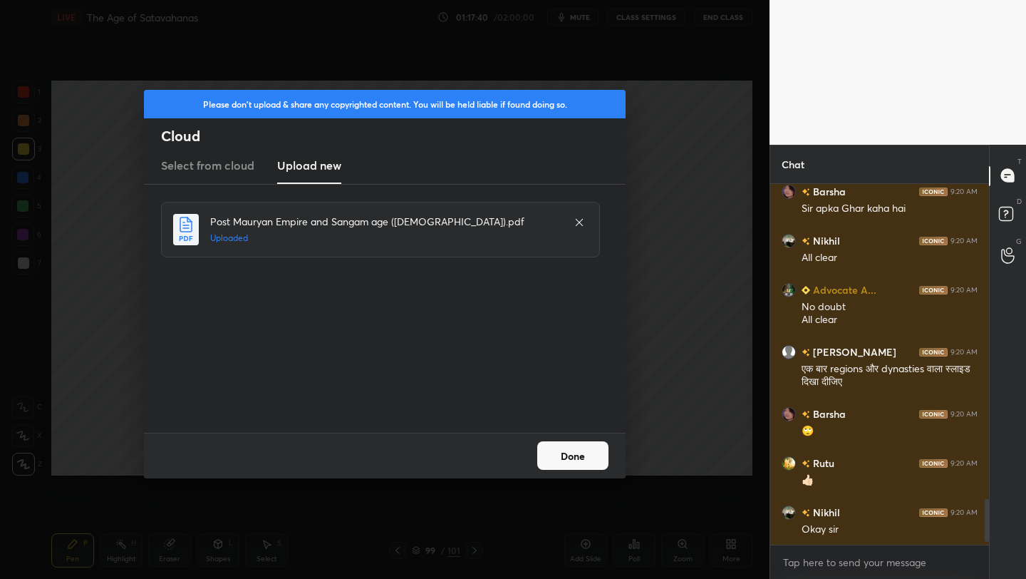
click at [574, 460] on button "Done" at bounding box center [572, 455] width 71 height 29
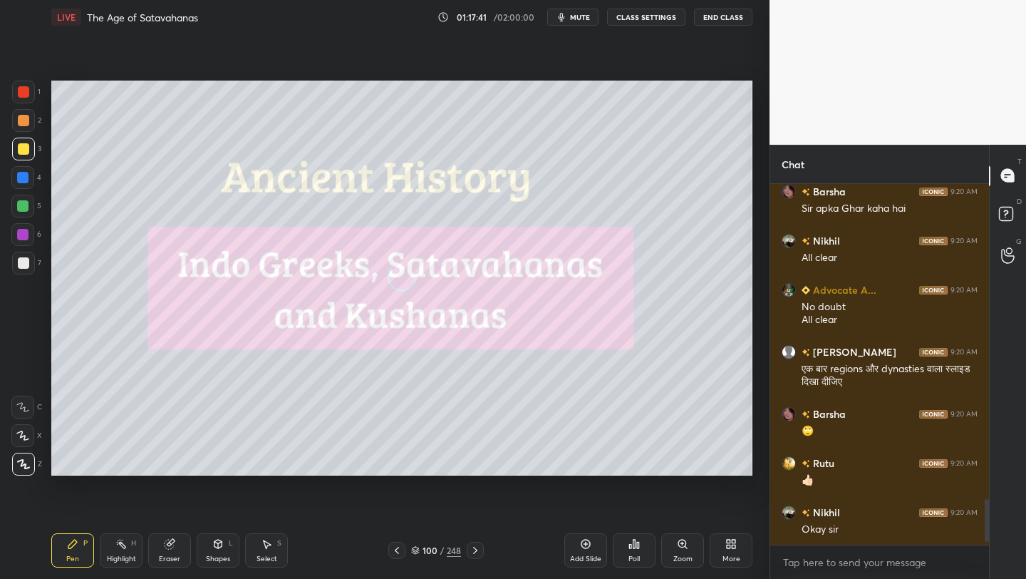
click at [741, 510] on div "More" at bounding box center [731, 550] width 43 height 34
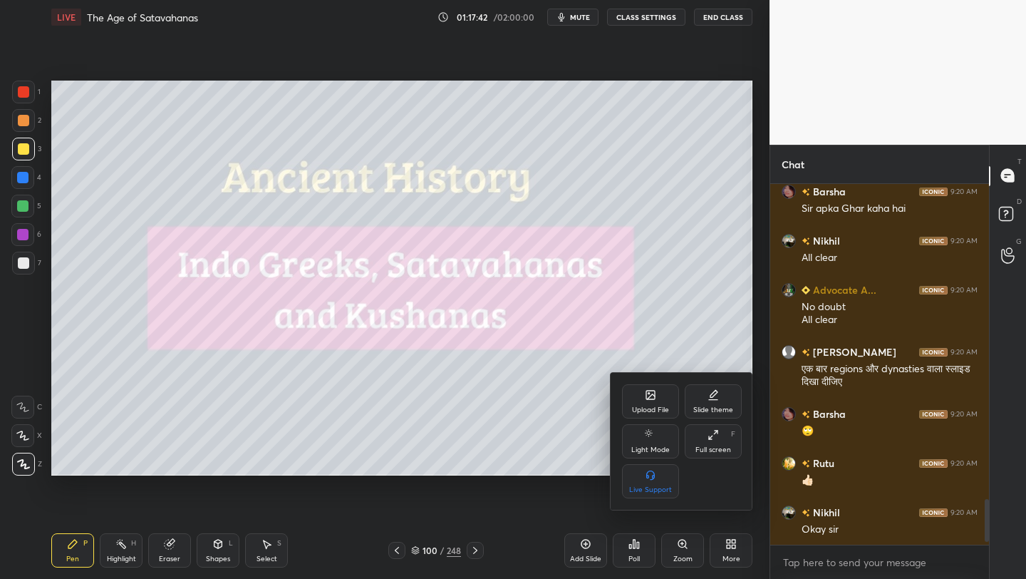
click at [716, 457] on div "Full screen F" at bounding box center [713, 441] width 57 height 34
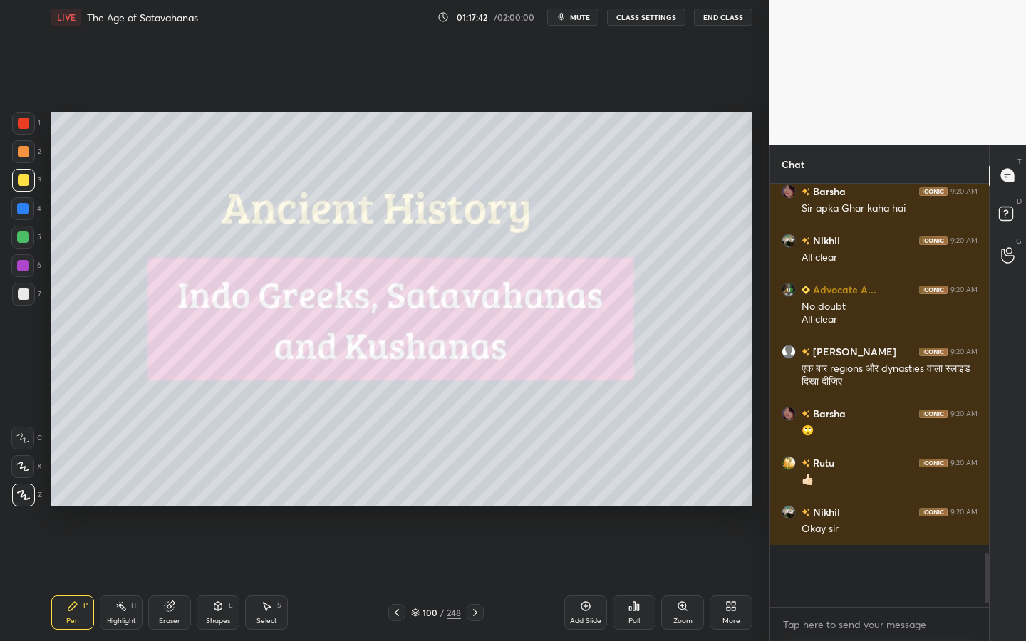
scroll to position [2423, 0]
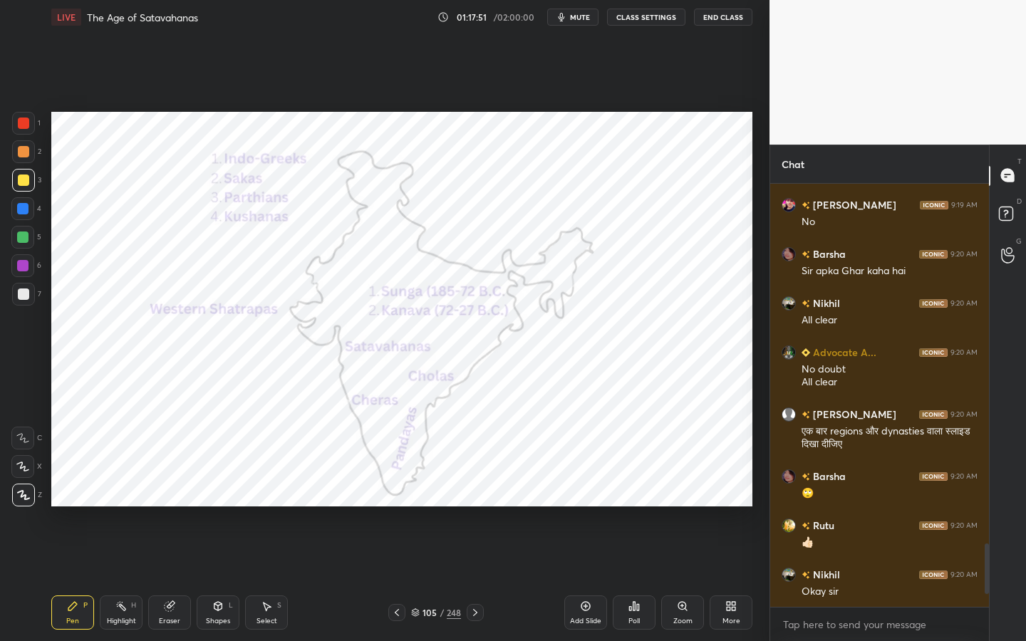
click at [222, 510] on div "Shapes L" at bounding box center [218, 613] width 43 height 34
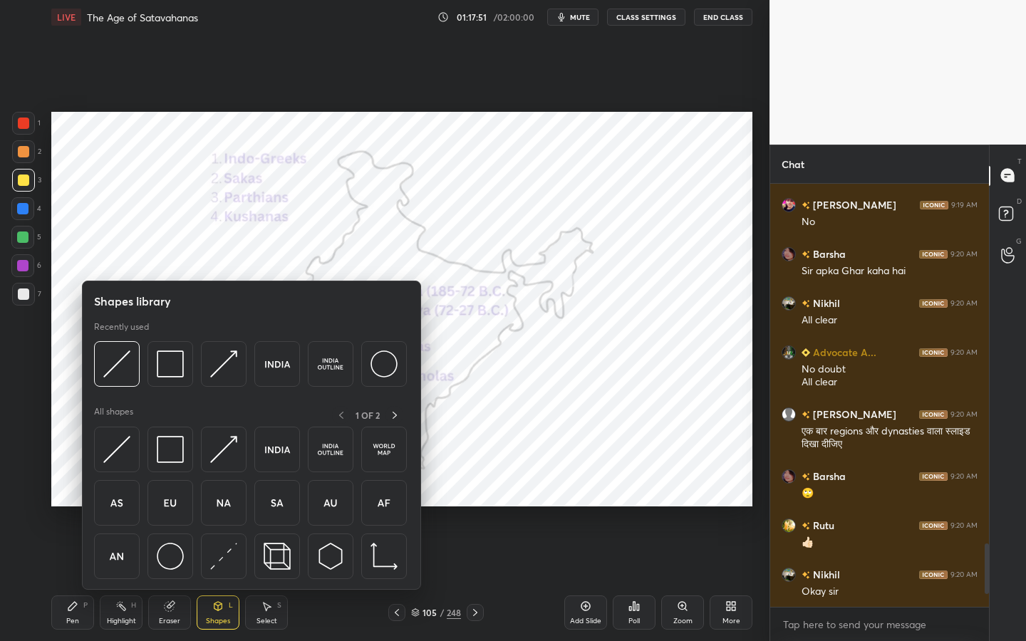
click at [215, 510] on div at bounding box center [251, 507] width 315 height 160
click at [26, 127] on div at bounding box center [23, 123] width 11 height 11
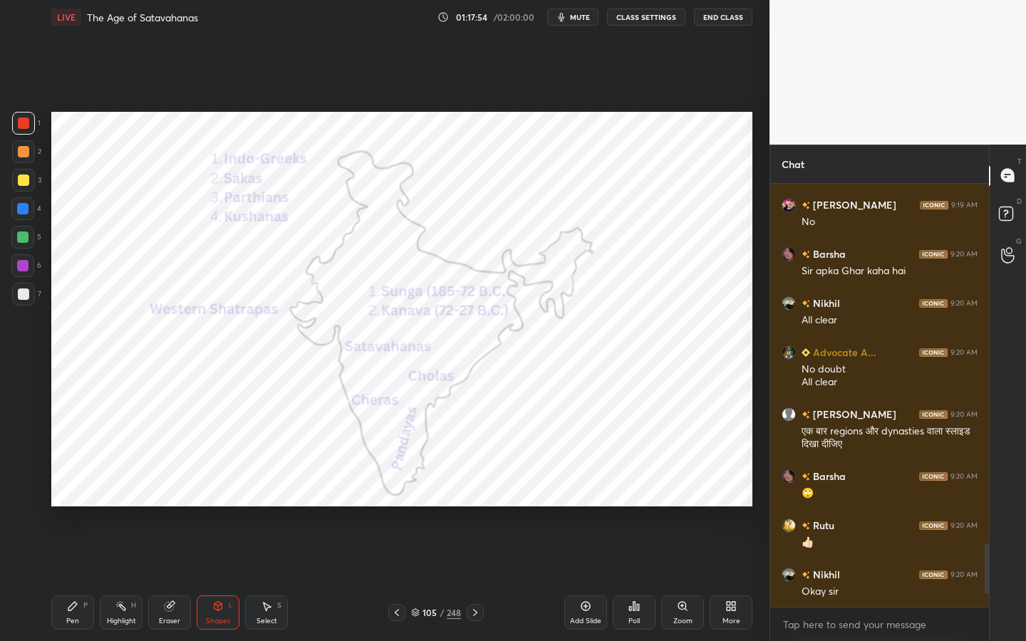
click at [220, 510] on icon at bounding box center [217, 606] width 11 height 11
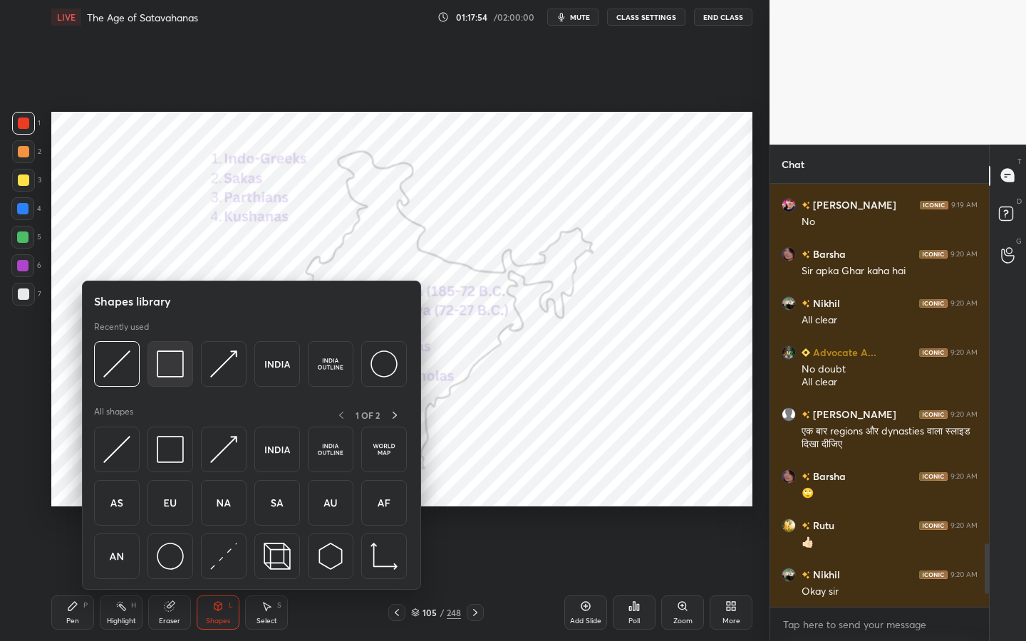
click at [184, 364] on div at bounding box center [171, 364] width 46 height 46
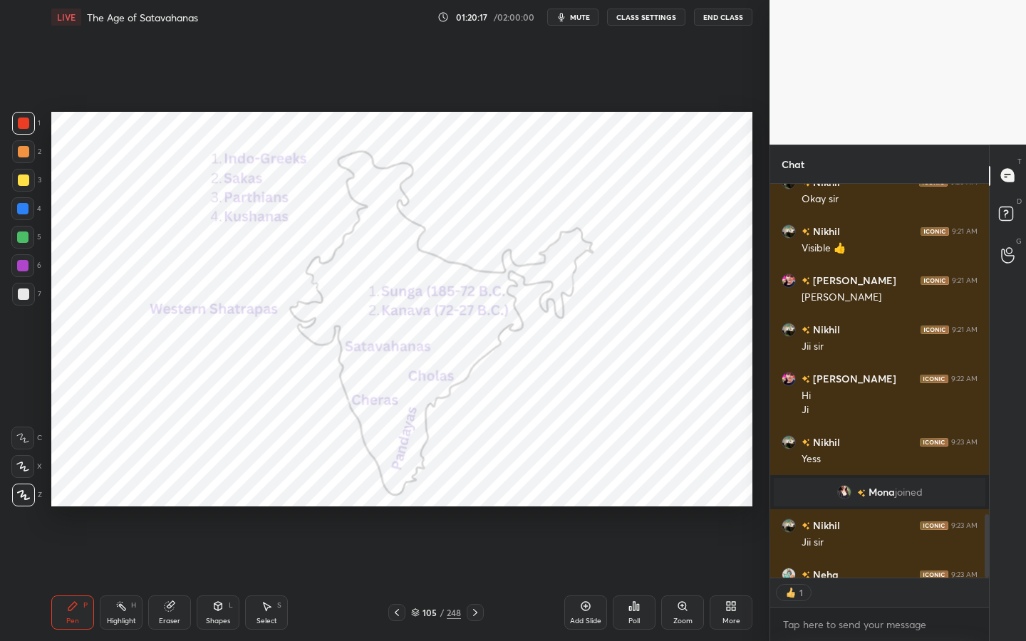
scroll to position [5, 5]
click at [603, 510] on div "Add Slide" at bounding box center [585, 613] width 43 height 34
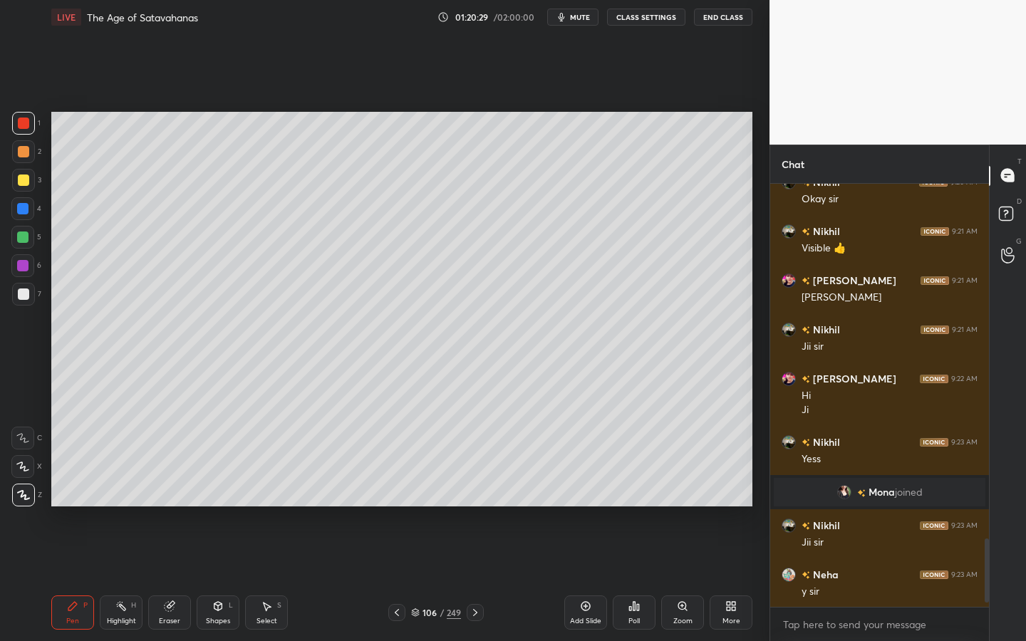
click at [232, 510] on div "Shapes L" at bounding box center [218, 613] width 43 height 34
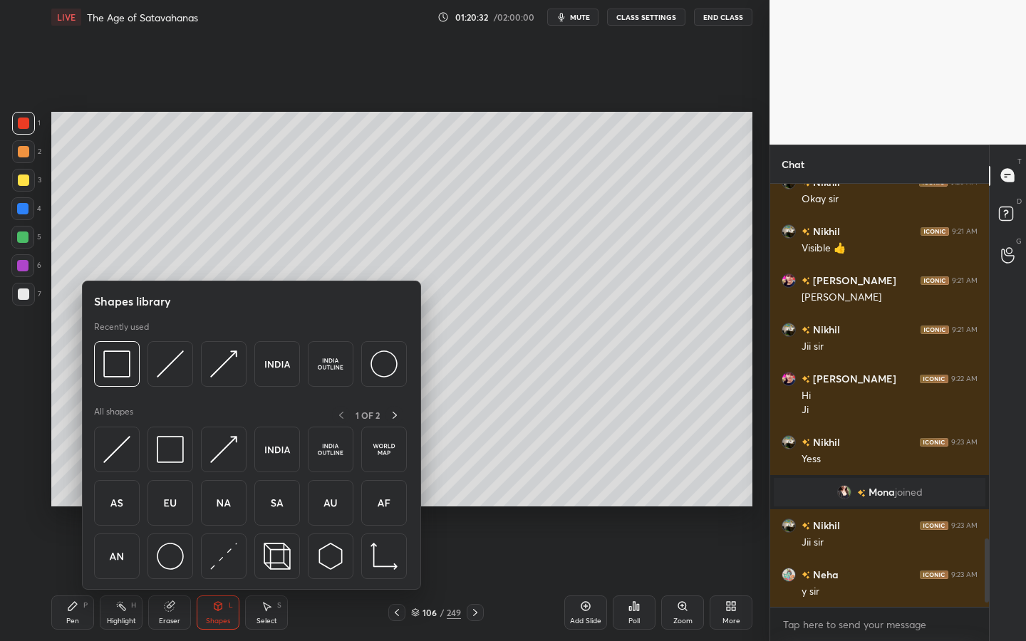
click at [119, 510] on img at bounding box center [116, 503] width 27 height 27
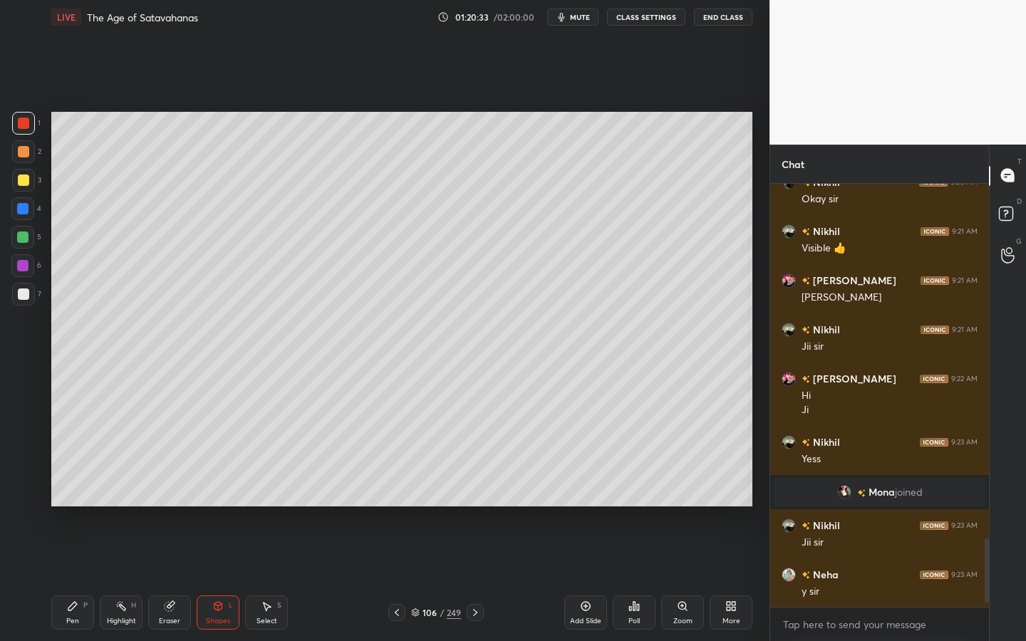
click at [27, 182] on div at bounding box center [23, 180] width 11 height 11
click at [609, 510] on div "Setting up your live class Poll for secs No correct answer Start poll" at bounding box center [402, 309] width 713 height 550
click at [671, 510] on div "Zoom" at bounding box center [682, 613] width 43 height 34
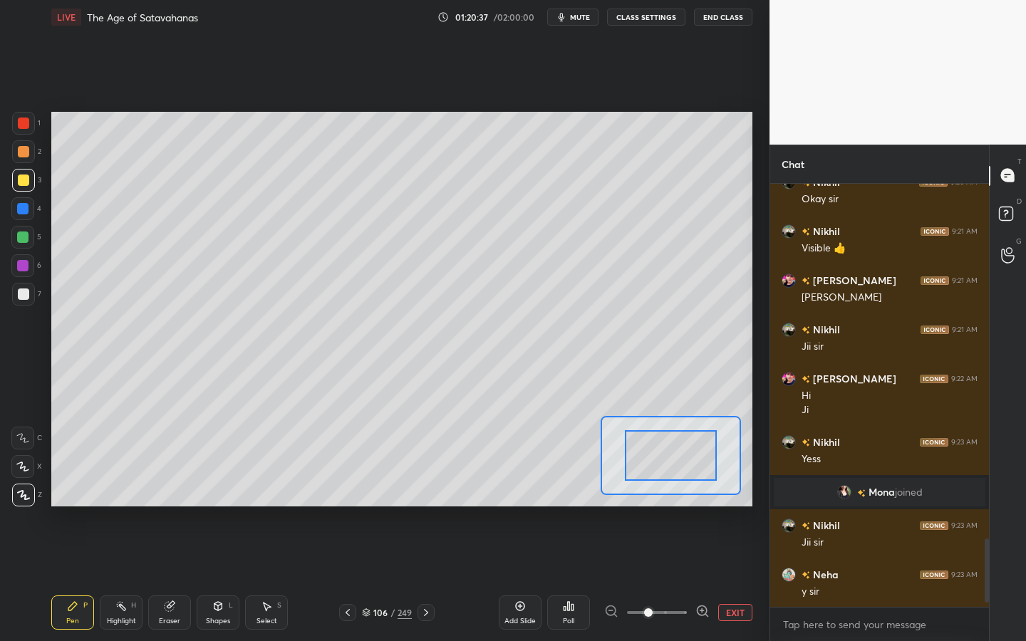
click at [671, 510] on span at bounding box center [657, 612] width 60 height 21
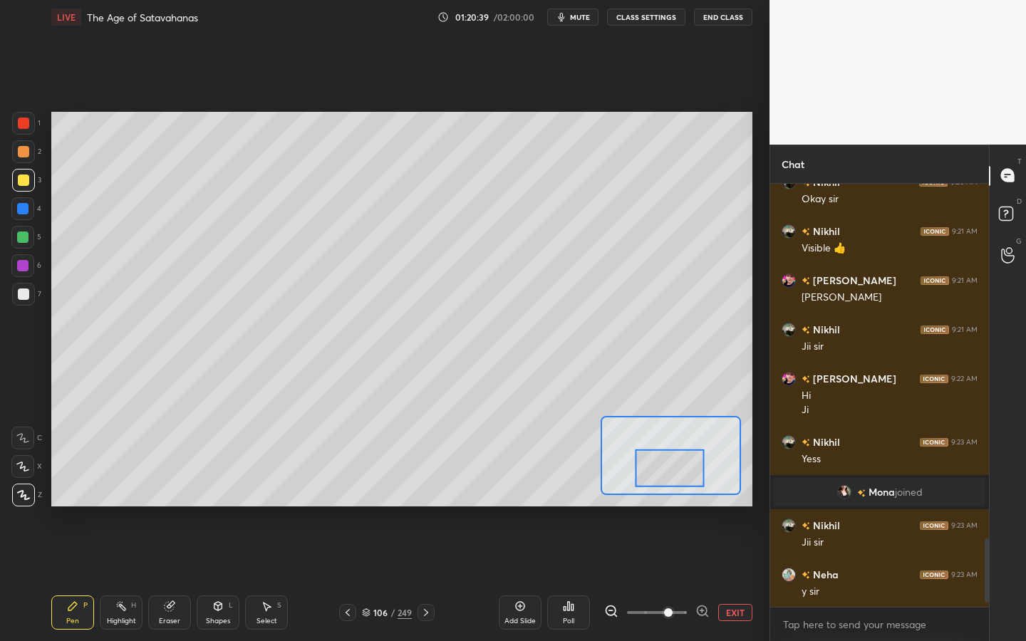
drag, startPoint x: 677, startPoint y: 458, endPoint x: 675, endPoint y: 443, distance: 15.1
click at [675, 449] on div at bounding box center [670, 468] width 68 height 38
click at [675, 443] on div at bounding box center [668, 460] width 68 height 38
click at [18, 434] on icon at bounding box center [22, 438] width 13 height 10
click at [25, 302] on div at bounding box center [23, 294] width 23 height 23
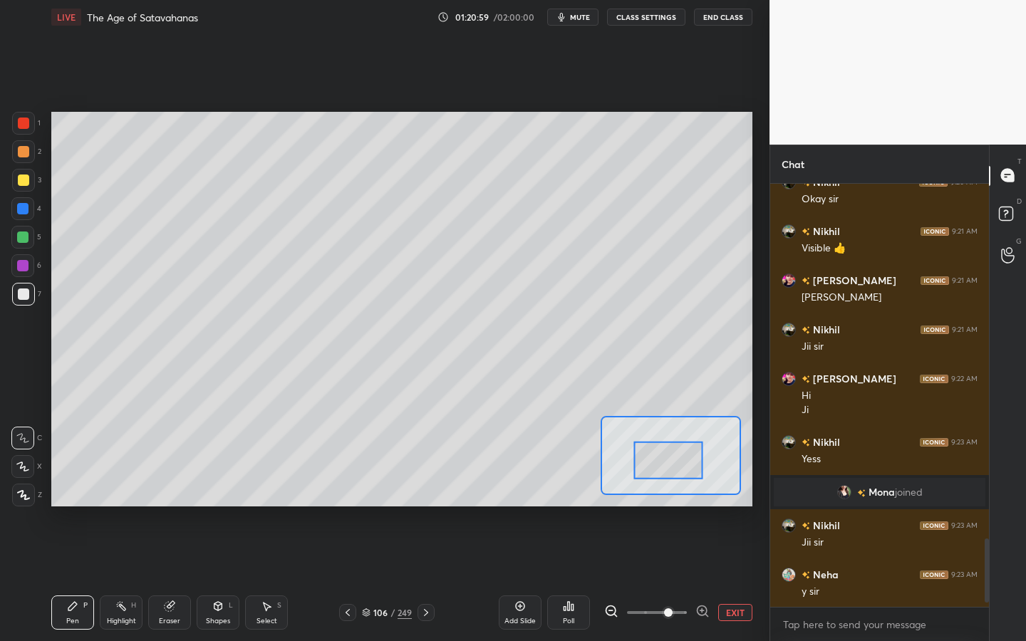
scroll to position [2251, 0]
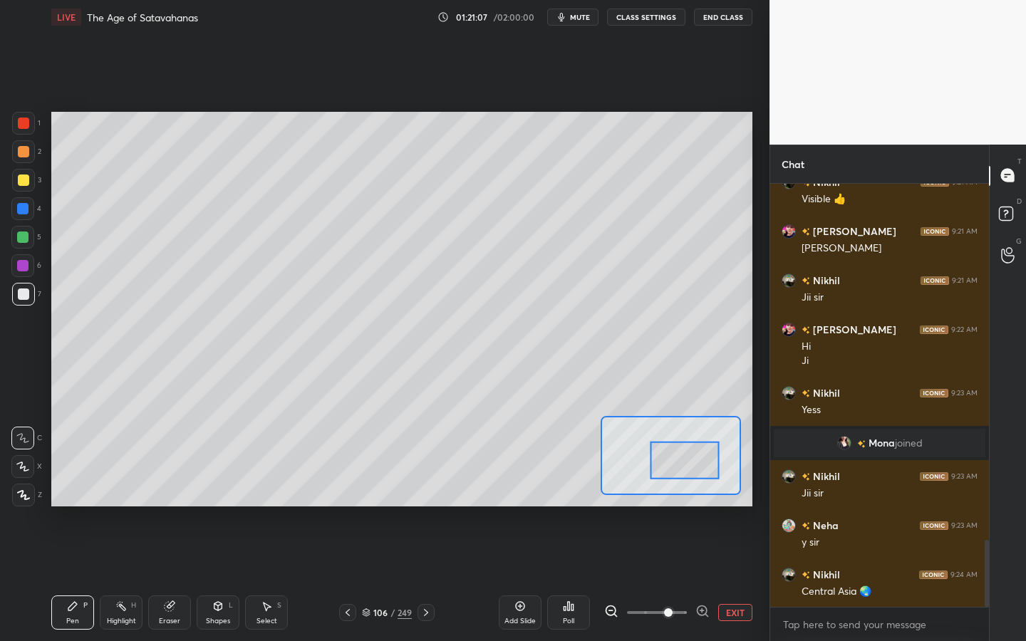
drag, startPoint x: 673, startPoint y: 458, endPoint x: 689, endPoint y: 458, distance: 16.4
click at [689, 458] on div at bounding box center [685, 460] width 68 height 38
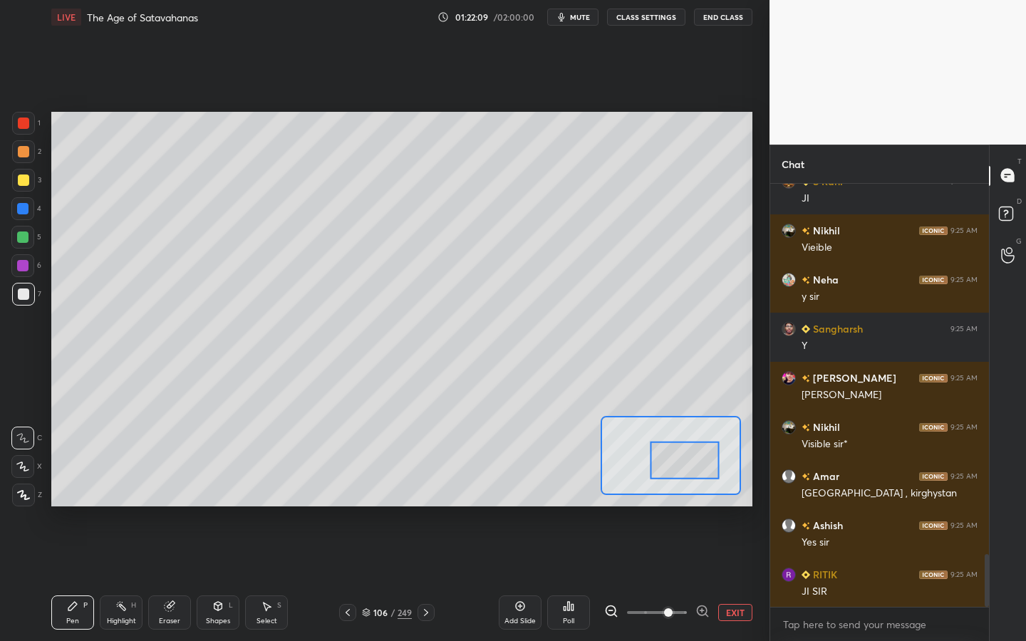
scroll to position [2973, 0]
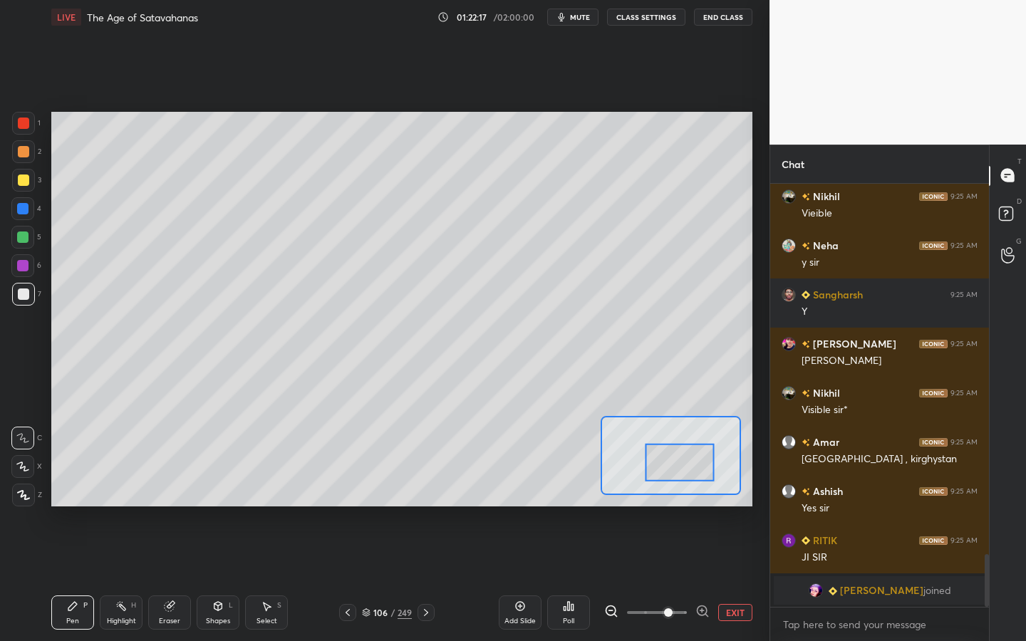
click at [696, 466] on div at bounding box center [680, 462] width 68 height 38
click at [20, 242] on div at bounding box center [22, 237] width 11 height 11
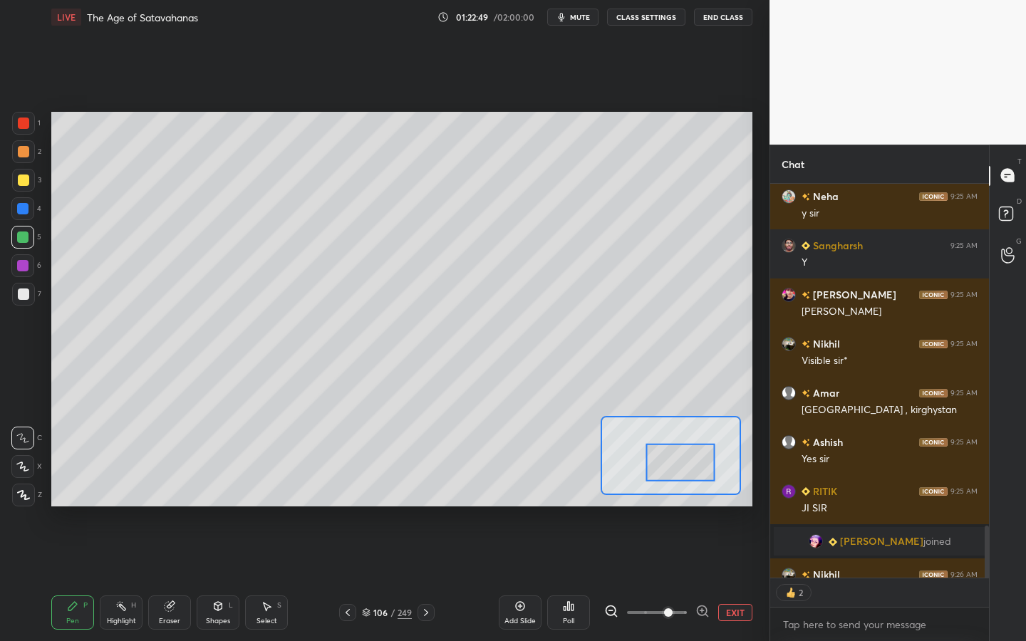
scroll to position [5, 5]
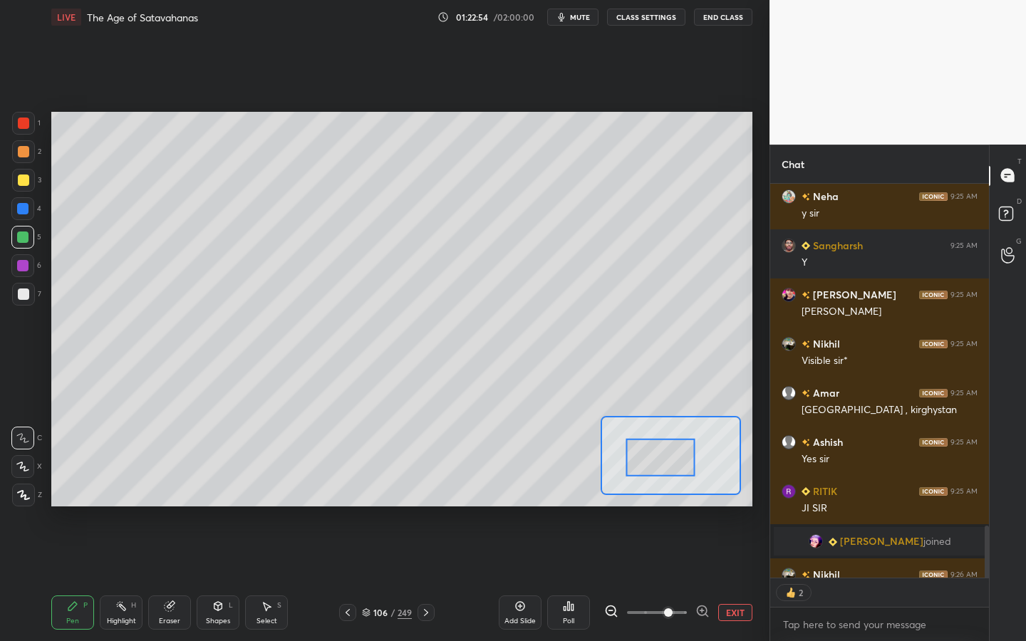
drag, startPoint x: 694, startPoint y: 461, endPoint x: 678, endPoint y: 456, distance: 17.1
click at [678, 456] on div at bounding box center [660, 457] width 68 height 38
click at [688, 460] on div at bounding box center [663, 463] width 68 height 38
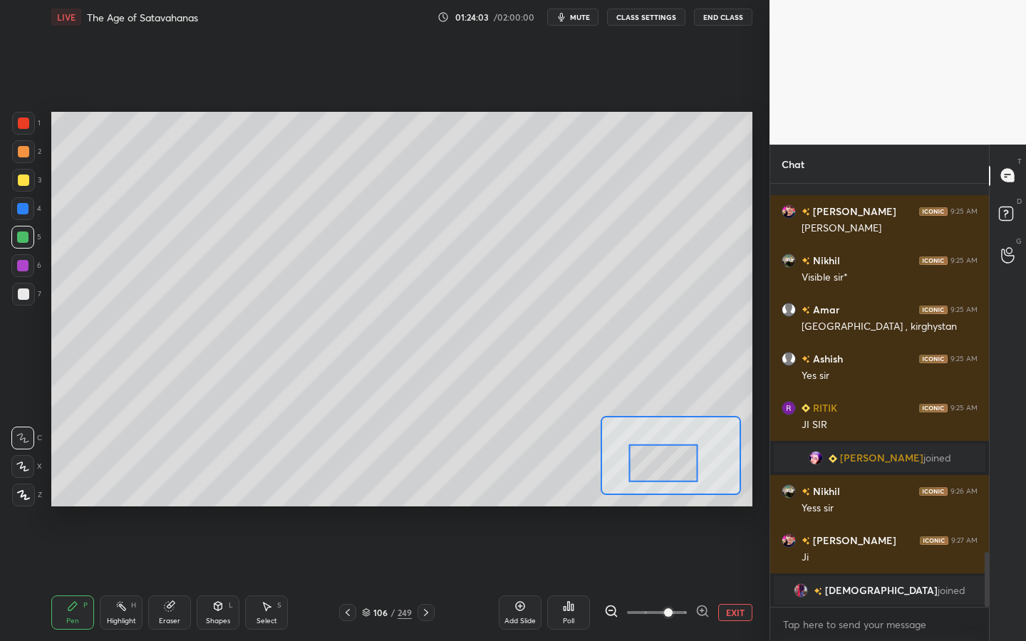
scroll to position [2873, 0]
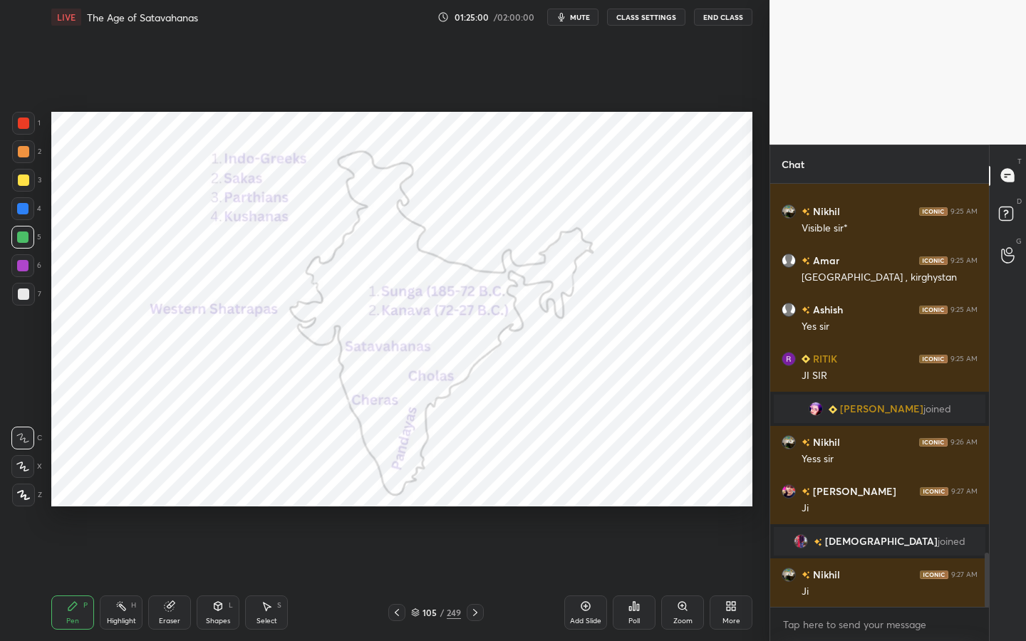
click at [579, 510] on div "Add Slide" at bounding box center [585, 613] width 43 height 34
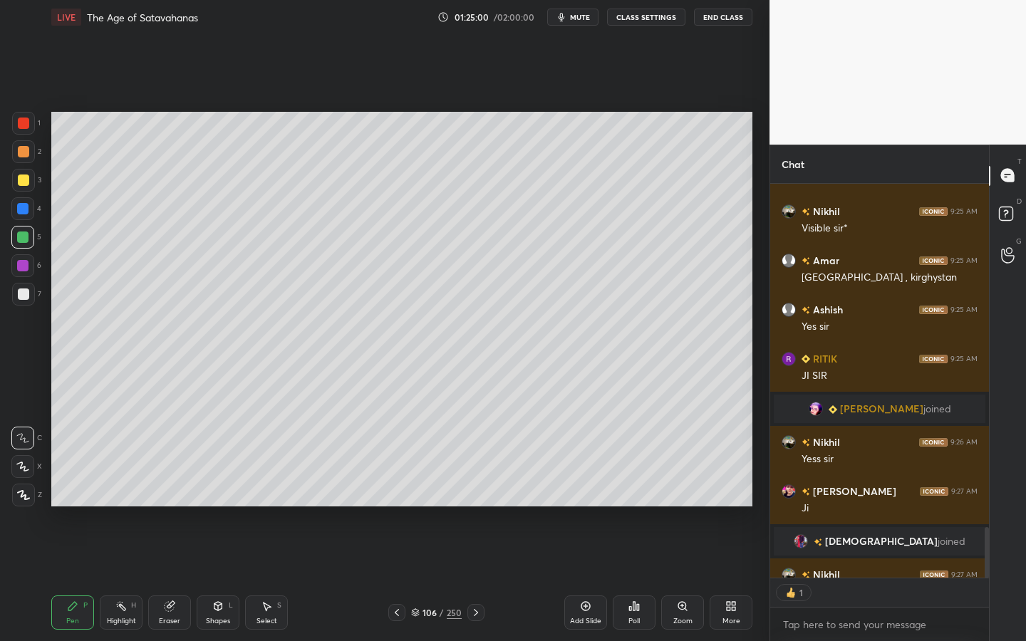
scroll to position [390, 215]
click at [30, 496] on div at bounding box center [23, 495] width 23 height 23
click at [27, 174] on div at bounding box center [23, 180] width 23 height 23
type textarea "x"
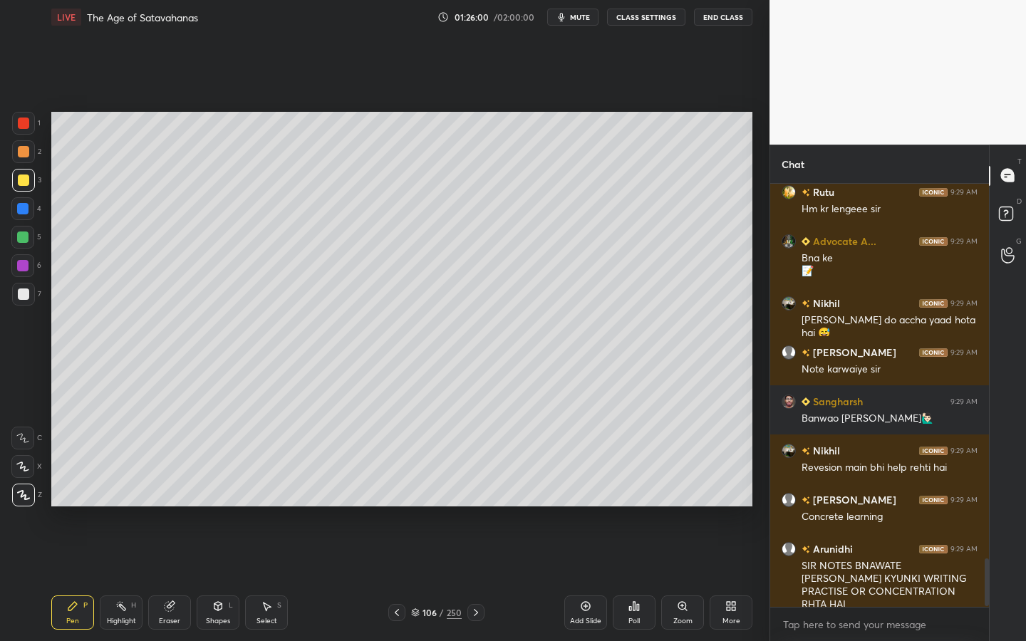
scroll to position [3339, 0]
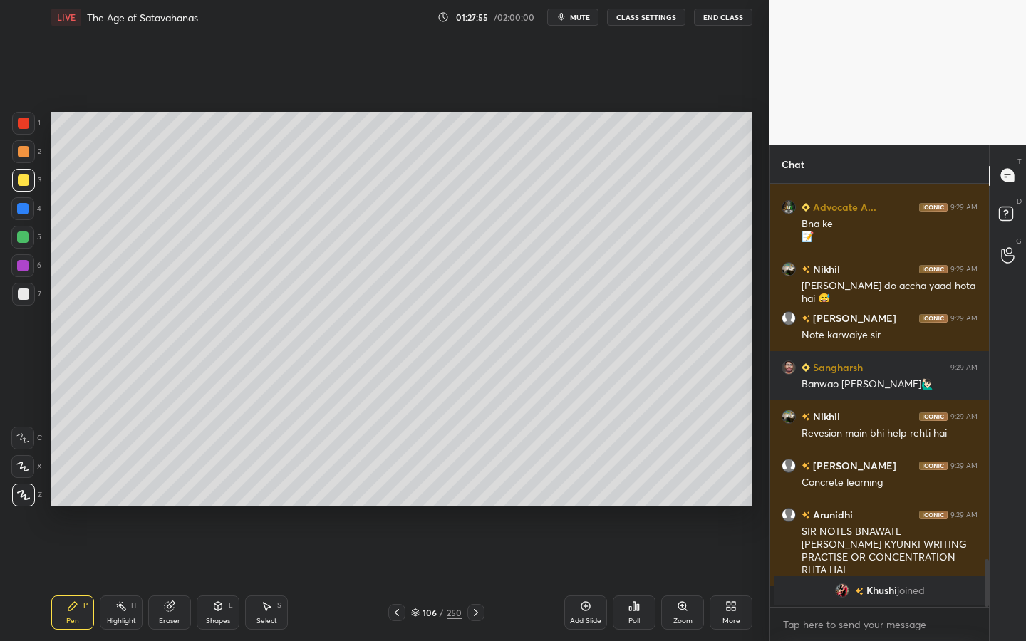
click at [566, 510] on div "Add Slide" at bounding box center [585, 613] width 43 height 34
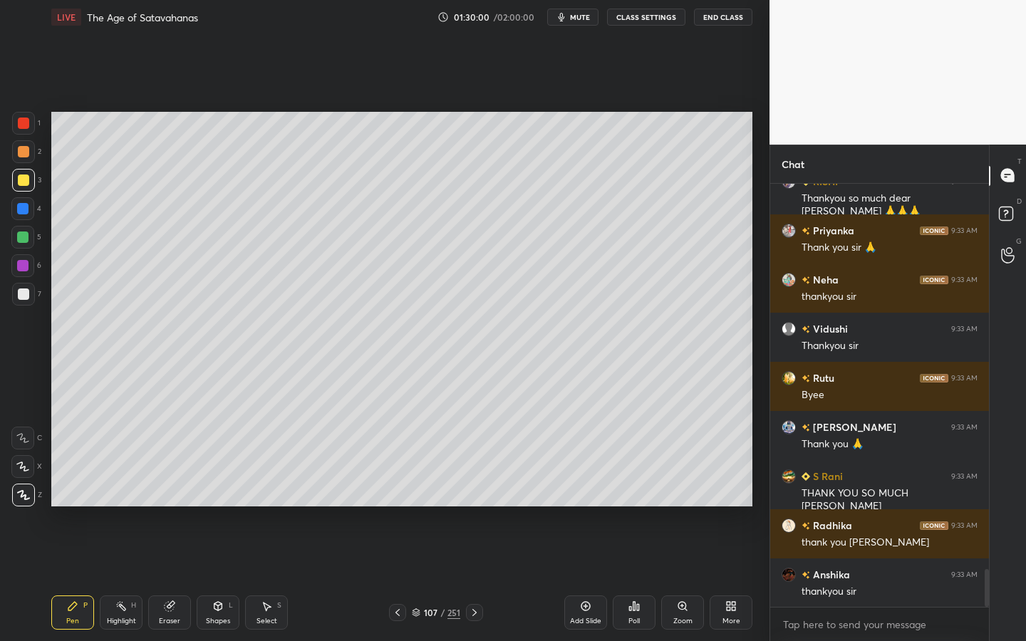
scroll to position [4370, 0]
